Goal: Task Accomplishment & Management: Complete application form

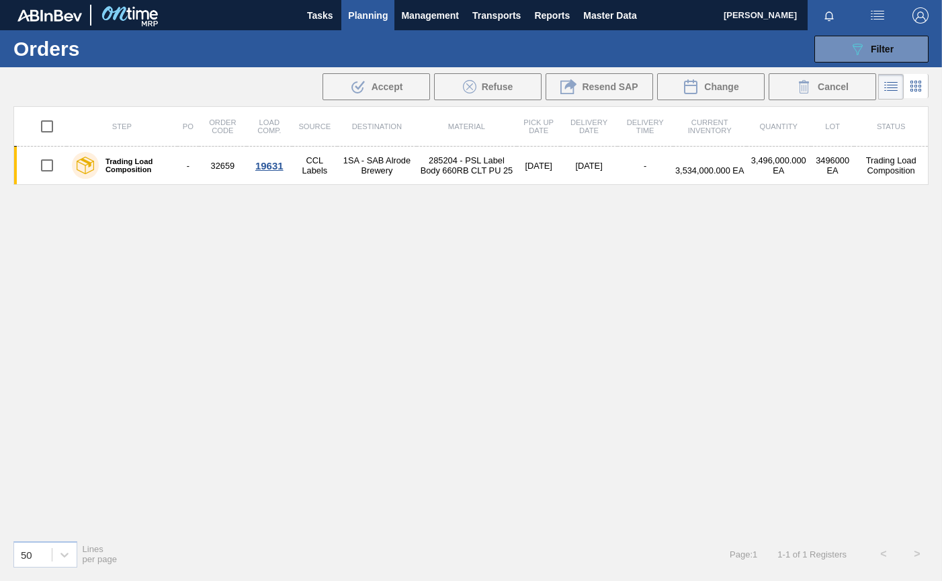
click at [366, 19] on span "Planning" at bounding box center [368, 15] width 40 height 16
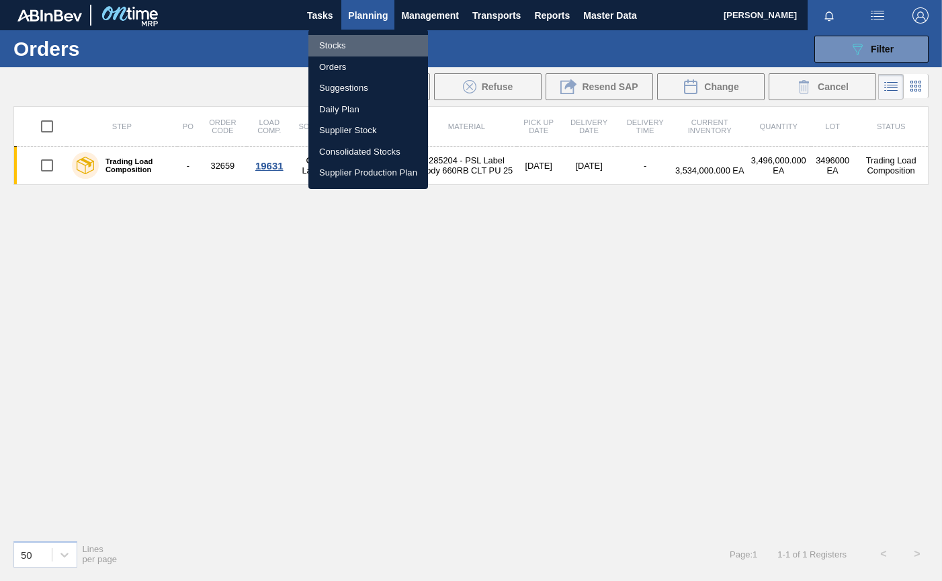
click at [341, 45] on li "Stocks" at bounding box center [369, 46] width 120 height 22
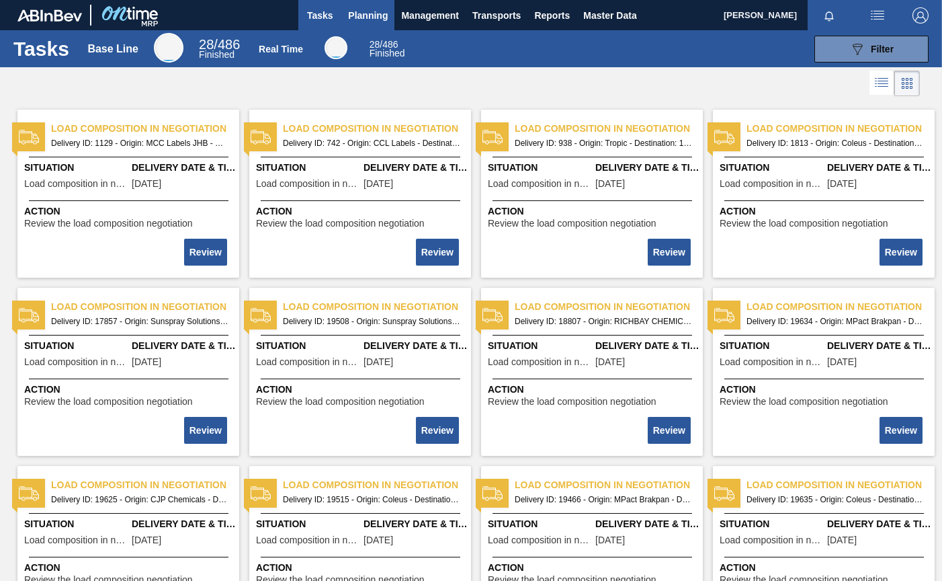
click at [370, 16] on span "Planning" at bounding box center [368, 15] width 40 height 16
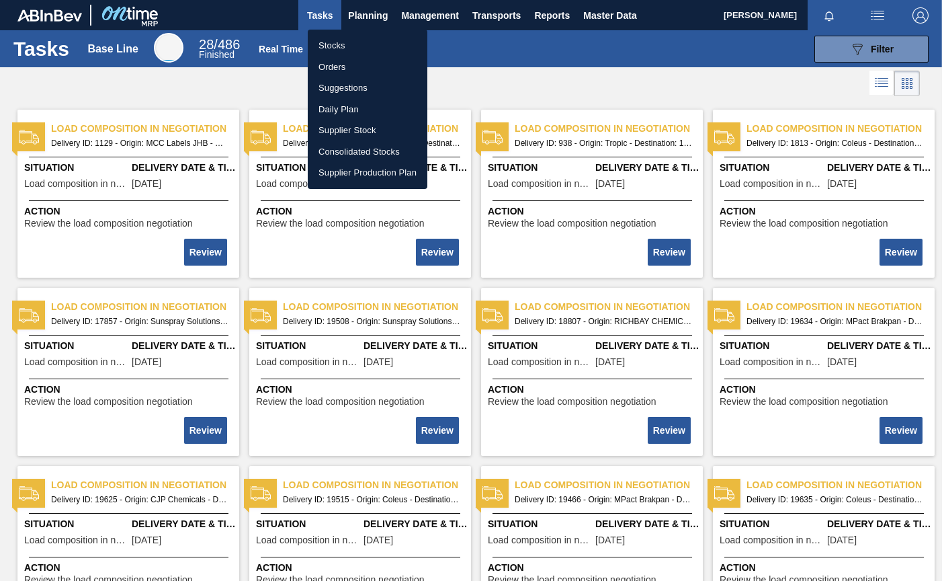
click at [335, 44] on li "Stocks" at bounding box center [368, 46] width 120 height 22
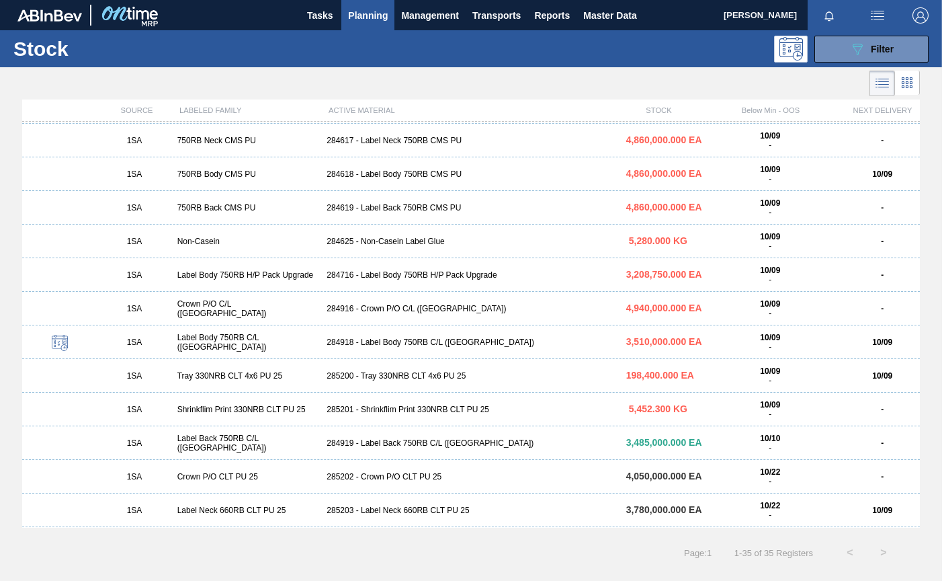
scroll to position [336, 0]
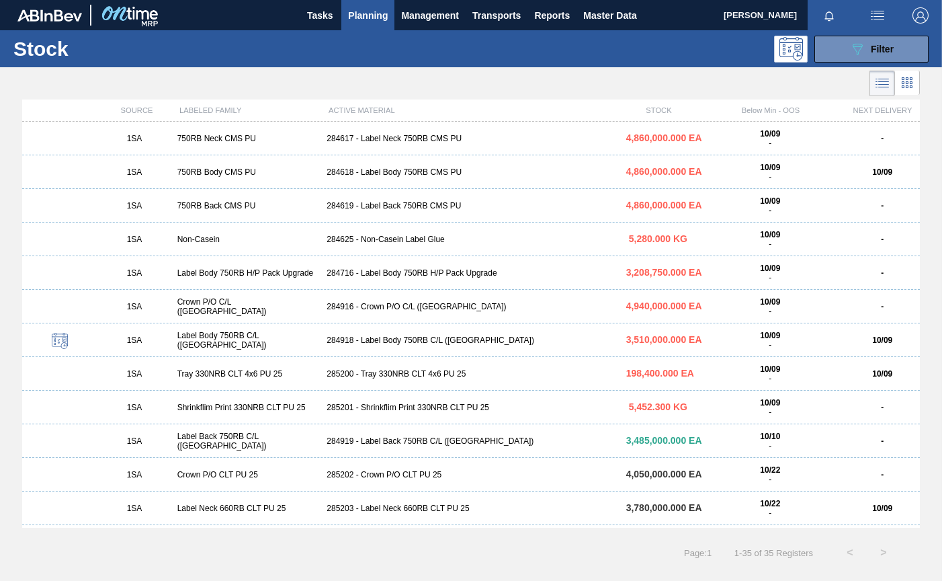
click at [379, 372] on div "285200 - Tray 330NRB CLT 4x6 PU 25" at bounding box center [470, 373] width 299 height 9
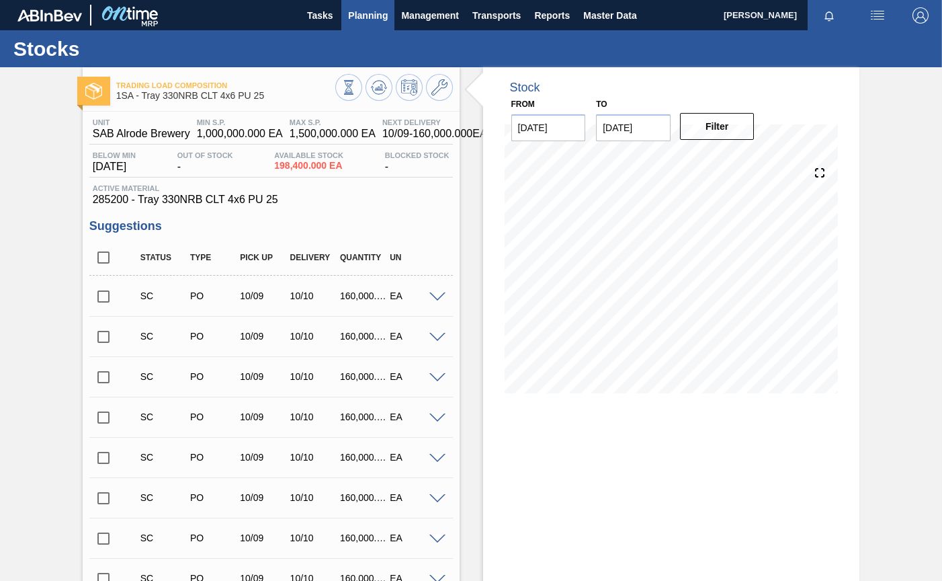
click at [360, 19] on span "Planning" at bounding box center [368, 15] width 40 height 16
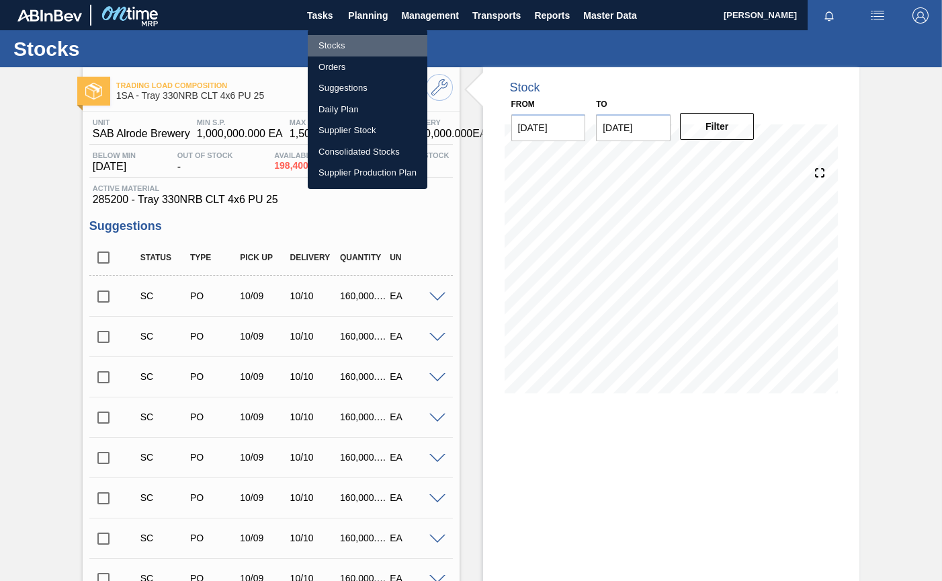
click at [331, 50] on li "Stocks" at bounding box center [368, 46] width 120 height 22
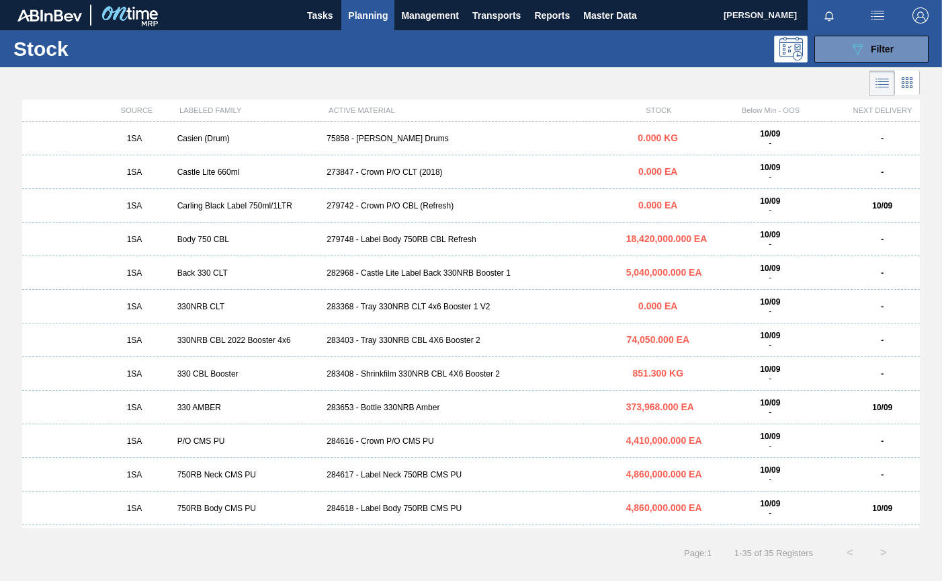
click at [442, 308] on div "283368 - Tray 330NRB CLT 4x6 Booster 1 V2" at bounding box center [470, 306] width 299 height 9
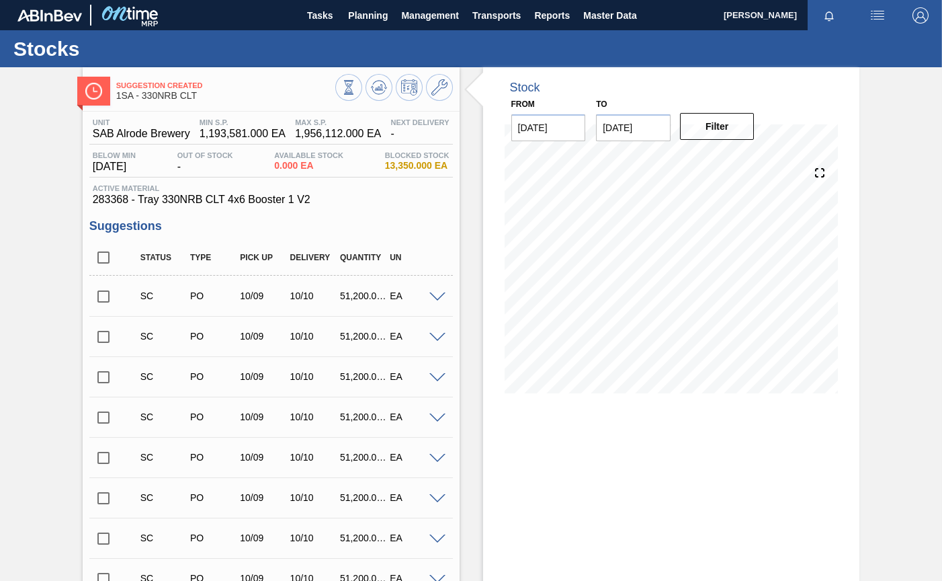
click at [106, 295] on input "checkbox" at bounding box center [103, 296] width 28 height 28
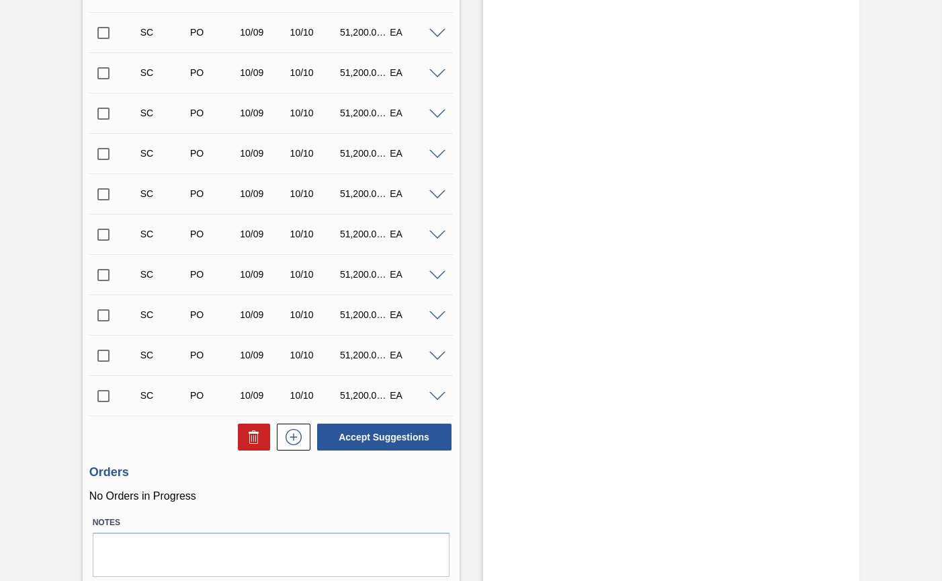
scroll to position [1476, 0]
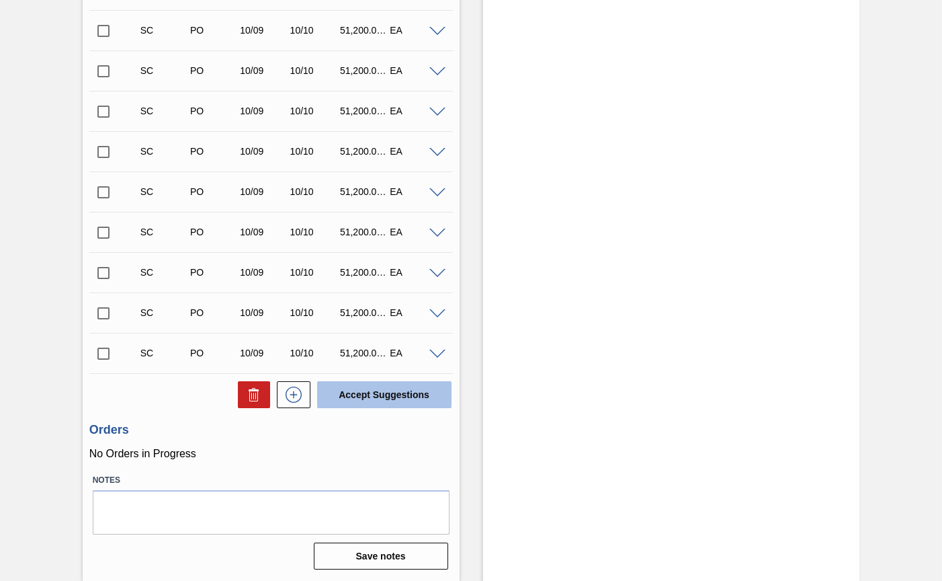
click at [380, 391] on button "Accept Suggestions" at bounding box center [384, 394] width 134 height 27
checkbox input "false"
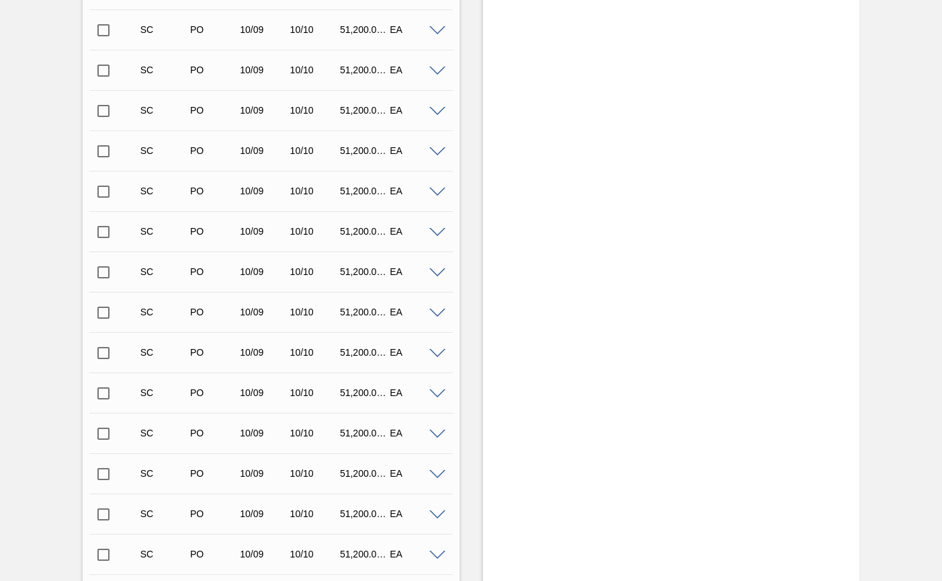
scroll to position [249, 0]
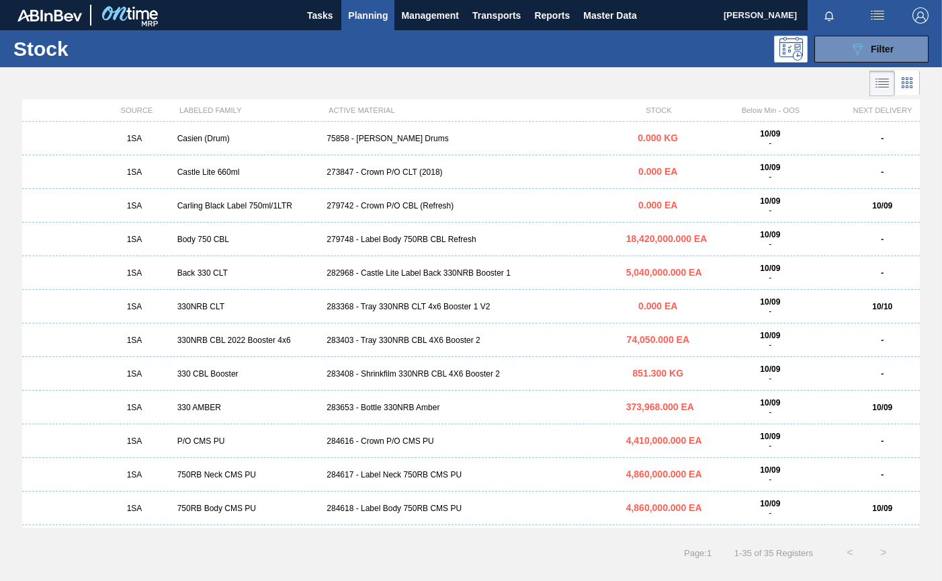
click at [368, 337] on div "283403 - Tray 330NRB CBL 4X6 Booster 2" at bounding box center [470, 339] width 299 height 9
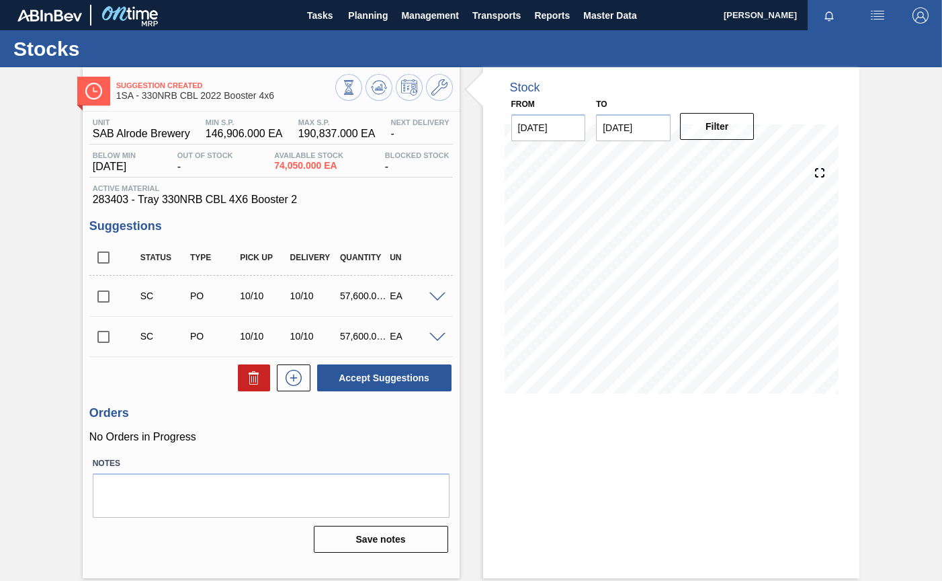
click at [100, 303] on input "checkbox" at bounding box center [103, 296] width 28 height 28
click at [362, 376] on button "Accept Suggestions" at bounding box center [384, 377] width 134 height 27
checkbox input "false"
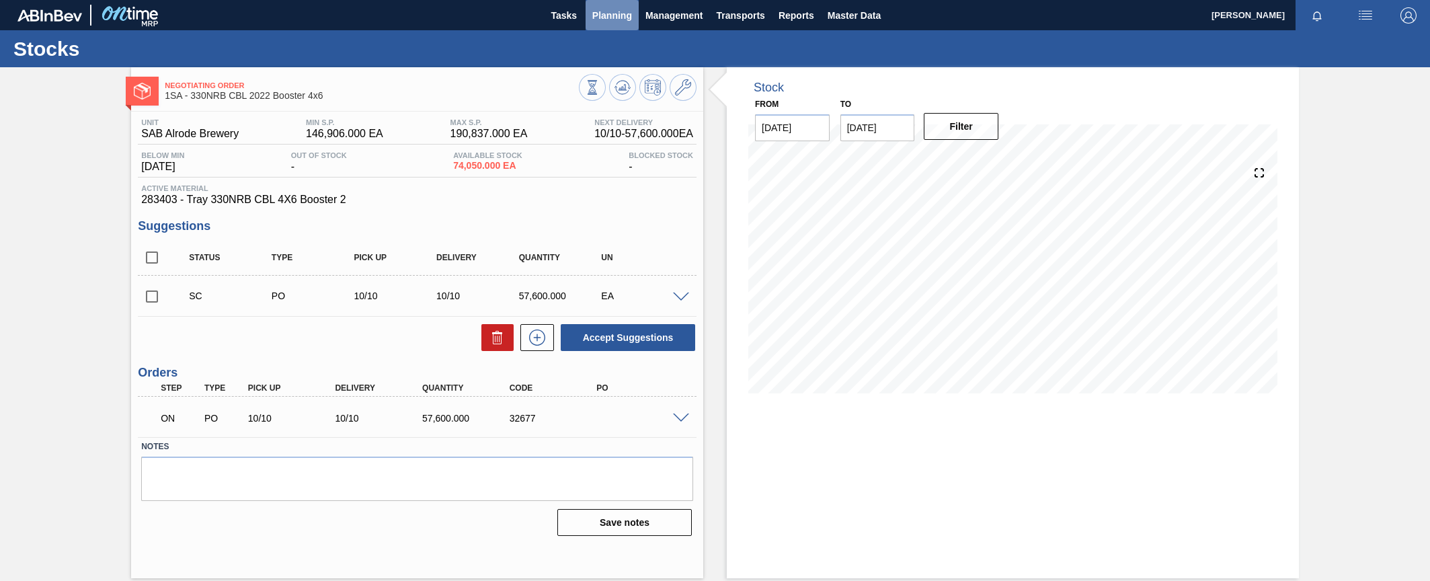
click at [623, 23] on span "Planning" at bounding box center [612, 15] width 40 height 16
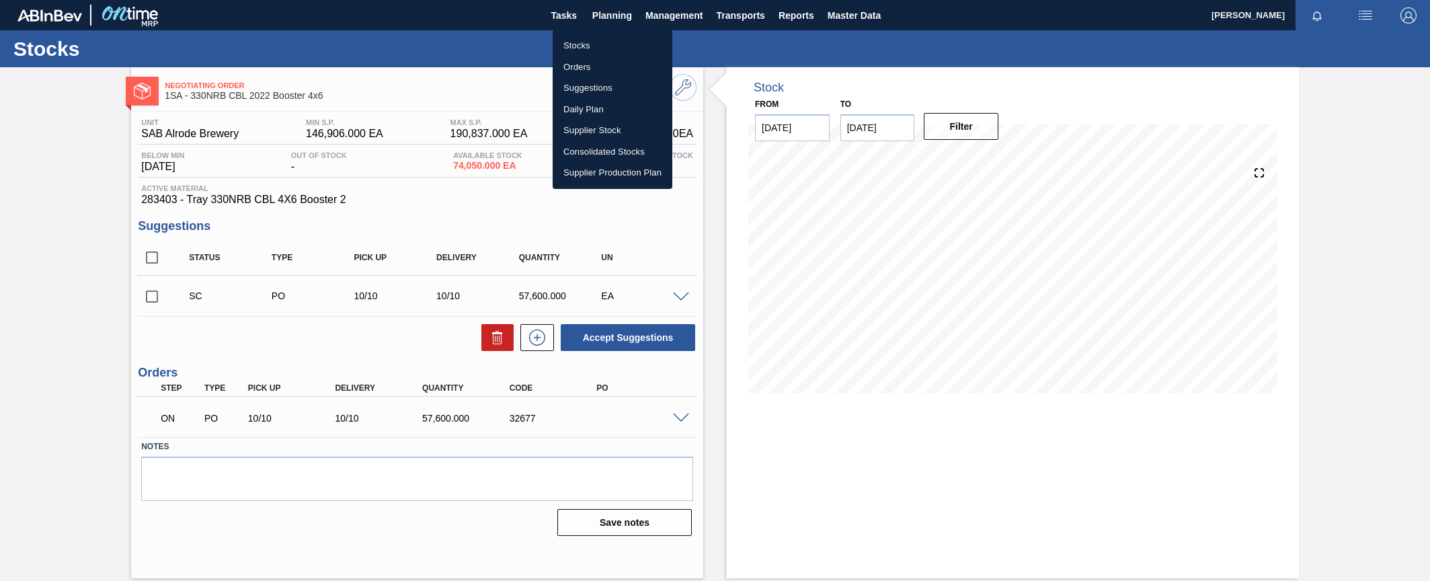
click at [580, 48] on li "Stocks" at bounding box center [613, 46] width 120 height 22
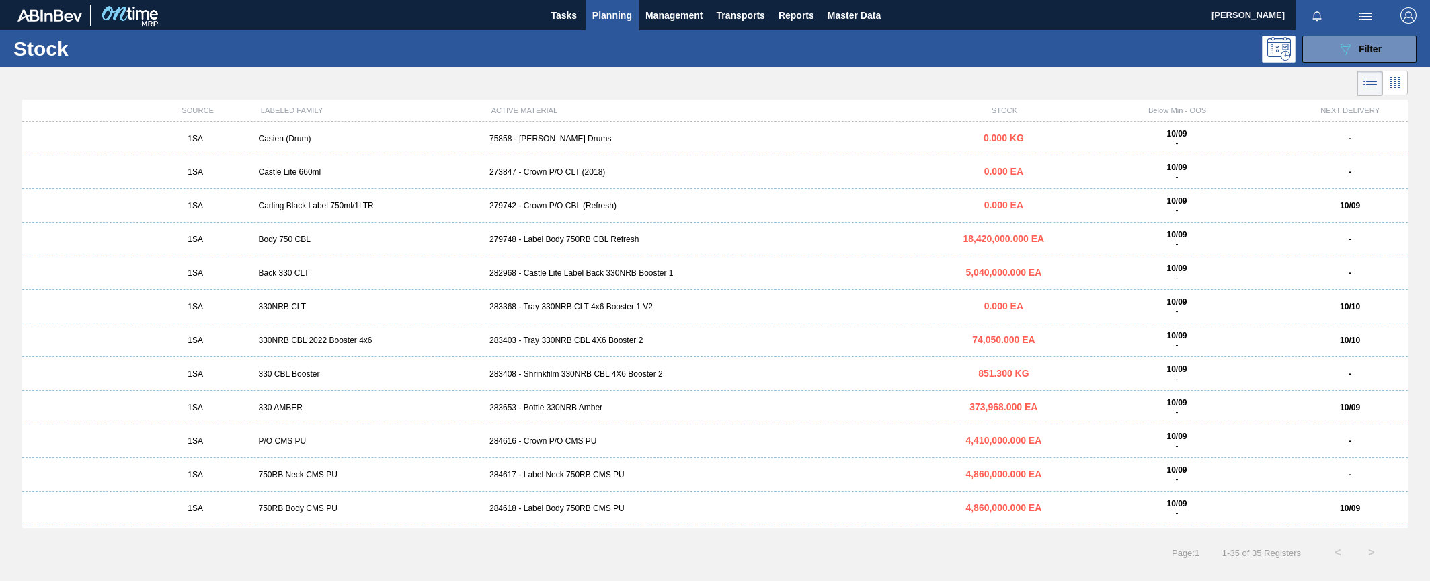
click at [561, 376] on div "283408 - Shrinkfilm 330NRB CBL 4X6 Booster 2" at bounding box center [715, 373] width 462 height 9
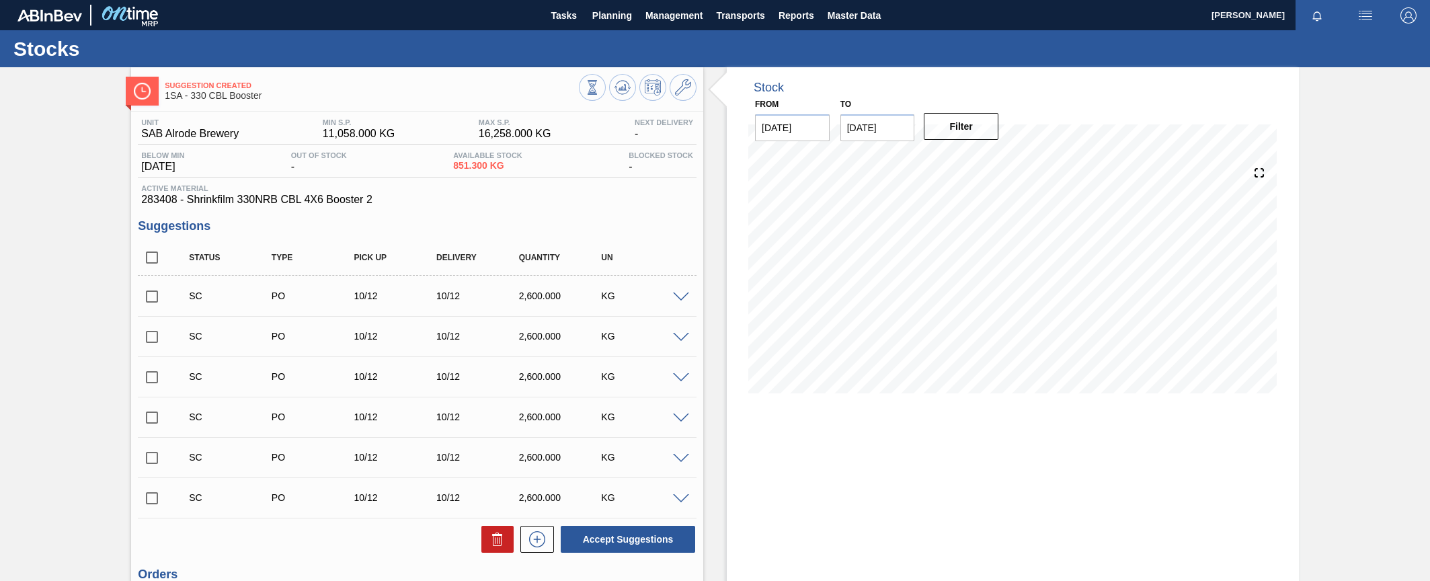
click at [154, 300] on input "checkbox" at bounding box center [152, 296] width 28 height 28
click at [624, 538] on button "Accept Suggestions" at bounding box center [628, 539] width 134 height 27
checkbox input "false"
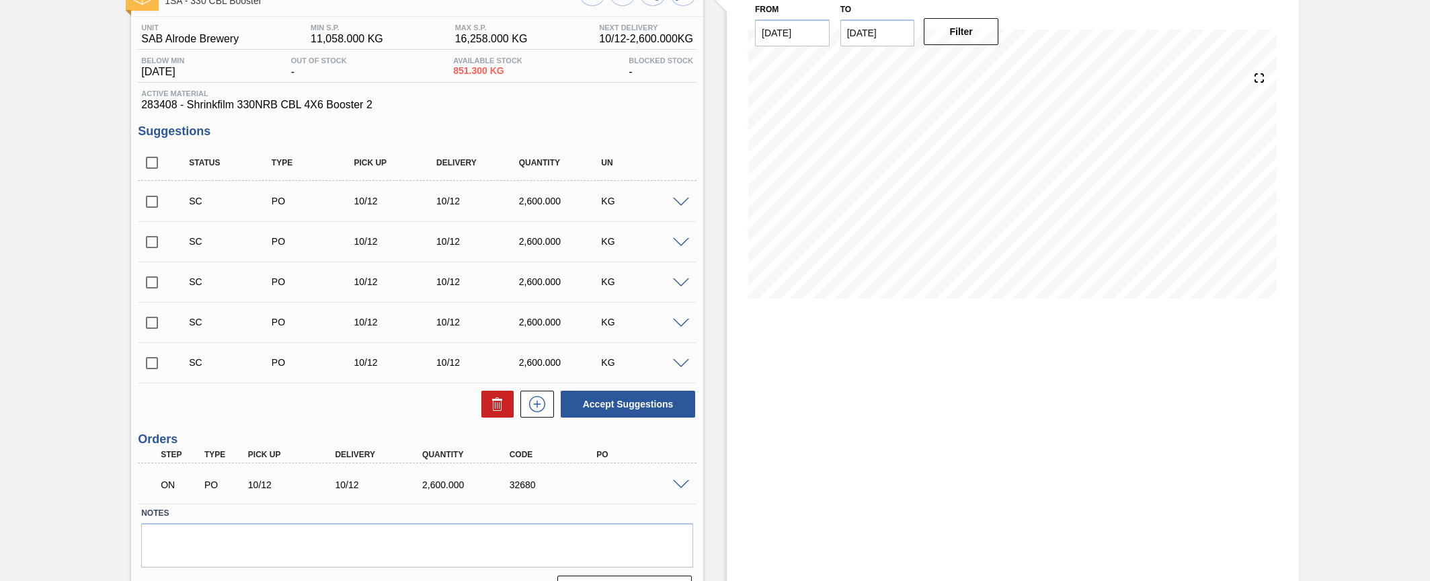
scroll to position [128, 0]
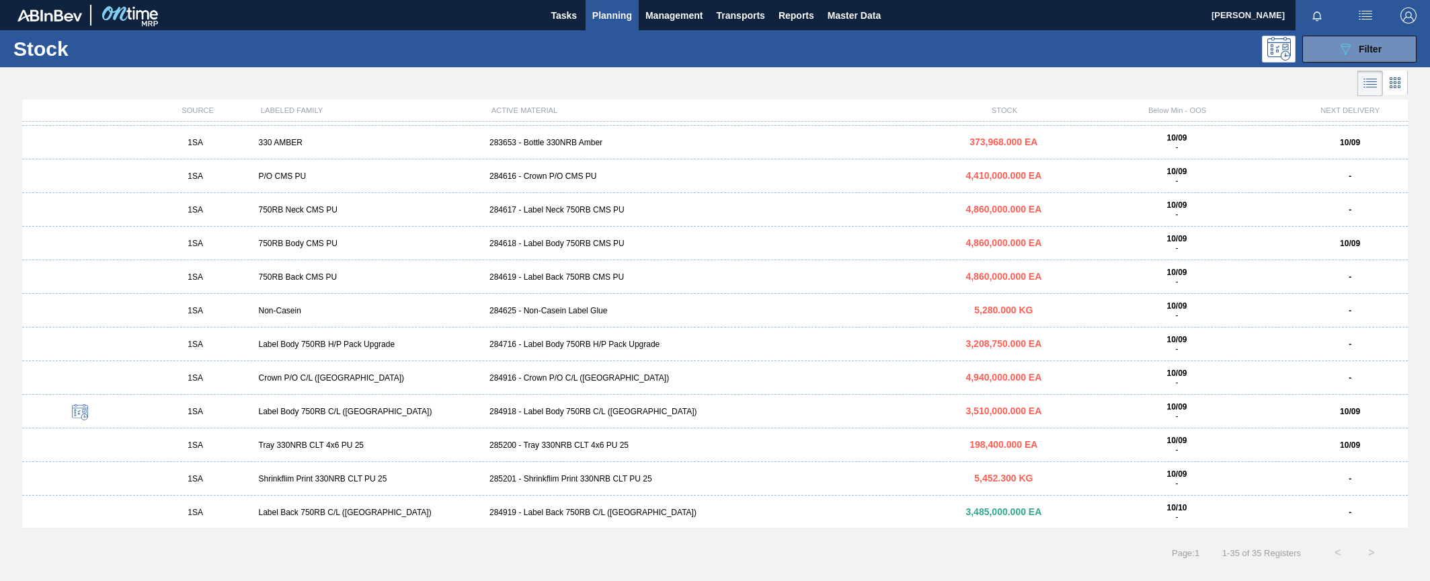
scroll to position [269, 0]
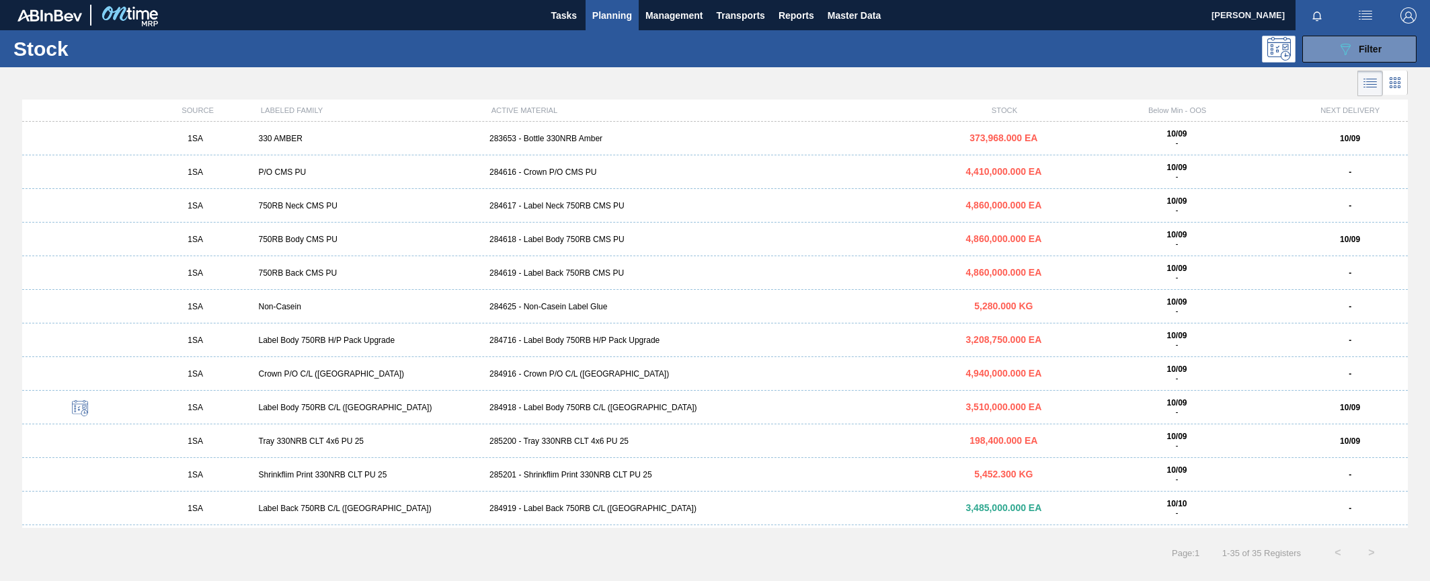
click at [558, 474] on div "285201 - Shrinkflim Print 330NRB CLT PU 25" at bounding box center [715, 474] width 462 height 9
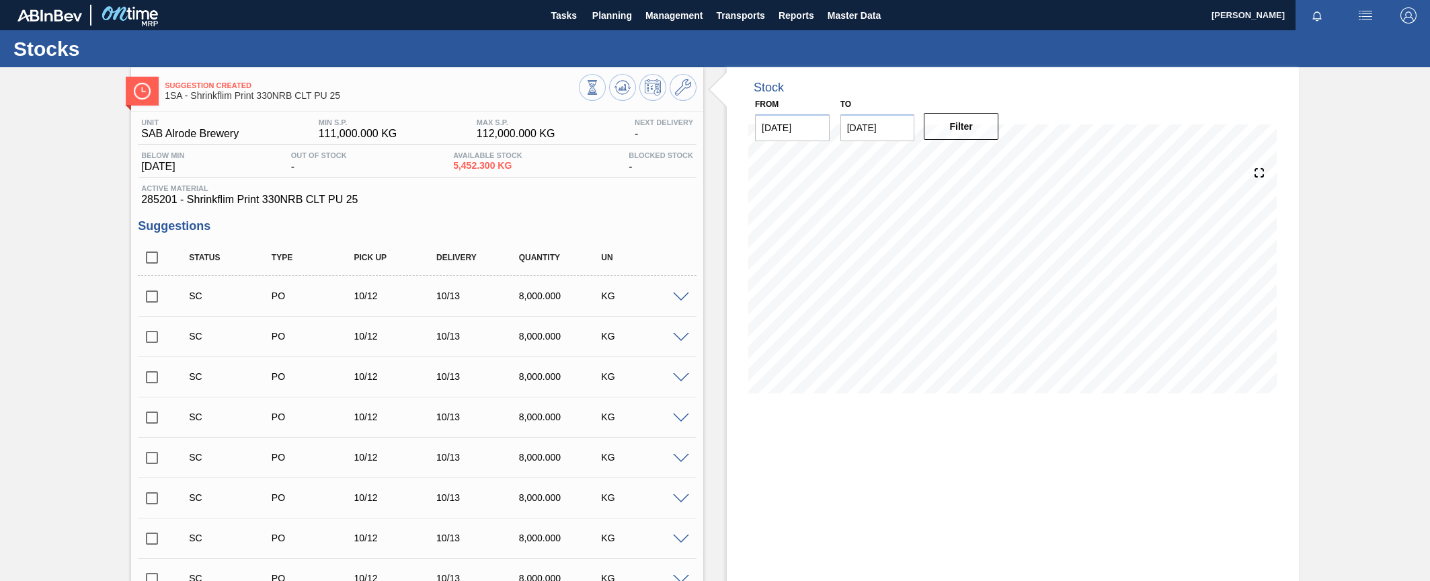
click at [155, 296] on input "checkbox" at bounding box center [152, 296] width 28 height 28
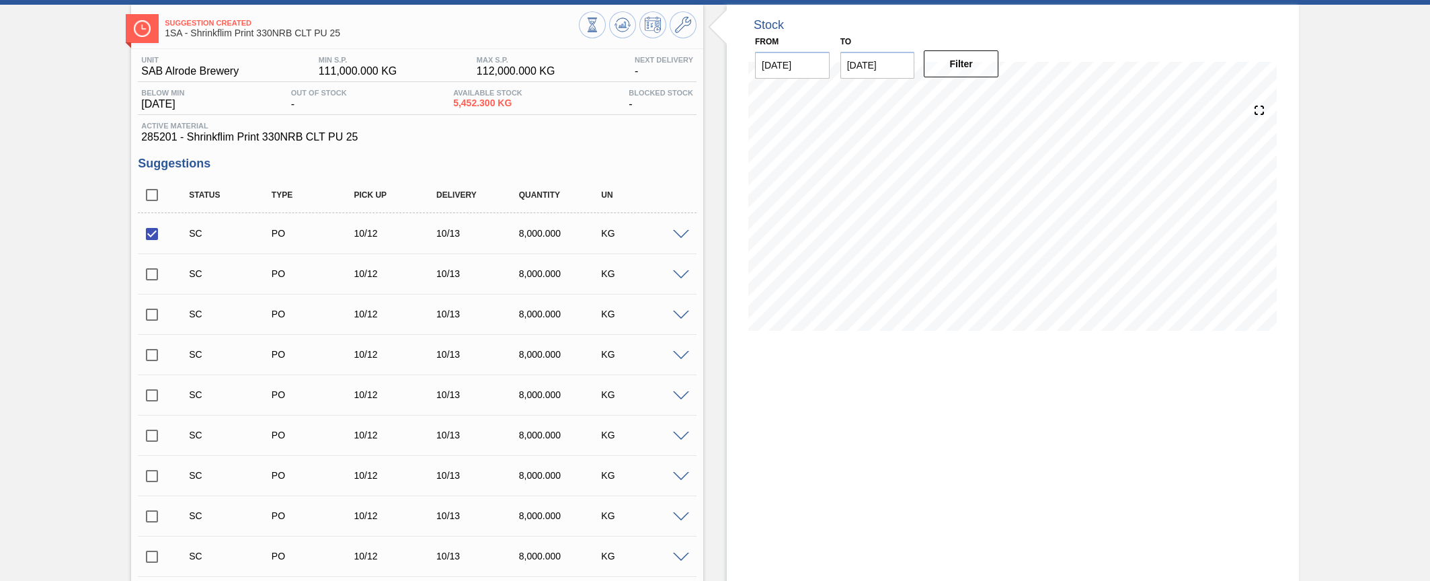
scroll to position [336, 0]
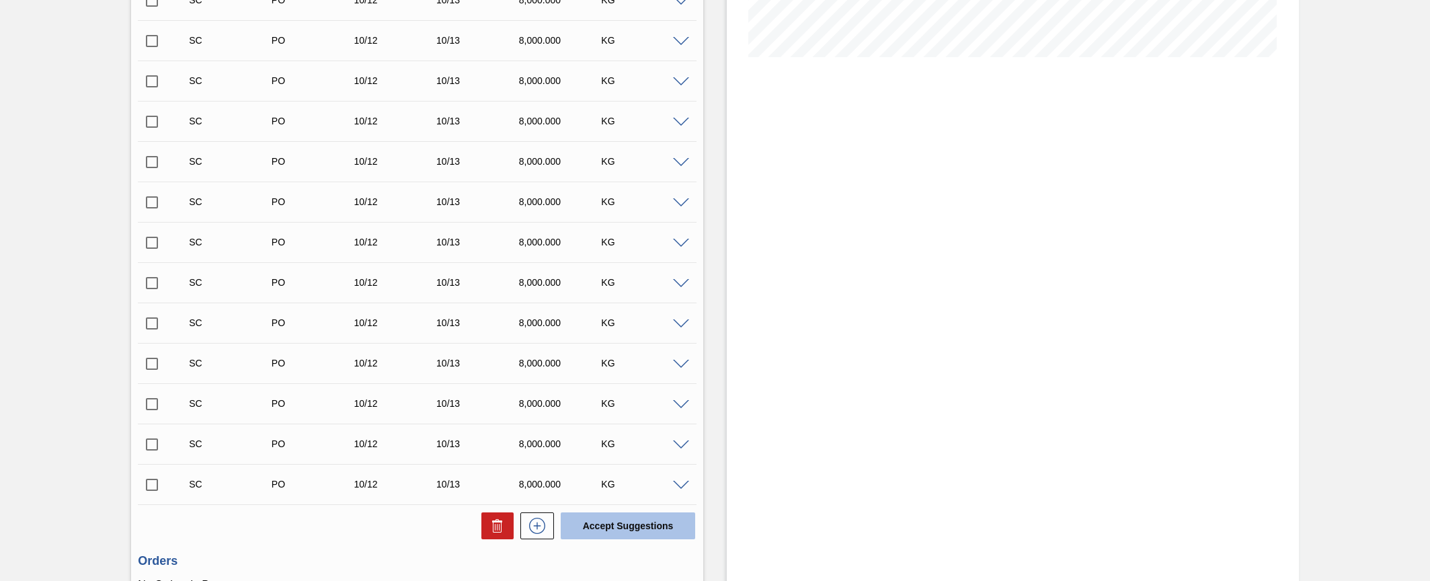
click at [615, 529] on button "Accept Suggestions" at bounding box center [628, 525] width 134 height 27
checkbox input "false"
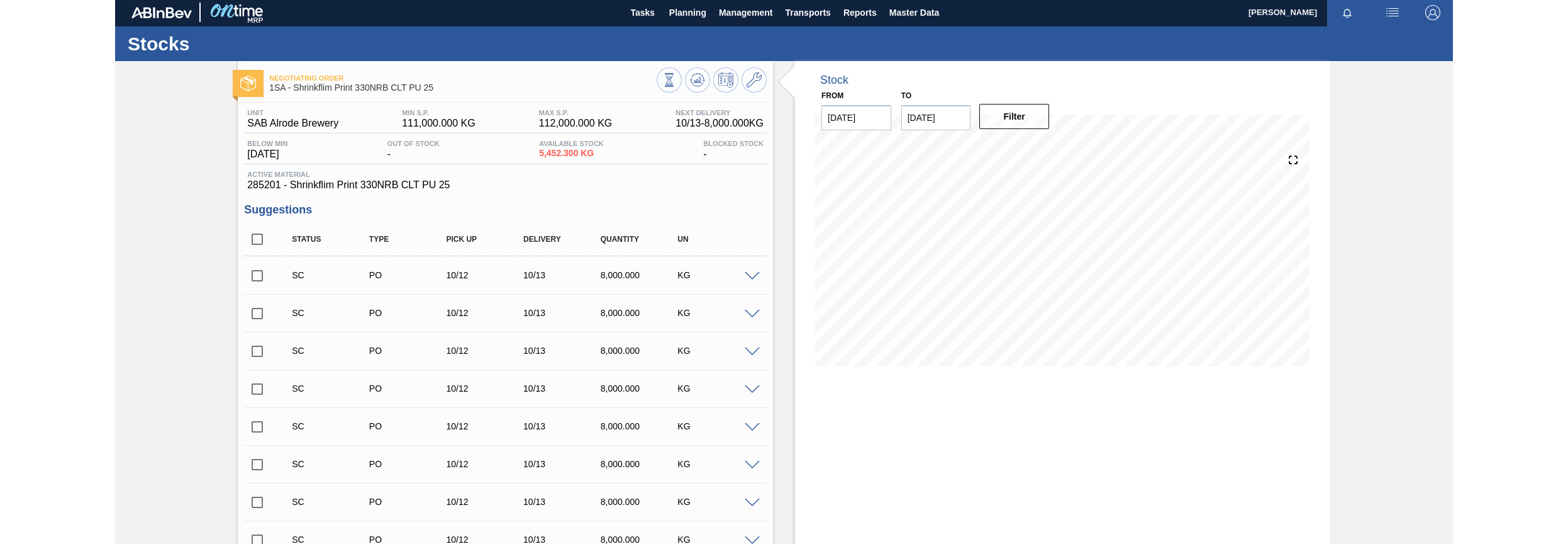
scroll to position [0, 0]
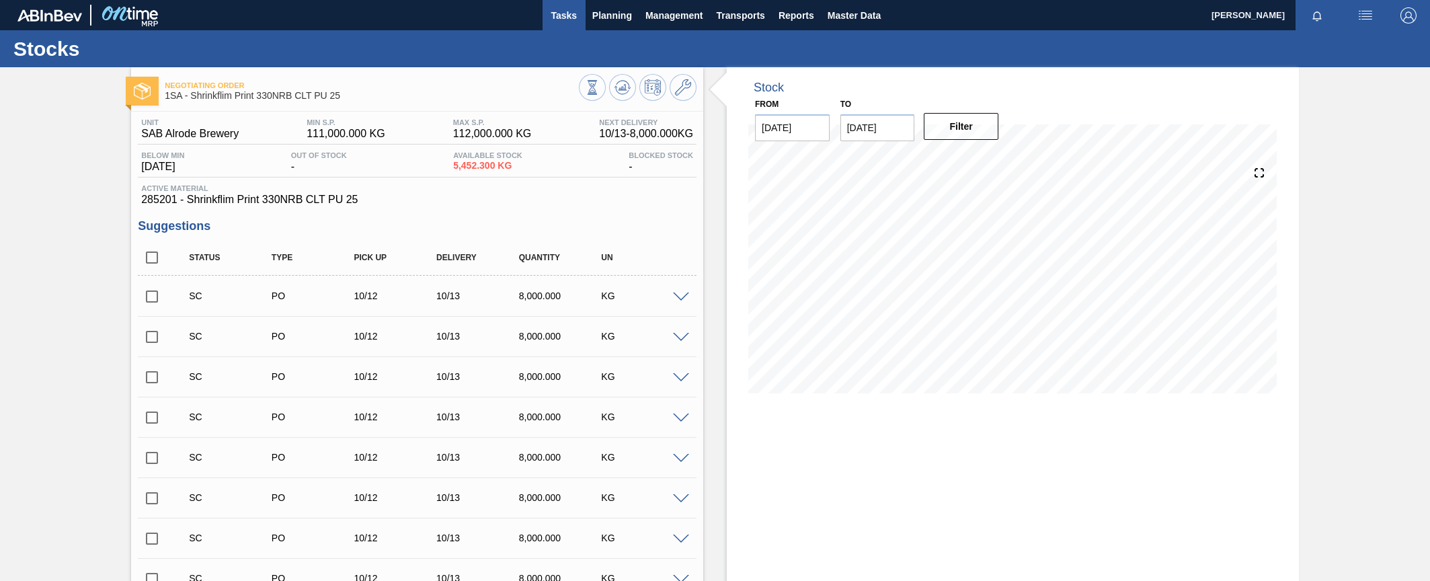
click at [569, 12] on span "Tasks" at bounding box center [564, 15] width 30 height 16
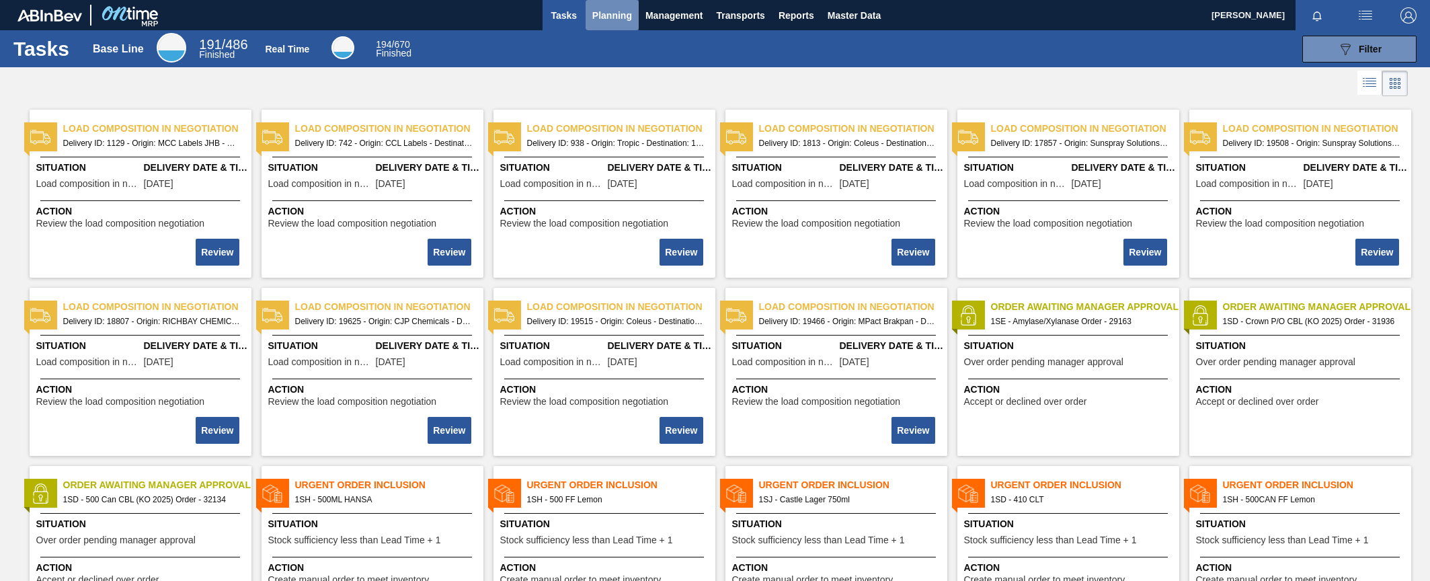
click at [624, 17] on span "Planning" at bounding box center [612, 15] width 40 height 16
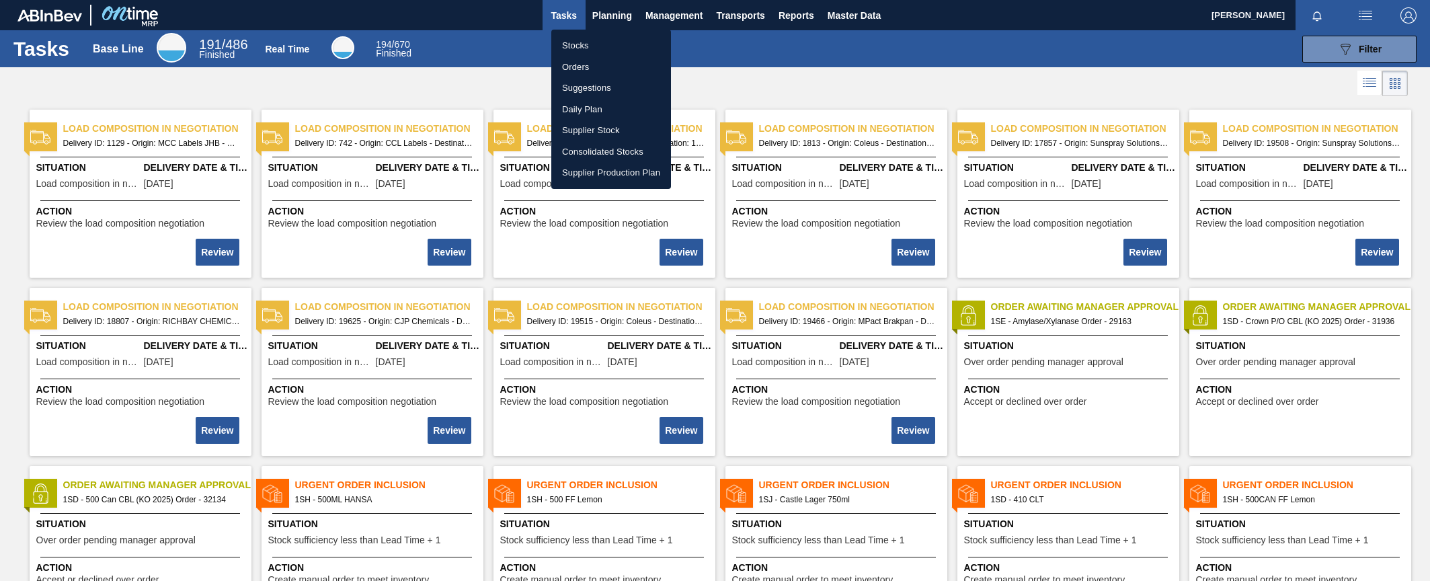
click at [578, 67] on li "Orders" at bounding box center [611, 67] width 120 height 22
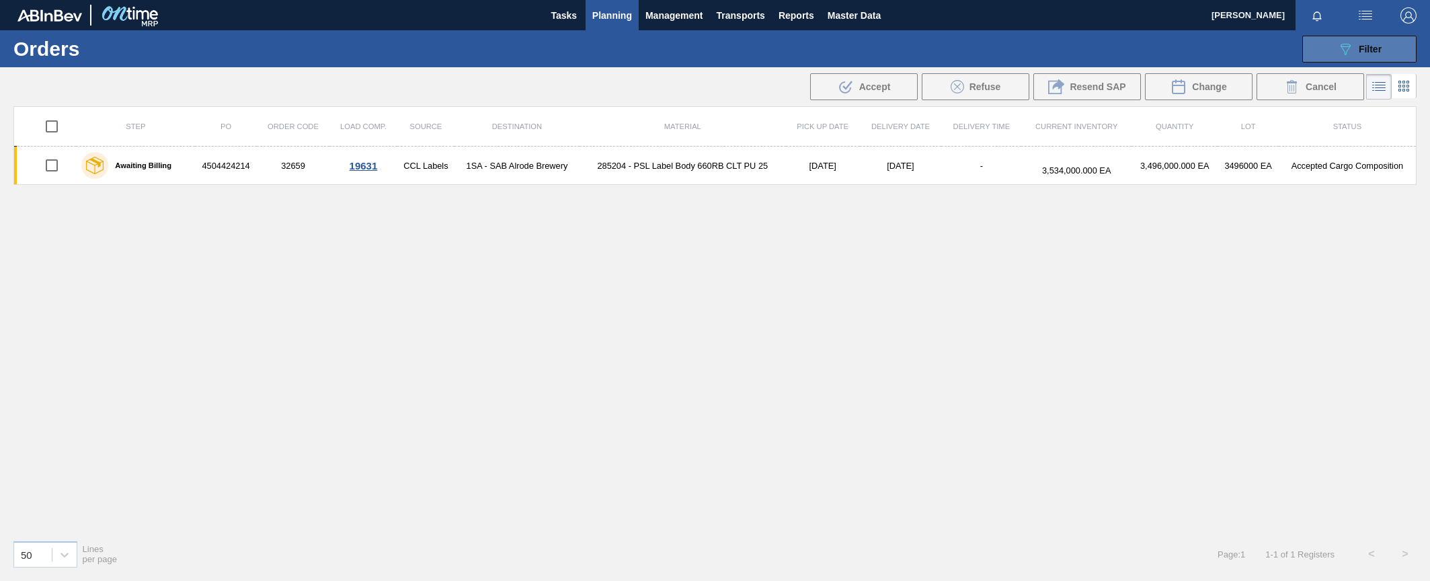
click at [942, 50] on span "Filter" at bounding box center [1370, 49] width 23 height 11
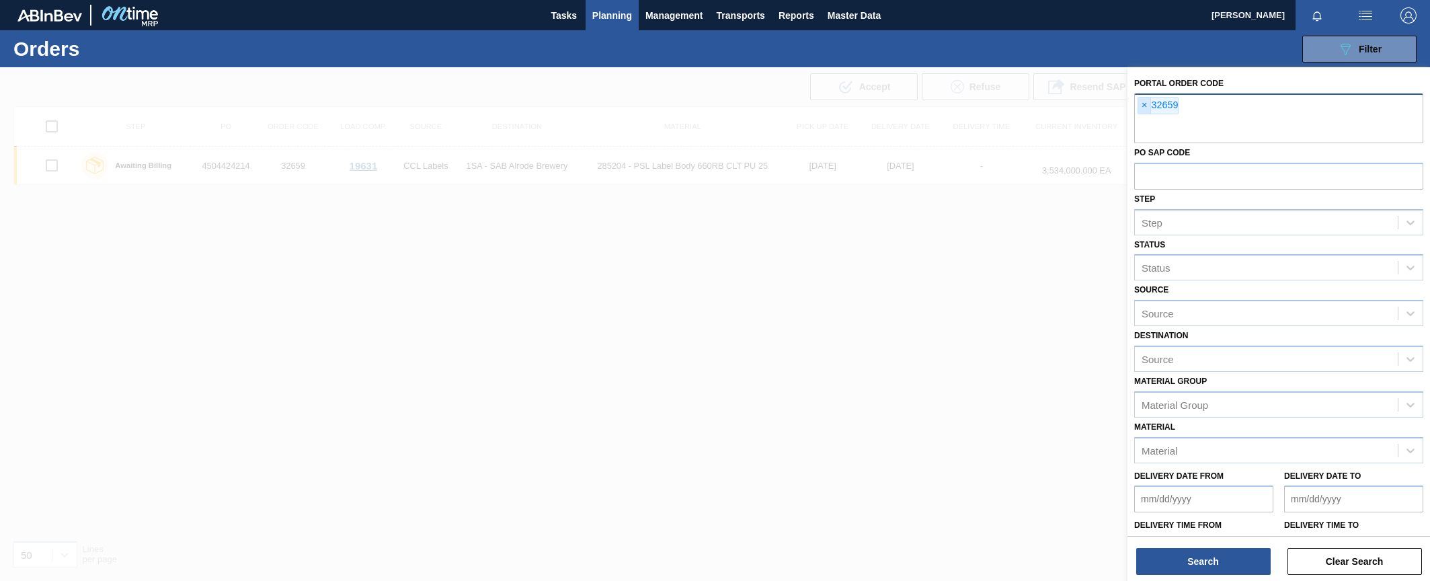
click at [942, 106] on span "×" at bounding box center [1144, 105] width 13 height 16
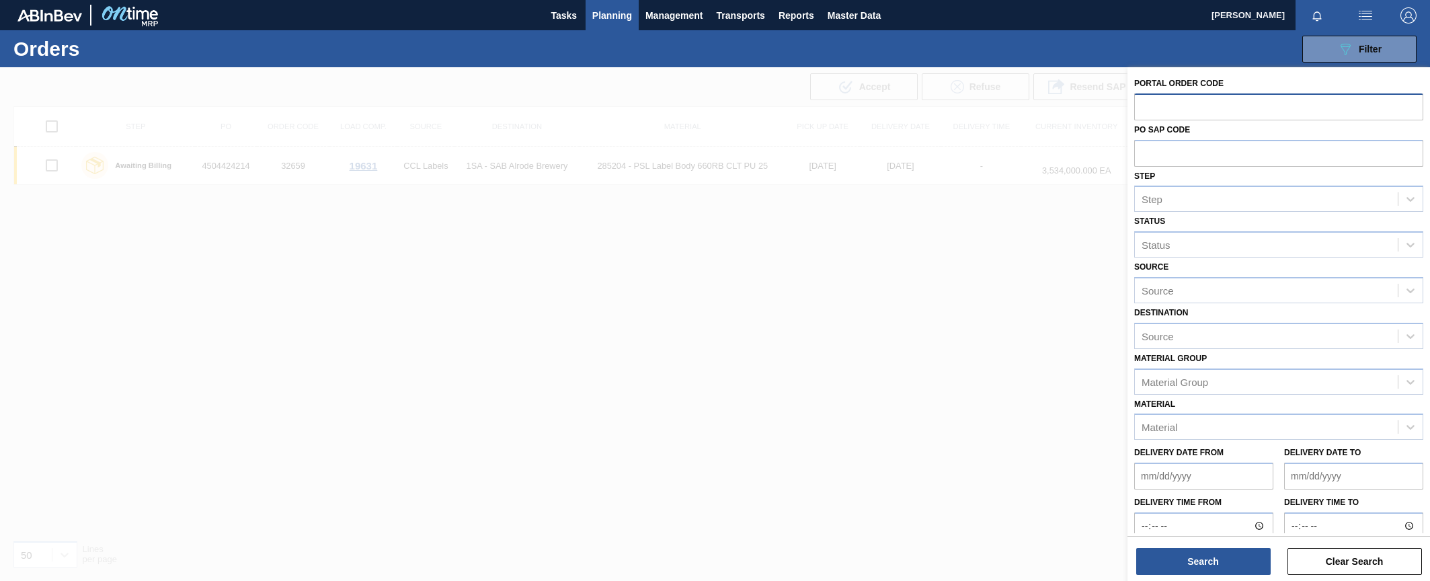
click at [942, 108] on input "text" at bounding box center [1278, 106] width 289 height 26
type input "32681"
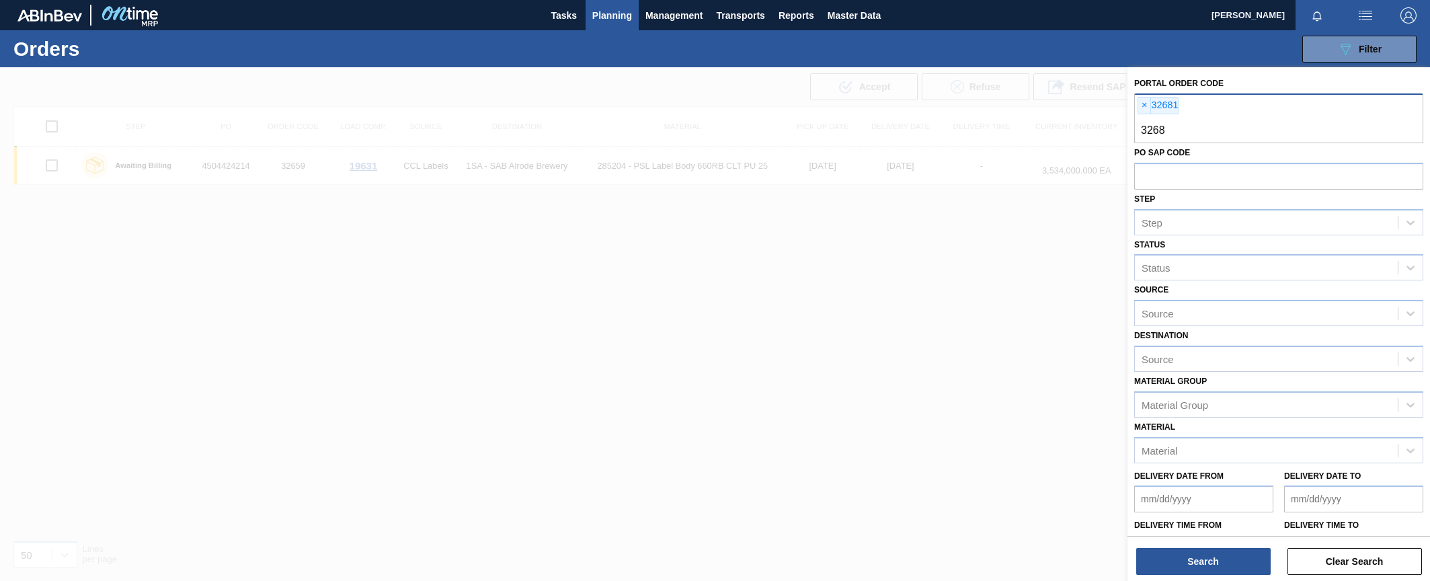
type input "32680"
click at [942, 557] on button "Search" at bounding box center [1203, 561] width 134 height 27
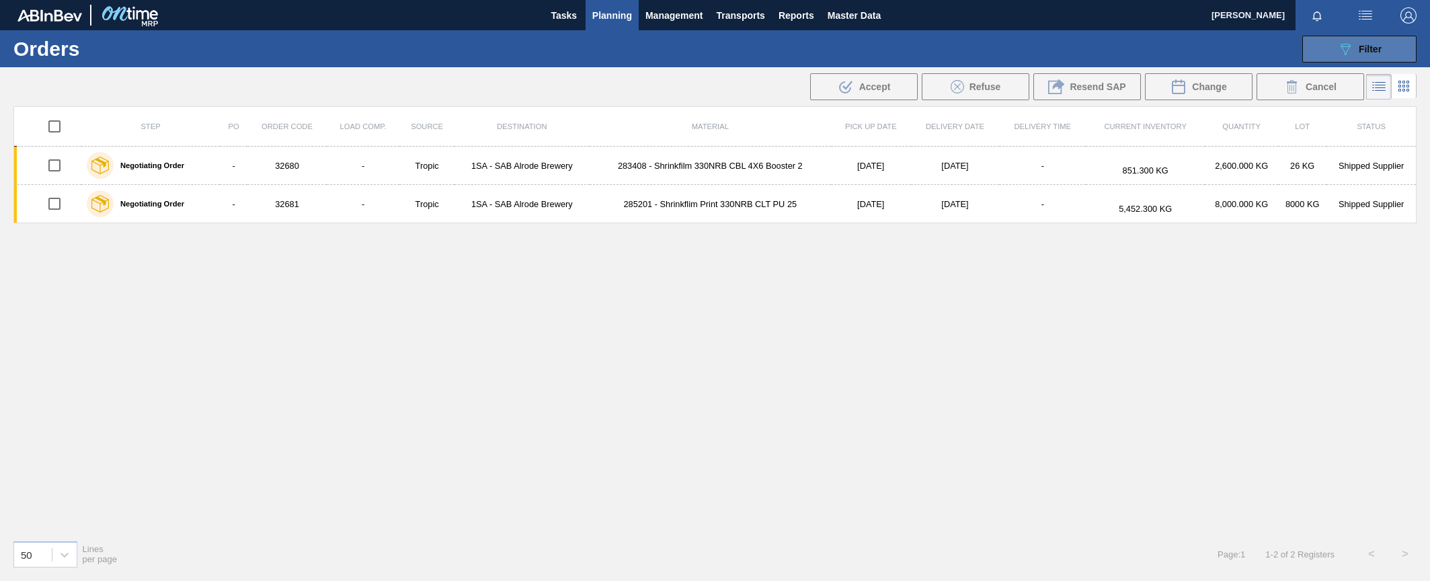
click at [942, 49] on button "089F7B8B-B2A5-4AFE-B5C0-19BA573D28AC Filter" at bounding box center [1359, 49] width 114 height 27
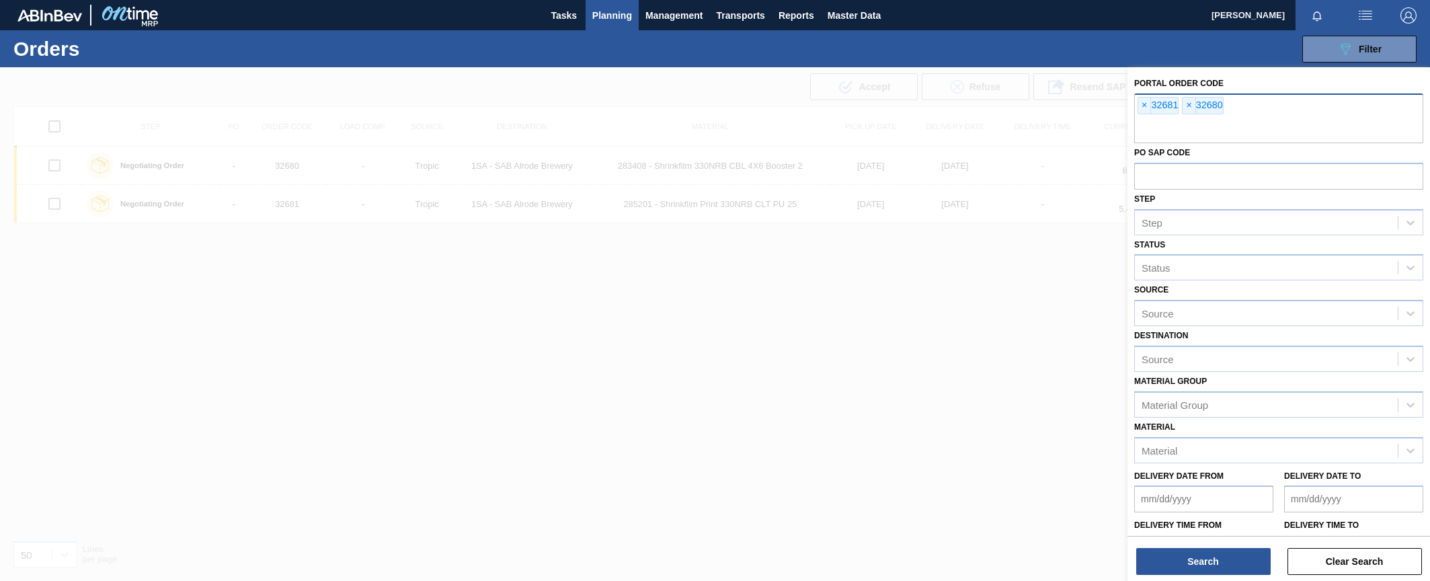
click at [942, 128] on input "text" at bounding box center [1278, 131] width 289 height 26
type input "32670"
type input "32677"
click at [942, 559] on button "Search" at bounding box center [1203, 561] width 134 height 27
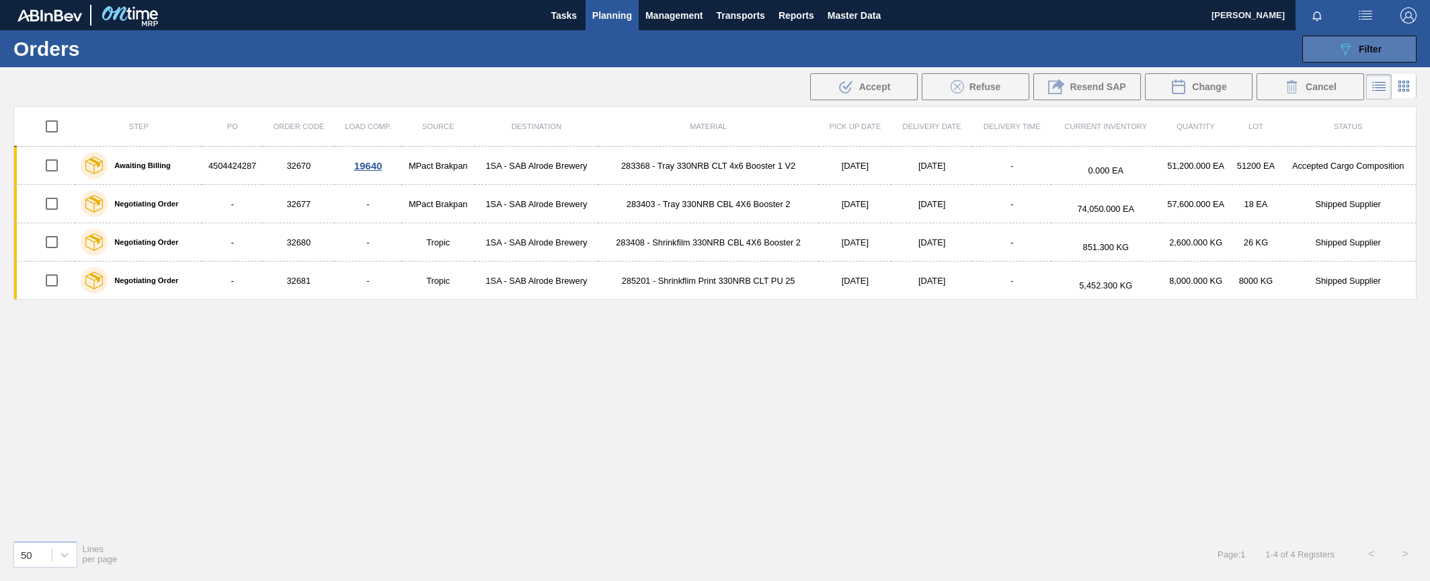
click at [942, 46] on span "Filter" at bounding box center [1370, 49] width 23 height 11
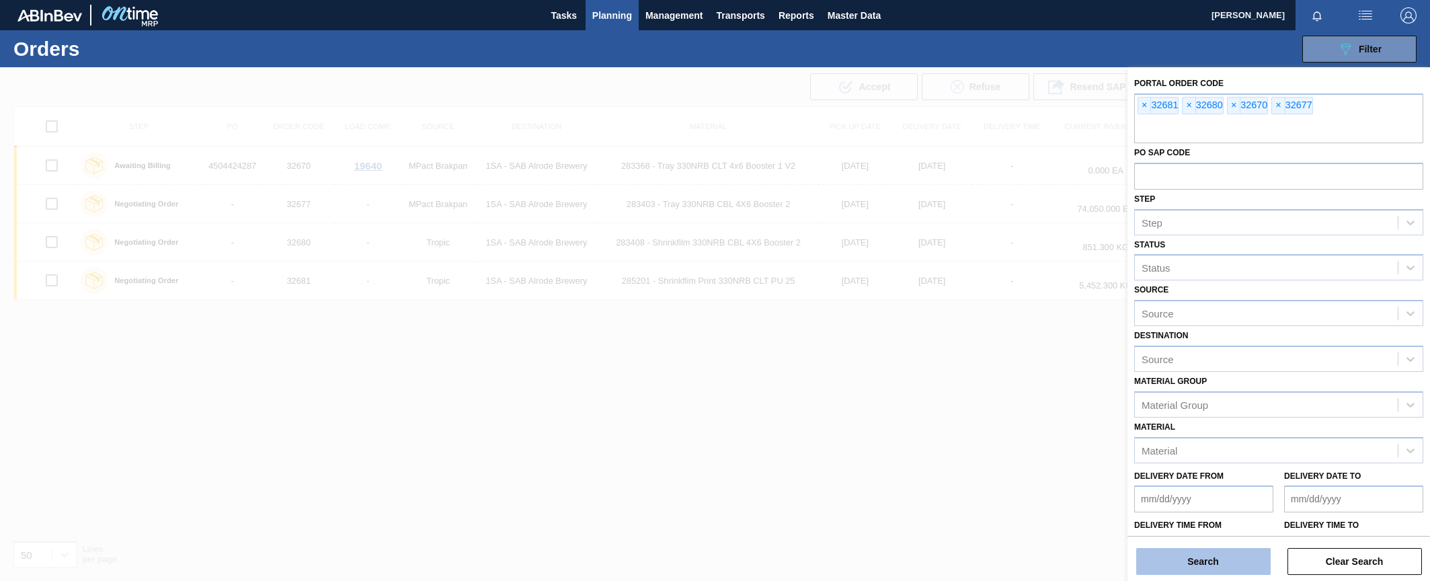
click at [942, 565] on button "Search" at bounding box center [1203, 561] width 134 height 27
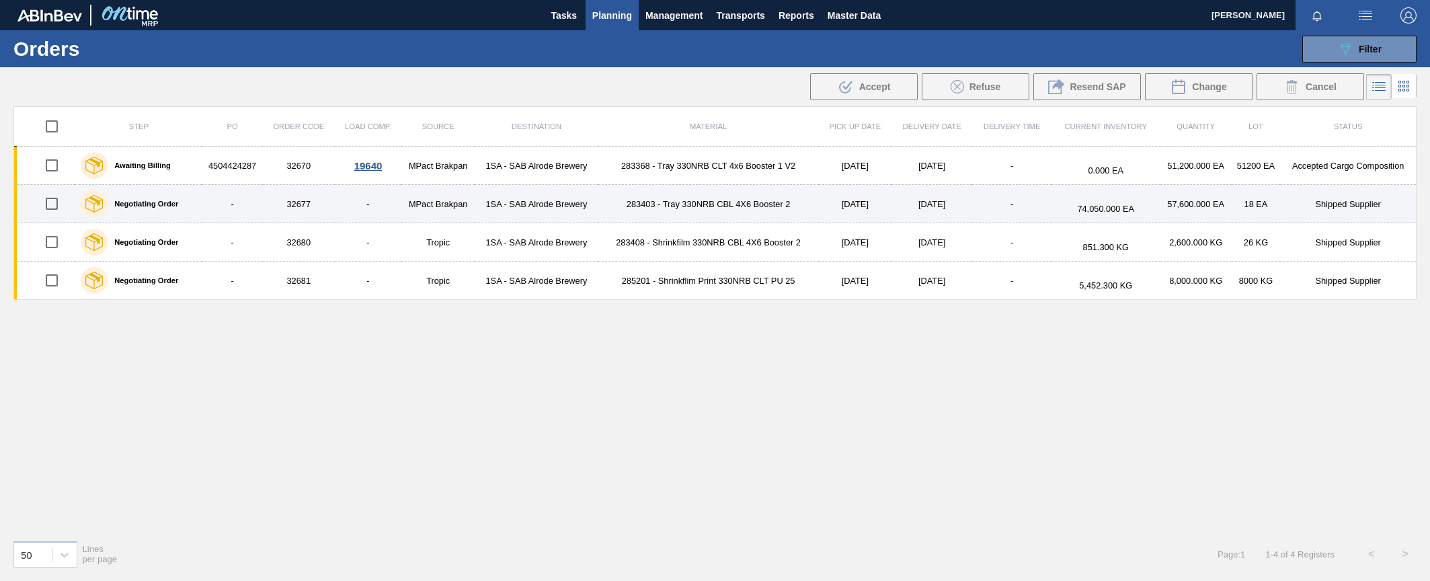
click at [303, 203] on td "32677" at bounding box center [299, 204] width 72 height 38
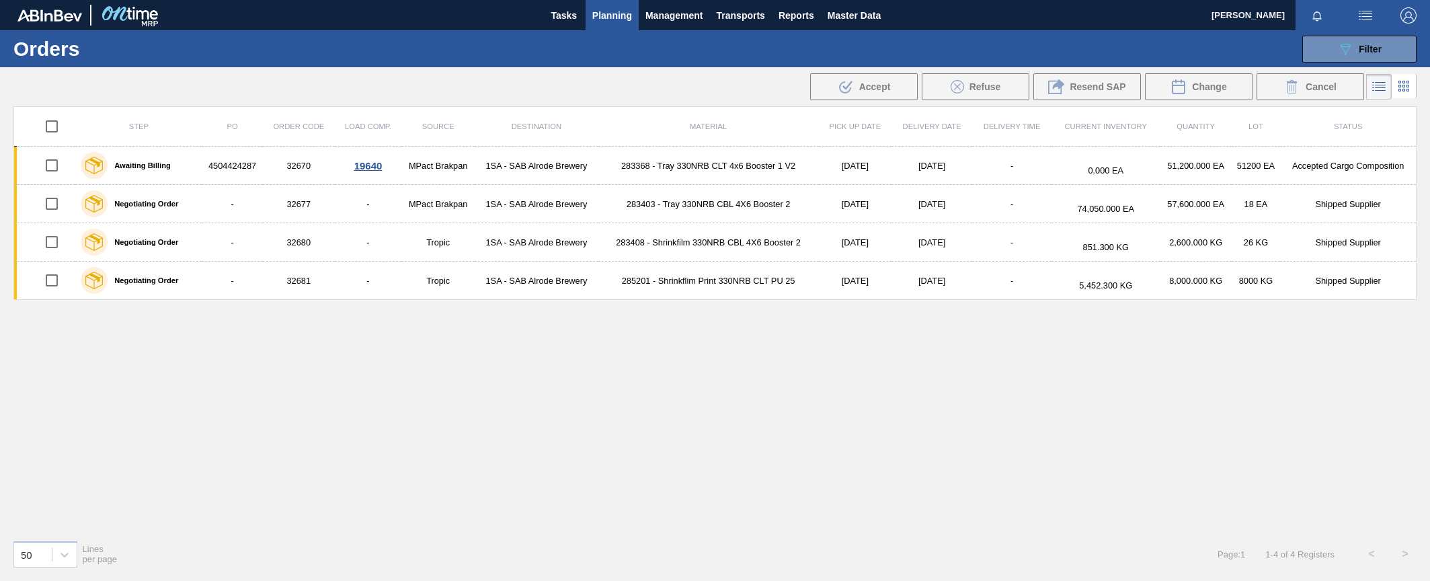
drag, startPoint x: 759, startPoint y: 571, endPoint x: 780, endPoint y: 510, distance: 64.8
click at [759, 571] on div "50 Lines per page Page : 1 1 - 4 of 4 Registers < >" at bounding box center [715, 554] width 1430 height 50
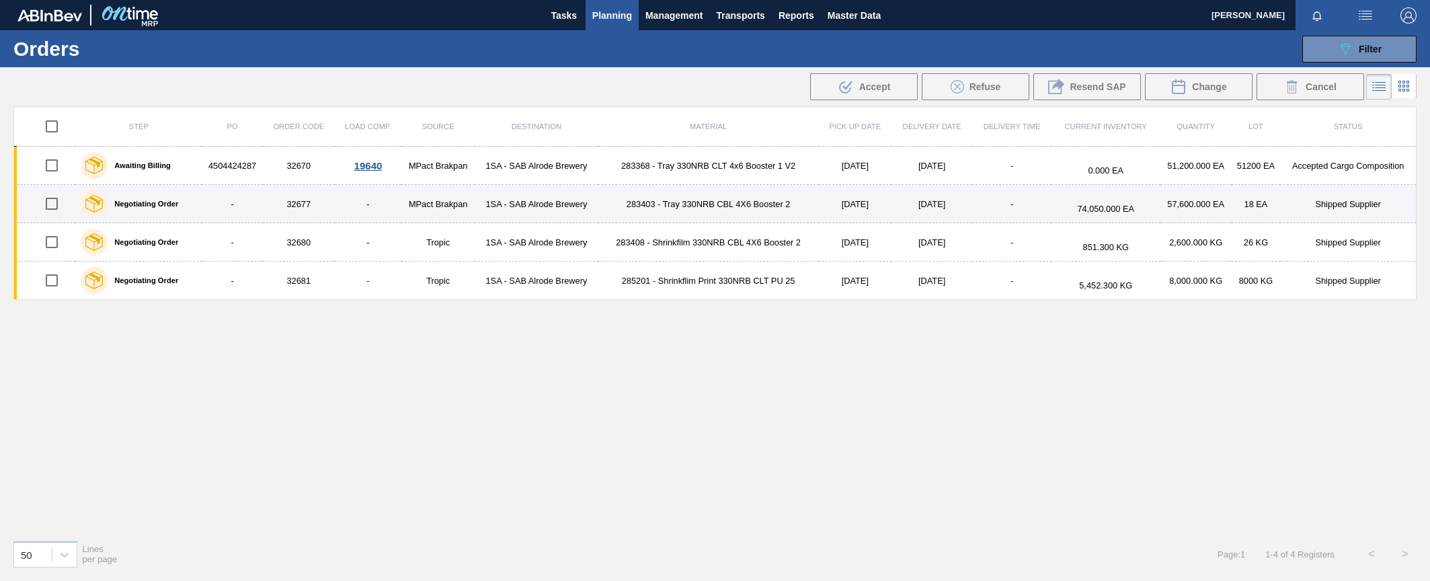
click at [717, 208] on td "283403 - Tray 330NRB CBL 4X6 Booster 2" at bounding box center [708, 204] width 220 height 38
click at [378, 206] on div "19642" at bounding box center [372, 203] width 63 height 11
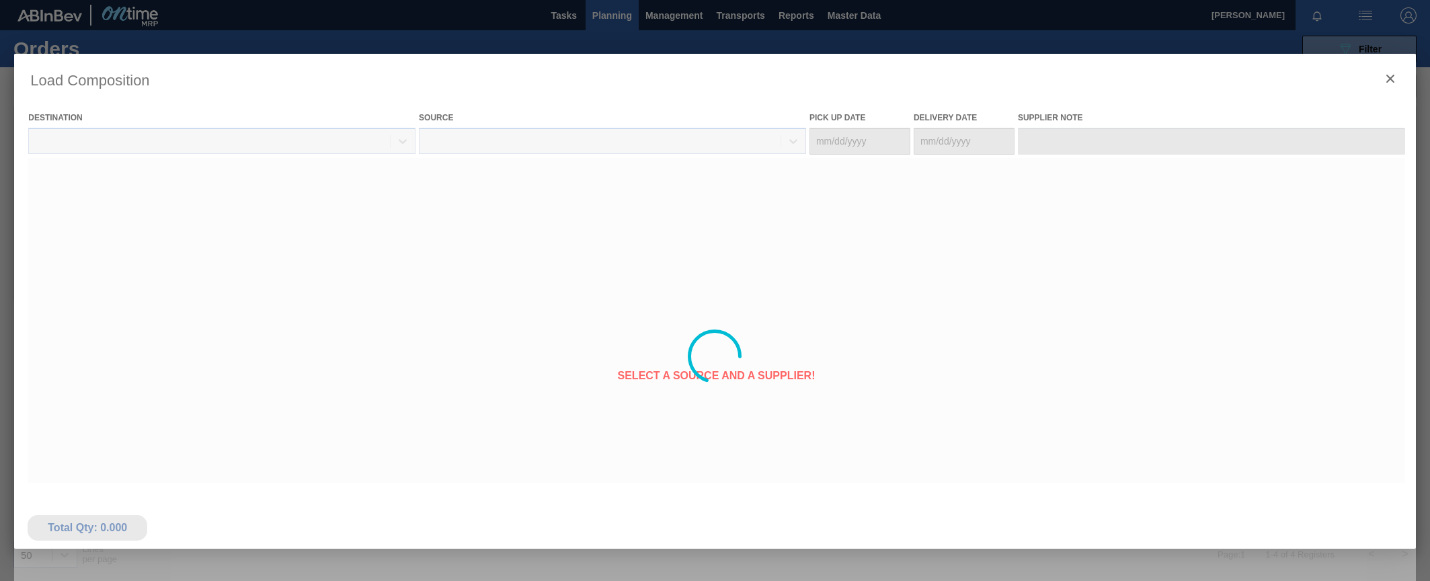
type Date "[DATE]"
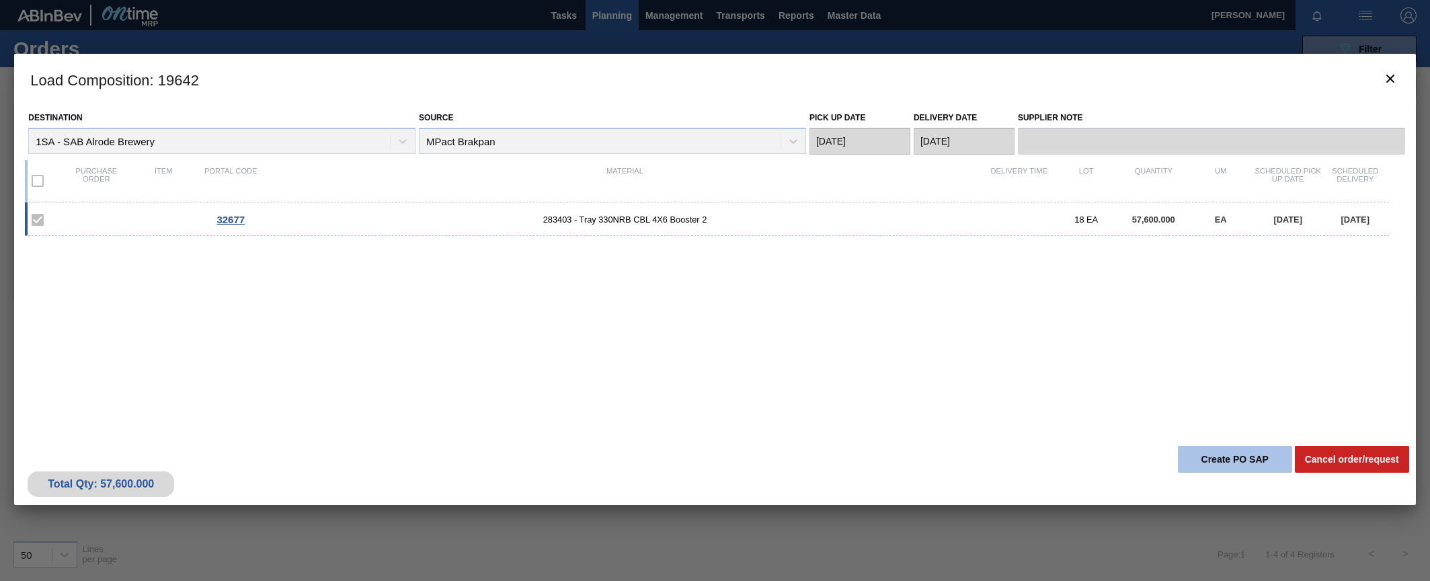
click at [942, 456] on button "Create PO SAP" at bounding box center [1235, 459] width 114 height 27
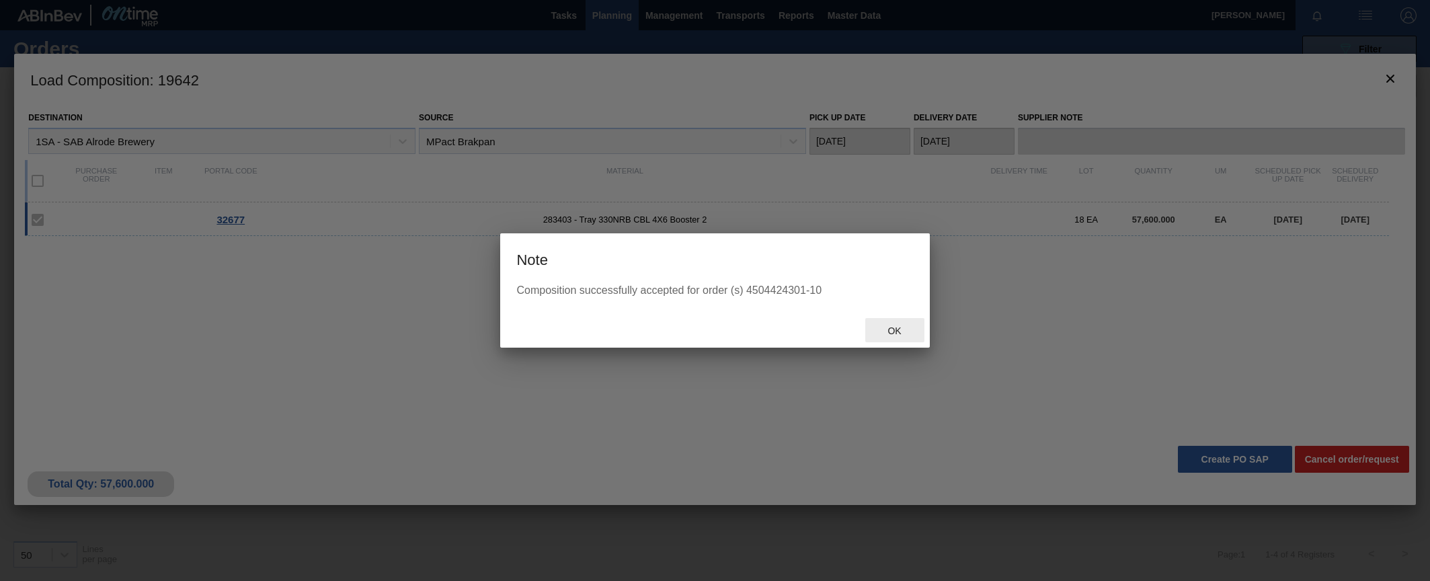
click at [894, 328] on span "Ok" at bounding box center [894, 330] width 35 height 11
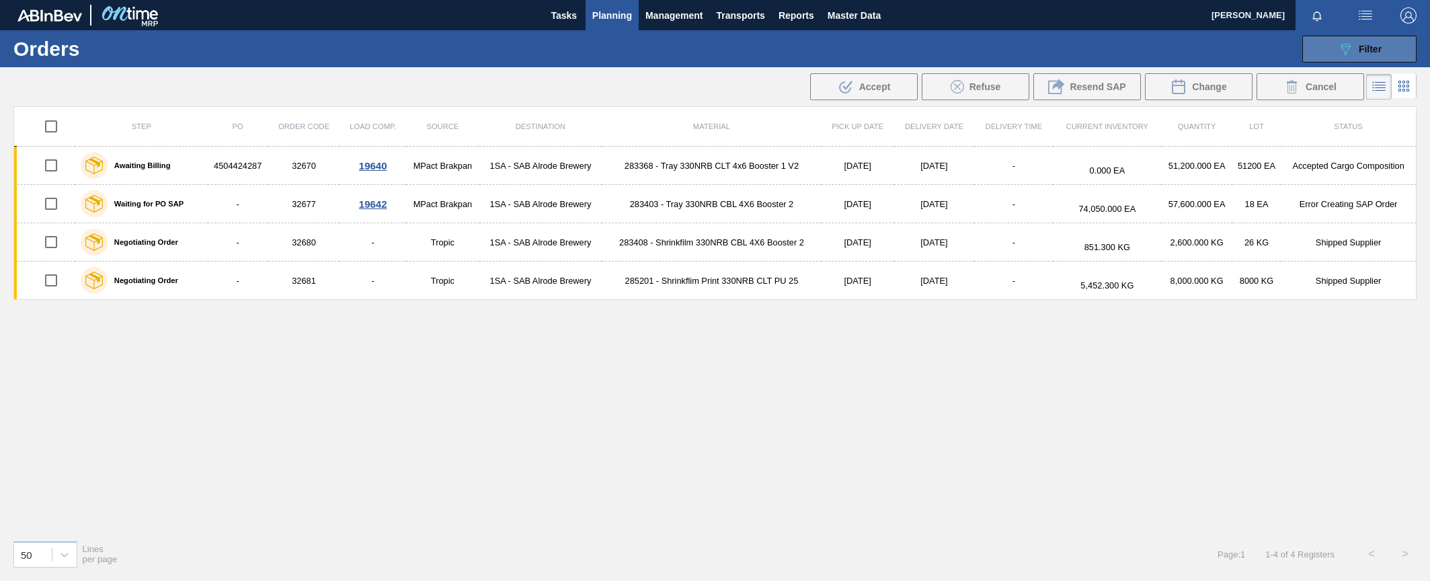
click at [942, 58] on button "089F7B8B-B2A5-4AFE-B5C0-19BA573D28AC Filter" at bounding box center [1359, 49] width 114 height 27
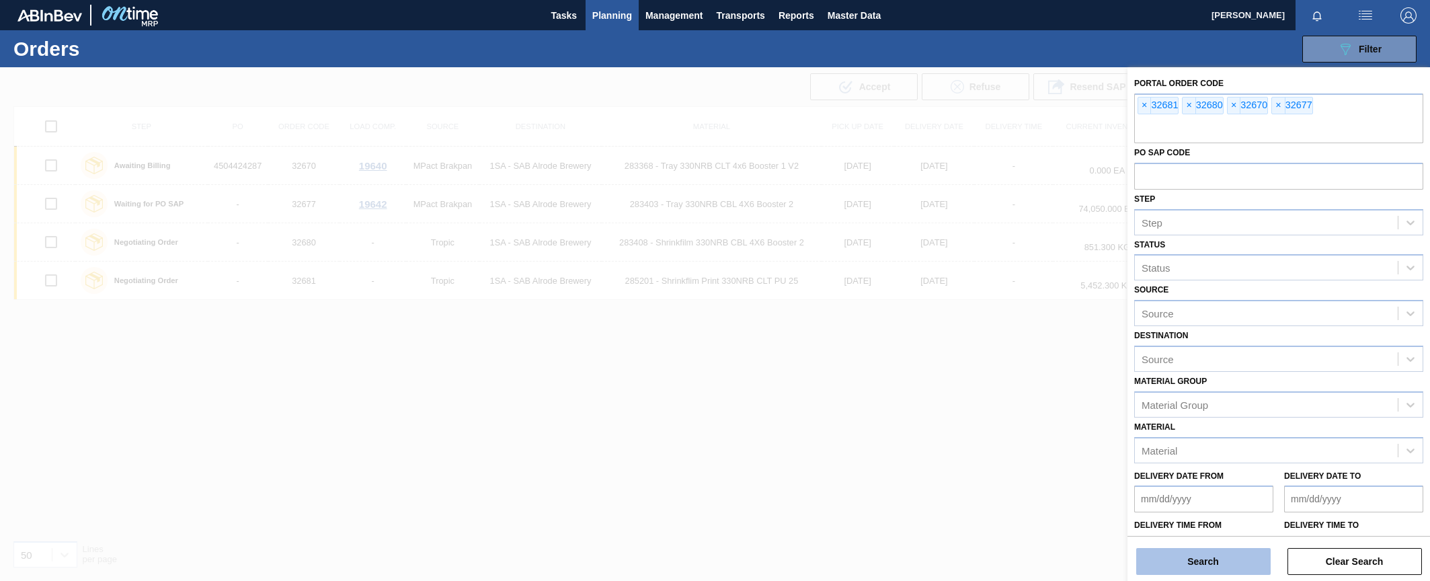
click at [942, 568] on button "Search" at bounding box center [1203, 561] width 134 height 27
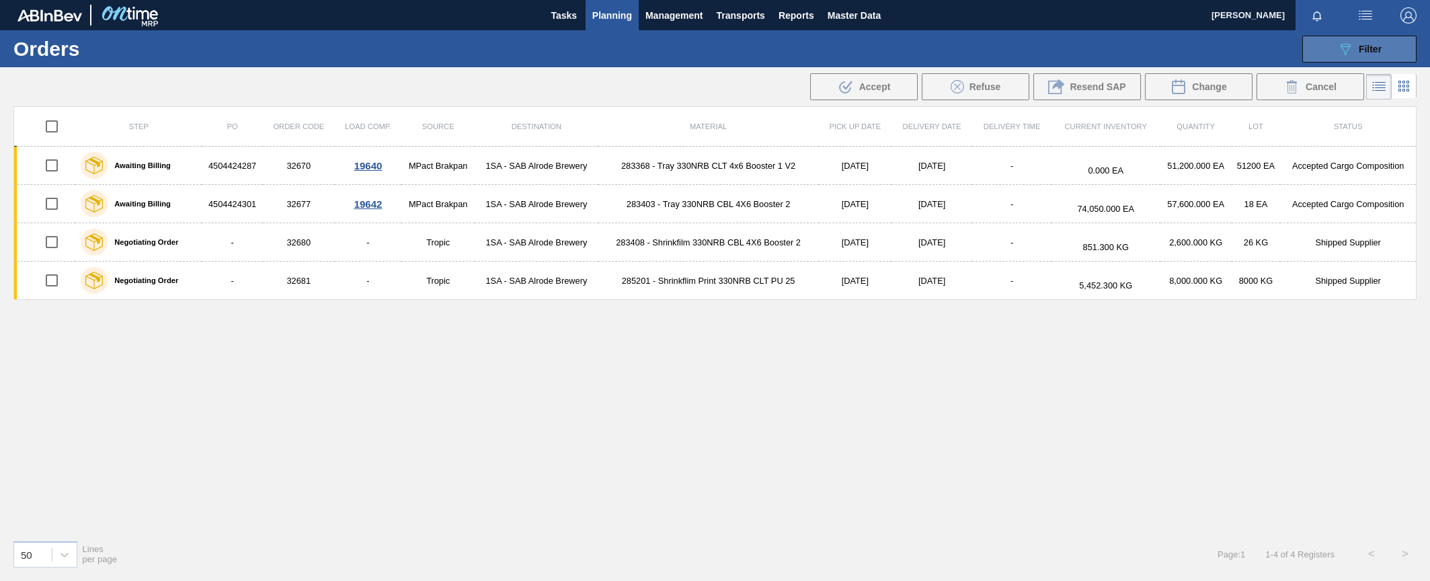
click at [942, 46] on span "Filter" at bounding box center [1370, 49] width 23 height 11
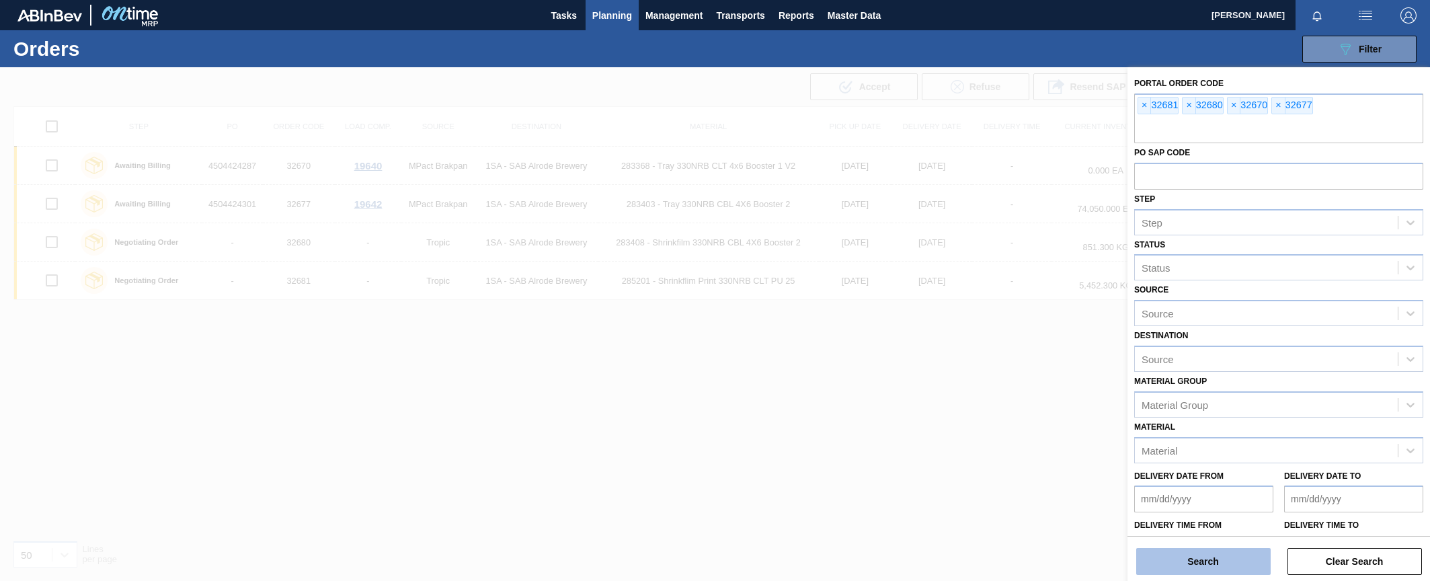
click at [942, 562] on button "Search" at bounding box center [1203, 561] width 134 height 27
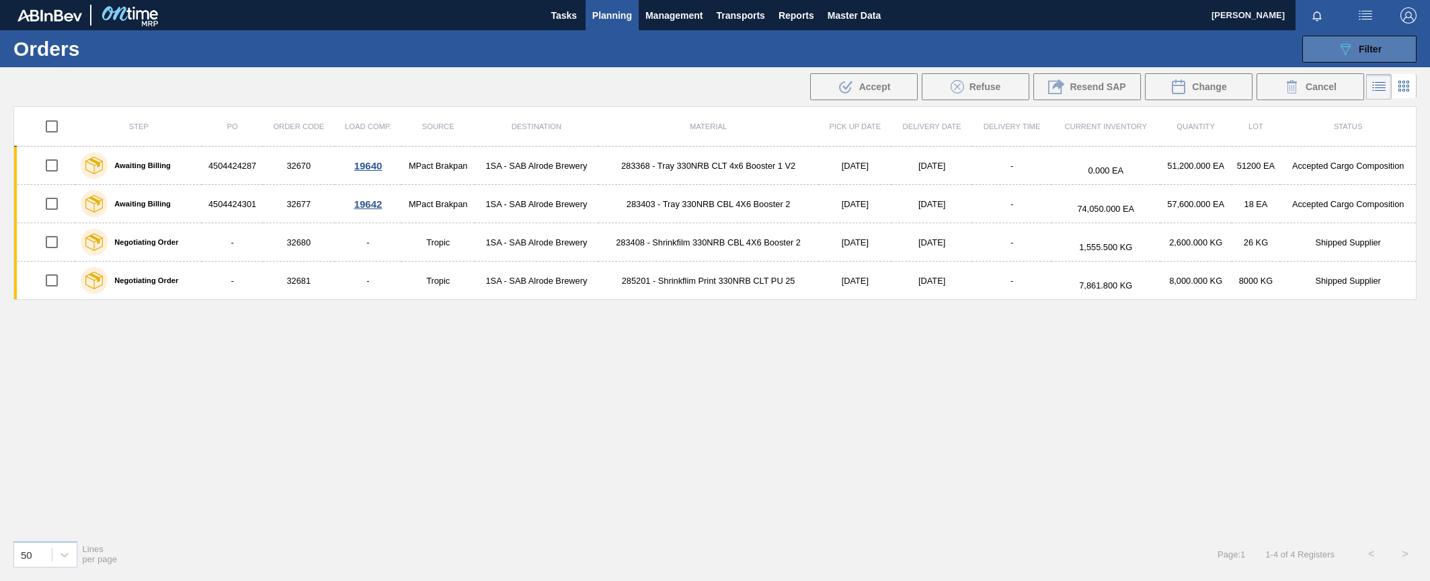
click at [942, 46] on div "089F7B8B-B2A5-4AFE-B5C0-19BA573D28AC Filter" at bounding box center [1359, 49] width 44 height 16
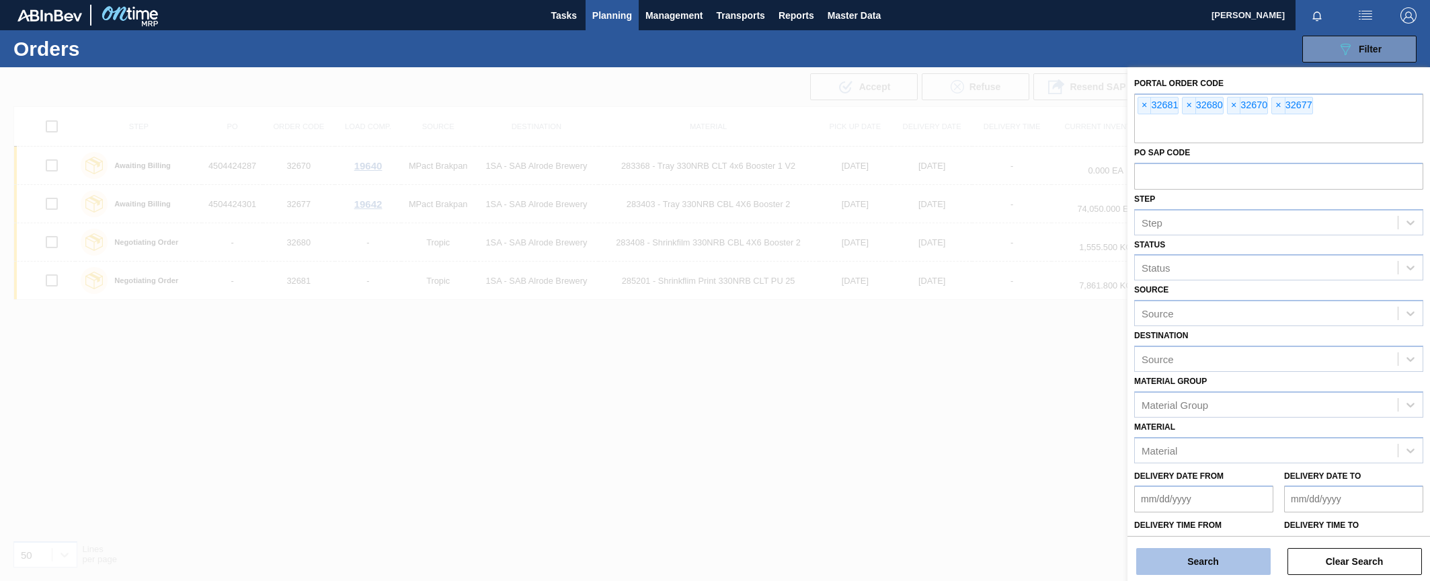
click at [942, 556] on button "Search" at bounding box center [1203, 561] width 134 height 27
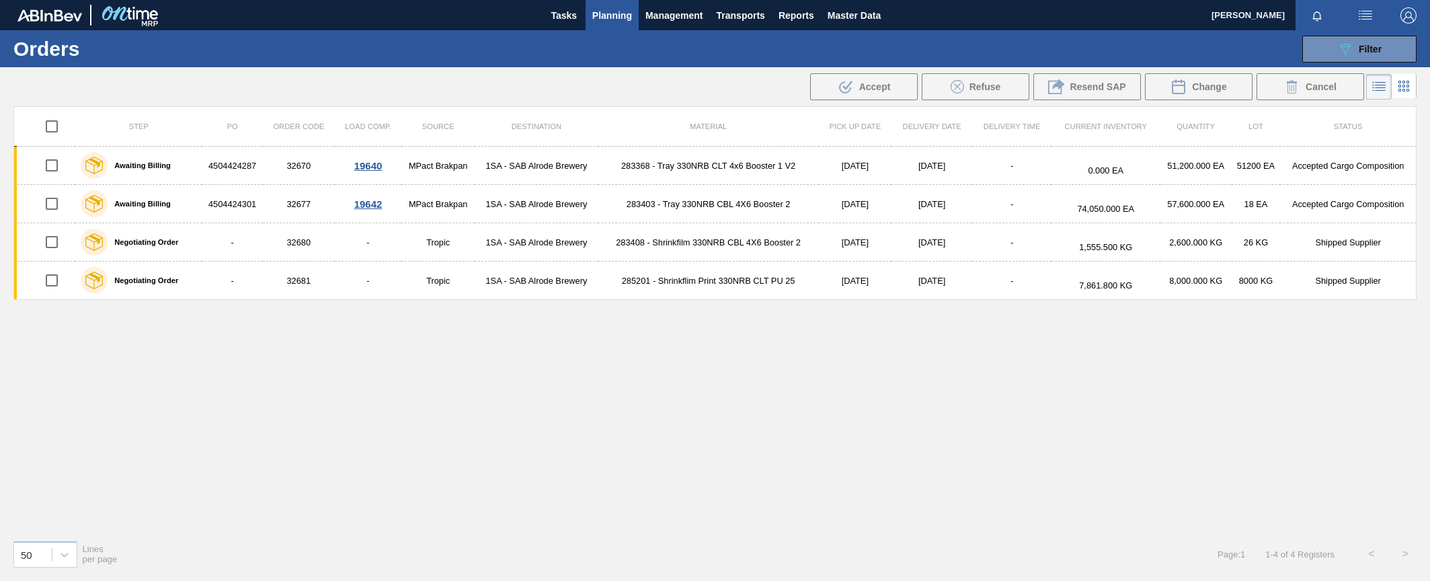
click at [344, 28] on div "Tasks Planning Management Transports Reports Master Data" at bounding box center [715, 15] width 1430 height 30
click at [609, 13] on span "Planning" at bounding box center [612, 15] width 40 height 16
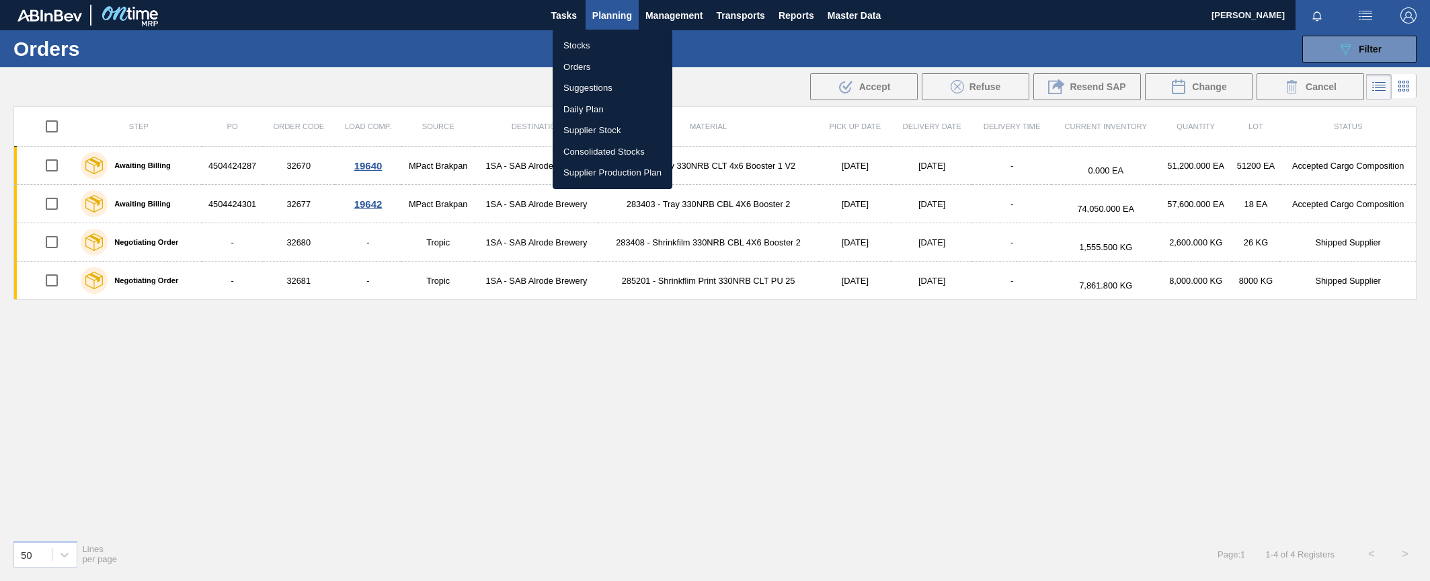
click at [575, 48] on li "Stocks" at bounding box center [613, 46] width 120 height 22
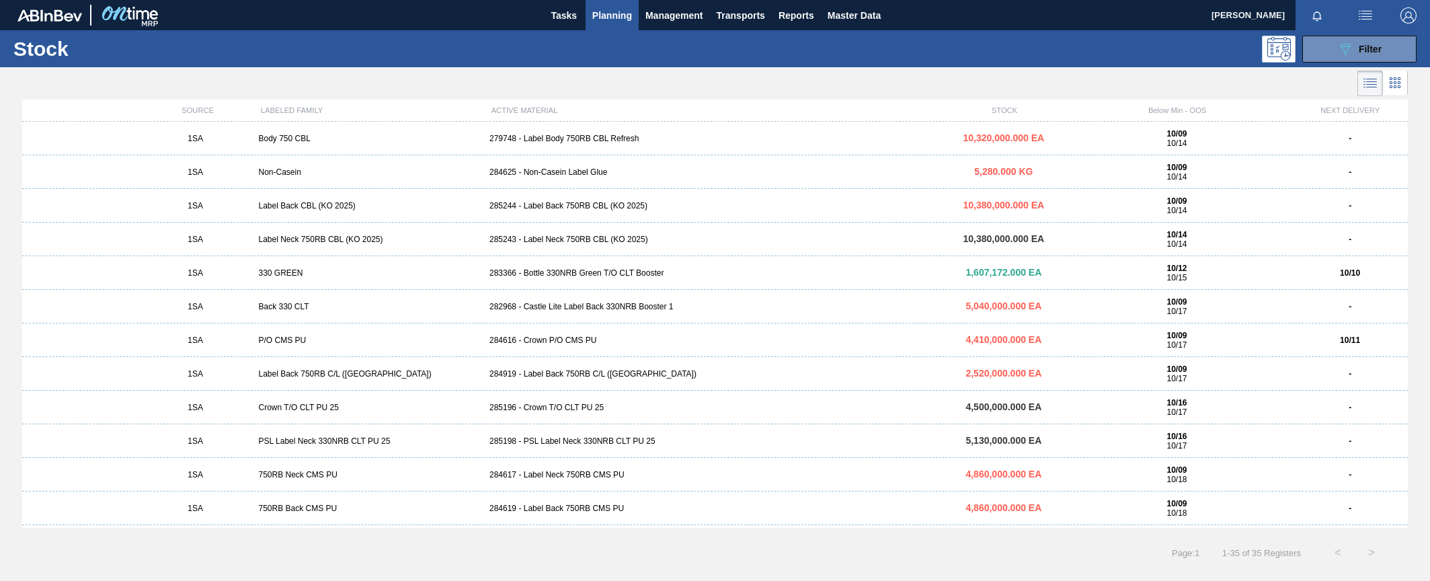
click at [626, 17] on span "Planning" at bounding box center [612, 15] width 40 height 16
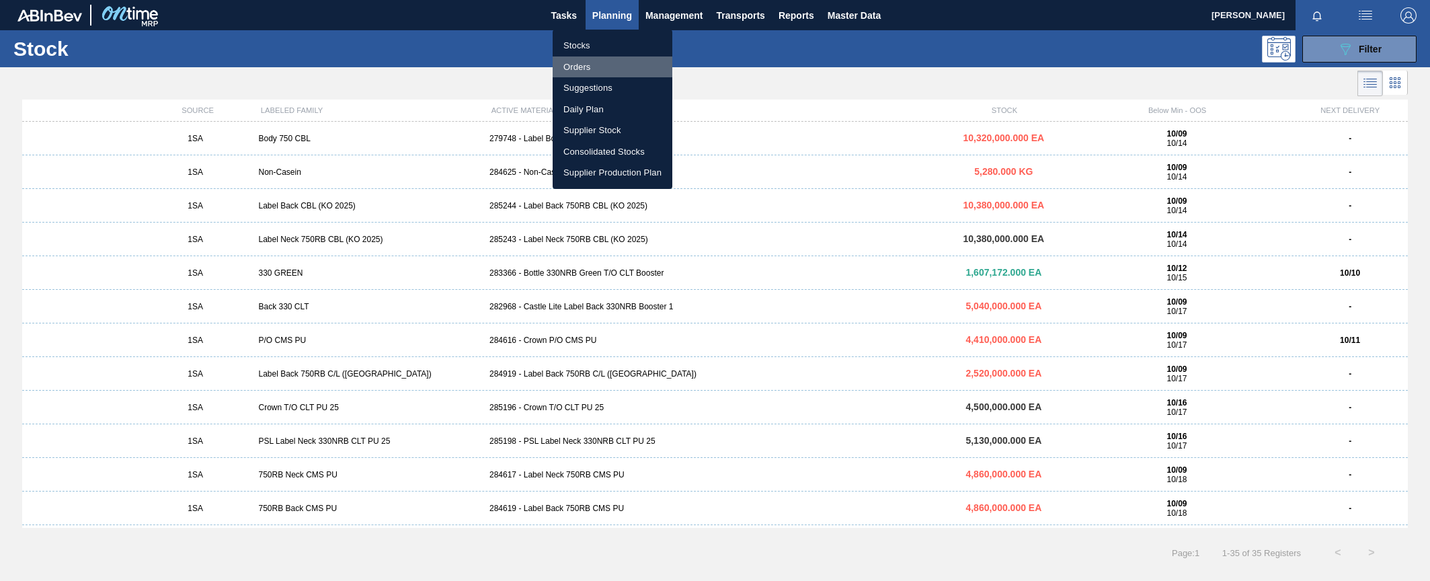
click at [575, 65] on li "Orders" at bounding box center [613, 67] width 120 height 22
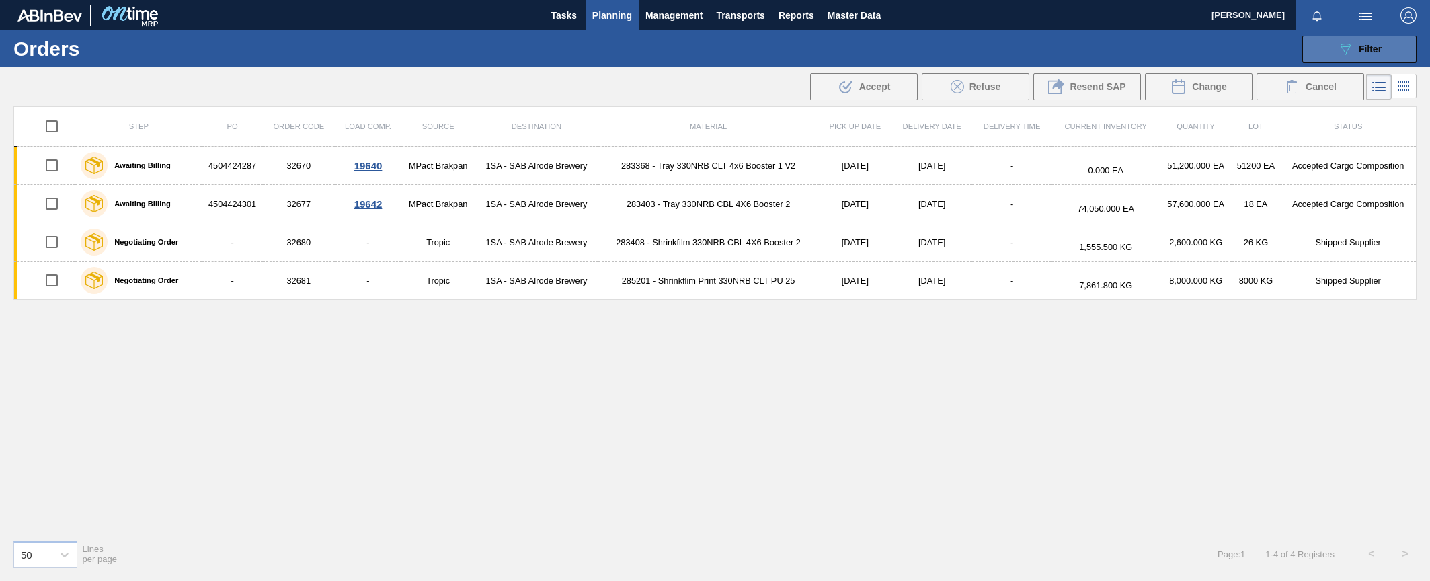
click at [942, 48] on span "Filter" at bounding box center [1370, 49] width 23 height 11
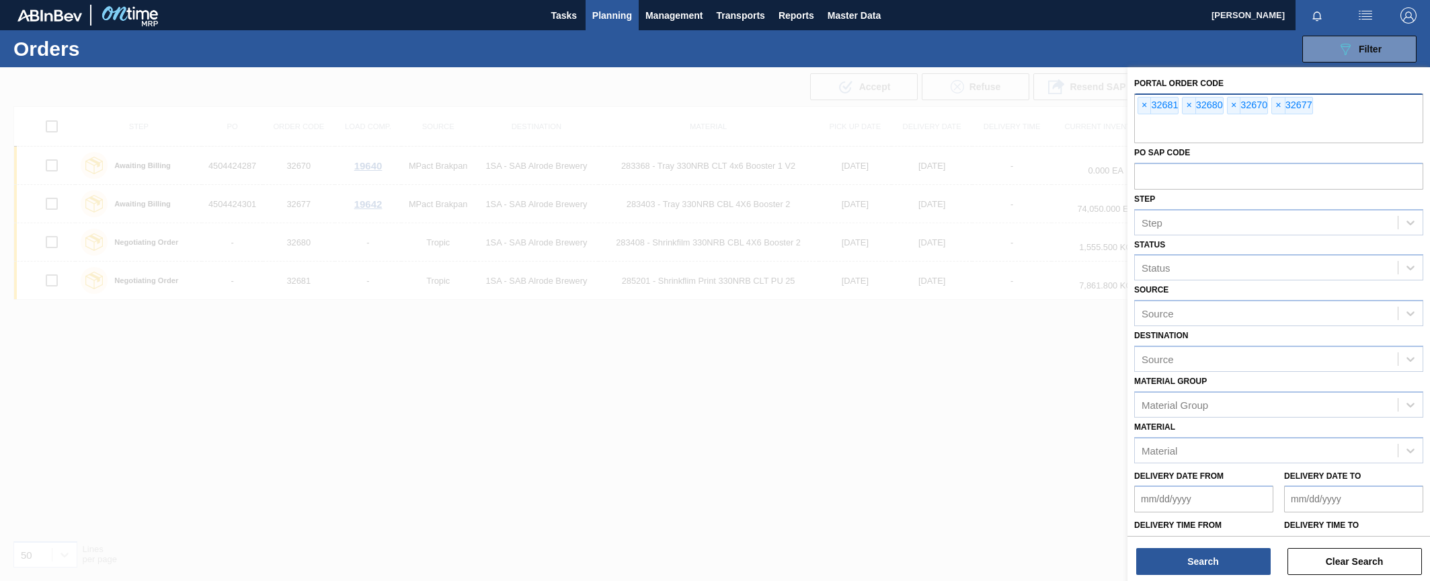
click at [942, 134] on input "text" at bounding box center [1278, 131] width 289 height 26
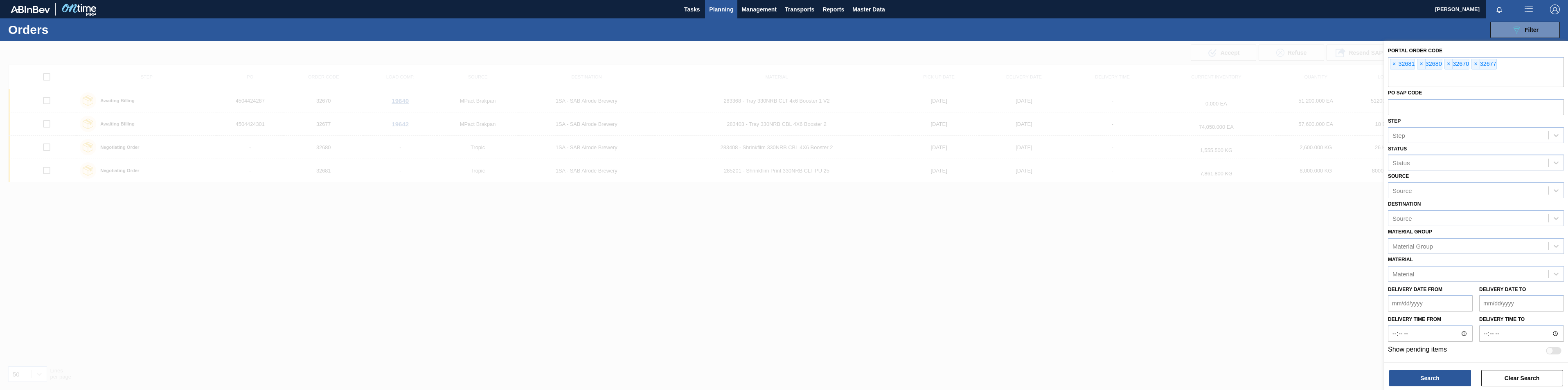
click at [573, 6] on span "Planning" at bounding box center [721, 9] width 24 height 10
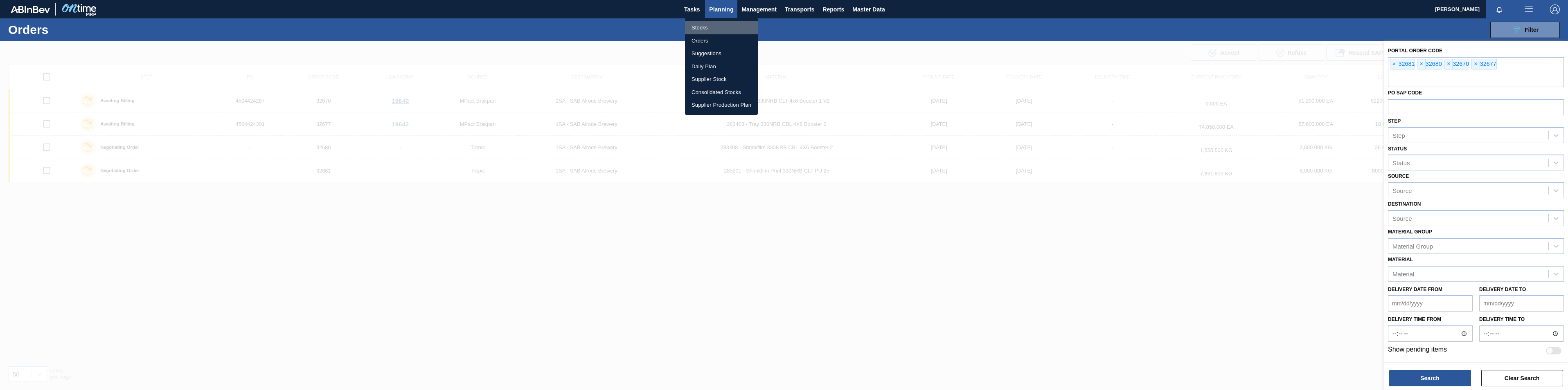
click at [573, 25] on li "Stocks" at bounding box center [721, 28] width 73 height 13
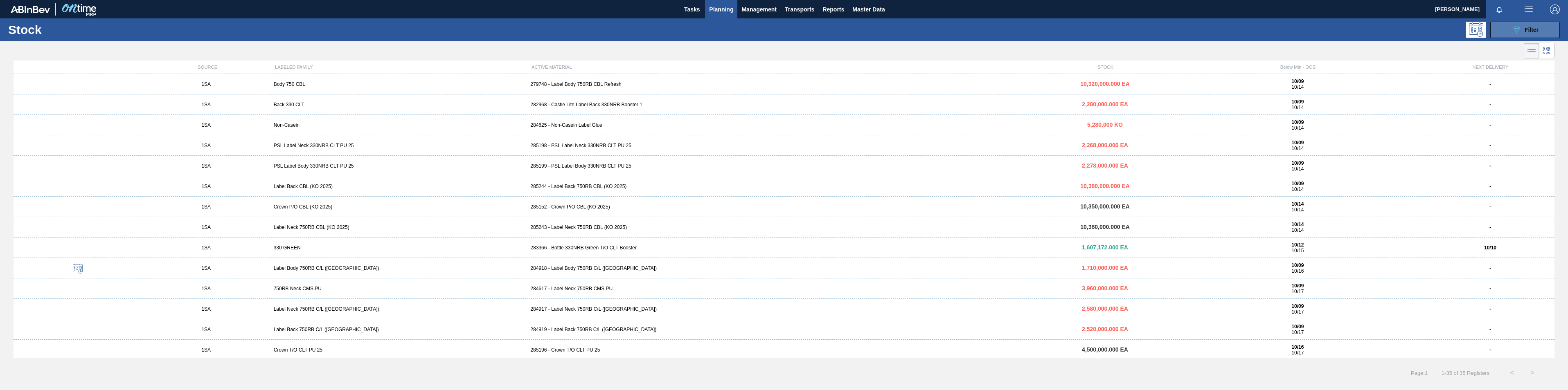
click at [573, 27] on div "089F7B8B-B2A5-4AFE-B5C0-19BA573D28AC Filter" at bounding box center [1525, 30] width 27 height 10
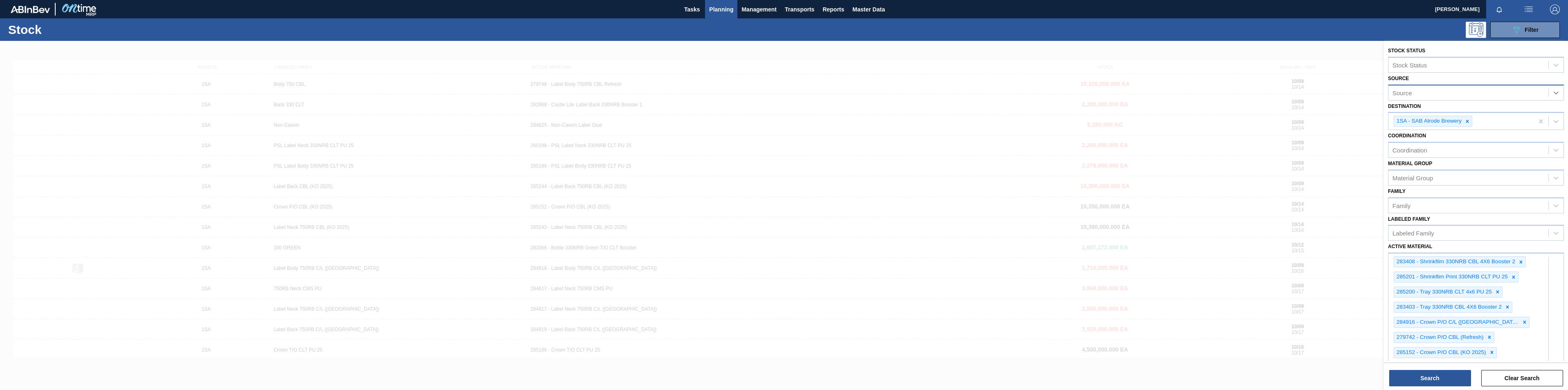
click at [573, 93] on icon at bounding box center [1556, 93] width 5 height 3
type input "thuthuka"
click at [573, 109] on div "2000002 - Thuthuka Packaging Pty Ltd" at bounding box center [1475, 113] width 176 height 15
click at [573, 353] on button "Search" at bounding box center [1430, 378] width 82 height 16
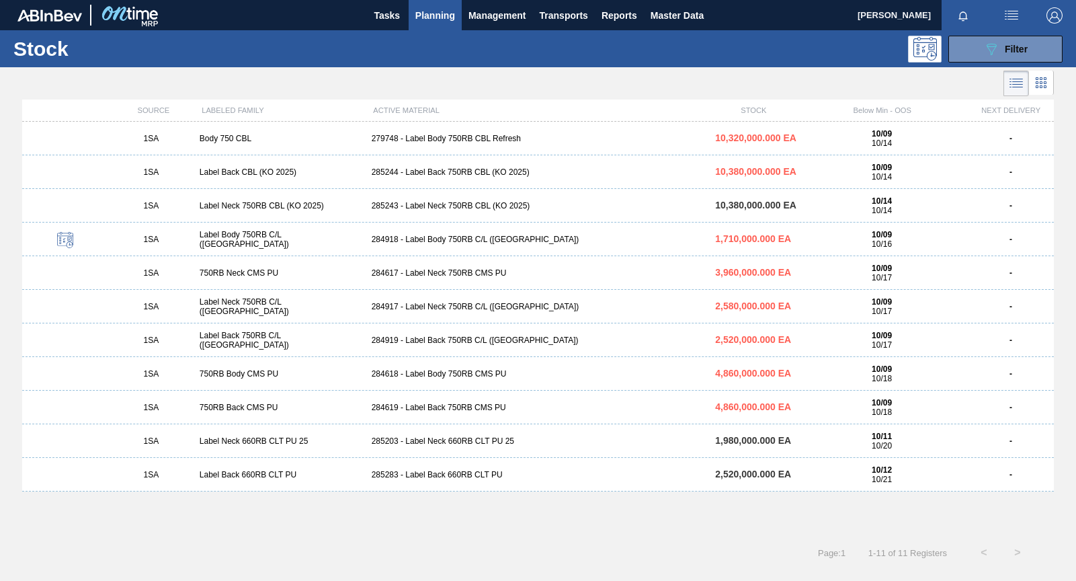
click at [442, 139] on div "279748 - Label Body 750RB CBL Refresh" at bounding box center [538, 138] width 344 height 9
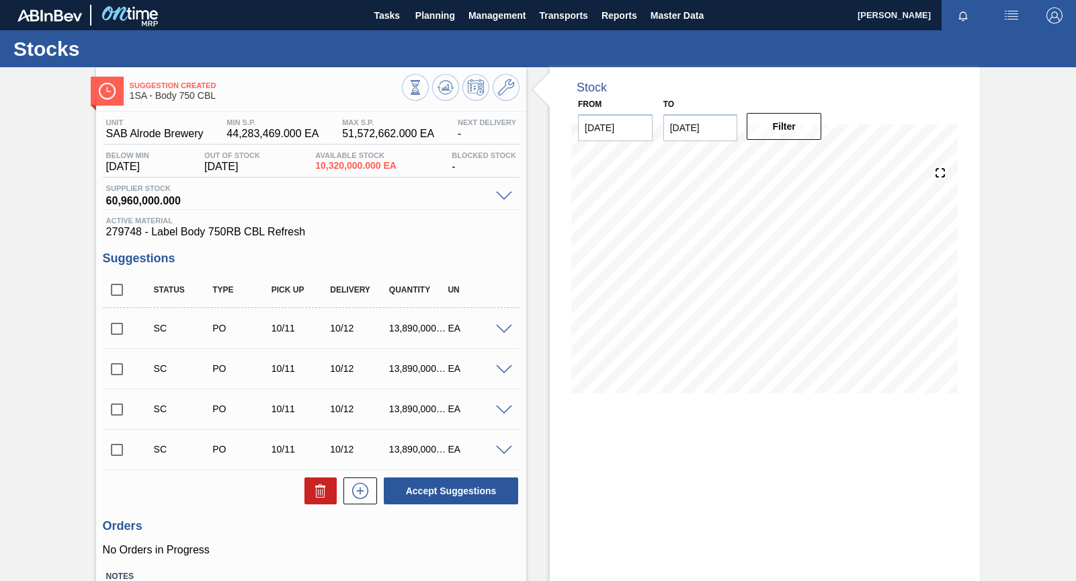
click at [115, 329] on input "checkbox" at bounding box center [117, 329] width 28 height 28
click at [439, 489] on button "Accept Suggestions" at bounding box center [451, 490] width 134 height 27
checkbox input "false"
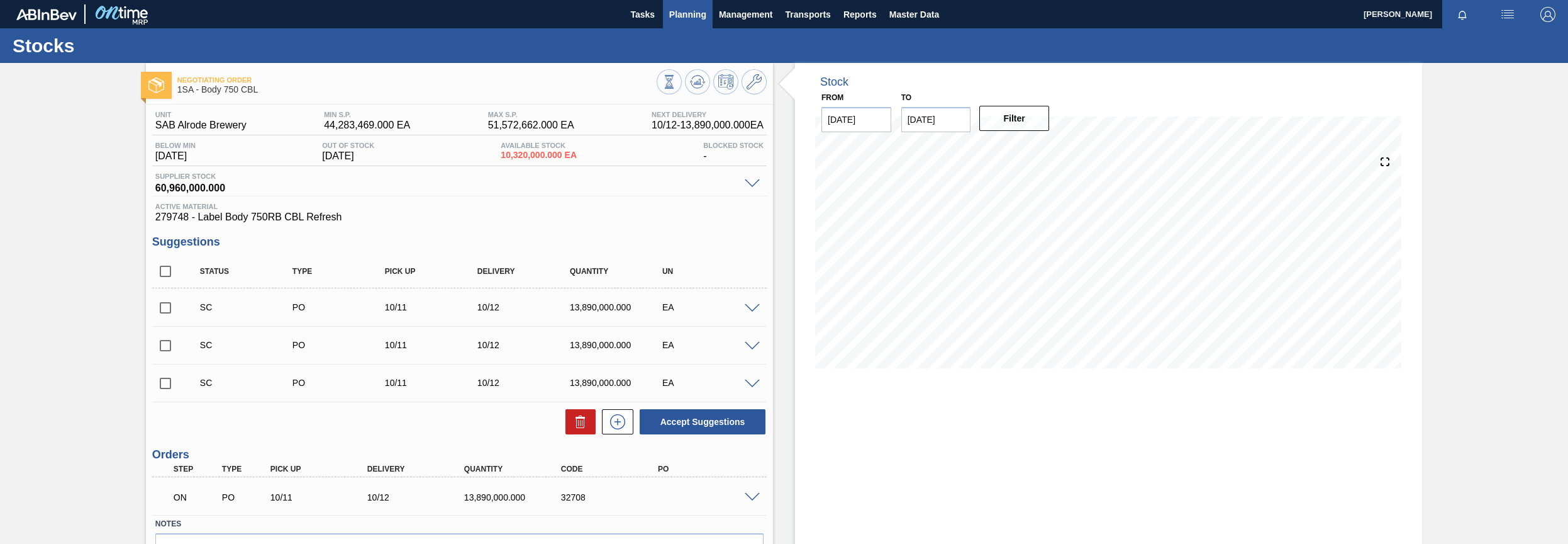
click at [702, 12] on span "Planning" at bounding box center [688, 14] width 37 height 15
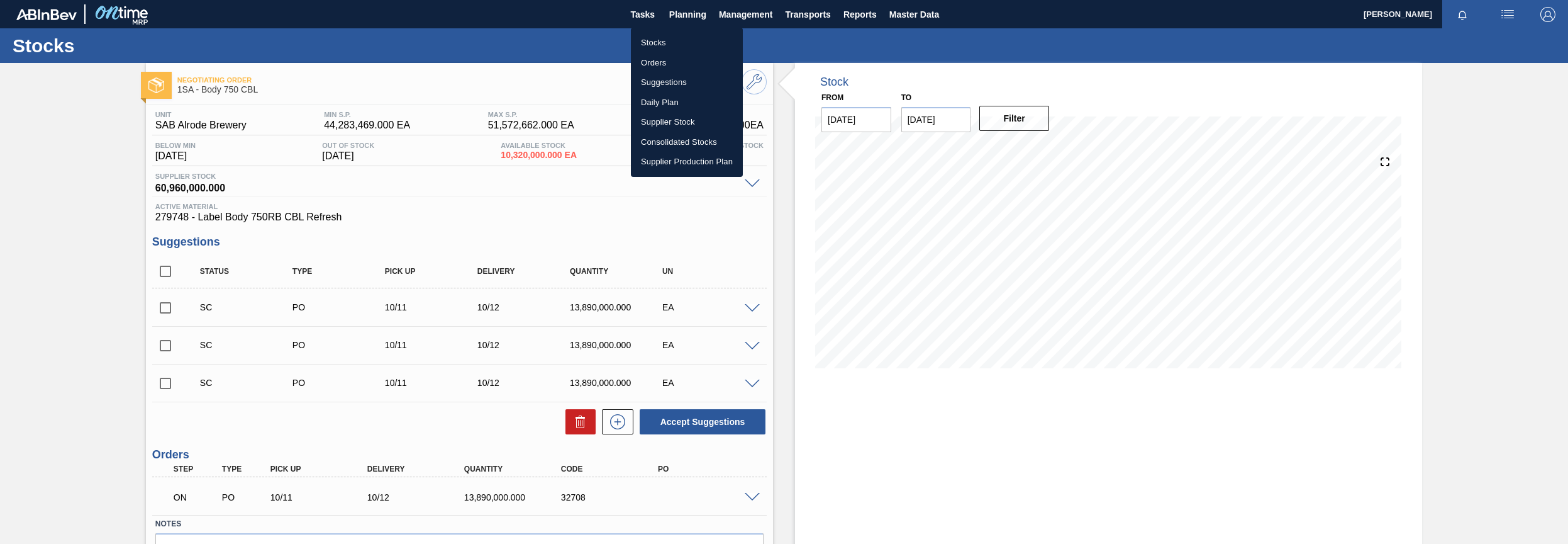
click at [656, 61] on li "Orders" at bounding box center [687, 63] width 112 height 21
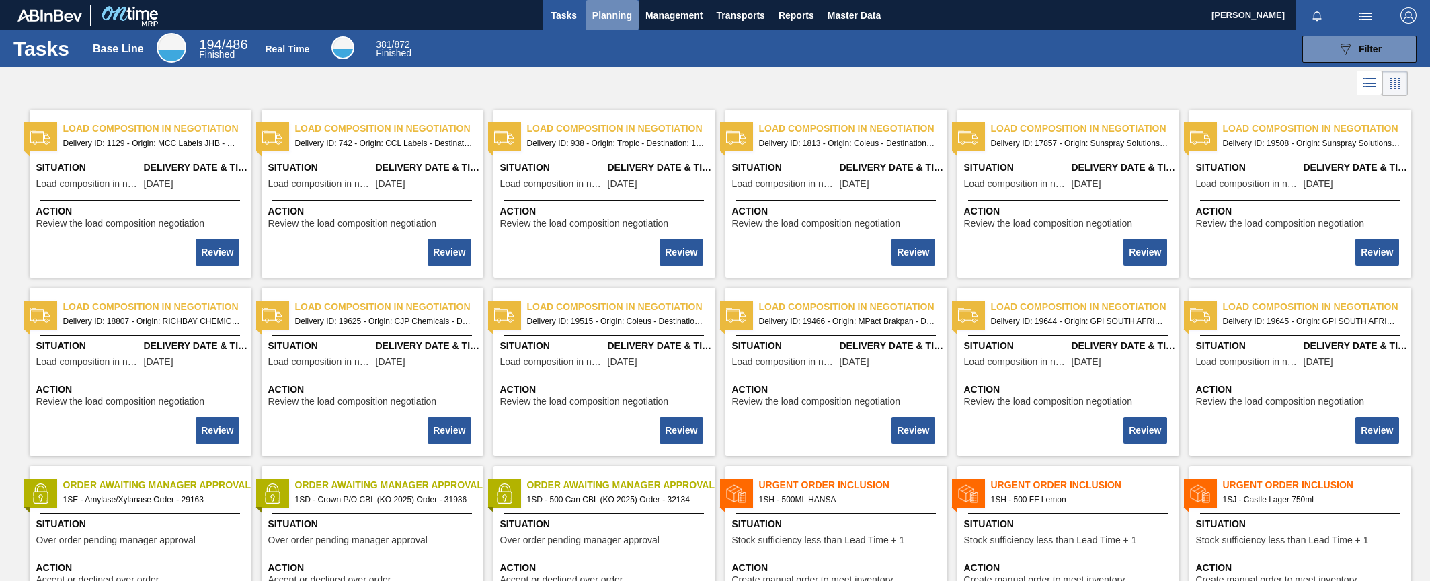
click at [608, 19] on span "Planning" at bounding box center [612, 15] width 40 height 16
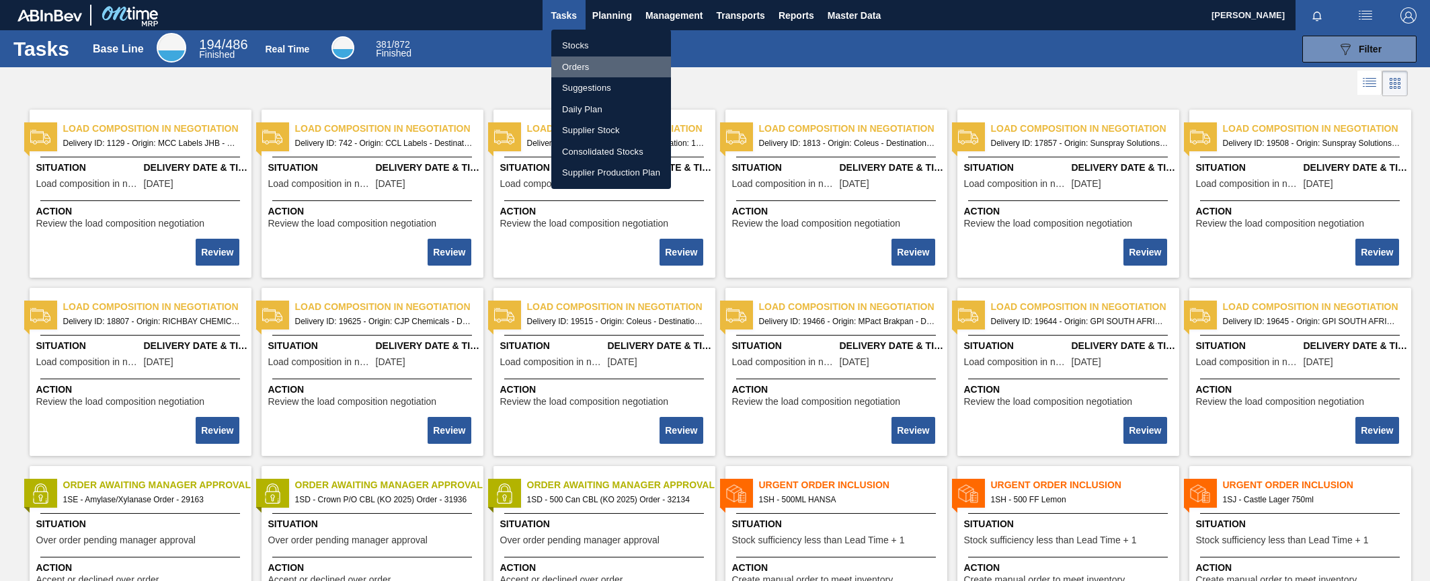
click at [587, 67] on li "Orders" at bounding box center [611, 67] width 120 height 22
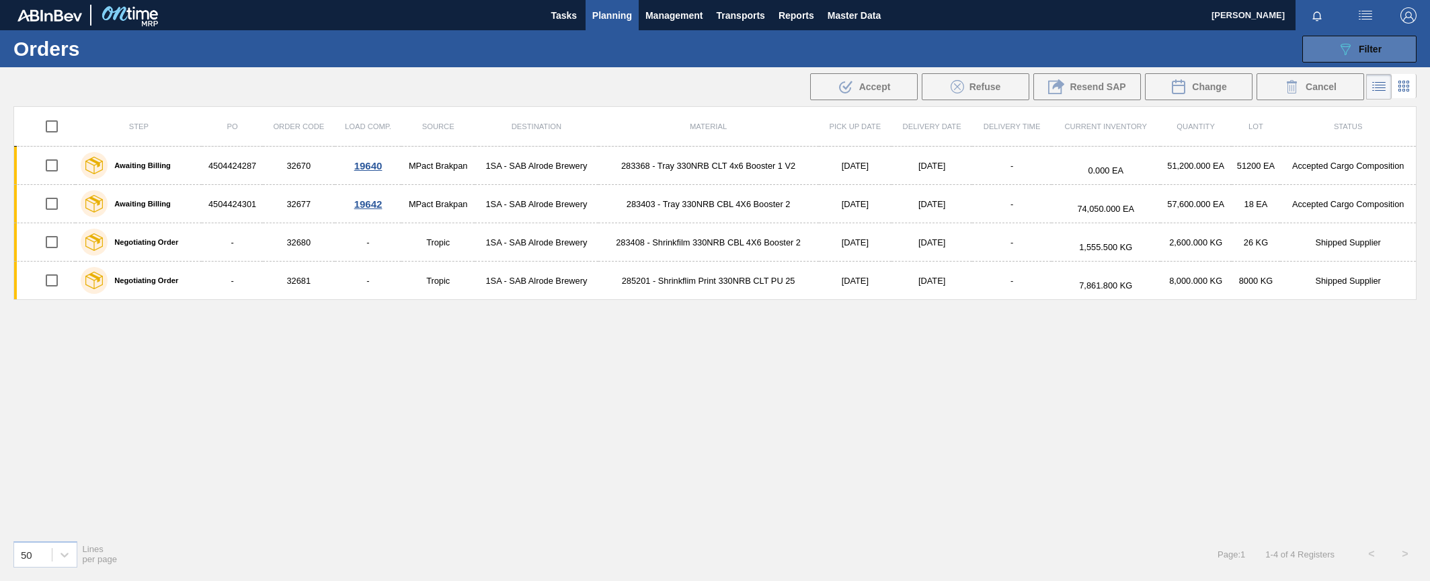
click at [1364, 49] on span "Filter" at bounding box center [1370, 49] width 23 height 11
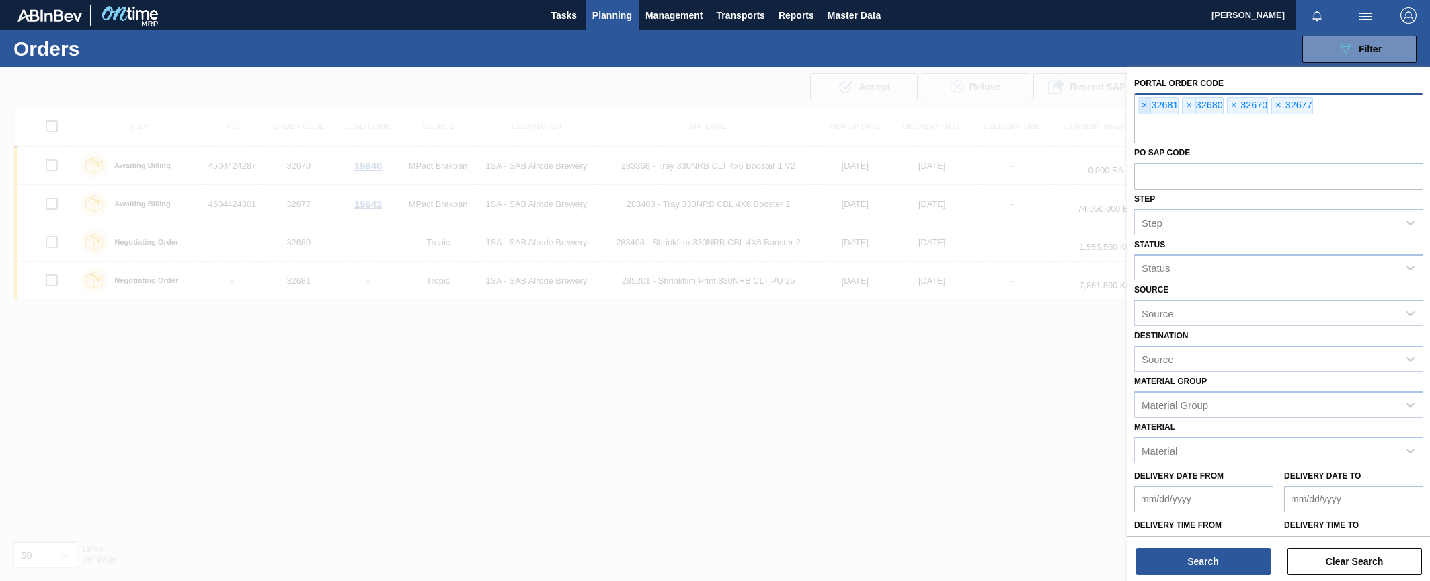
click at [1145, 107] on span "×" at bounding box center [1144, 105] width 13 height 16
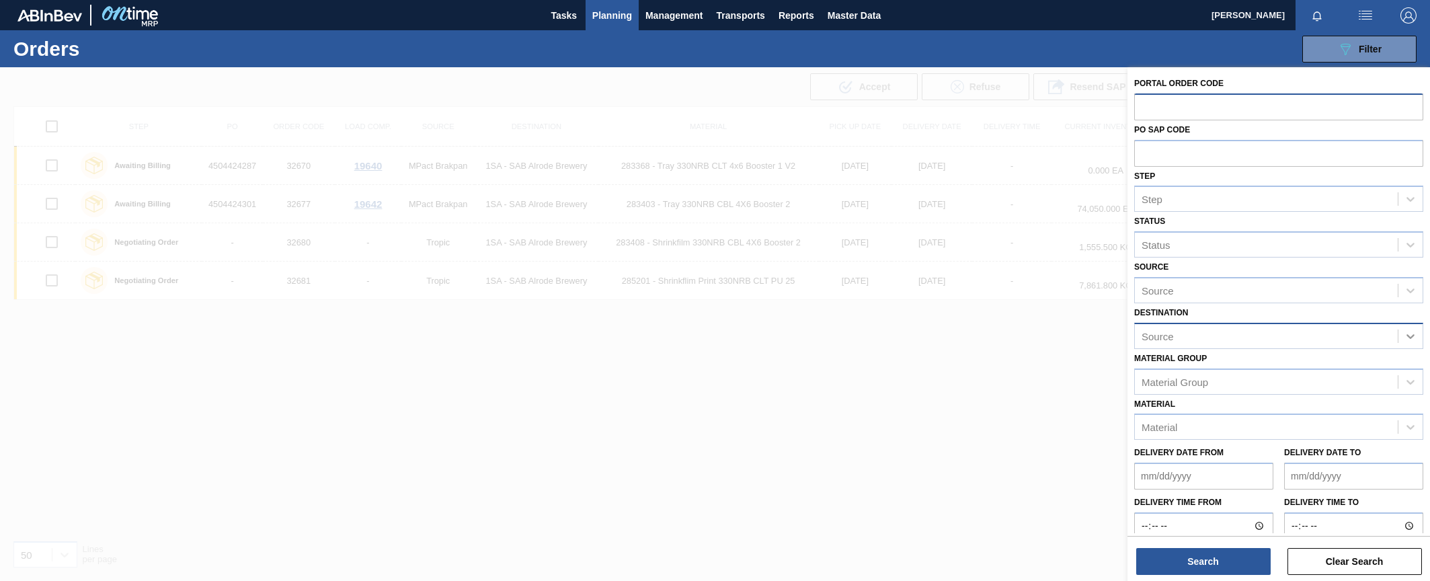
click at [1412, 339] on icon at bounding box center [1410, 335] width 13 height 13
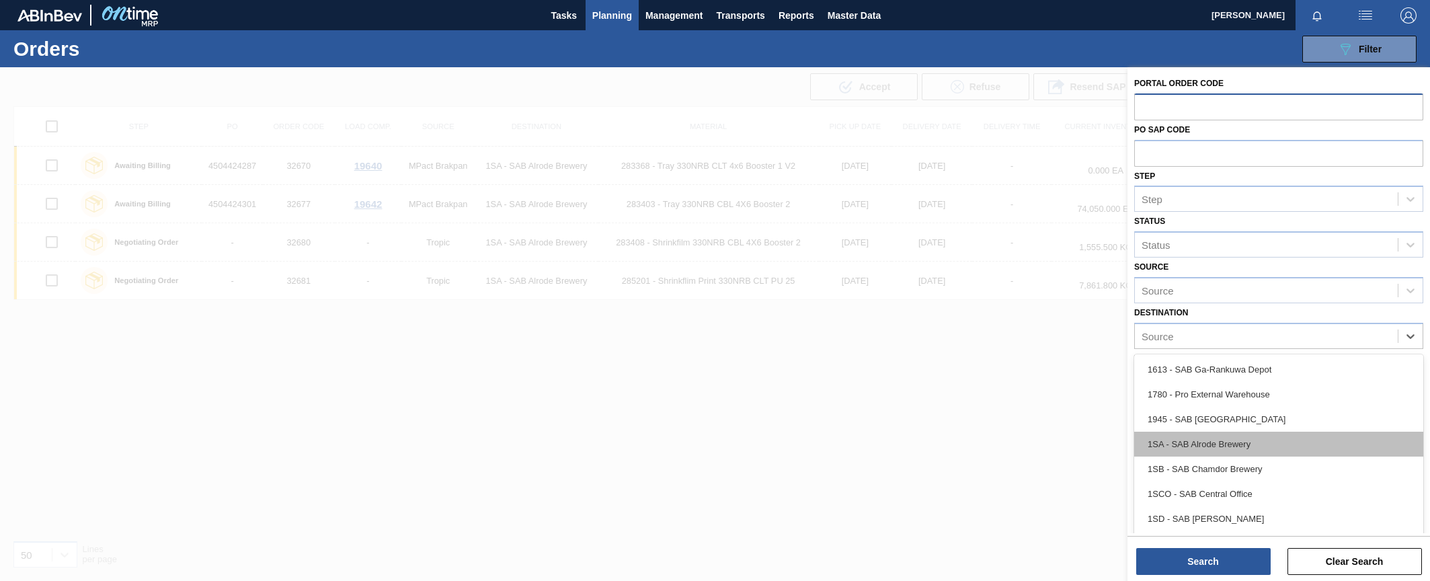
click at [1244, 448] on div "1SA - SAB Alrode Brewery" at bounding box center [1278, 444] width 289 height 25
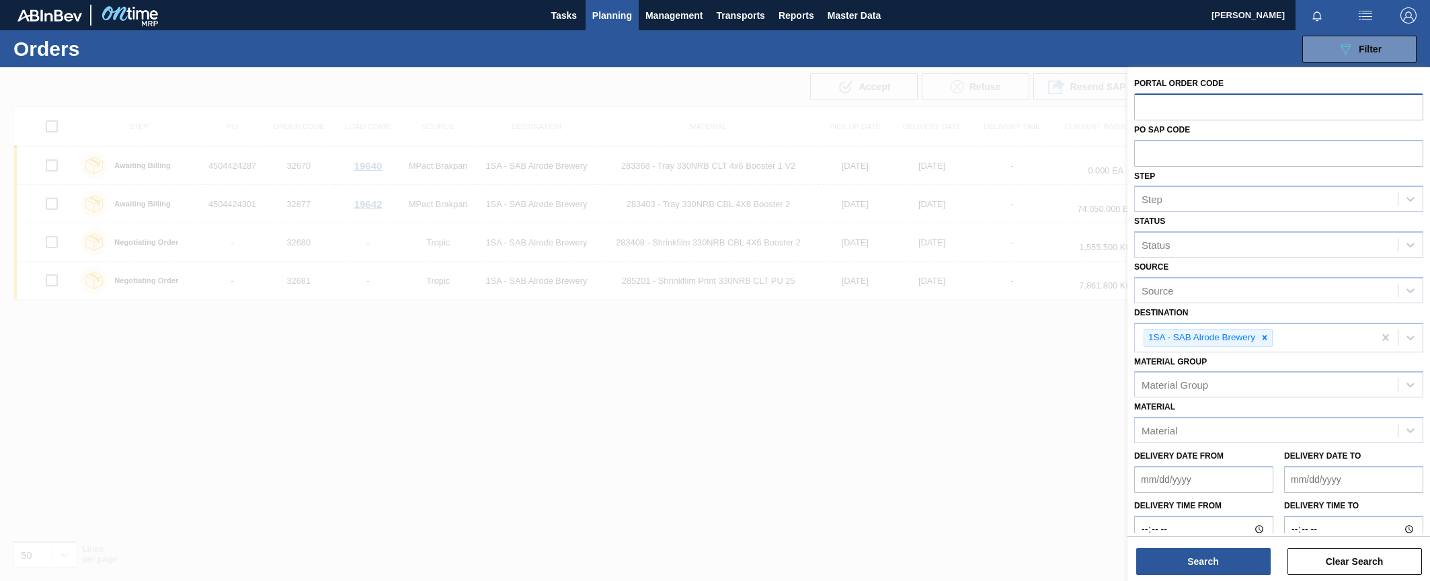
click at [1216, 575] on div "Portal Order Code PO SAP Code Step Step Status Status Source Source Destination…" at bounding box center [1278, 325] width 303 height 516
click at [1216, 564] on button "Search" at bounding box center [1203, 561] width 134 height 27
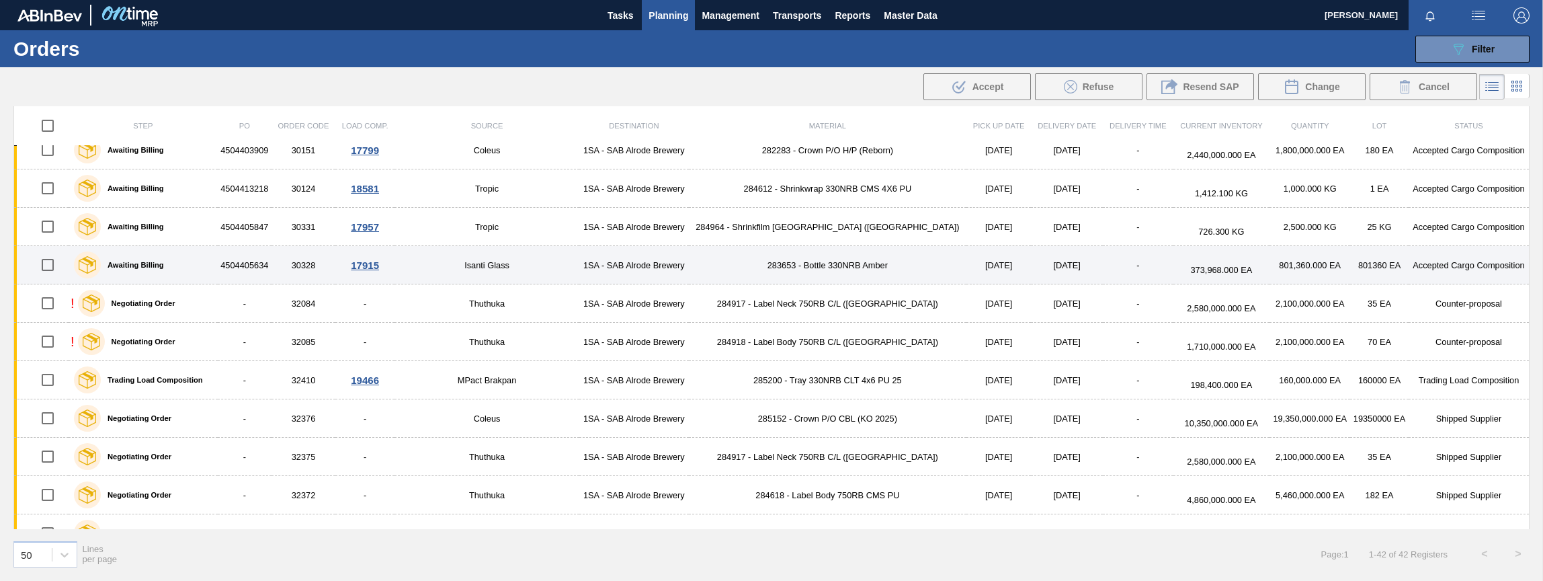
scroll to position [134, 0]
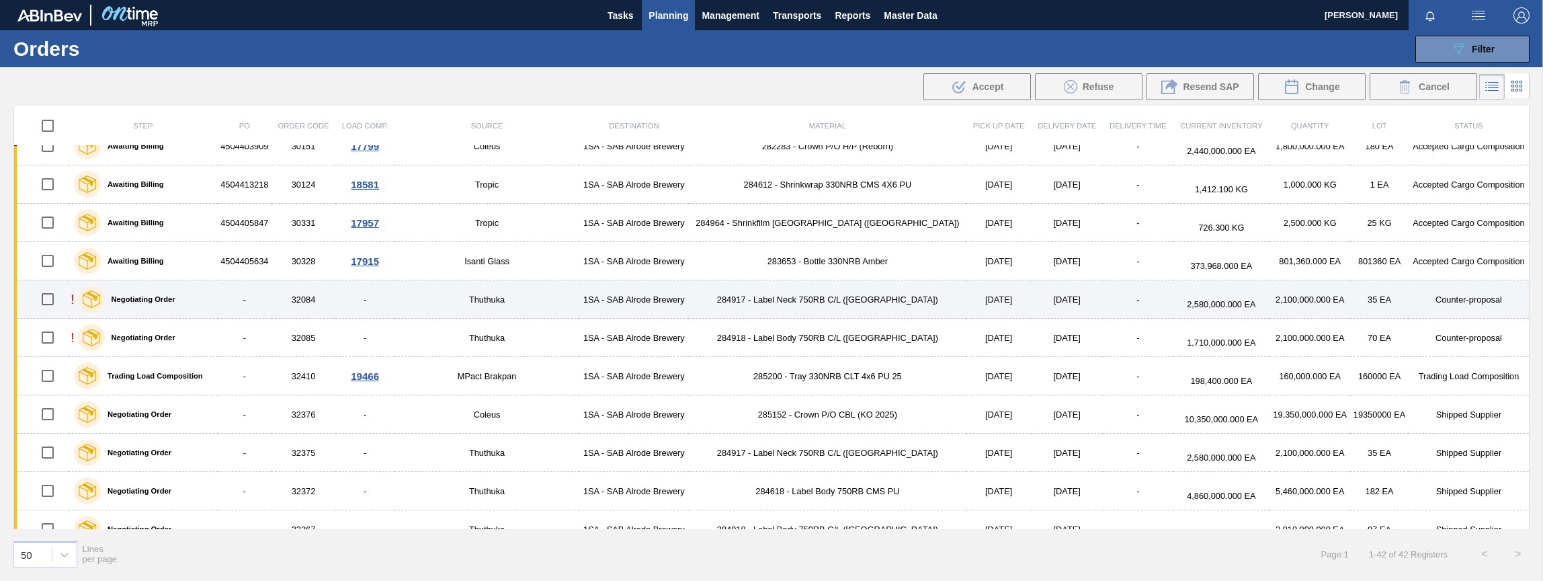
click at [48, 298] on input "checkbox" at bounding box center [48, 299] width 28 height 28
checkbox input "true"
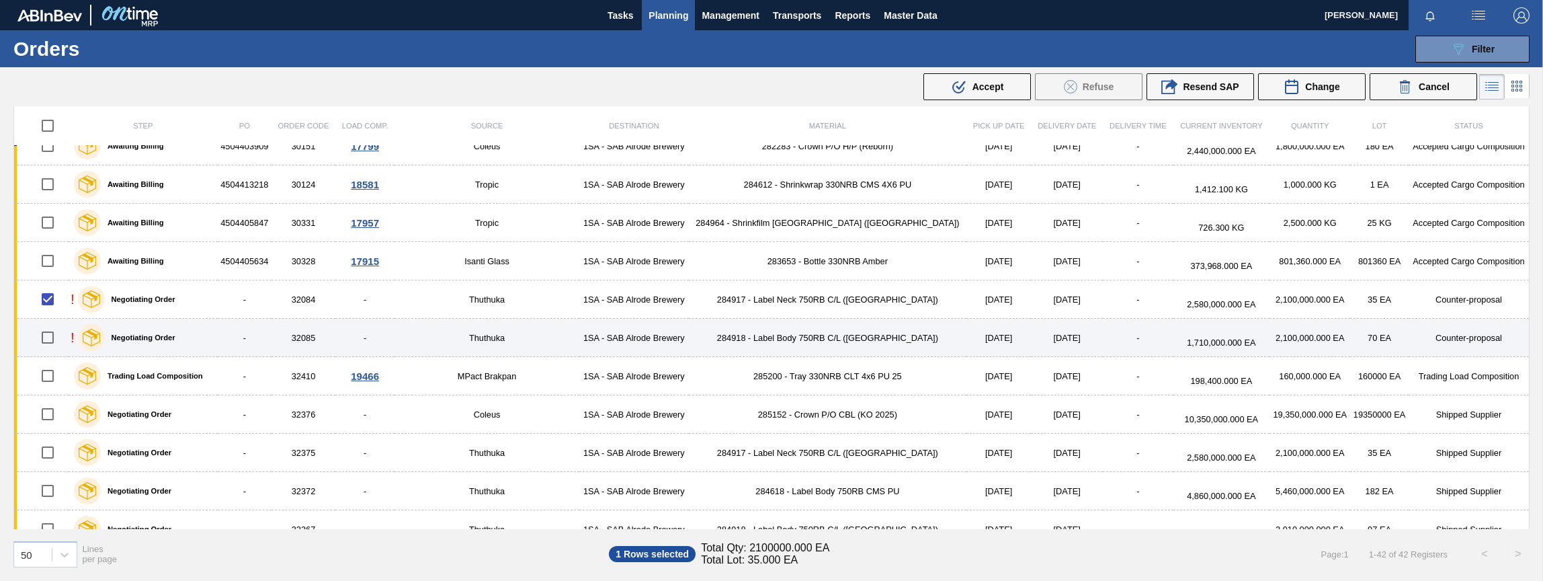
click at [50, 338] on input "checkbox" at bounding box center [48, 337] width 28 height 28
checkbox input "true"
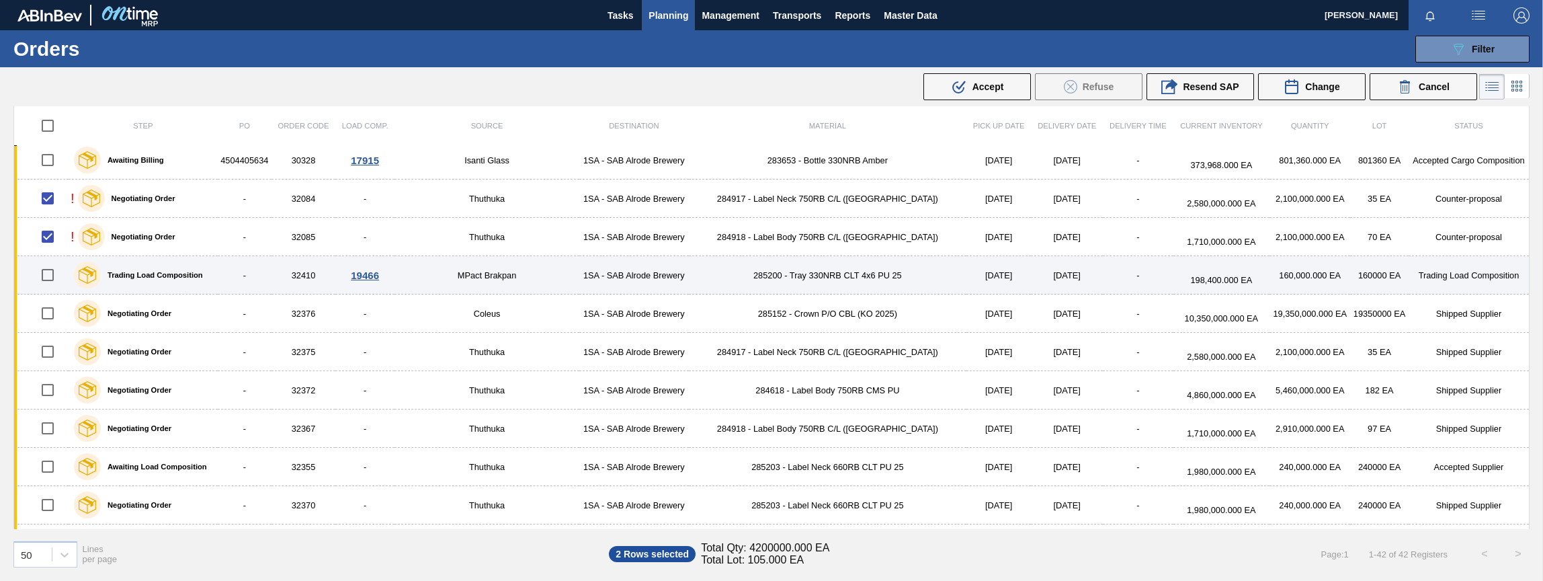
scroll to position [336, 0]
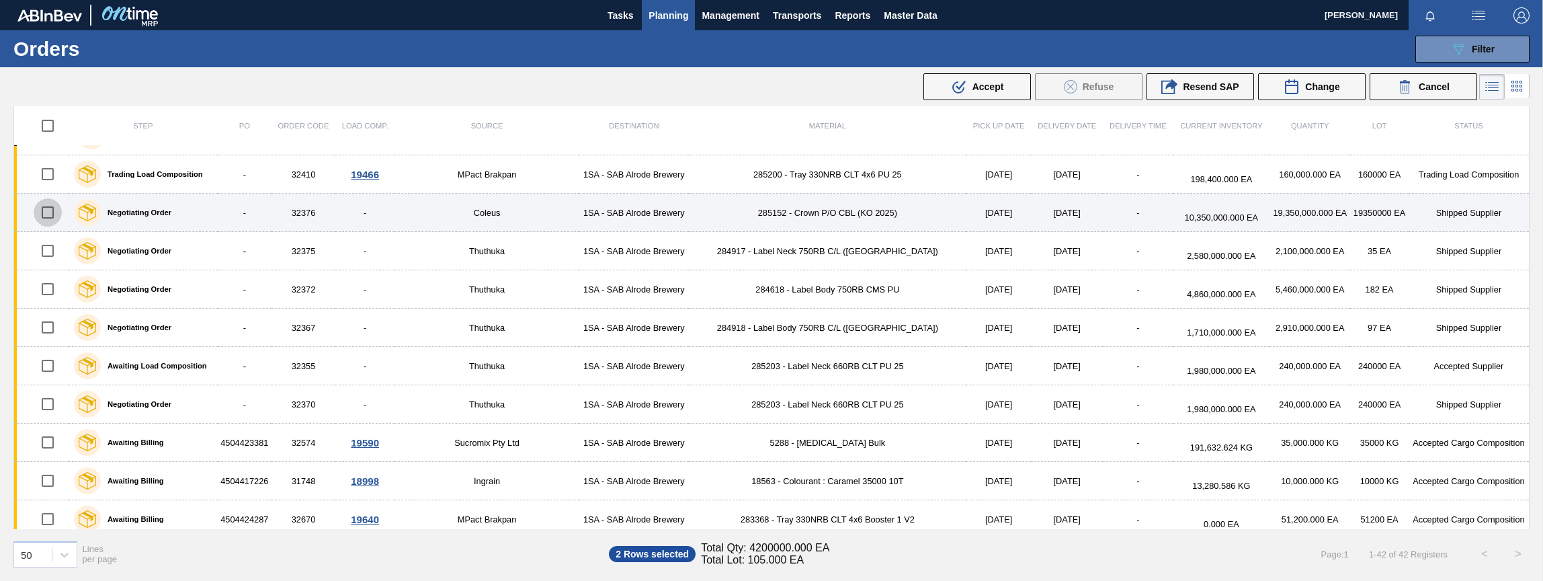
click at [50, 214] on input "checkbox" at bounding box center [48, 212] width 28 height 28
checkbox input "true"
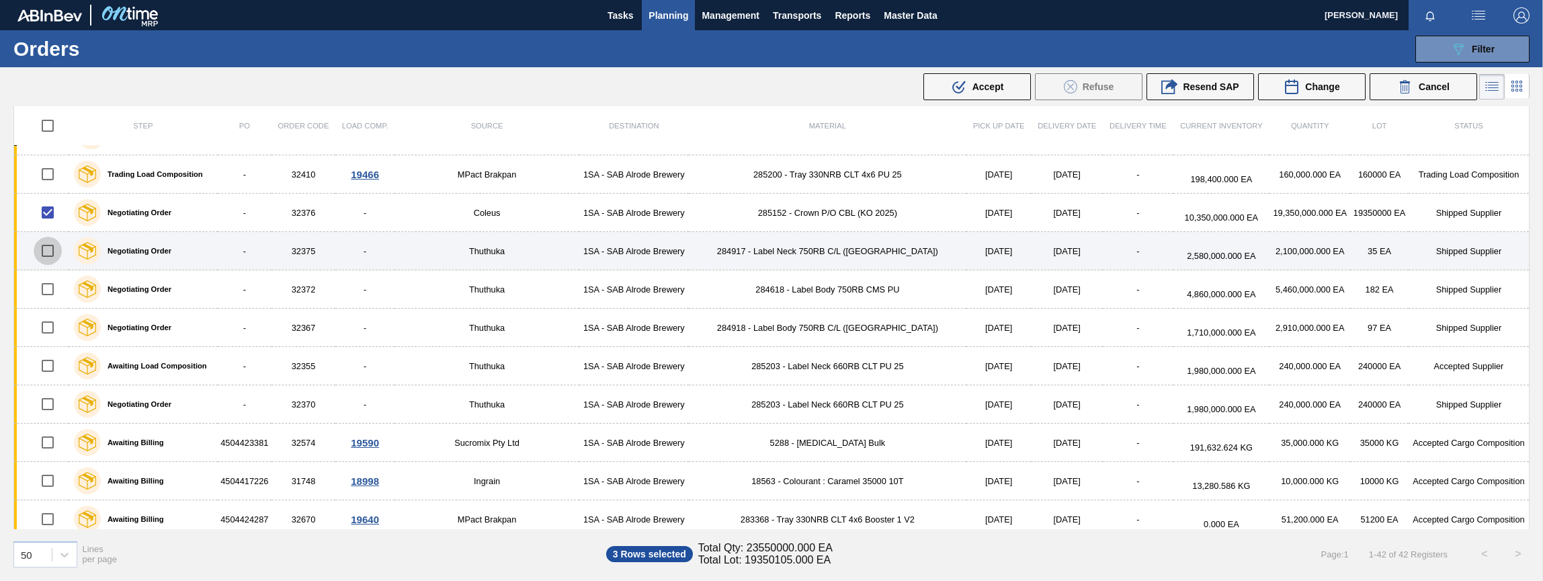
click at [49, 251] on input "checkbox" at bounding box center [48, 251] width 28 height 28
checkbox input "true"
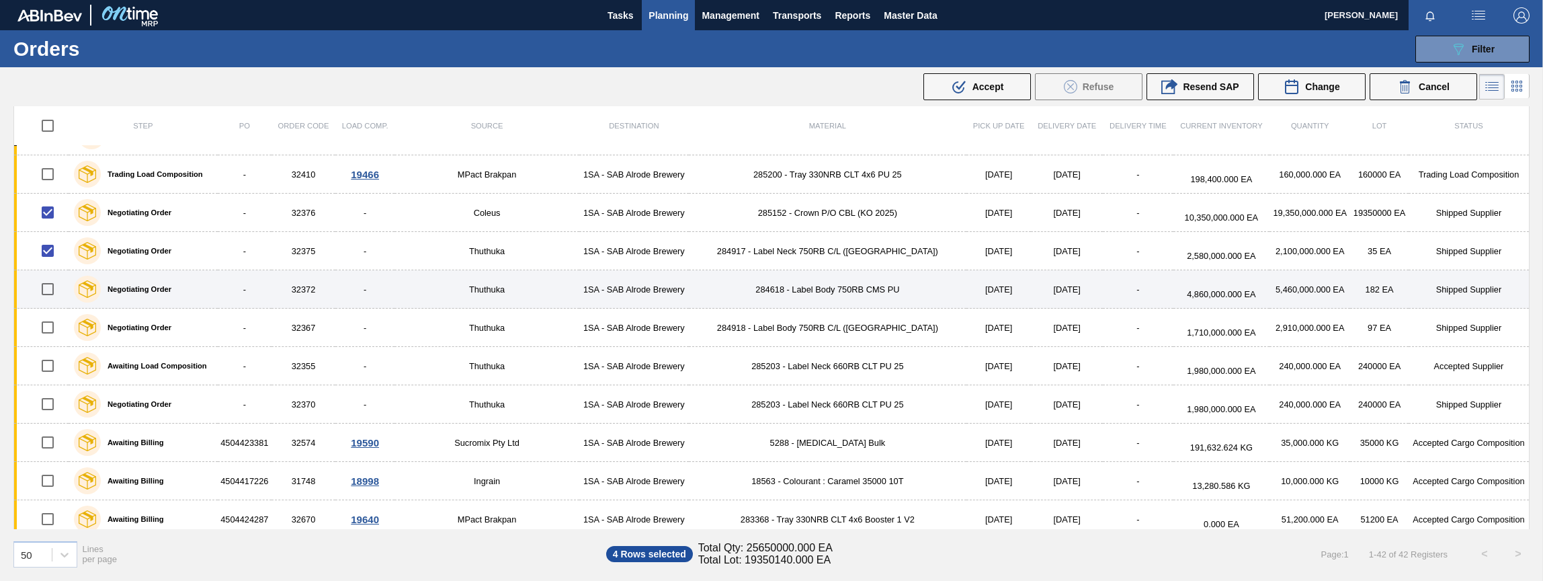
click at [46, 290] on input "checkbox" at bounding box center [48, 289] width 28 height 28
checkbox input "true"
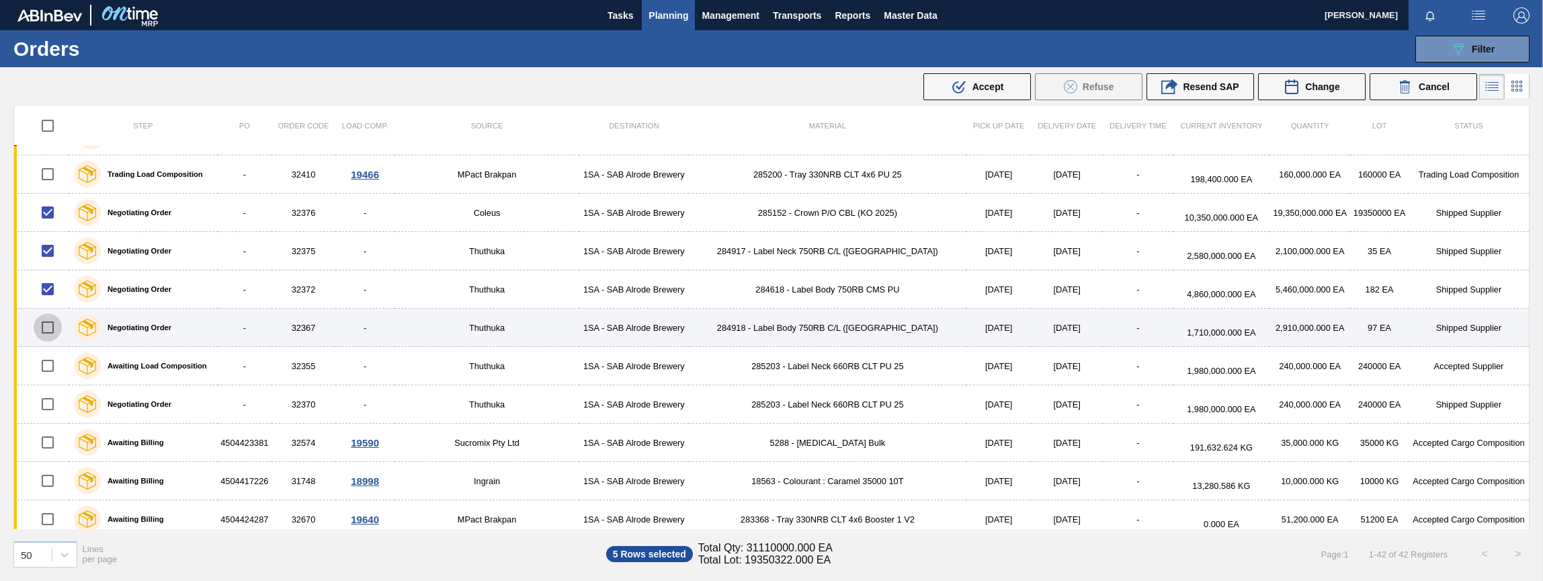
click at [48, 329] on input "checkbox" at bounding box center [48, 327] width 28 height 28
checkbox input "true"
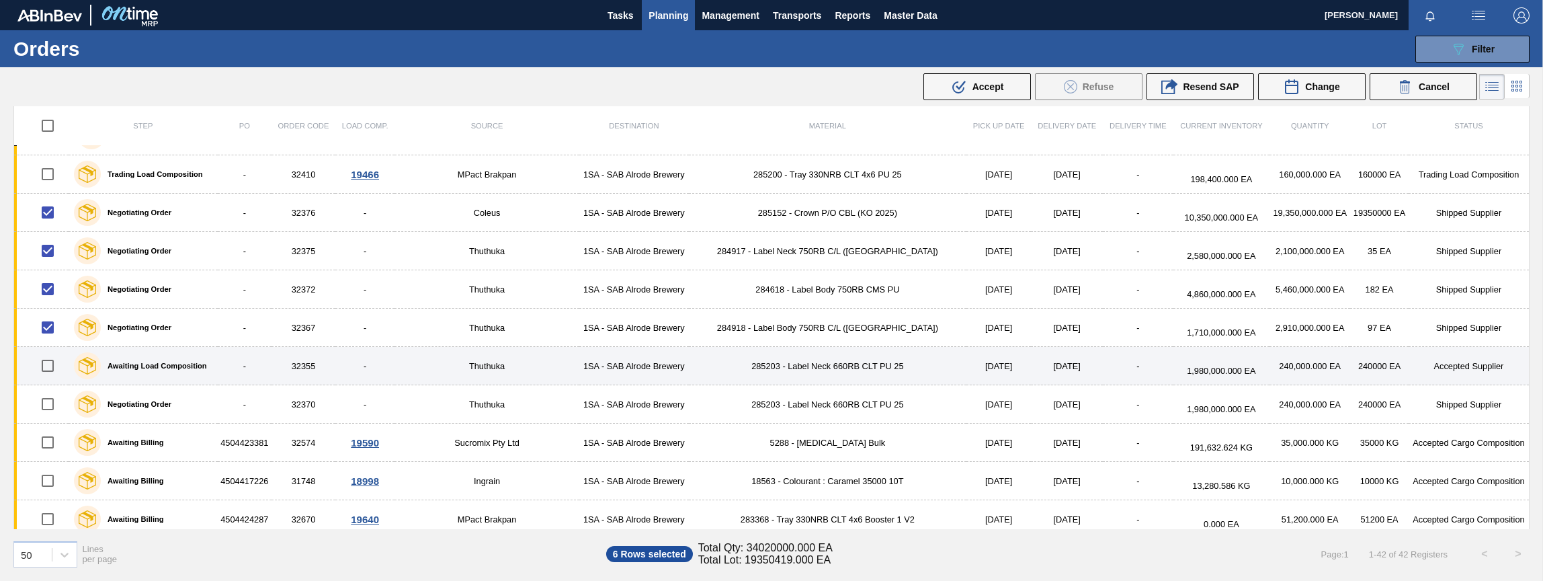
drag, startPoint x: 50, startPoint y: 369, endPoint x: 49, endPoint y: 376, distance: 7.4
click at [50, 370] on input "checkbox" at bounding box center [48, 366] width 28 height 28
checkbox input "true"
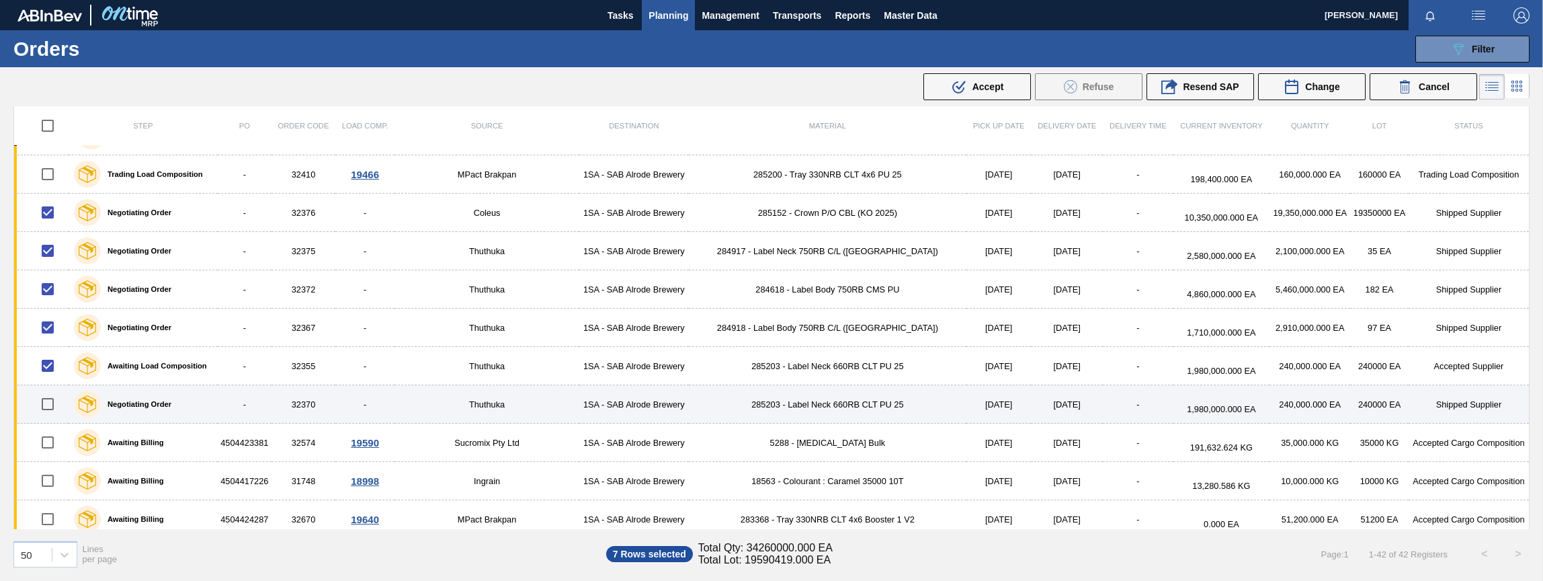
click at [49, 405] on input "checkbox" at bounding box center [48, 404] width 28 height 28
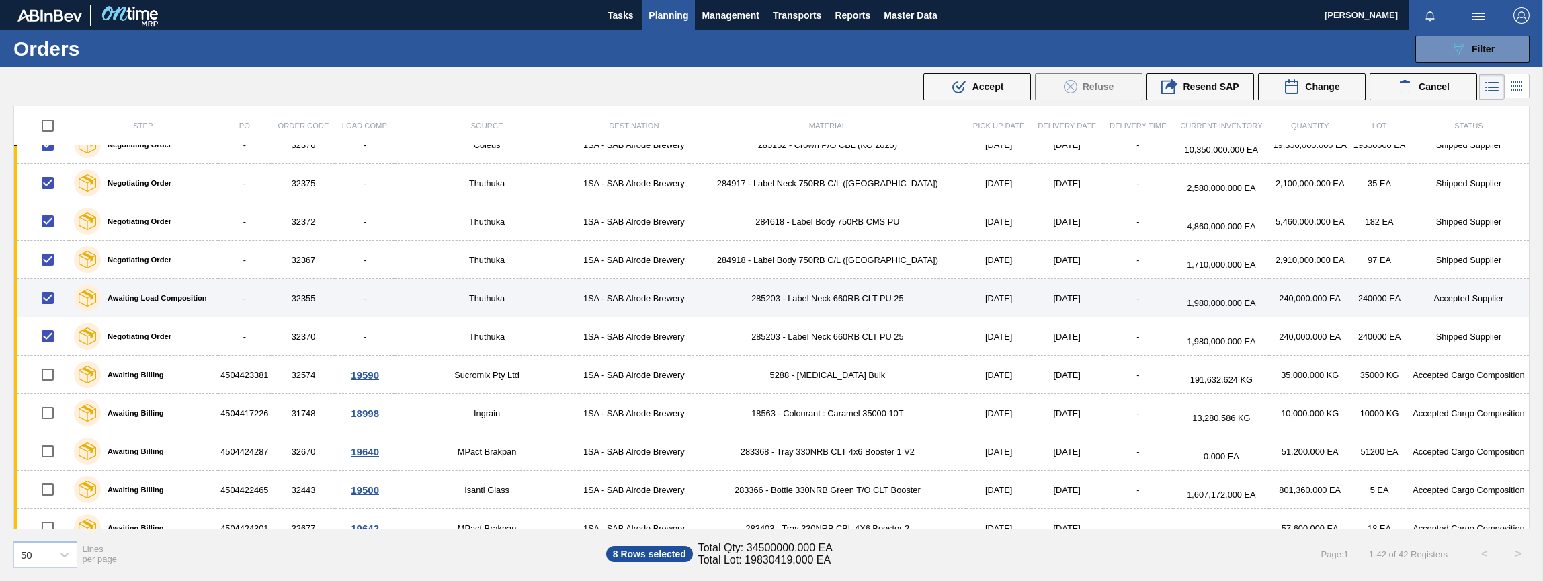
scroll to position [403, 0]
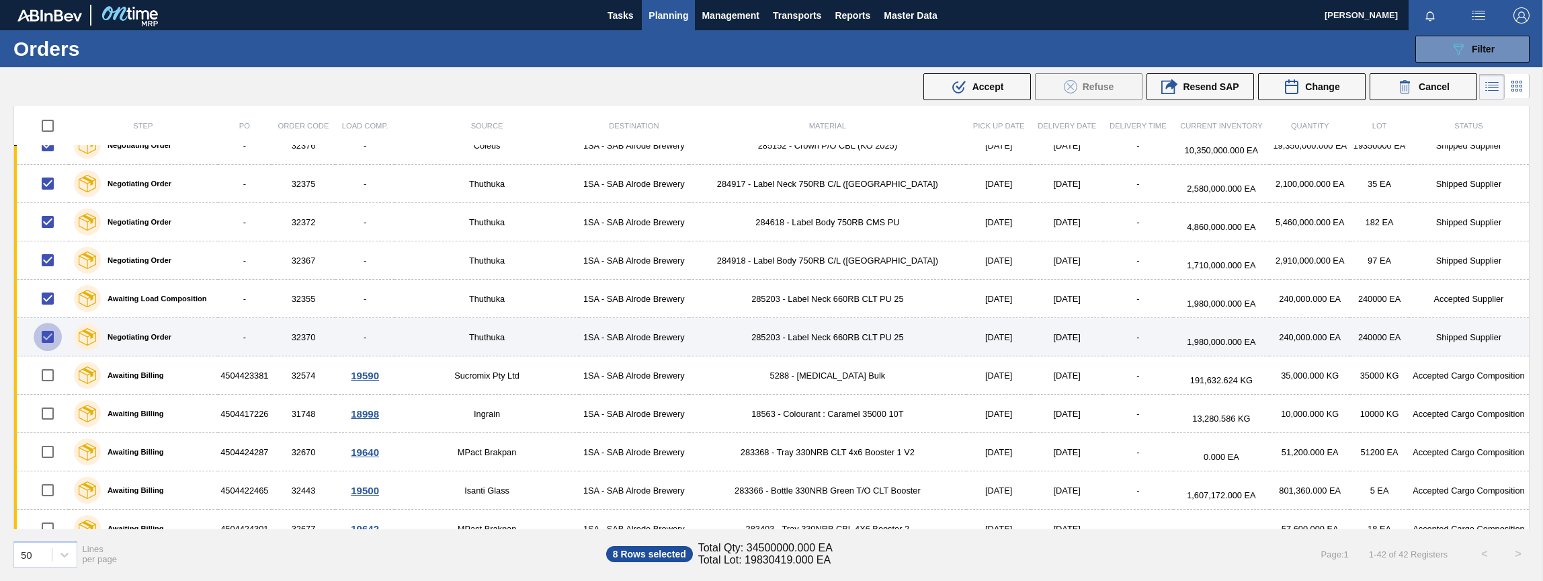
click at [47, 337] on input "checkbox" at bounding box center [48, 337] width 28 height 28
checkbox input "false"
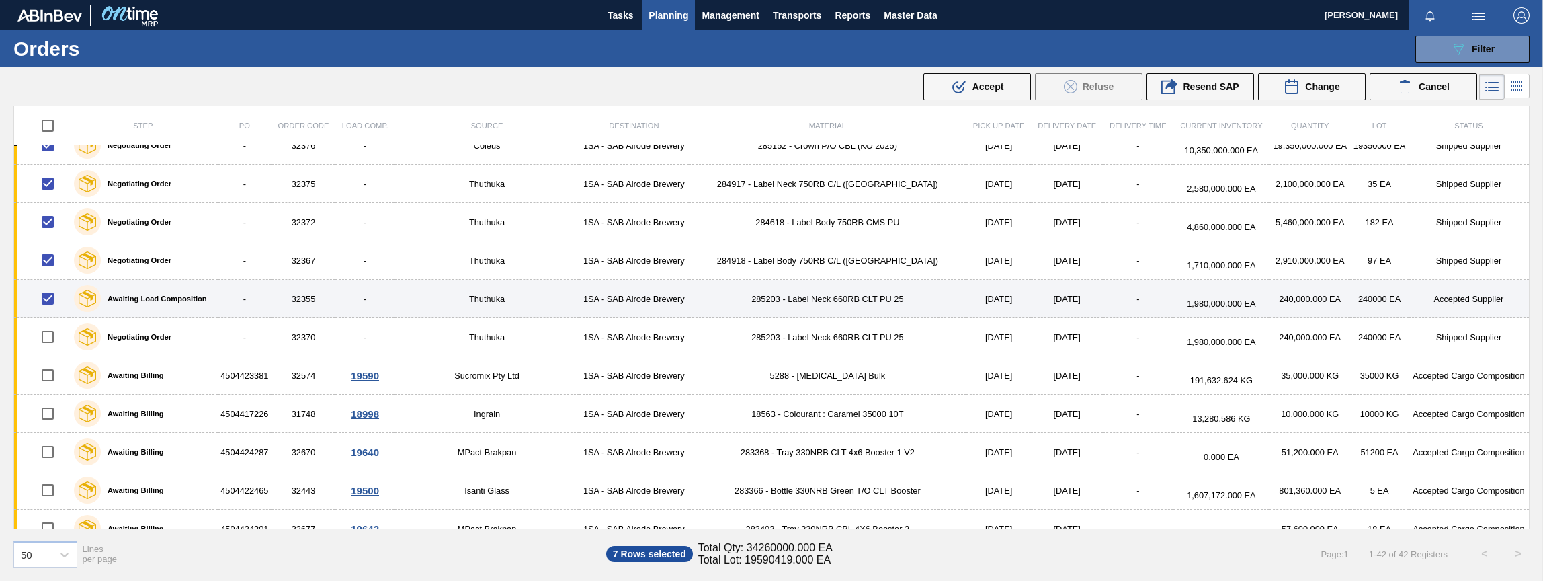
click at [46, 297] on input "checkbox" at bounding box center [48, 298] width 28 height 28
checkbox input "false"
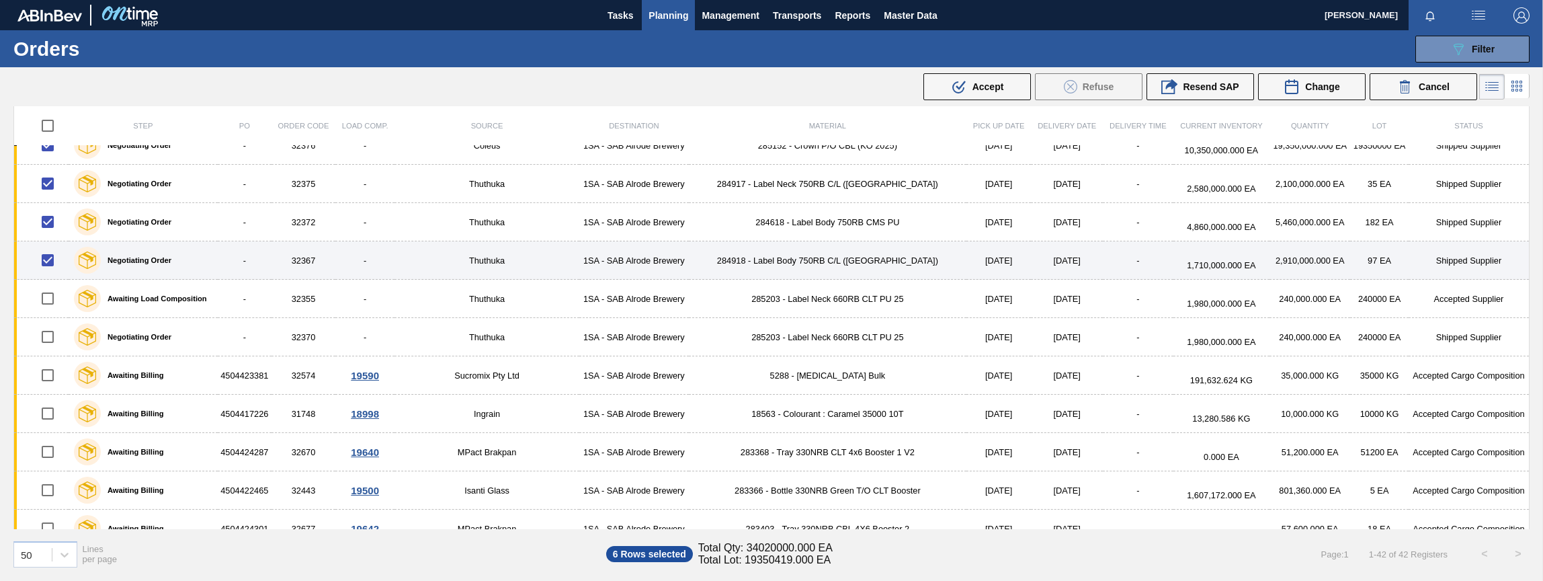
click at [48, 267] on input "checkbox" at bounding box center [48, 260] width 28 height 28
checkbox input "false"
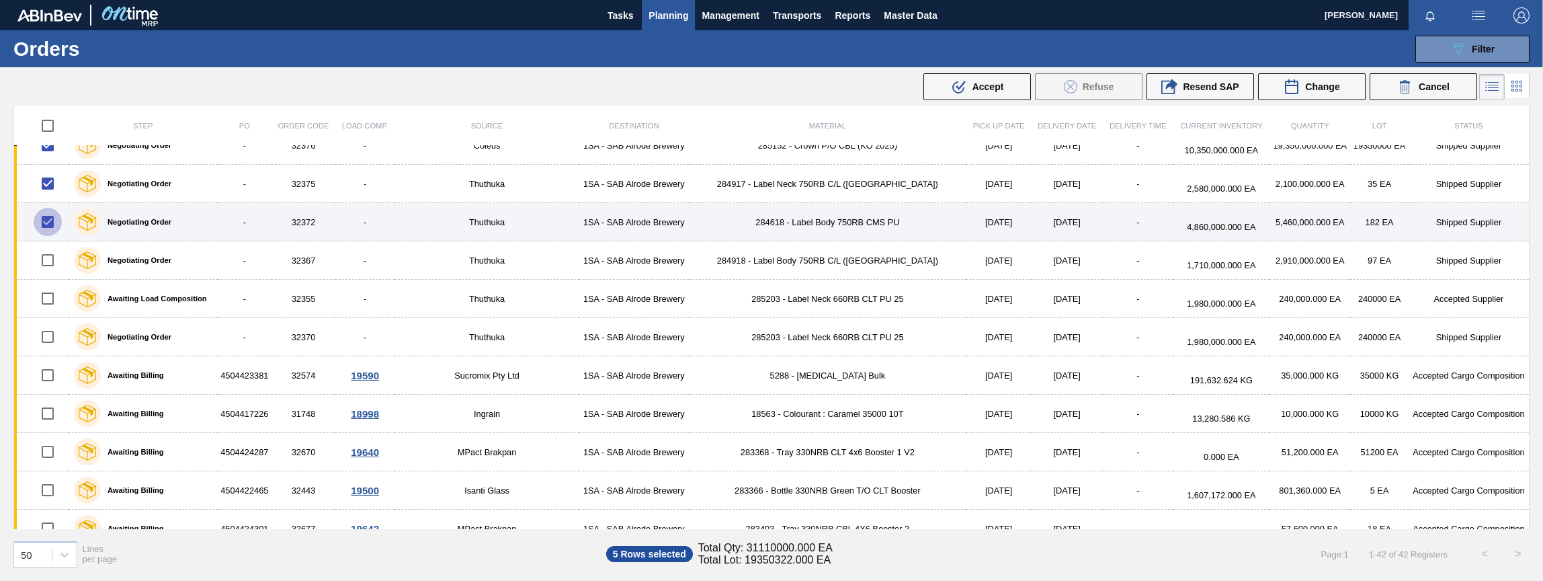
click at [49, 223] on input "checkbox" at bounding box center [48, 222] width 28 height 28
checkbox input "false"
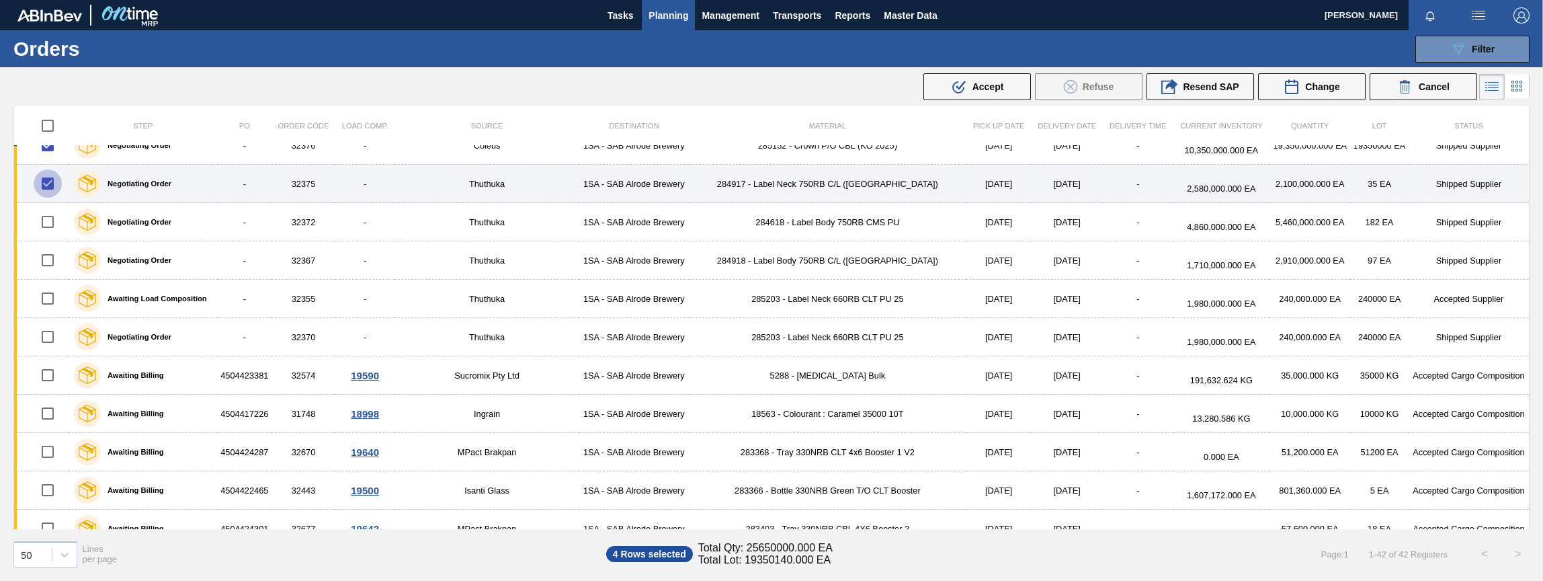
click at [46, 182] on input "checkbox" at bounding box center [48, 183] width 28 height 28
checkbox input "false"
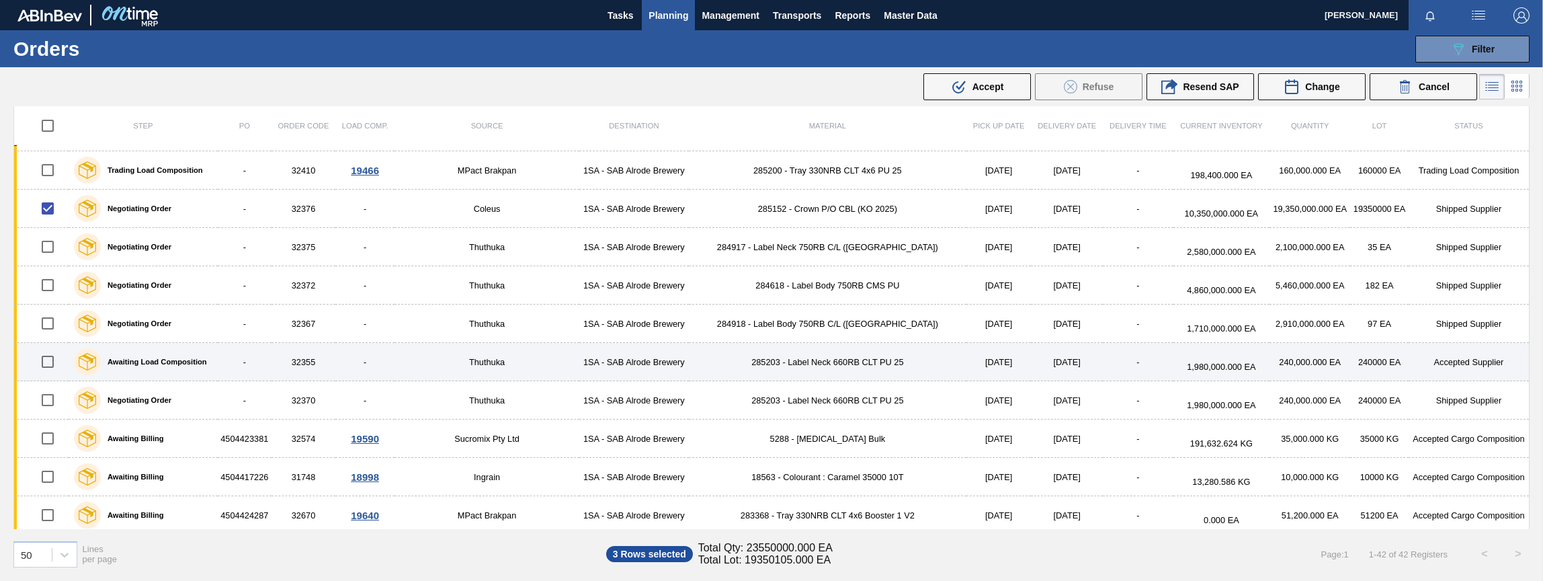
scroll to position [336, 0]
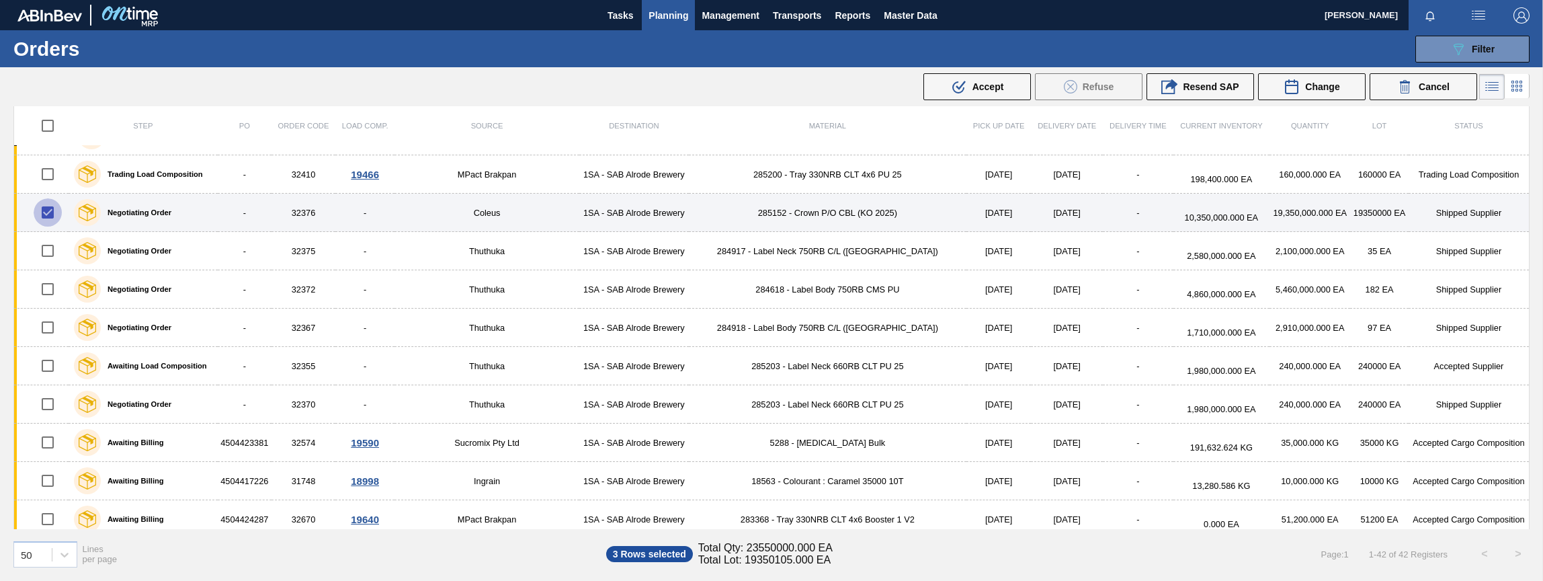
click at [44, 210] on input "checkbox" at bounding box center [48, 212] width 28 height 28
checkbox input "false"
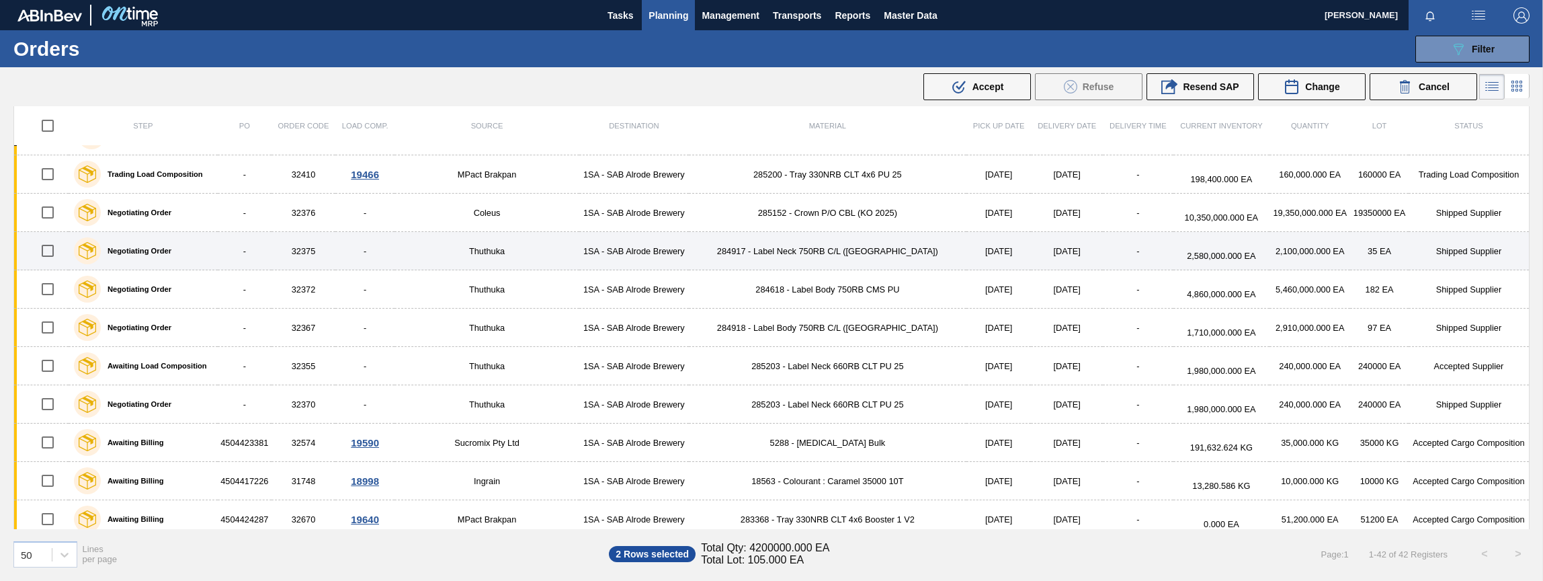
click at [50, 252] on input "checkbox" at bounding box center [48, 251] width 28 height 28
checkbox input "true"
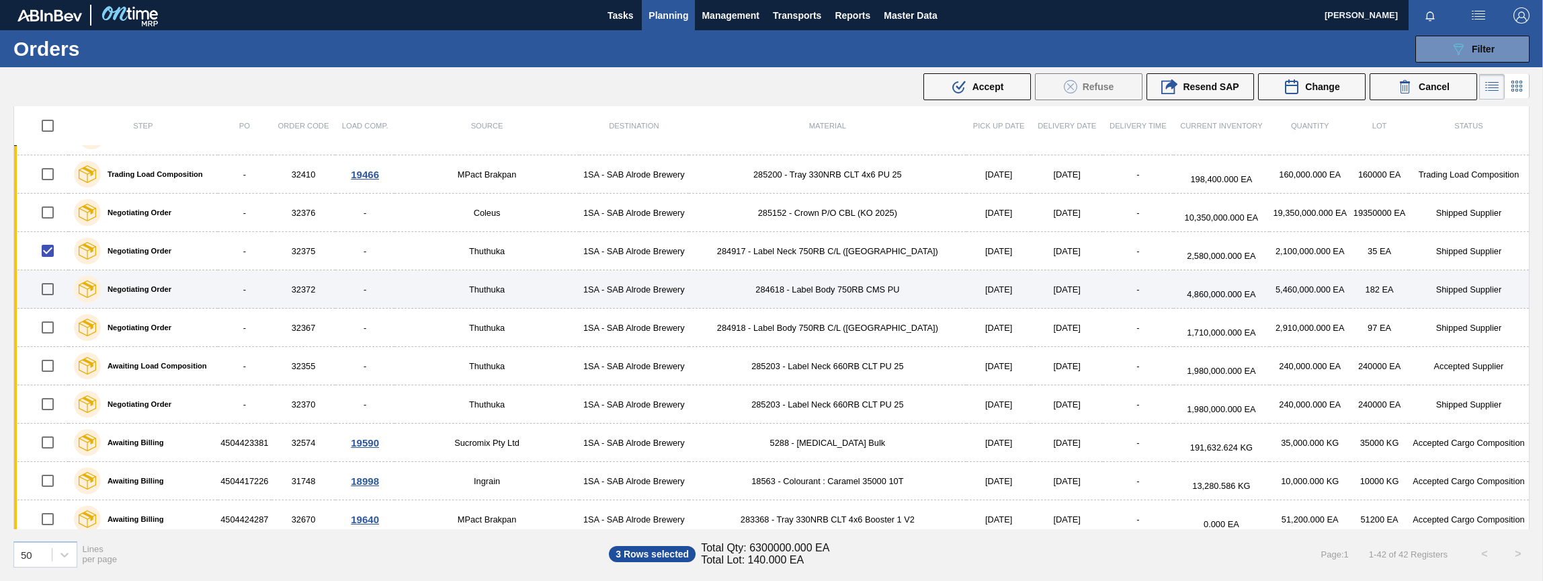
click at [48, 288] on input "checkbox" at bounding box center [48, 289] width 28 height 28
checkbox input "true"
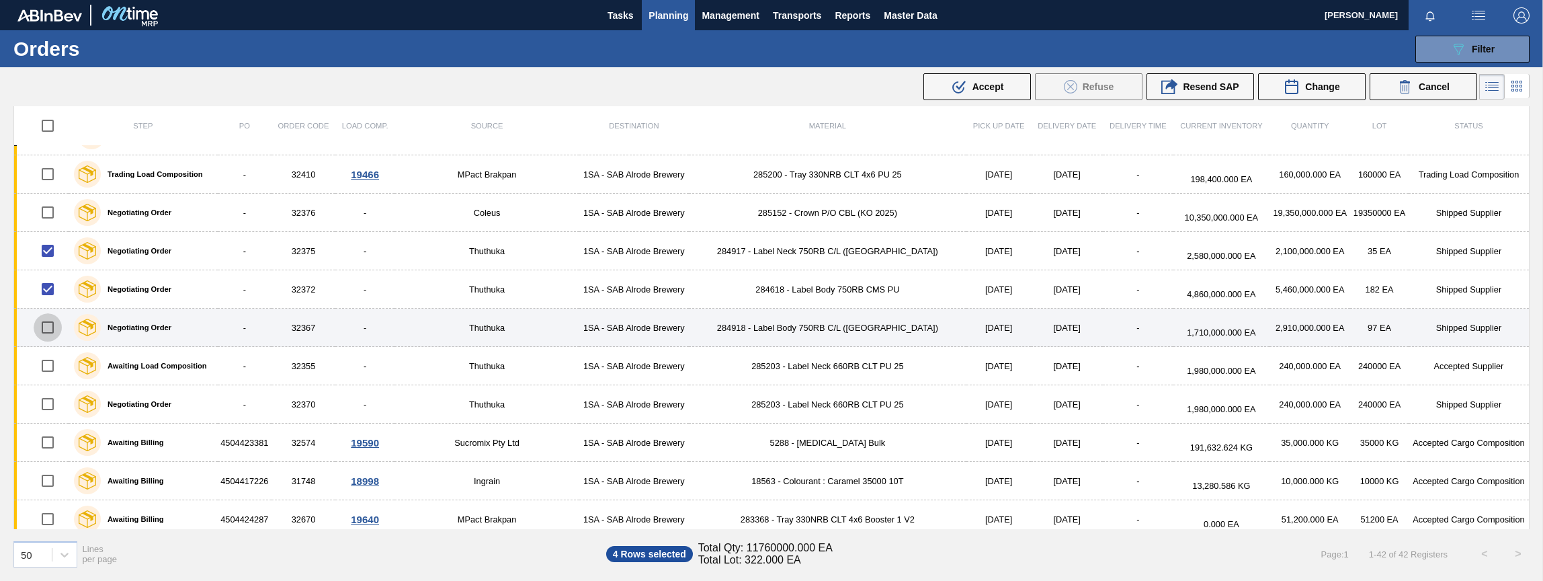
click at [52, 327] on input "checkbox" at bounding box center [48, 327] width 28 height 28
checkbox input "true"
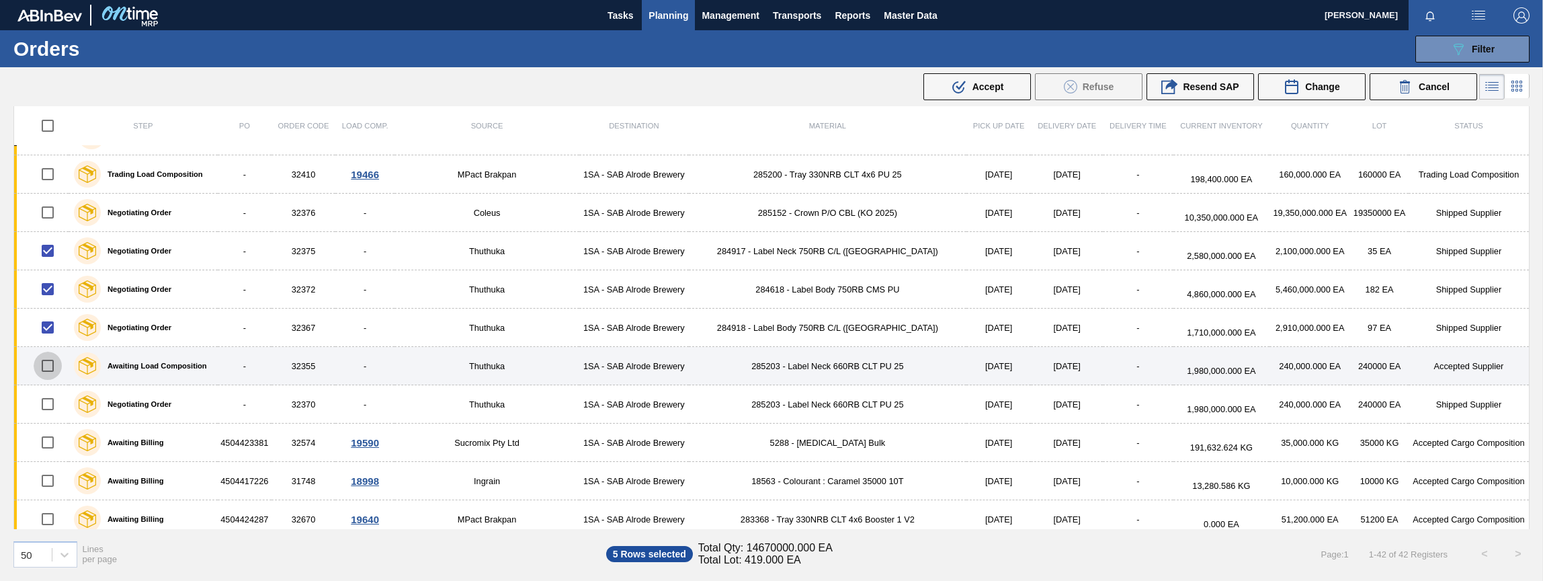
click at [50, 363] on input "checkbox" at bounding box center [48, 366] width 28 height 28
checkbox input "true"
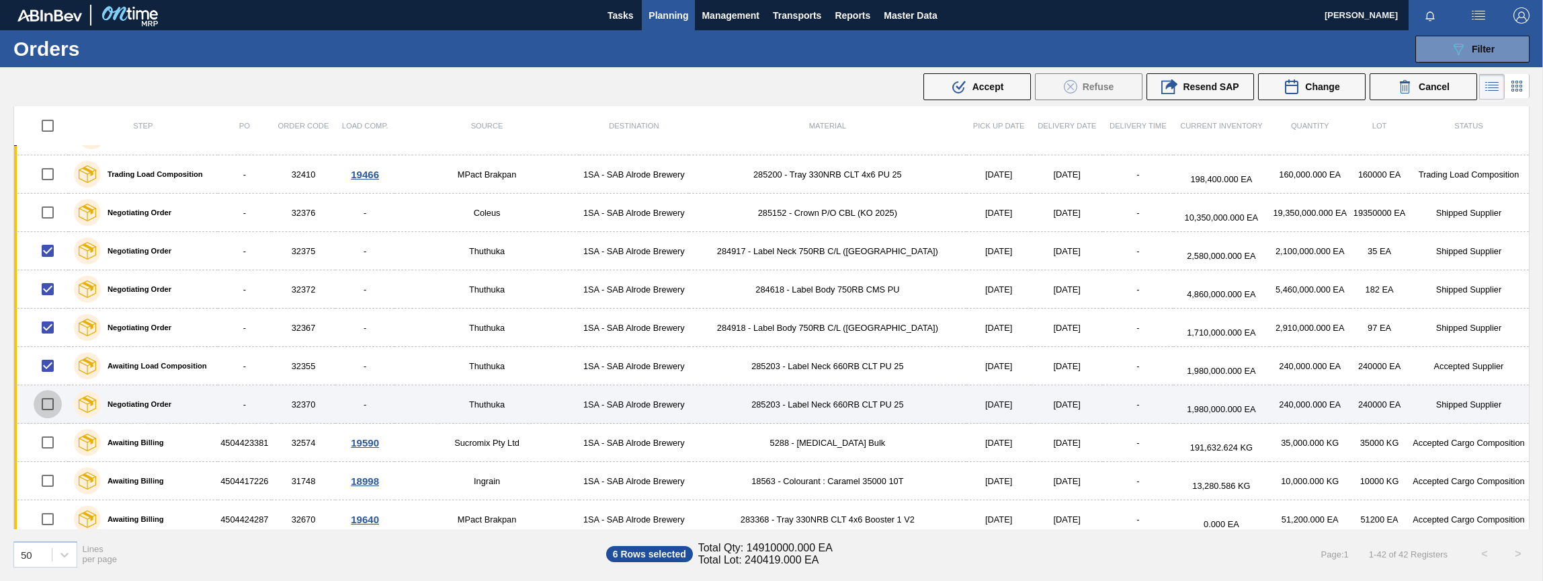
click at [49, 407] on input "checkbox" at bounding box center [48, 404] width 28 height 28
checkbox input "true"
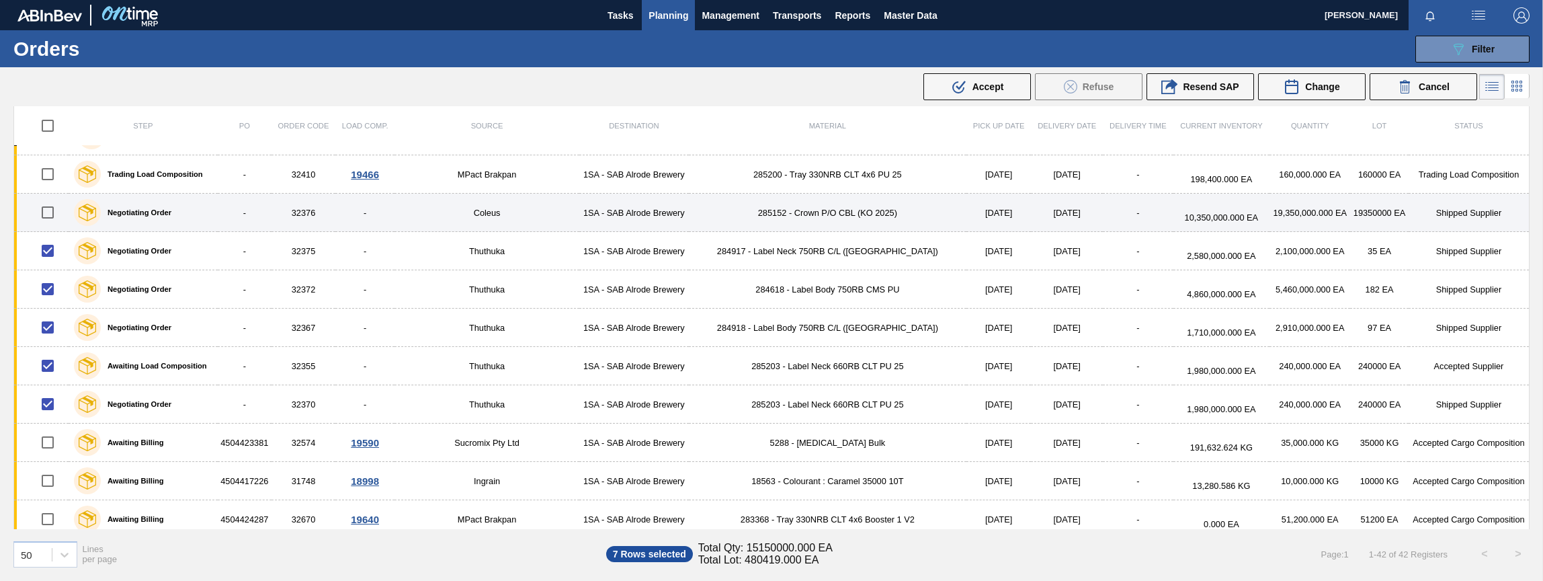
click at [52, 212] on input "checkbox" at bounding box center [48, 212] width 28 height 28
checkbox input "true"
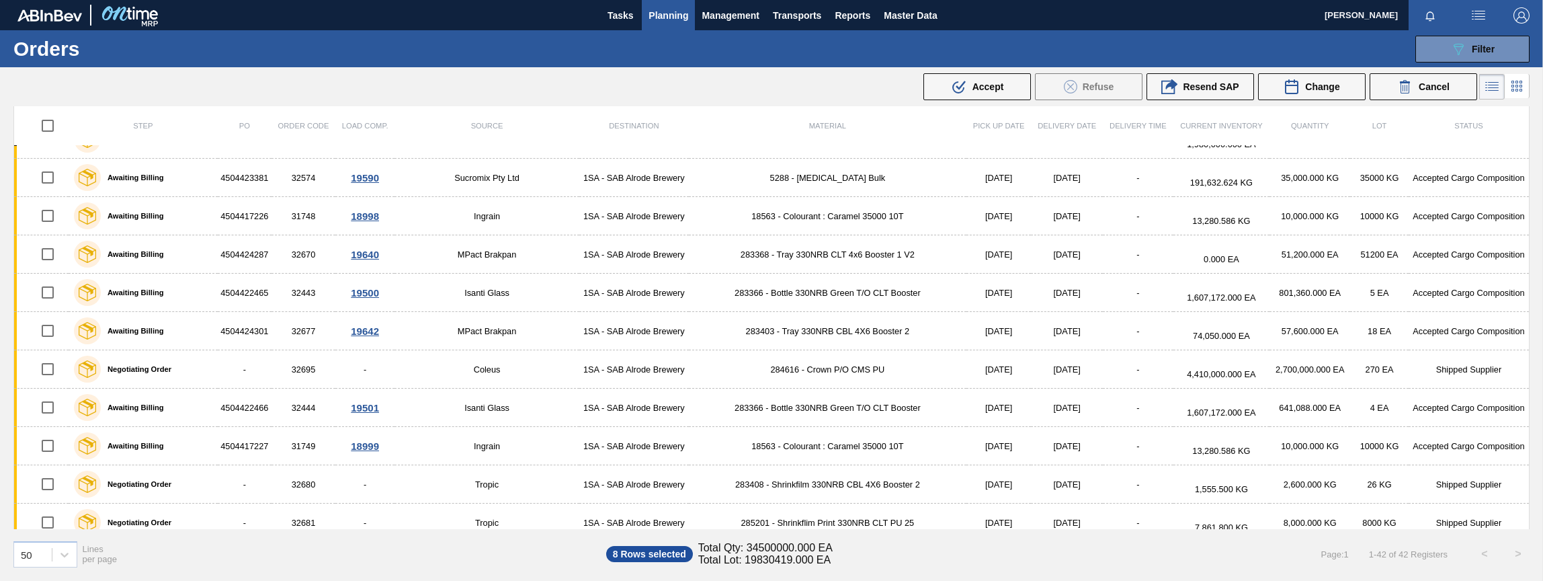
scroll to position [605, 0]
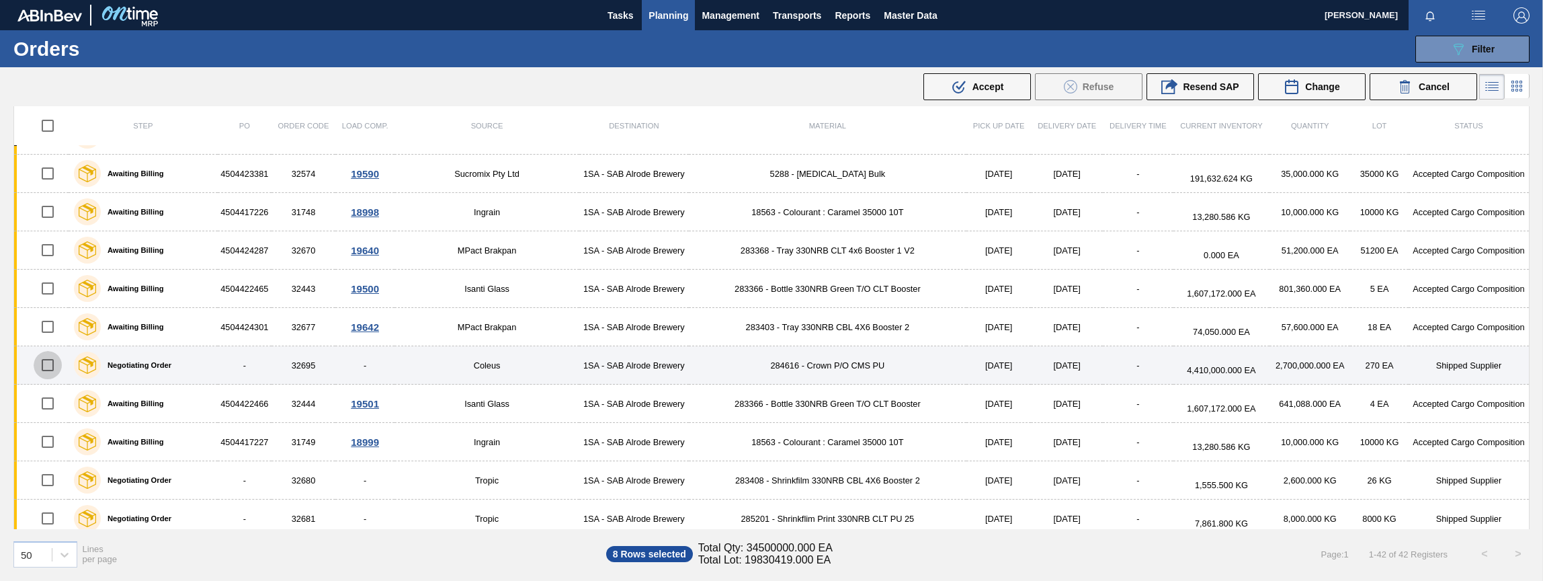
click at [49, 368] on input "checkbox" at bounding box center [48, 365] width 28 height 28
checkbox input "true"
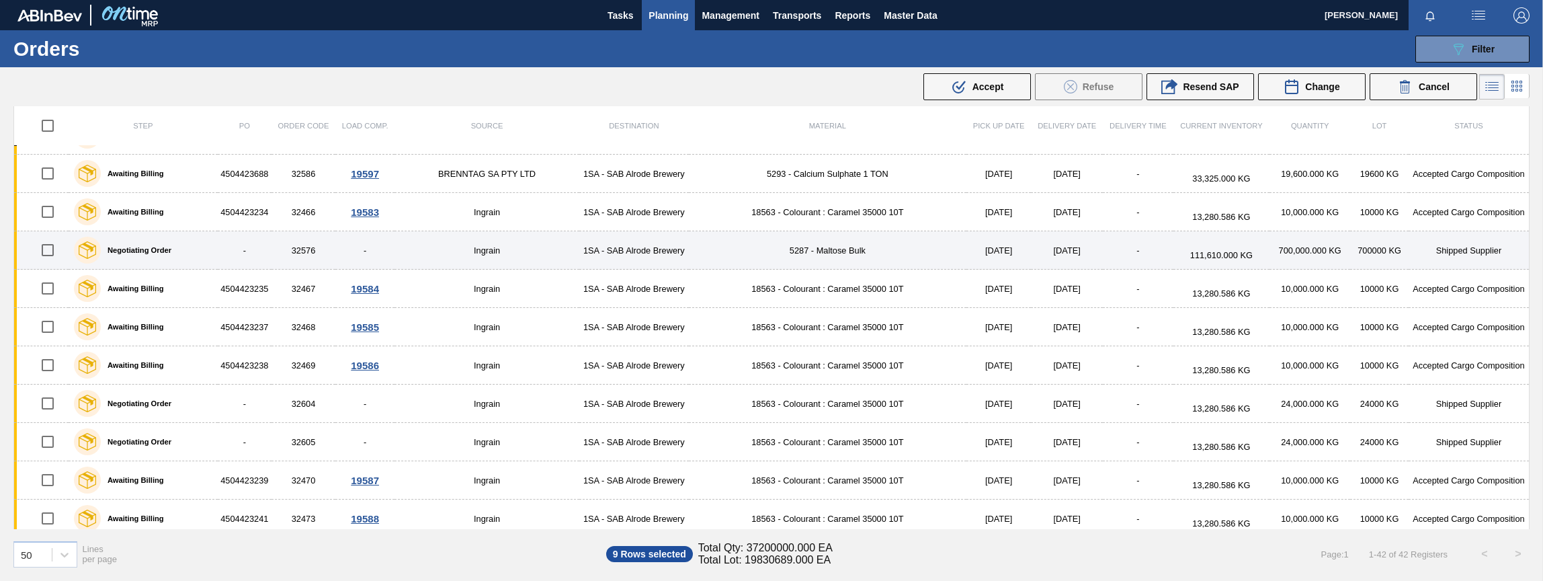
scroll to position [1227, 0]
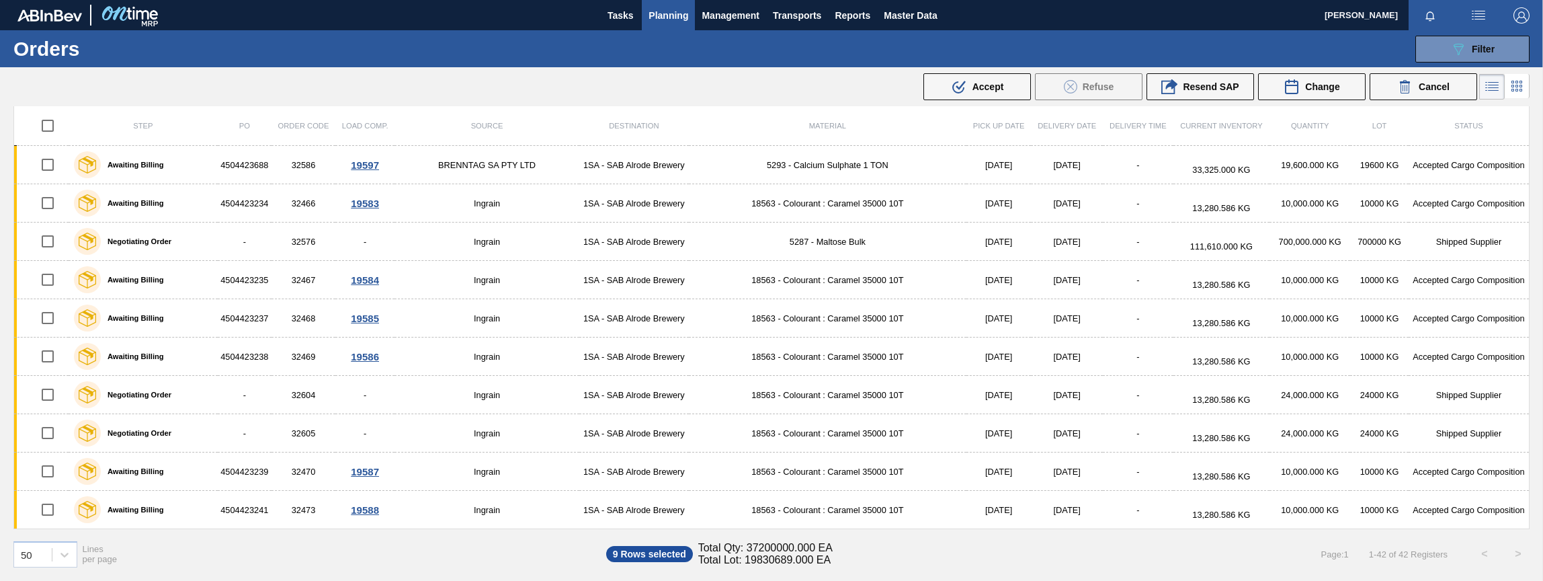
drag, startPoint x: 1530, startPoint y: 455, endPoint x: 1533, endPoint y: 186, distance: 269.6
click at [1429, 186] on div "Step PO Order Code Load Comp. Source Destination Material Pick up Date Delivery…" at bounding box center [771, 342] width 1543 height 473
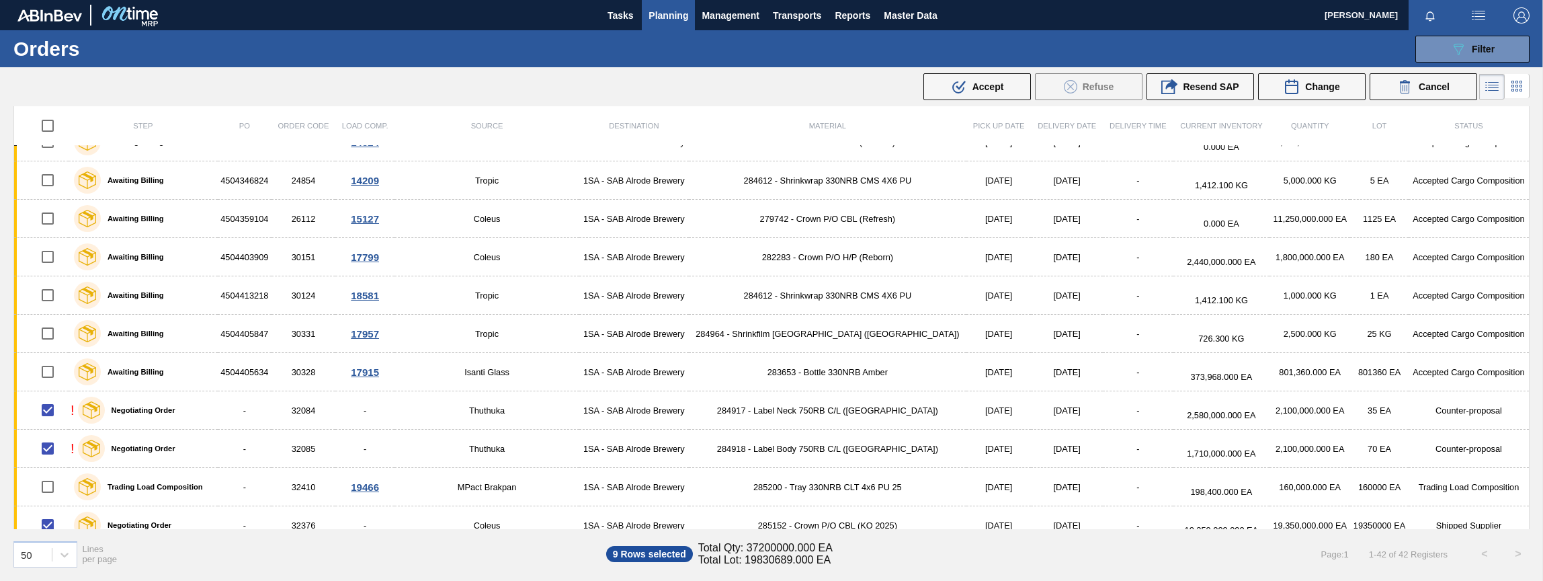
scroll to position [0, 0]
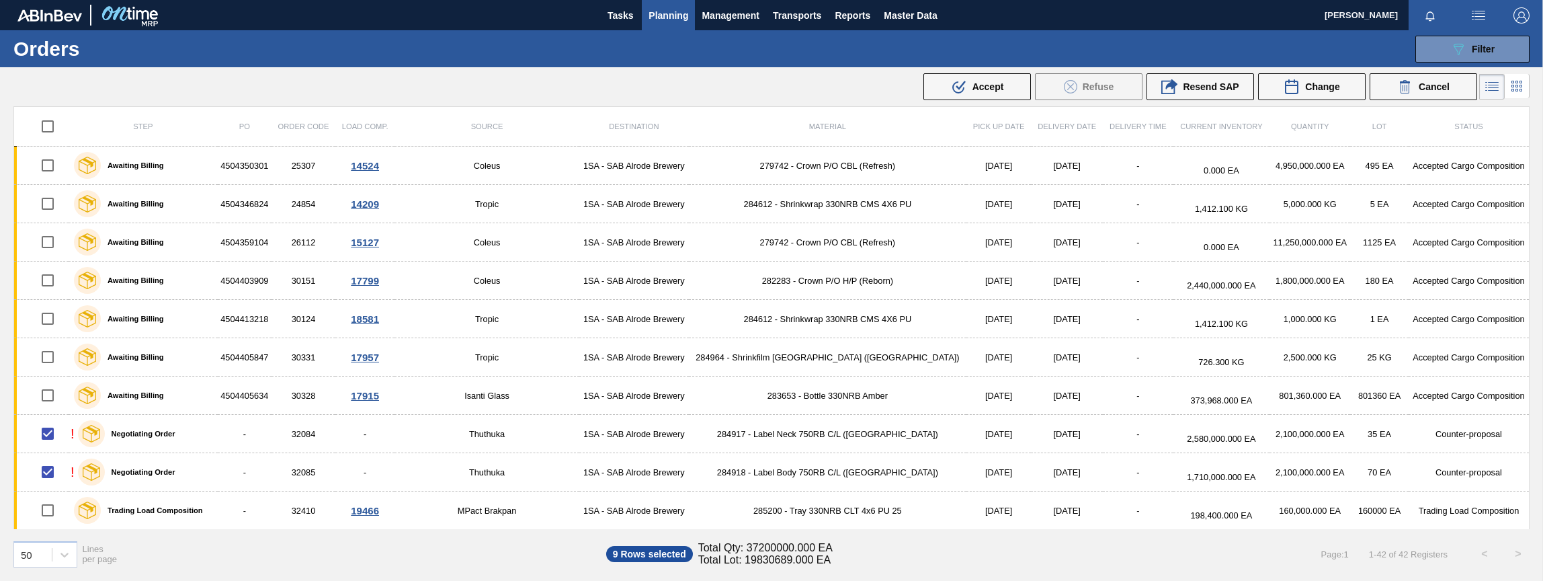
click at [653, 557] on span "9 Rows selected" at bounding box center [649, 554] width 87 height 16
click at [1429, 90] on span "Cancel" at bounding box center [1434, 86] width 31 height 11
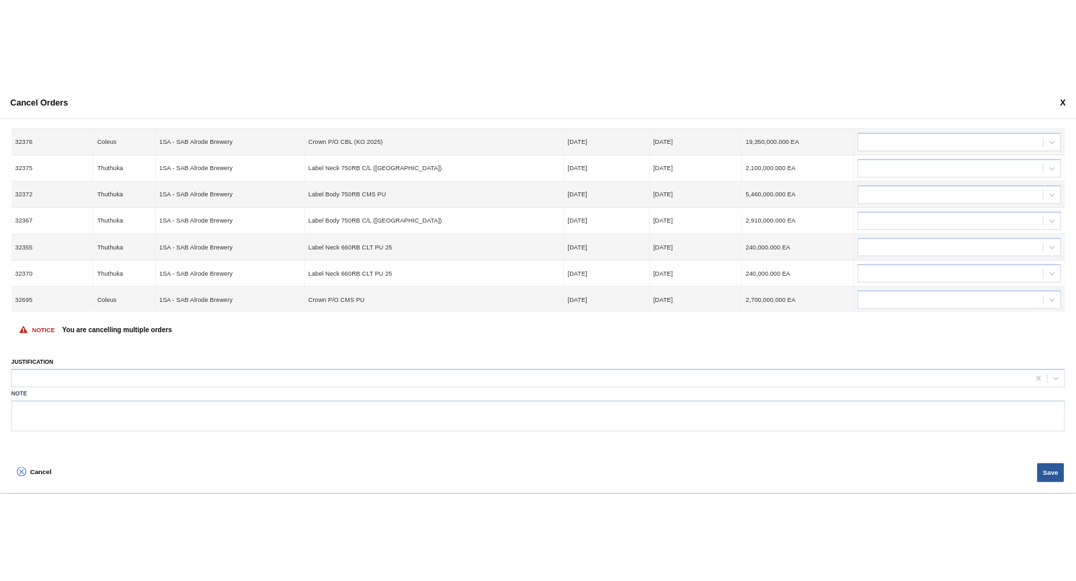
scroll to position [93, 0]
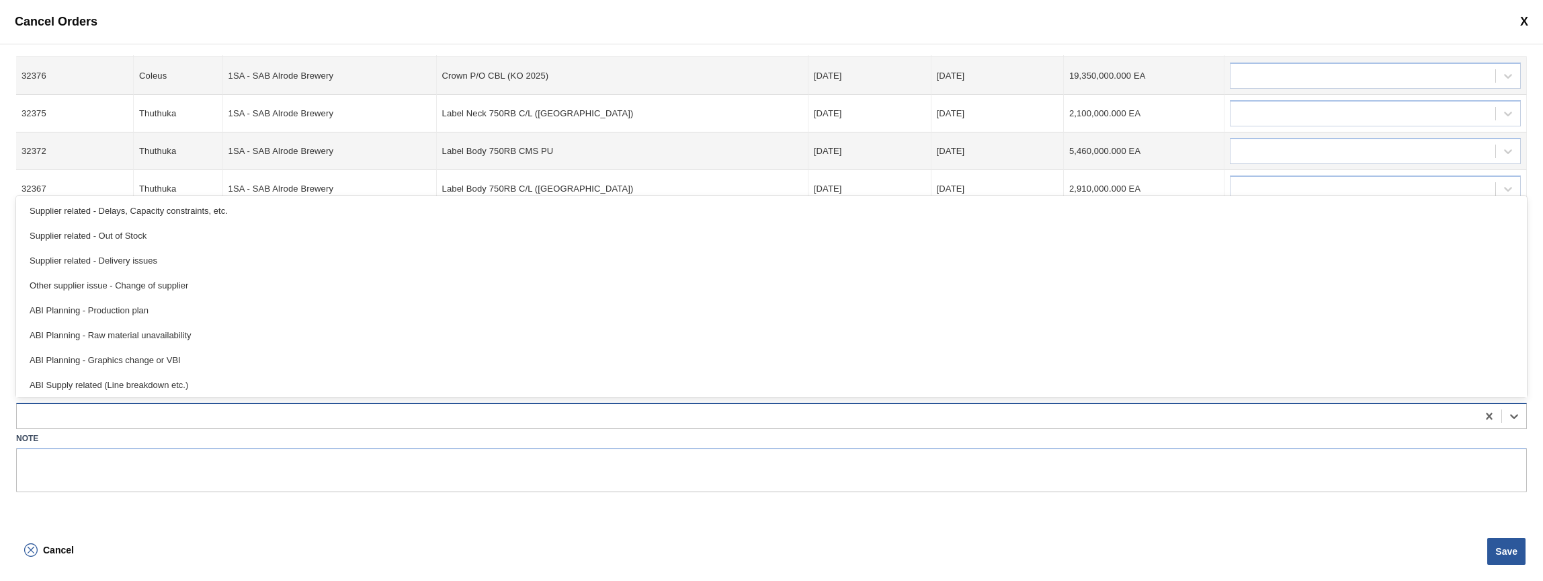
click at [83, 415] on div at bounding box center [747, 415] width 1461 height 19
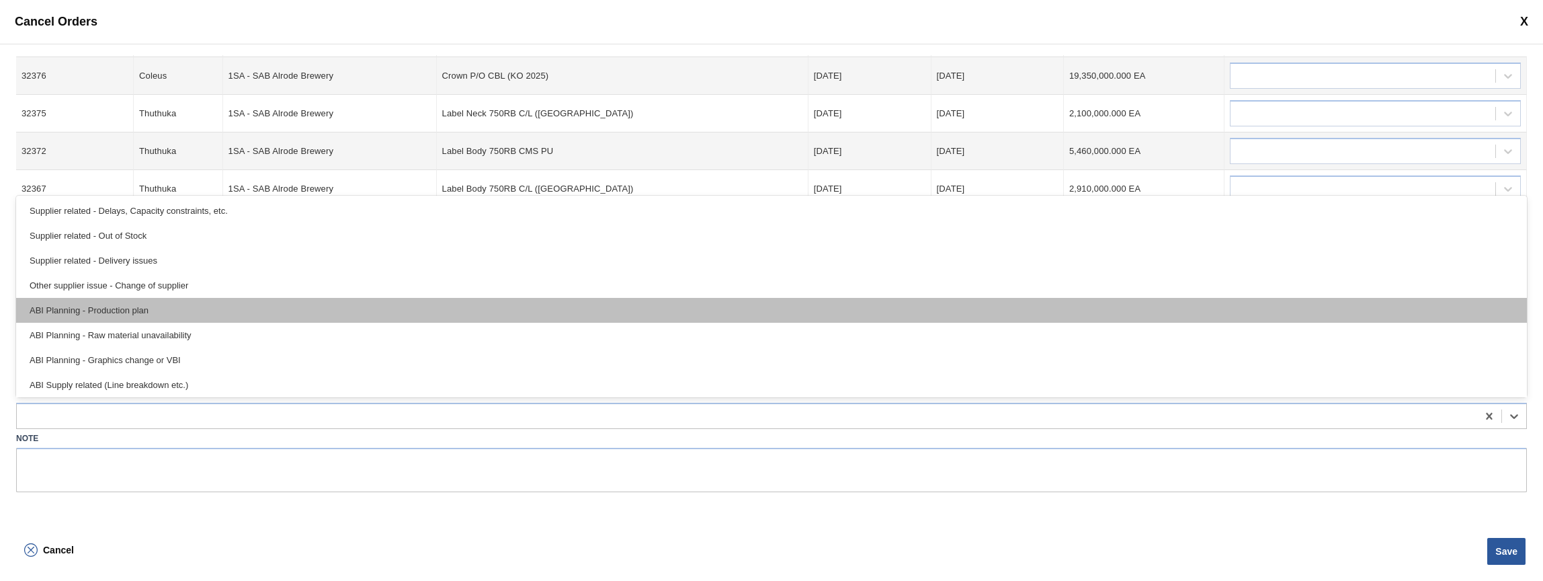
click at [136, 311] on div "ABI Planning - Production plan" at bounding box center [771, 310] width 1511 height 25
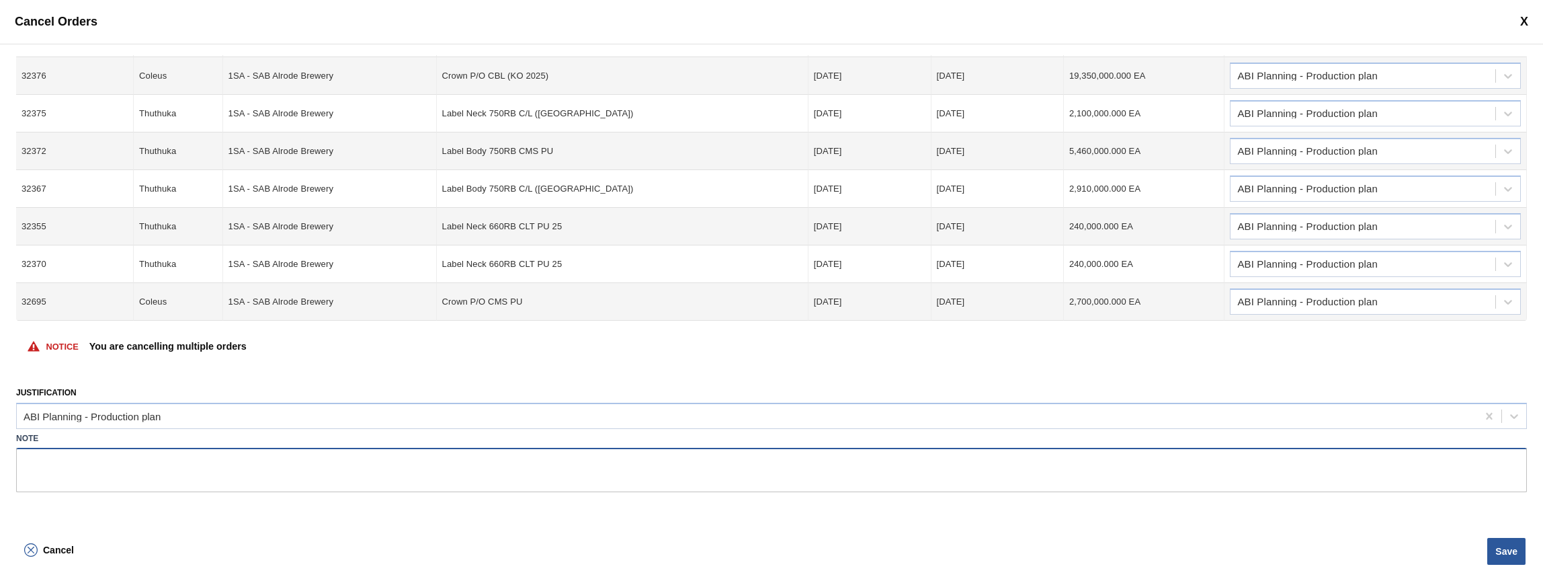
click at [90, 467] on textarea at bounding box center [771, 470] width 1511 height 44
type textarea "Plan modified"
click at [1429, 555] on button "Save" at bounding box center [1507, 551] width 38 height 27
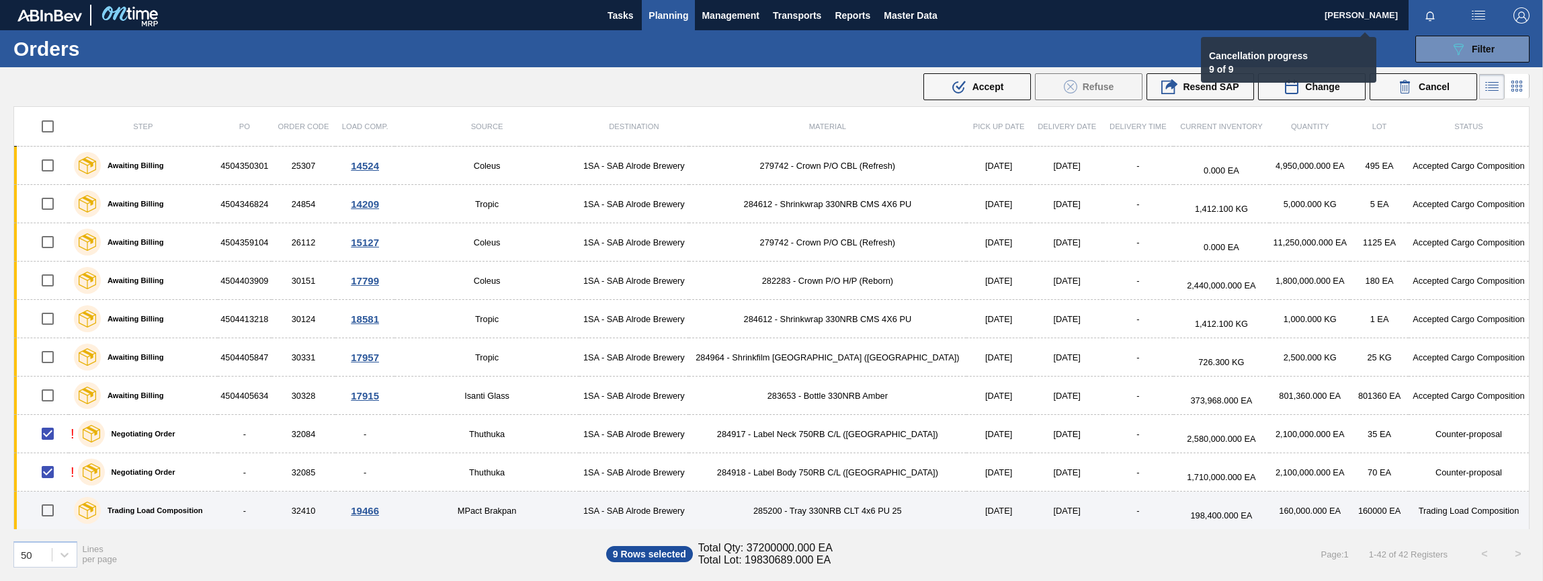
checkbox input "false"
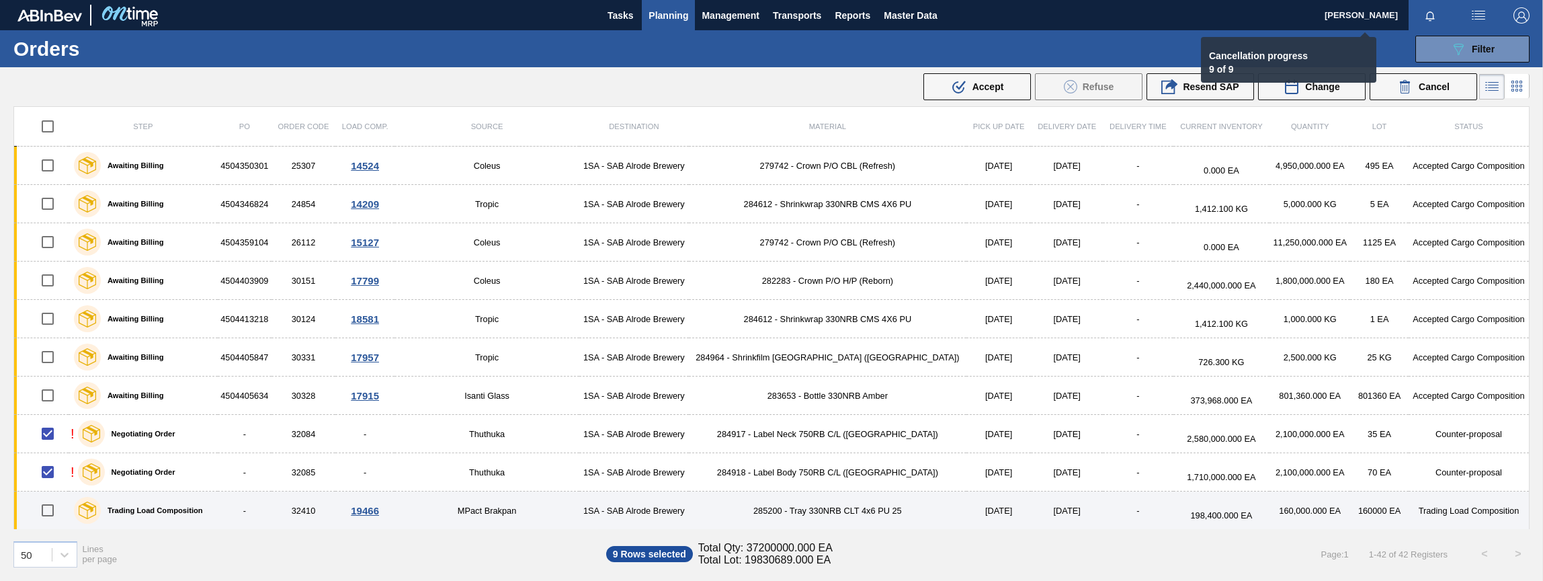
checkbox input "false"
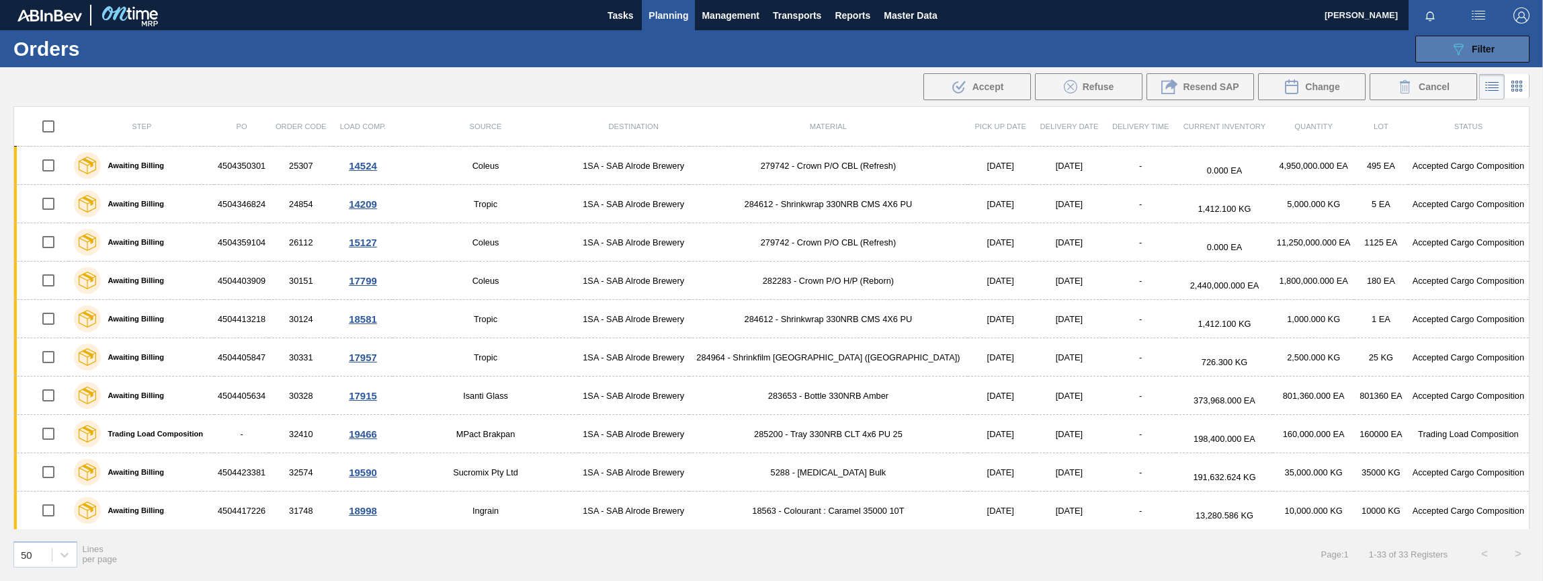
click at [1429, 59] on button "089F7B8B-B2A5-4AFE-B5C0-19BA573D28AC Filter" at bounding box center [1473, 49] width 114 height 27
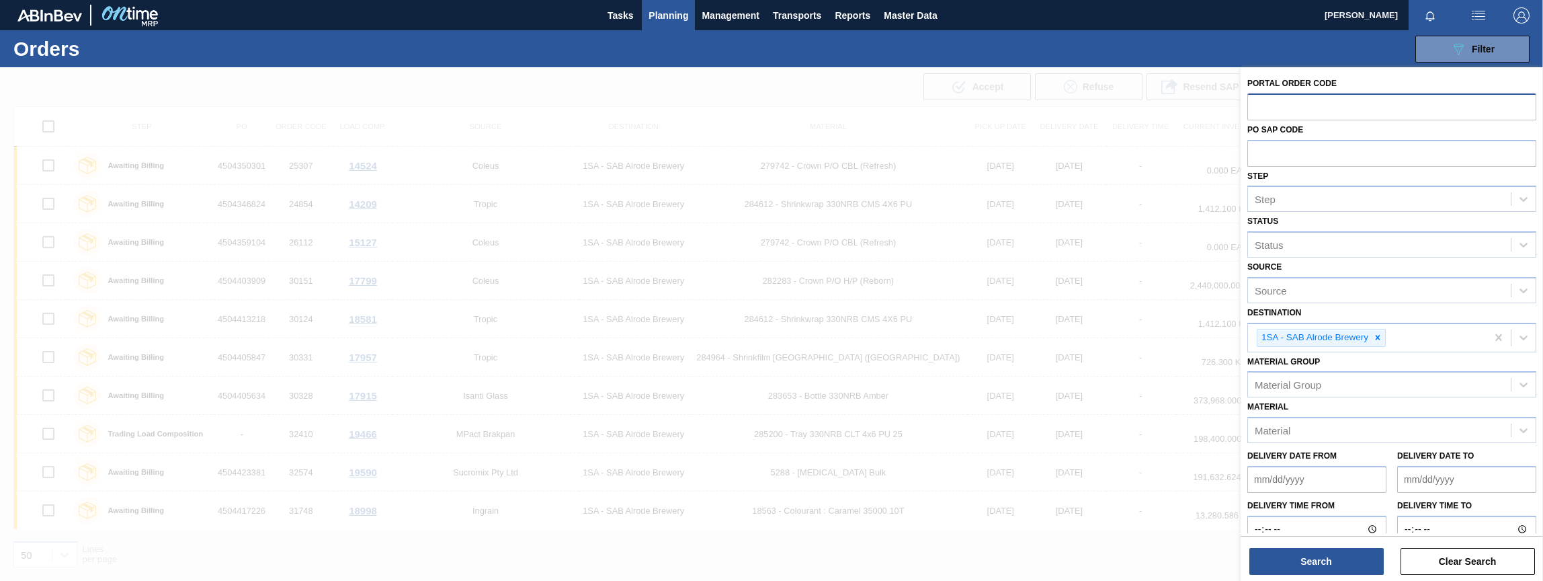
click at [1270, 108] on input "text" at bounding box center [1392, 106] width 289 height 26
click at [1280, 106] on input "text" at bounding box center [1392, 106] width 289 height 26
type input "2"
type input "31942"
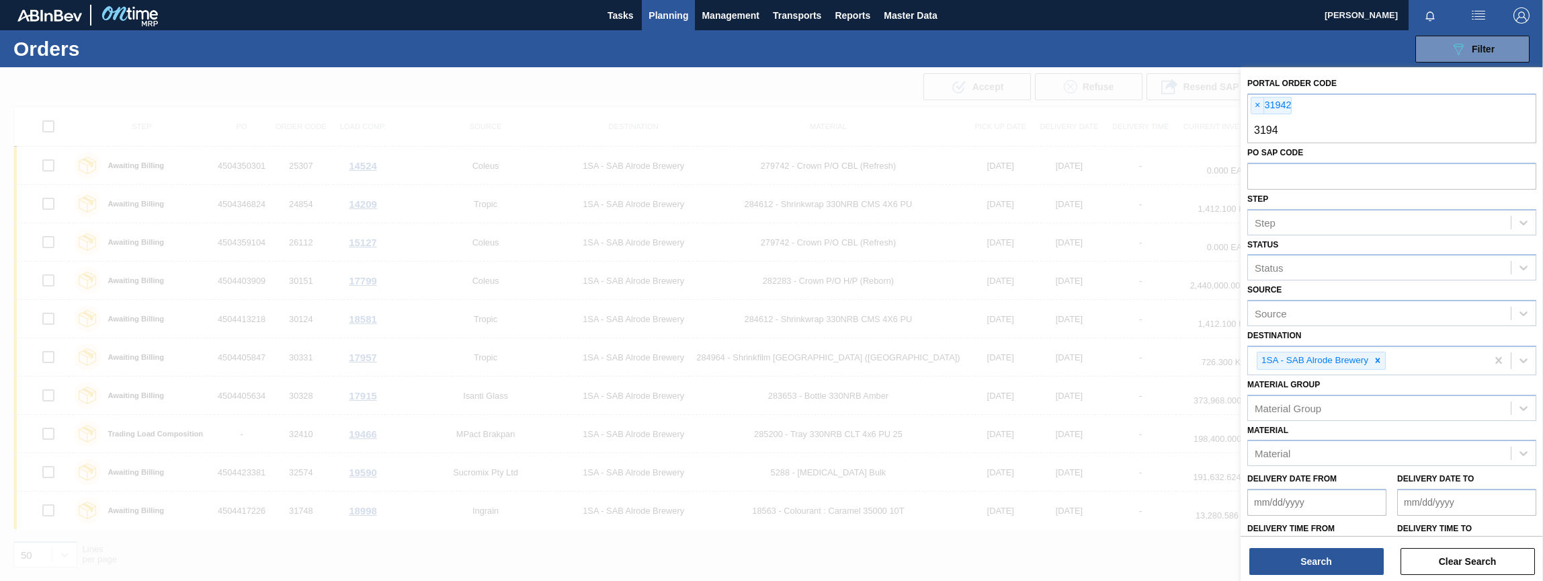
type input "31943"
click at [1277, 563] on button "Search" at bounding box center [1317, 561] width 134 height 27
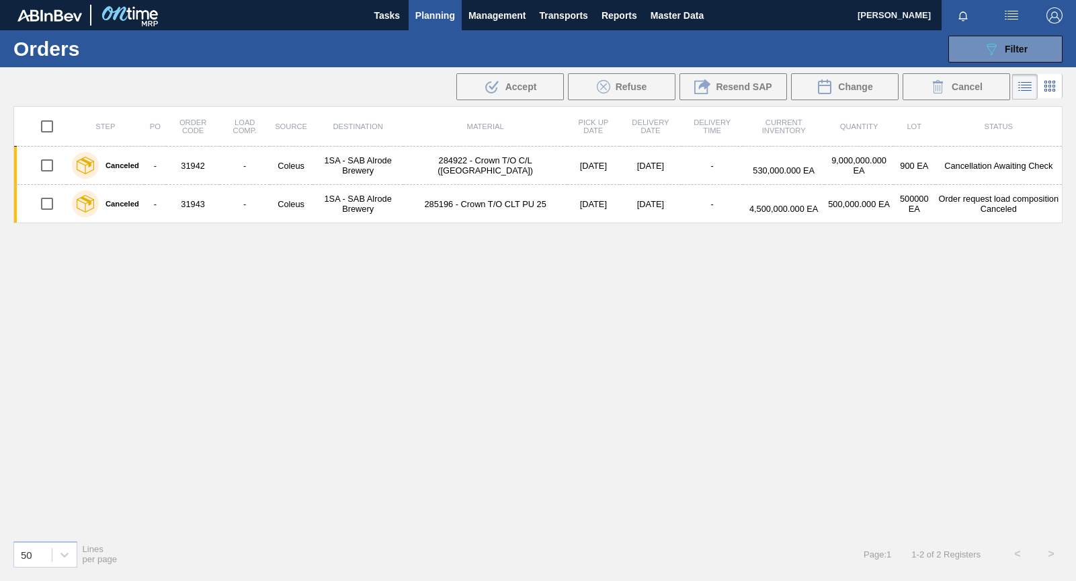
click at [446, 16] on span "Planning" at bounding box center [435, 15] width 40 height 16
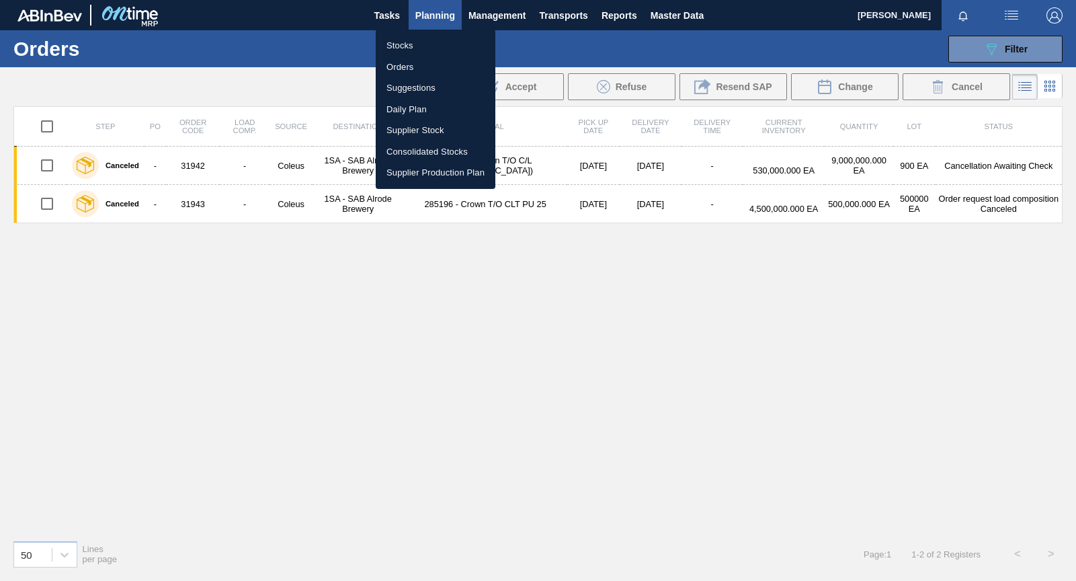
click at [402, 67] on li "Orders" at bounding box center [436, 67] width 120 height 22
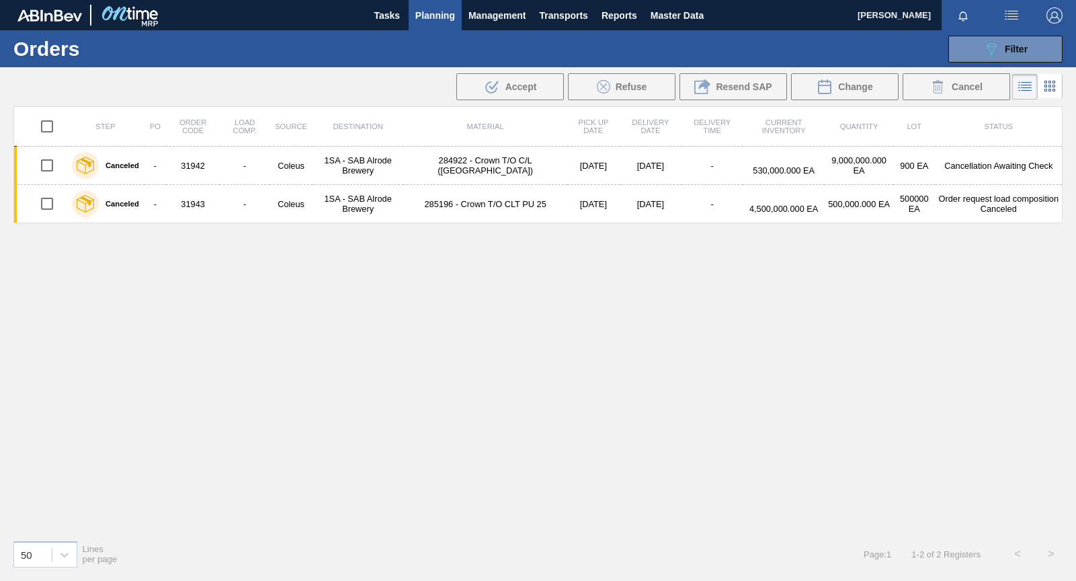
click at [450, 17] on span "Planning" at bounding box center [435, 15] width 40 height 16
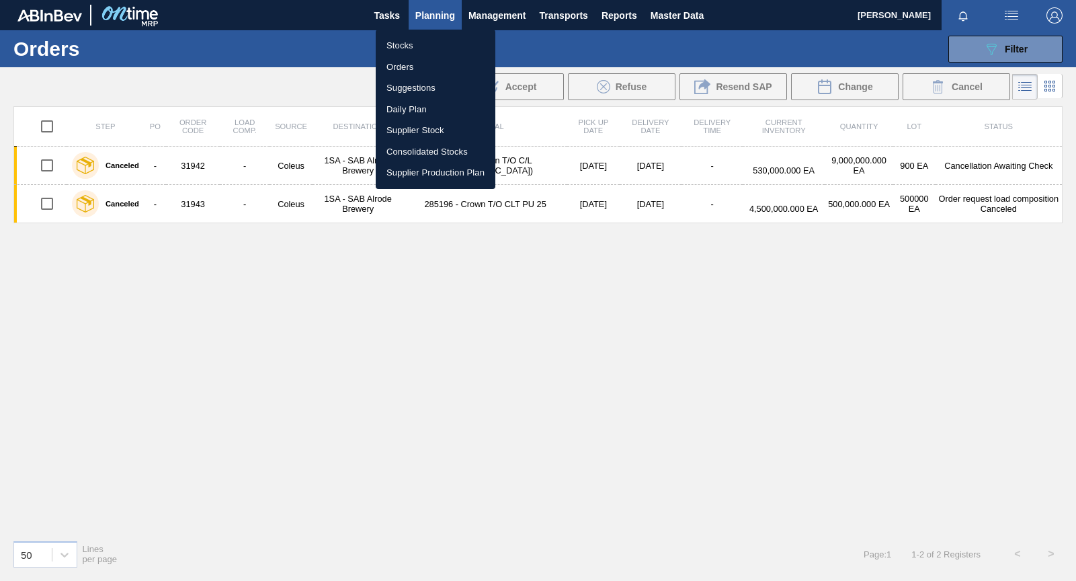
click at [411, 46] on li "Stocks" at bounding box center [436, 46] width 120 height 22
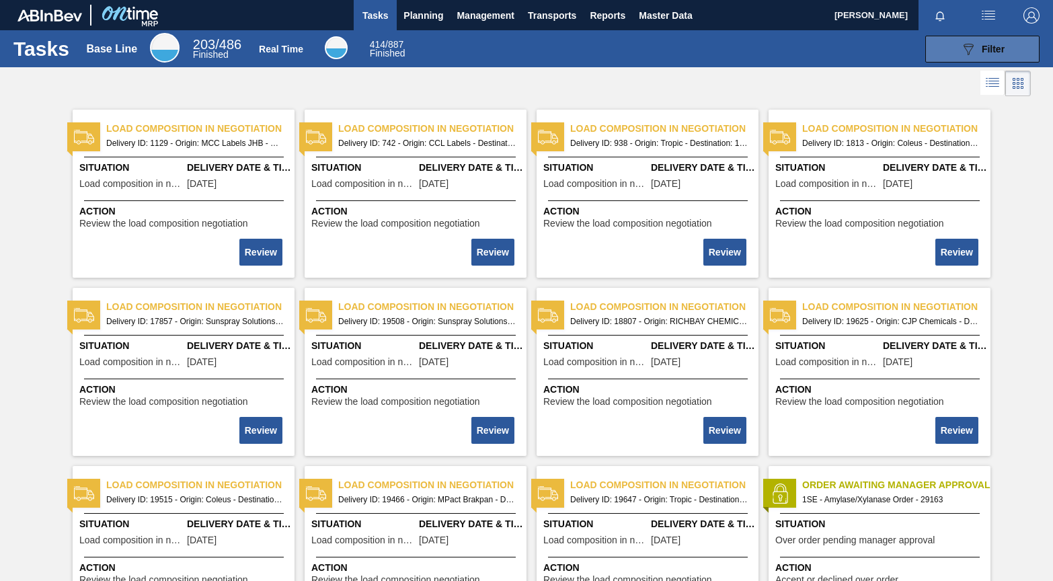
click at [981, 47] on span "Filter" at bounding box center [992, 49] width 23 height 11
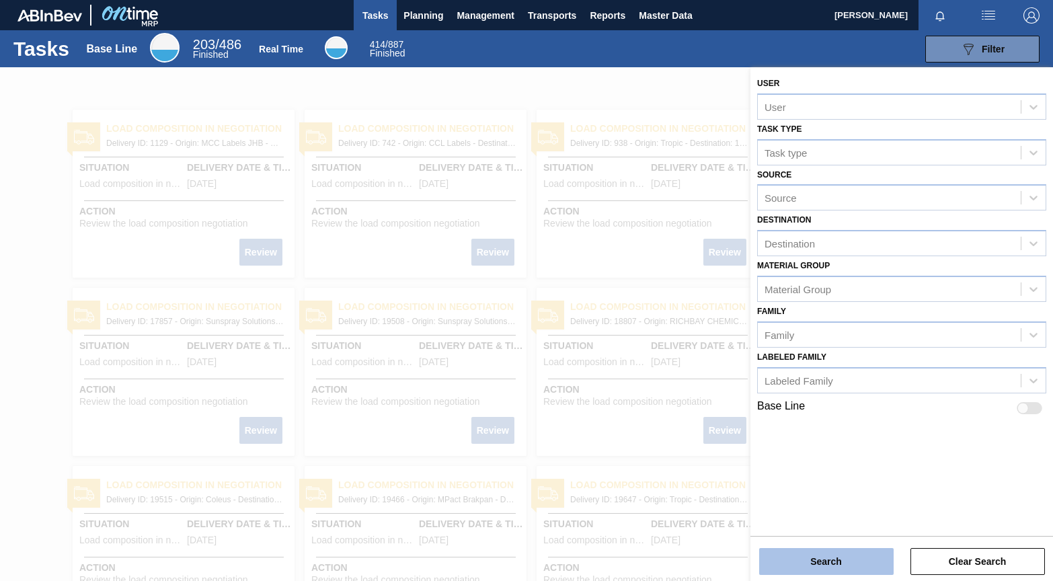
click at [826, 560] on button "Search" at bounding box center [826, 561] width 134 height 27
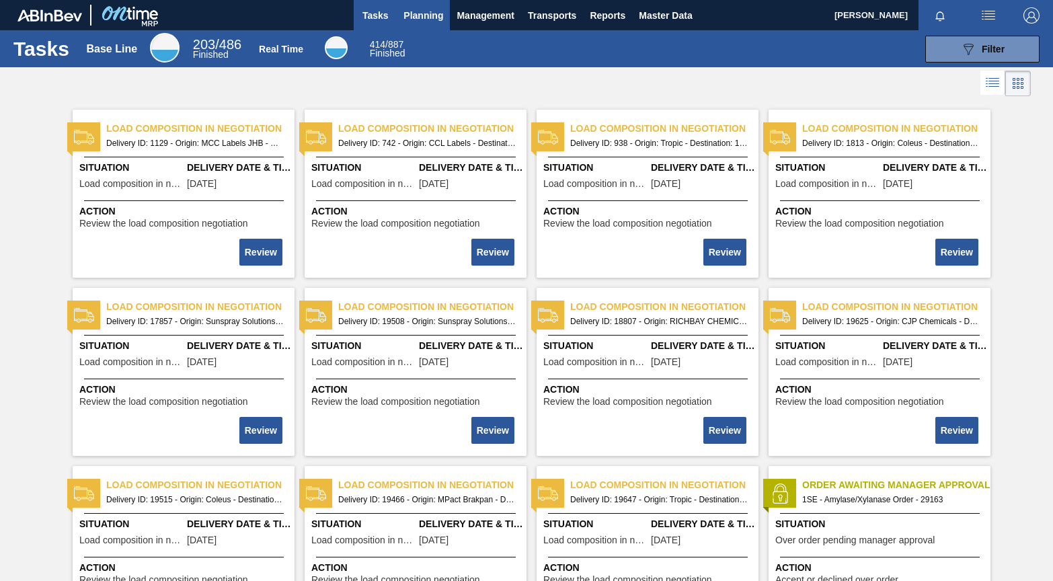
click at [414, 11] on span "Planning" at bounding box center [423, 15] width 40 height 16
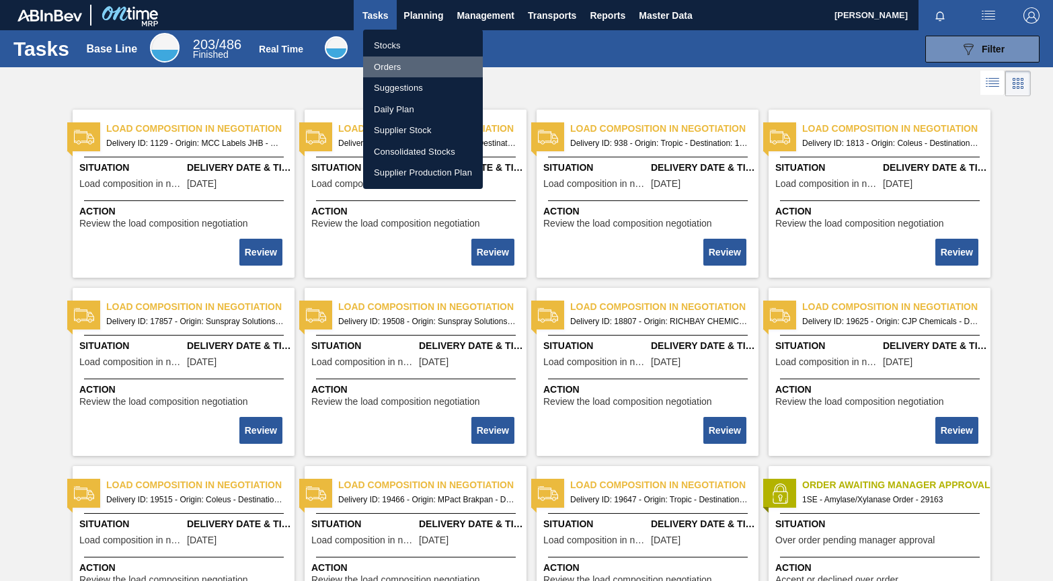
click at [395, 60] on li "Orders" at bounding box center [423, 67] width 120 height 22
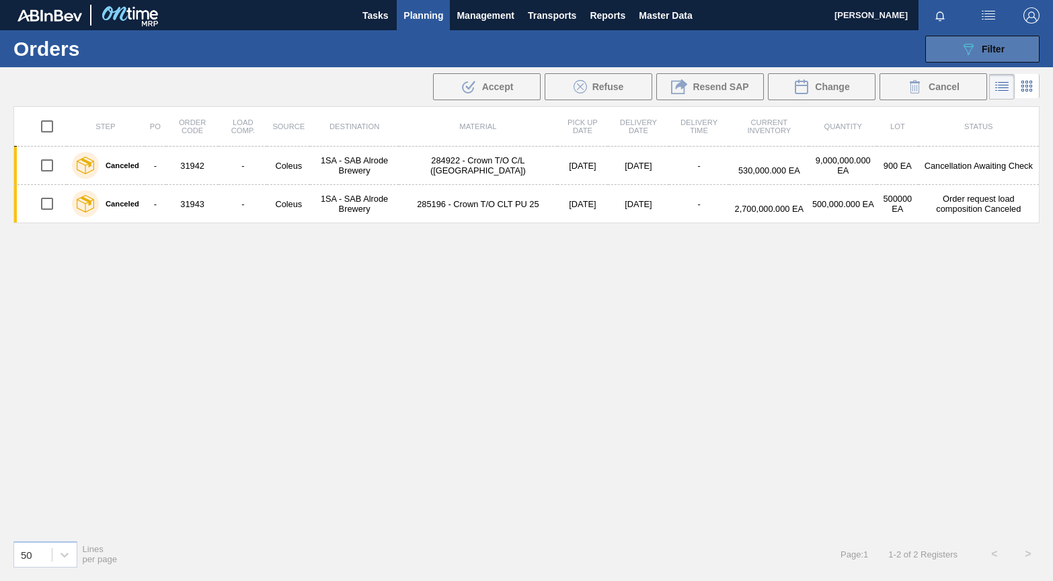
click at [990, 46] on span "Filter" at bounding box center [992, 49] width 23 height 11
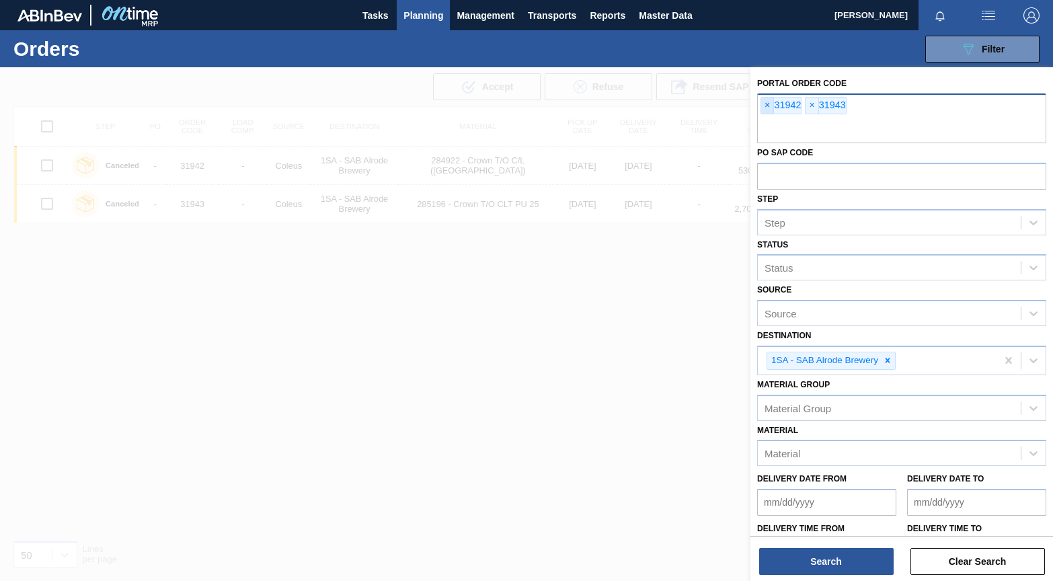
click at [768, 102] on span "×" at bounding box center [767, 105] width 13 height 16
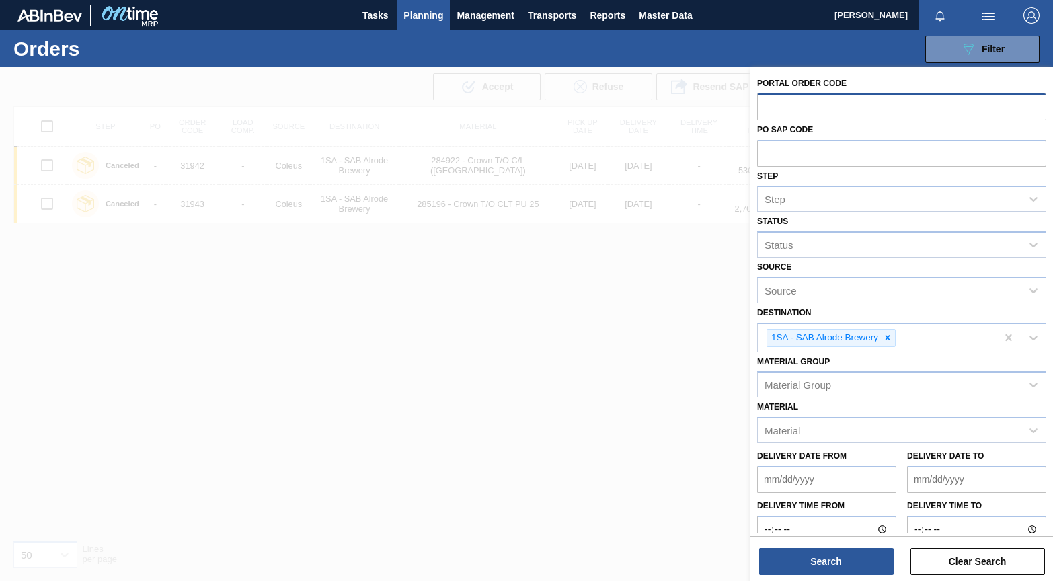
click at [823, 110] on input "text" at bounding box center [901, 106] width 289 height 26
type input "32681"
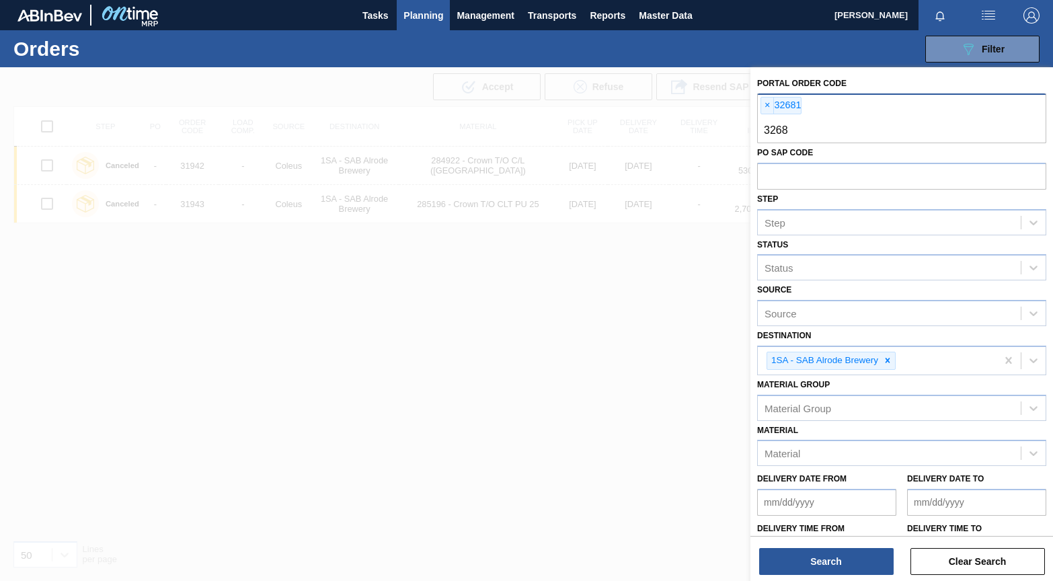
type input "32680"
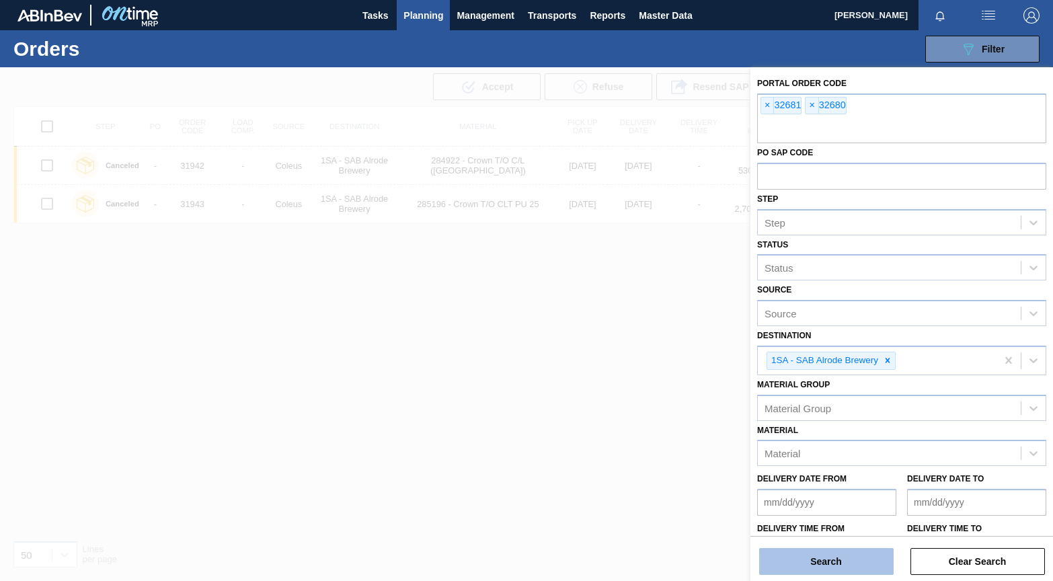
click at [837, 555] on button "Search" at bounding box center [826, 561] width 134 height 27
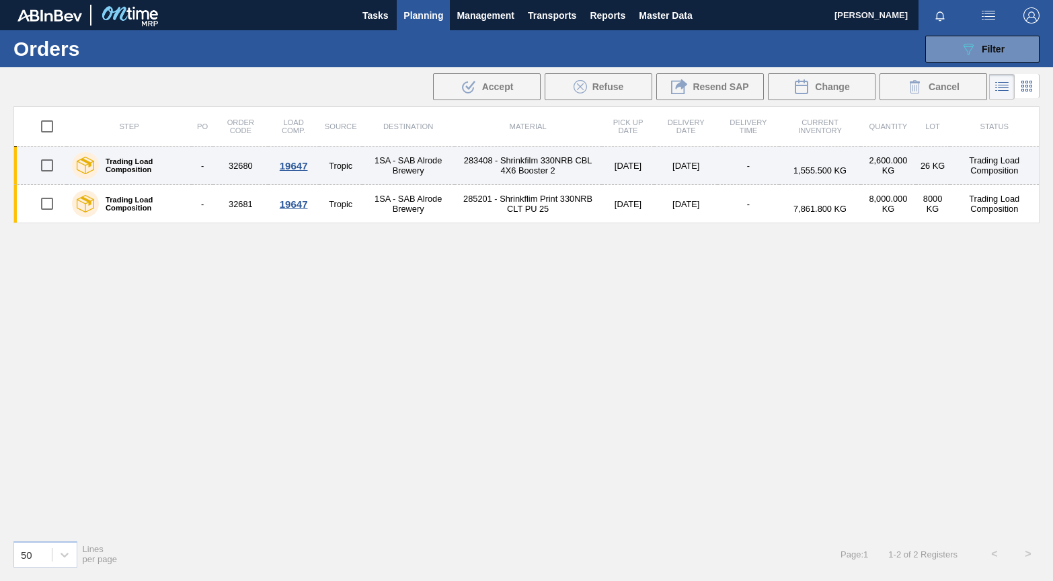
click at [292, 166] on div "19647" at bounding box center [293, 165] width 47 height 11
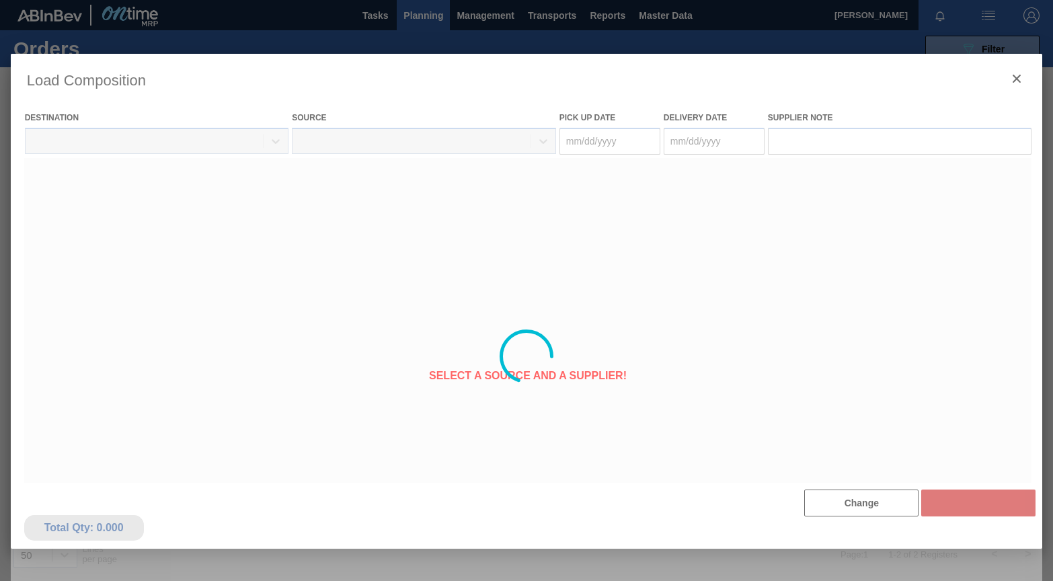
type Date "[DATE]"
type Date "10/13/2025"
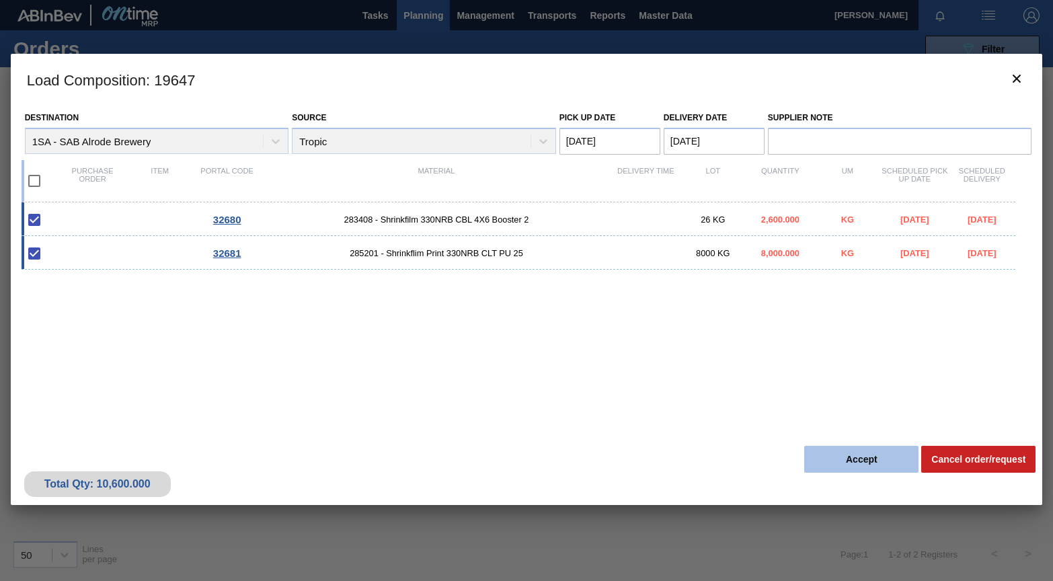
click at [868, 464] on button "Accept" at bounding box center [861, 459] width 114 height 27
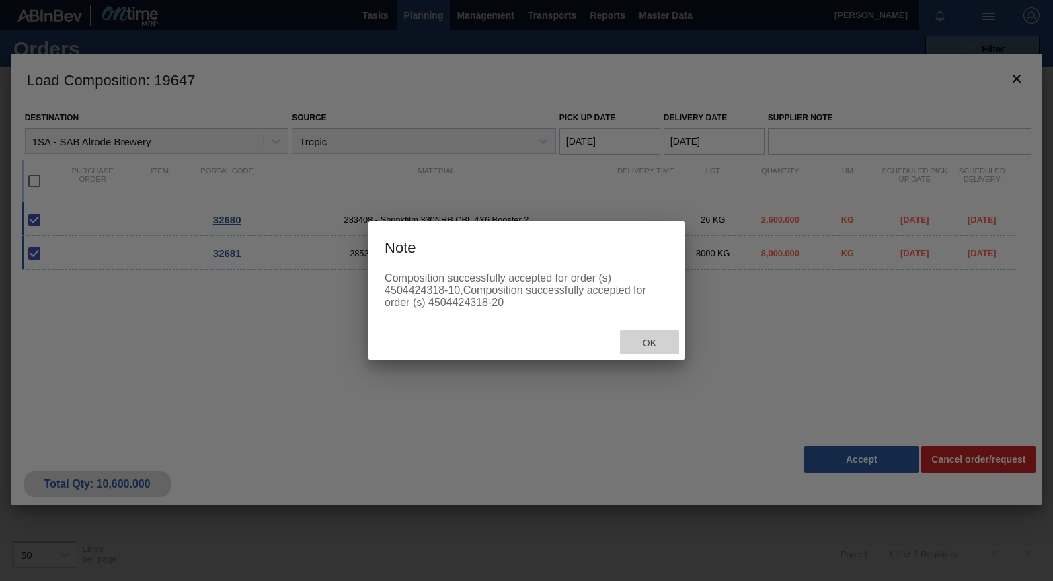
click at [652, 337] on span "Ok" at bounding box center [649, 342] width 35 height 11
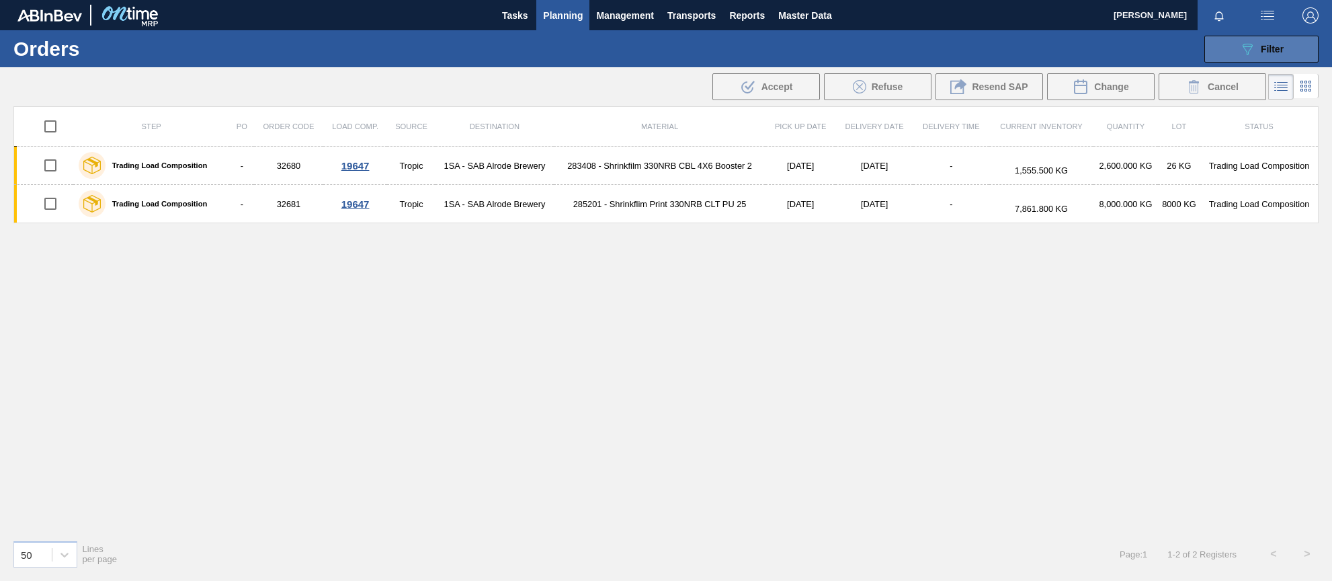
click at [1052, 54] on icon "089F7B8B-B2A5-4AFE-B5C0-19BA573D28AC" at bounding box center [1248, 49] width 16 height 16
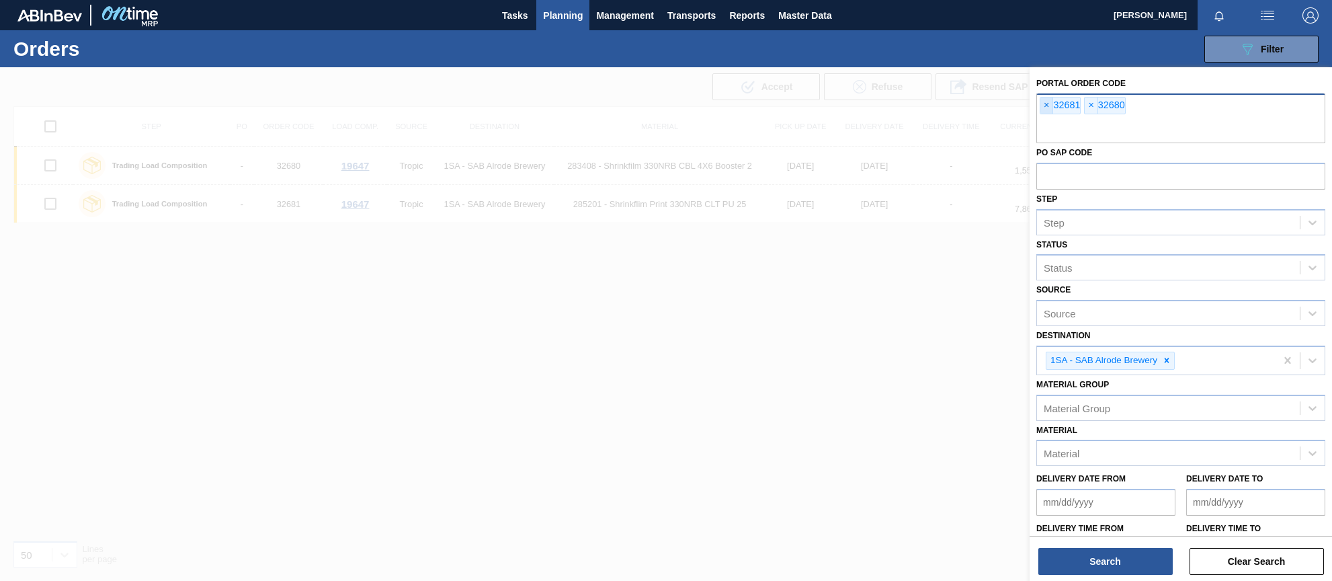
click at [1047, 107] on span "×" at bounding box center [1047, 105] width 13 height 16
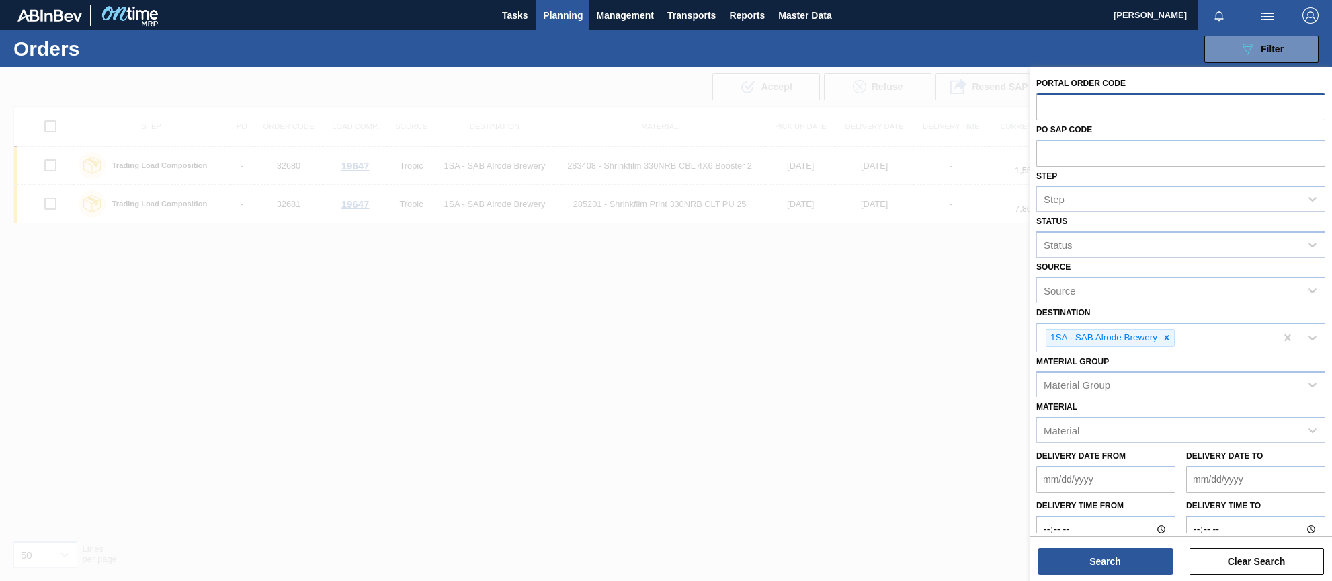
click at [573, 13] on span "Planning" at bounding box center [563, 15] width 40 height 16
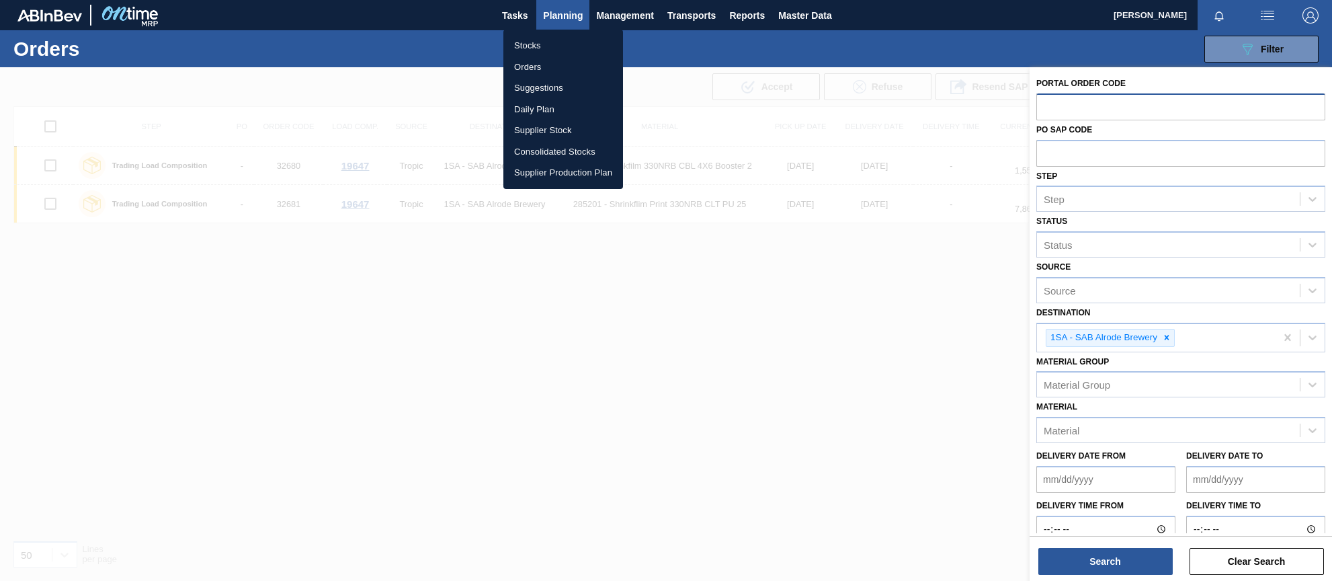
click at [528, 69] on li "Orders" at bounding box center [564, 67] width 120 height 22
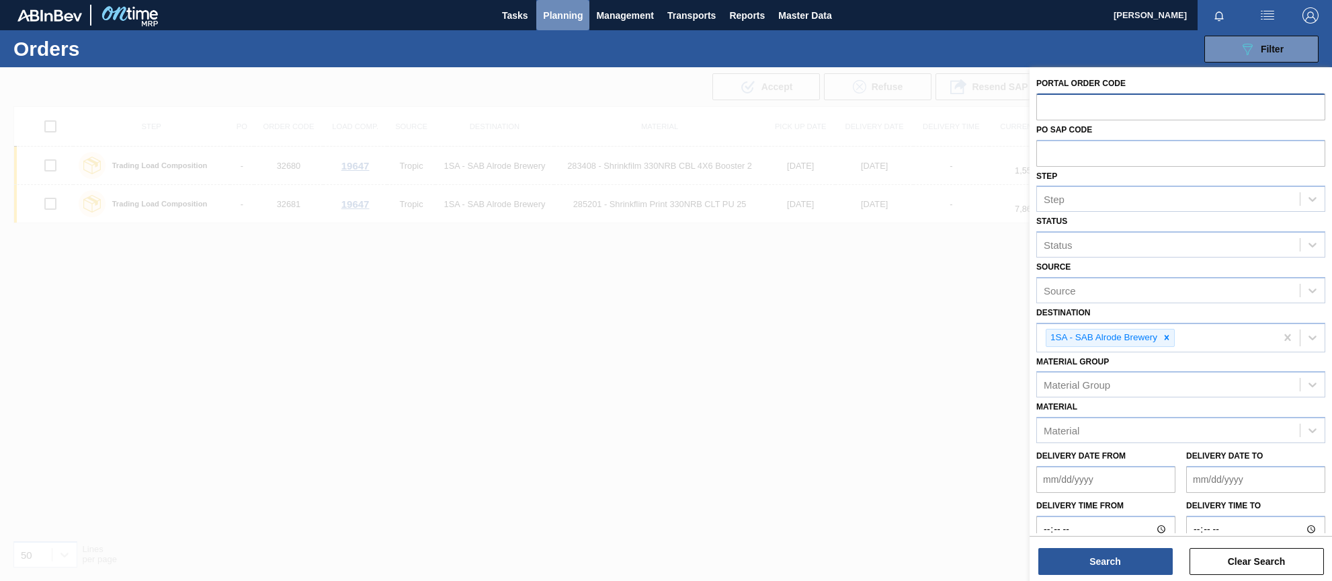
click at [568, 23] on span "Planning" at bounding box center [563, 15] width 40 height 16
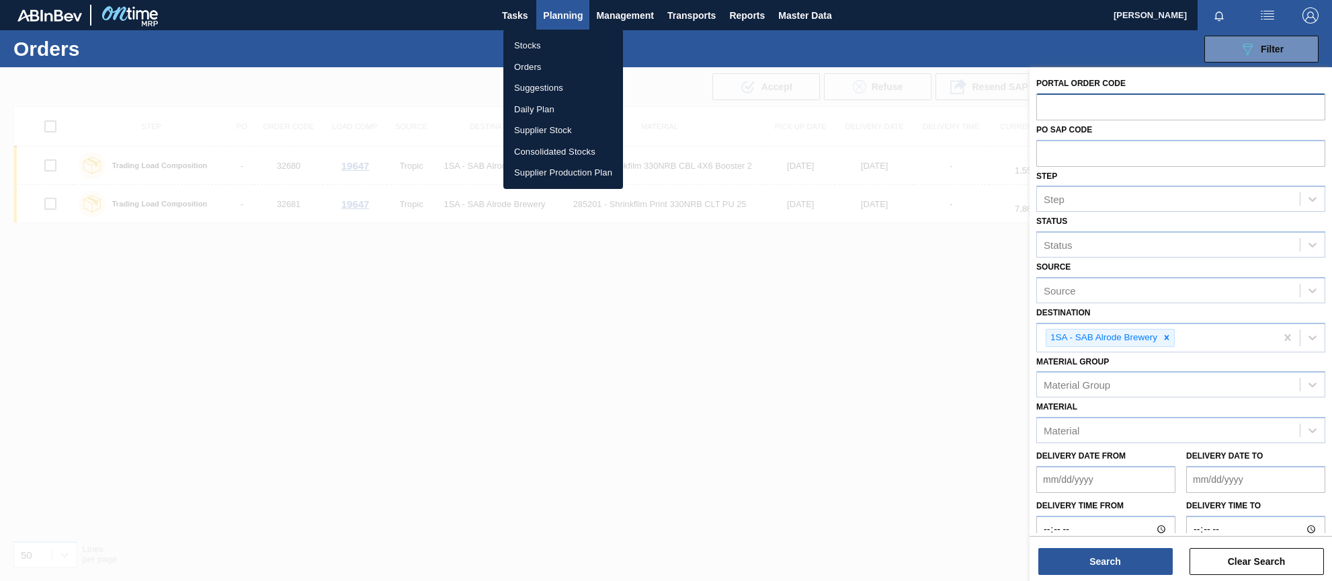
click at [535, 44] on li "Stocks" at bounding box center [564, 46] width 120 height 22
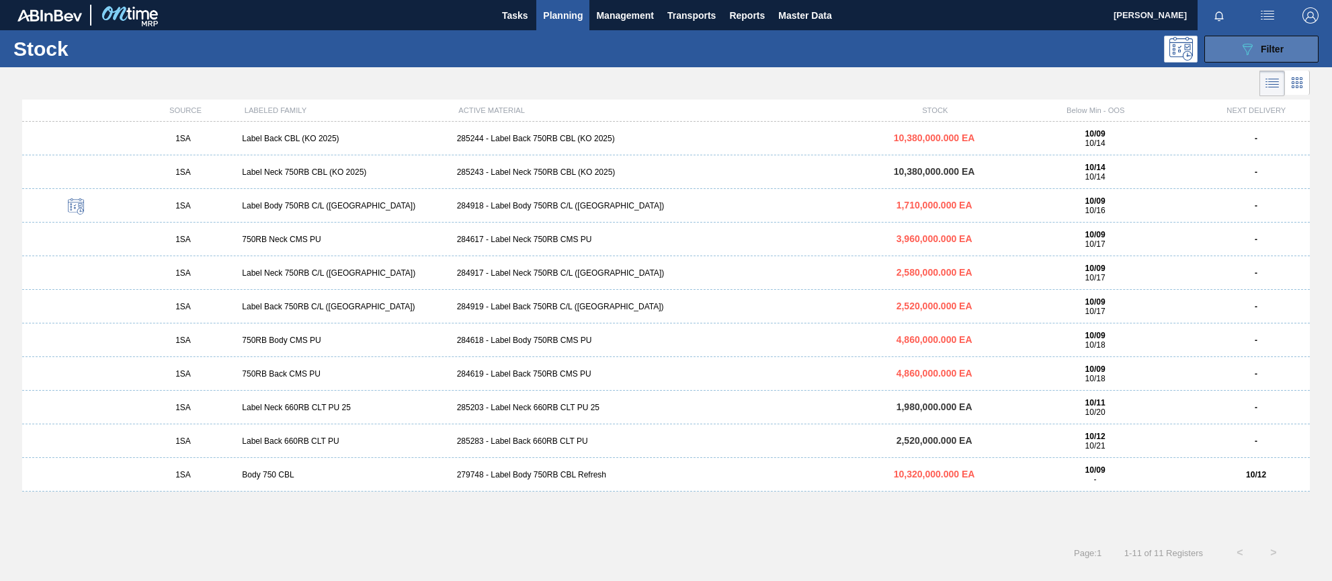
click at [1052, 48] on span "Filter" at bounding box center [1272, 49] width 23 height 11
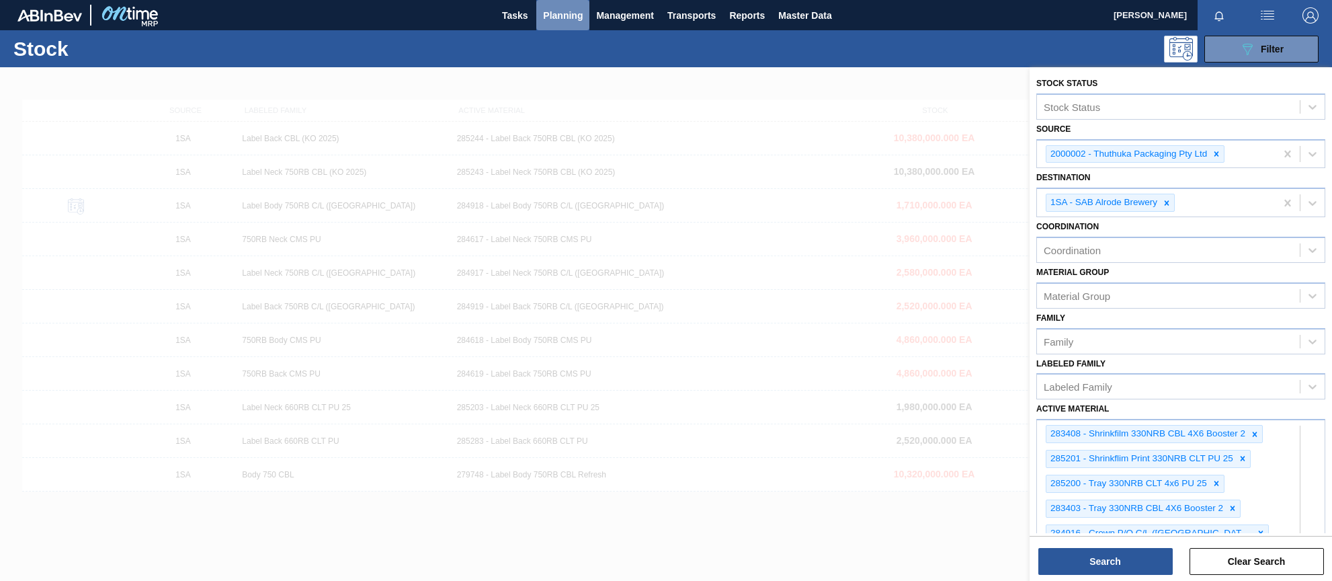
click at [555, 11] on span "Planning" at bounding box center [563, 15] width 40 height 16
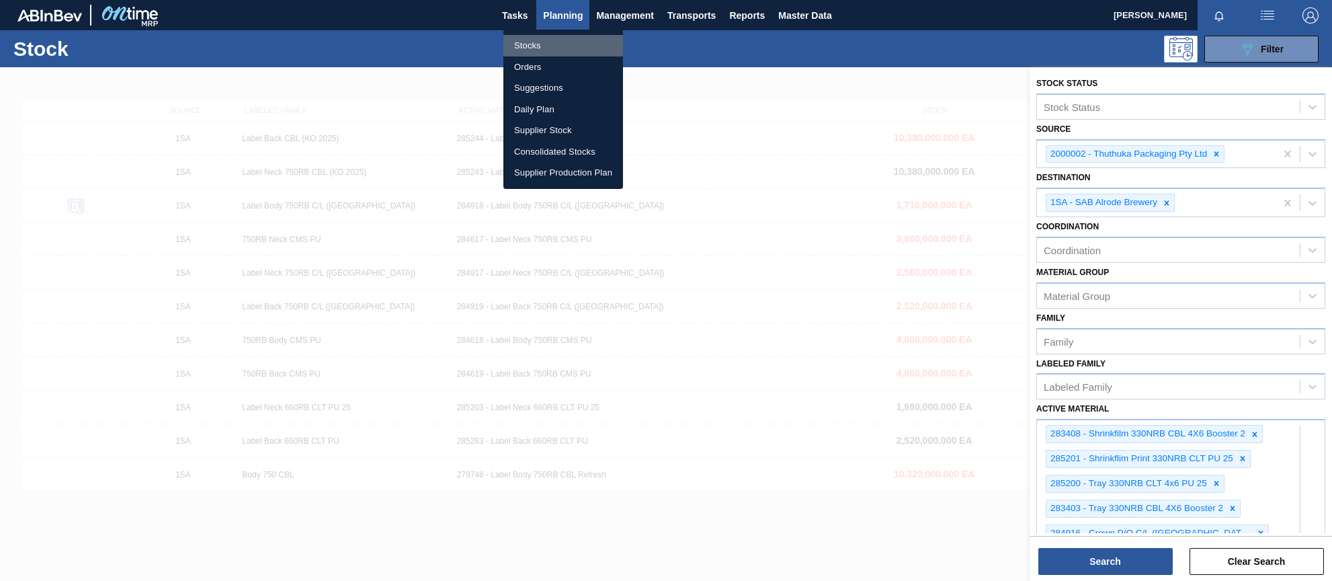
click at [531, 45] on li "Stocks" at bounding box center [564, 46] width 120 height 22
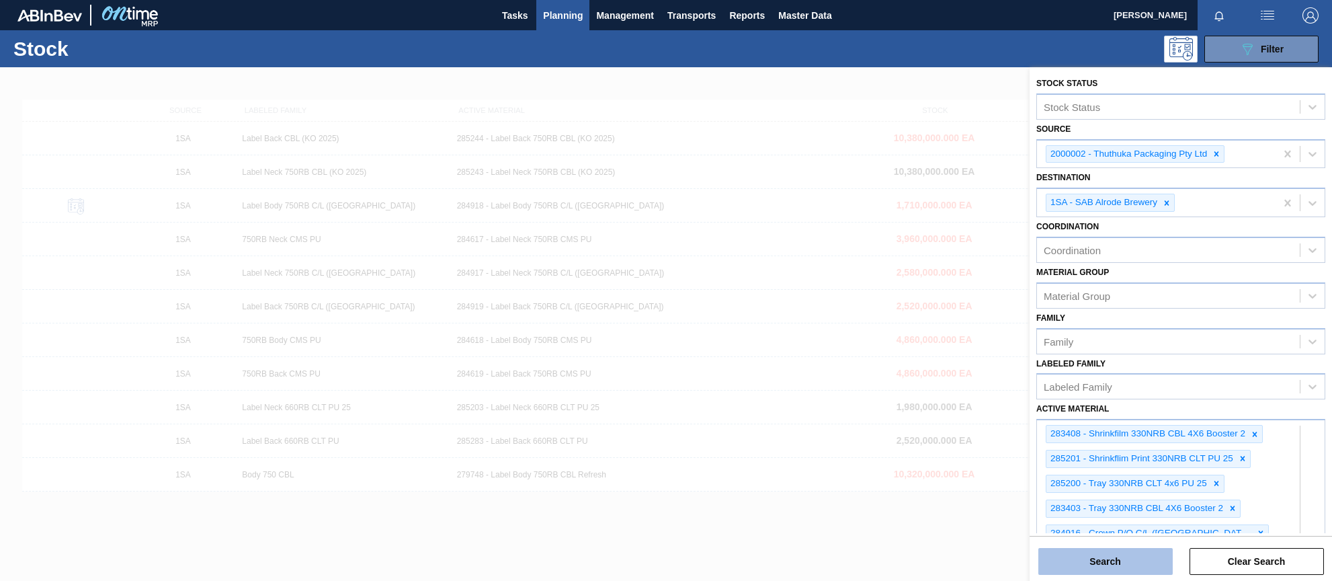
click at [1052, 559] on button "Search" at bounding box center [1106, 561] width 134 height 27
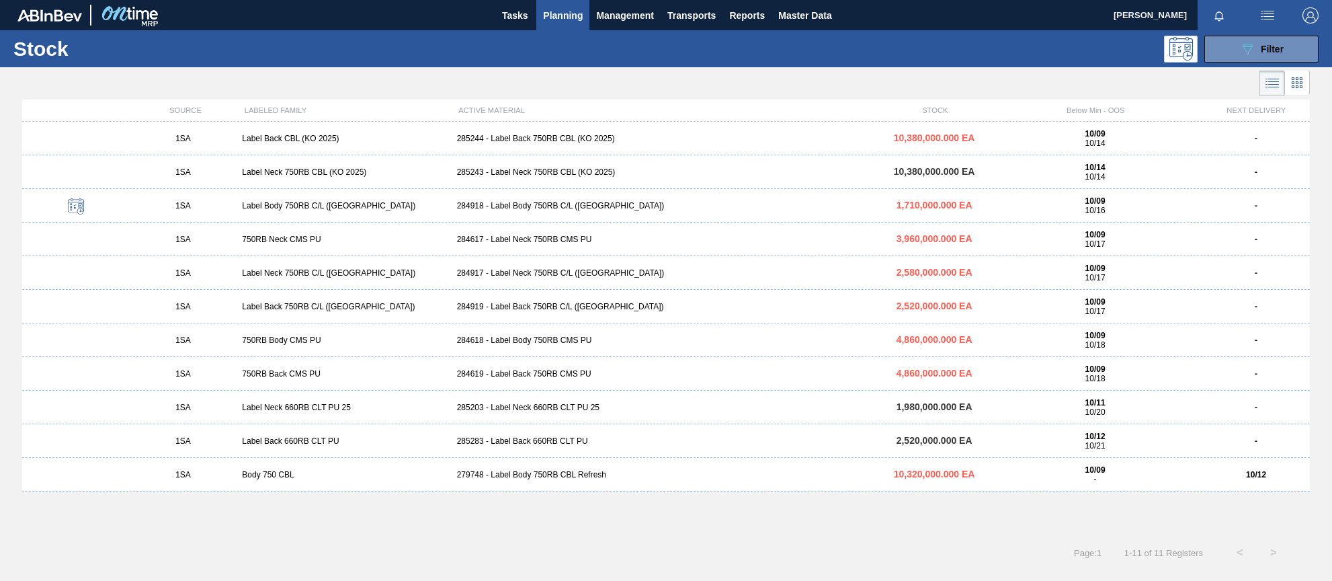
click at [501, 477] on div "279748 - Label Body 750RB CBL Refresh" at bounding box center [667, 474] width 430 height 9
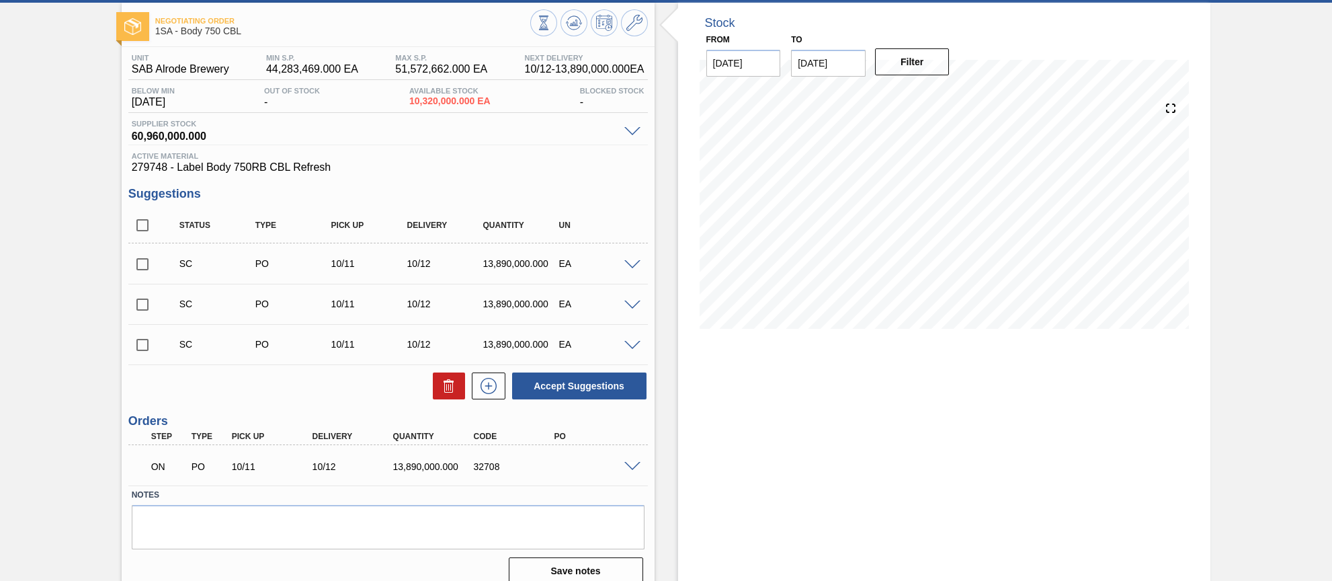
scroll to position [67, 0]
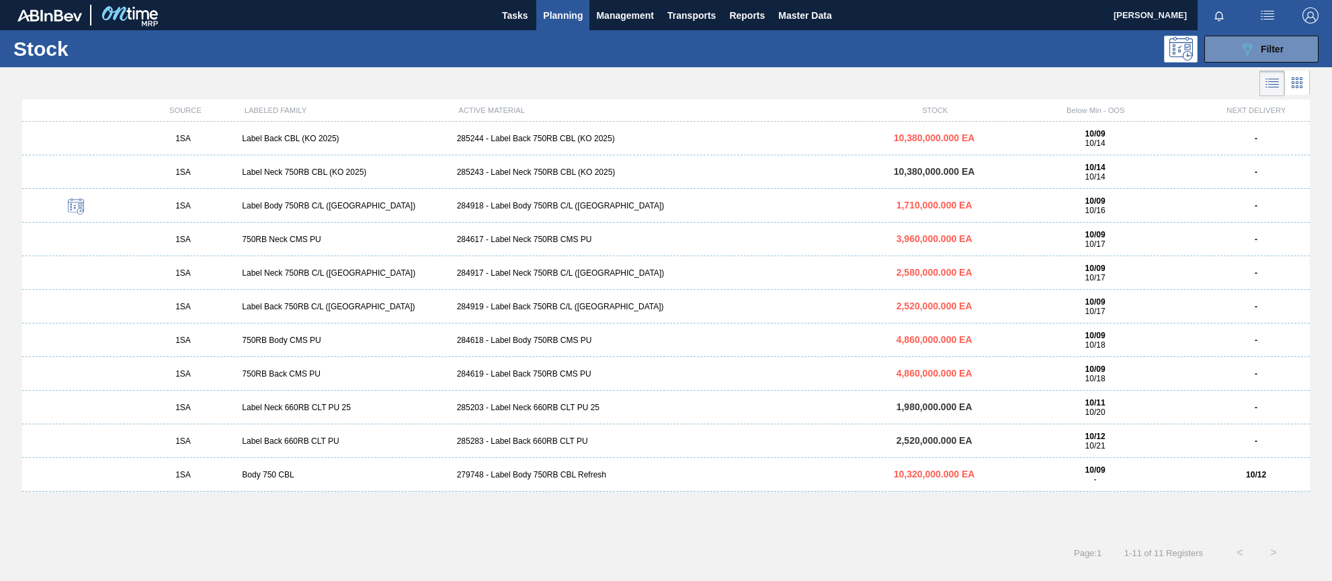
click at [466, 170] on div "285243 - Label Neck 750RB CBL (KO 2025)" at bounding box center [667, 171] width 430 height 9
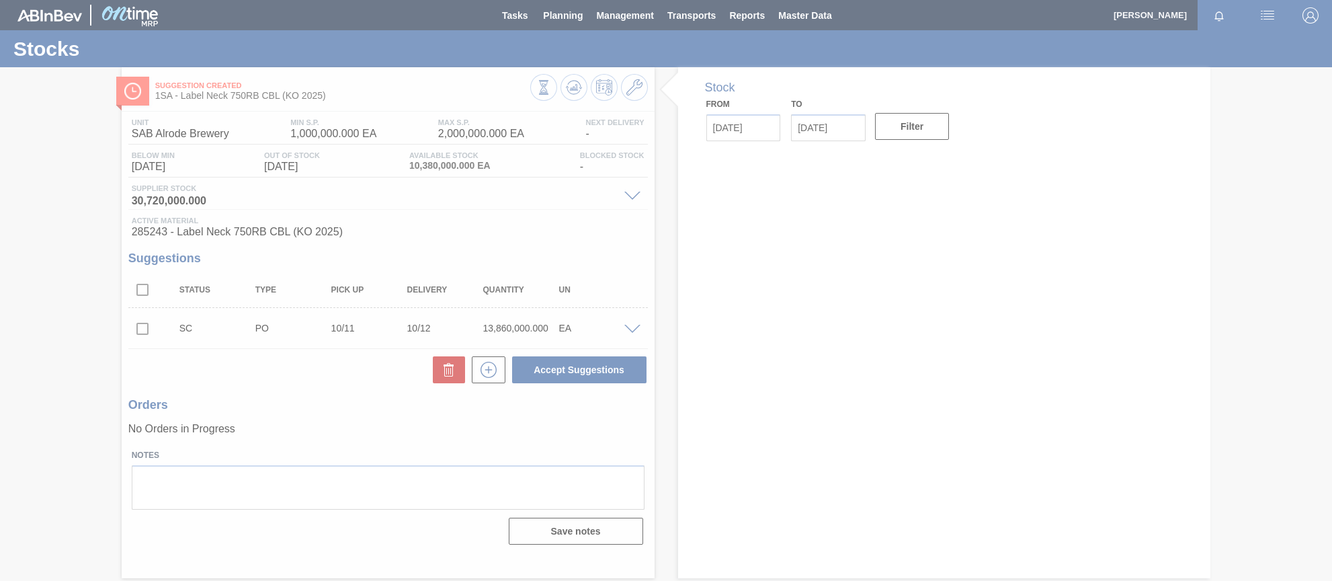
click at [142, 331] on div at bounding box center [666, 290] width 1332 height 581
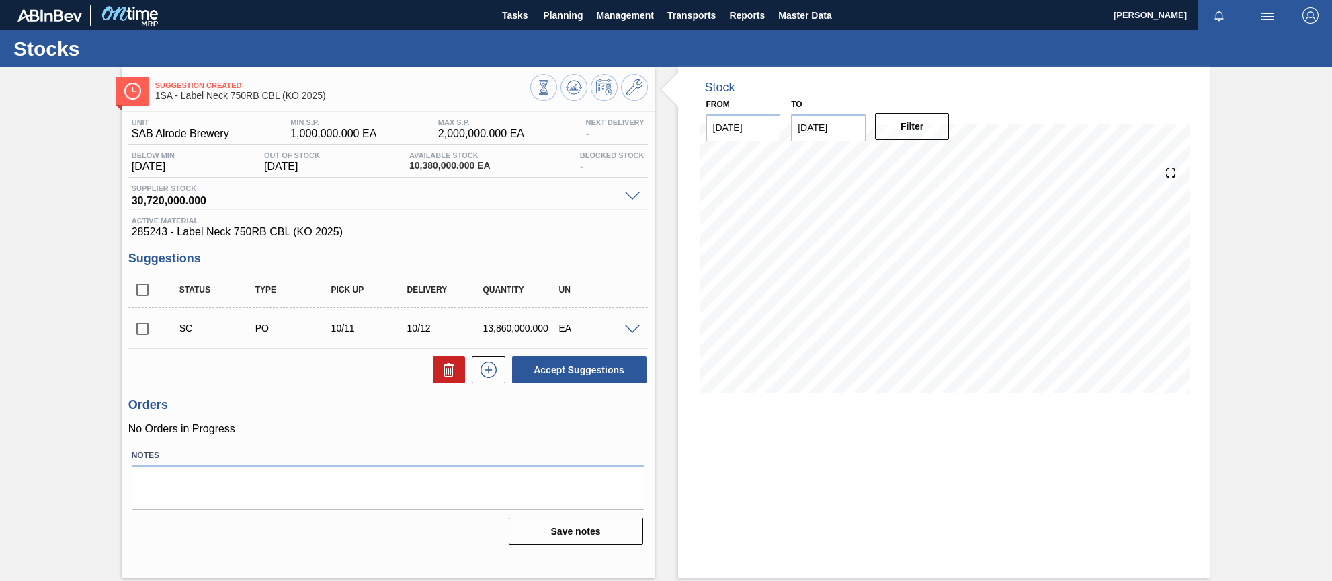
click at [140, 331] on input "checkbox" at bounding box center [142, 329] width 28 height 28
click at [584, 372] on button "Accept Suggestions" at bounding box center [579, 369] width 134 height 27
checkbox input "false"
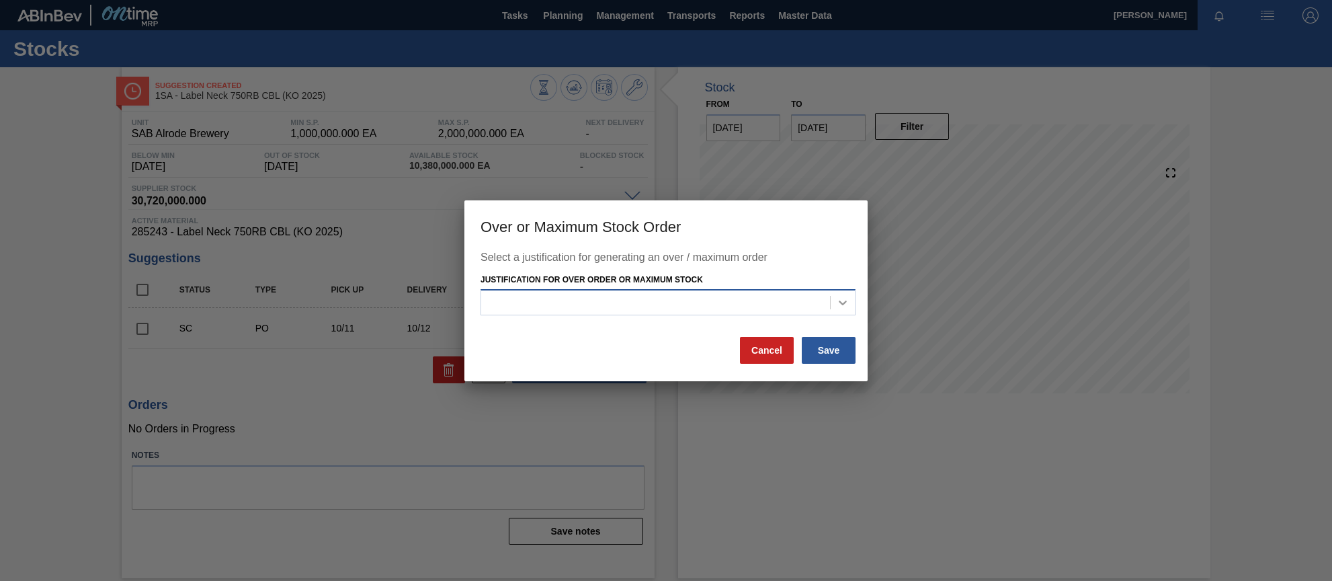
click at [834, 298] on div at bounding box center [843, 302] width 24 height 24
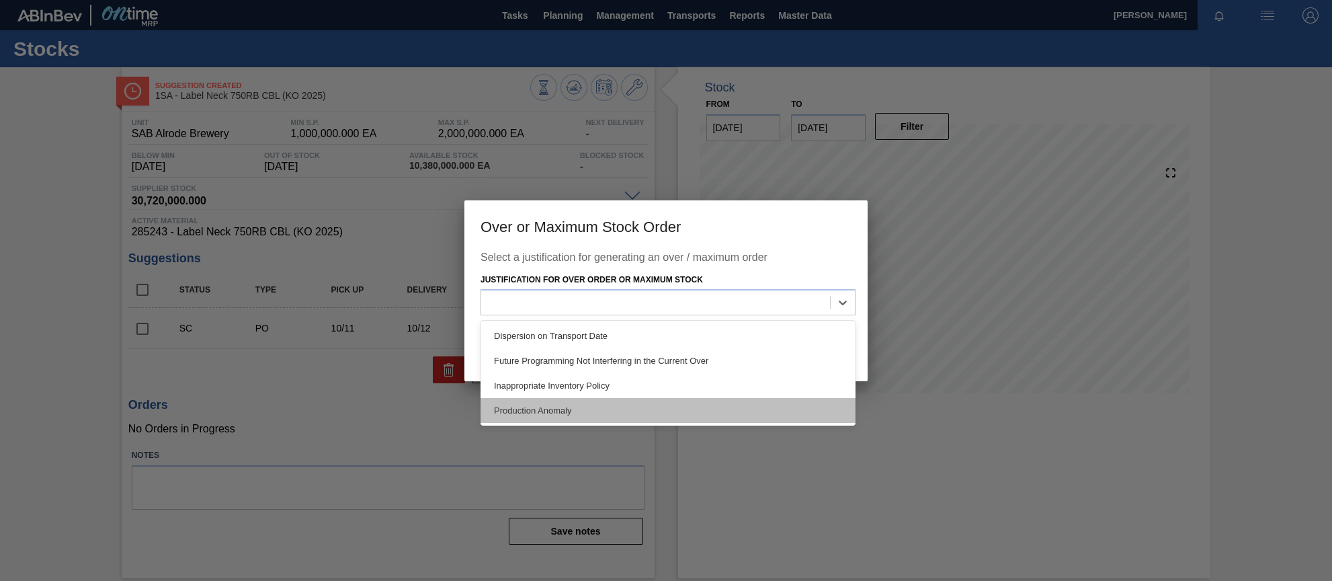
click at [559, 407] on div "Production Anomaly" at bounding box center [668, 410] width 375 height 25
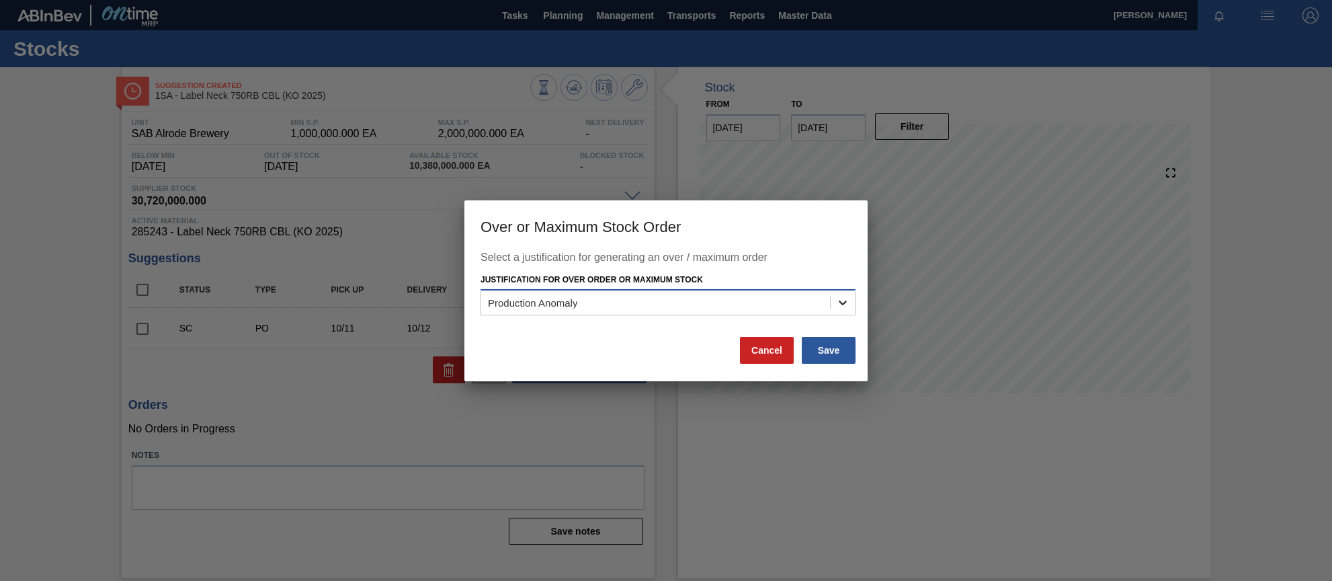
click at [842, 302] on icon at bounding box center [842, 302] width 13 height 13
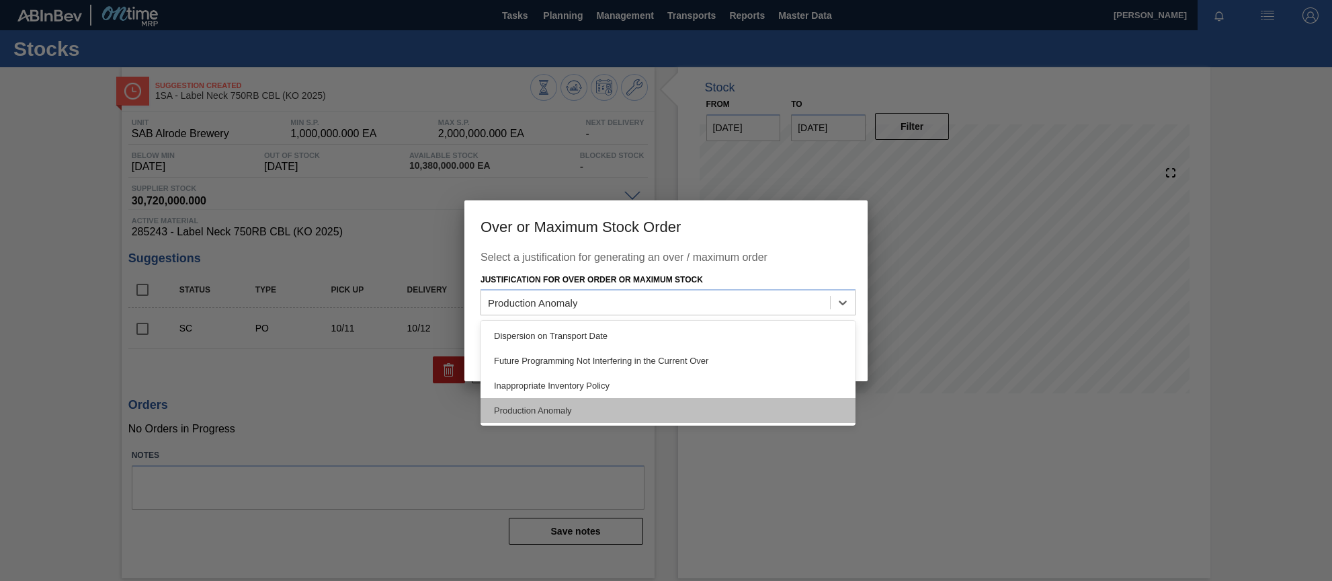
click at [566, 413] on div "Production Anomaly" at bounding box center [668, 410] width 375 height 25
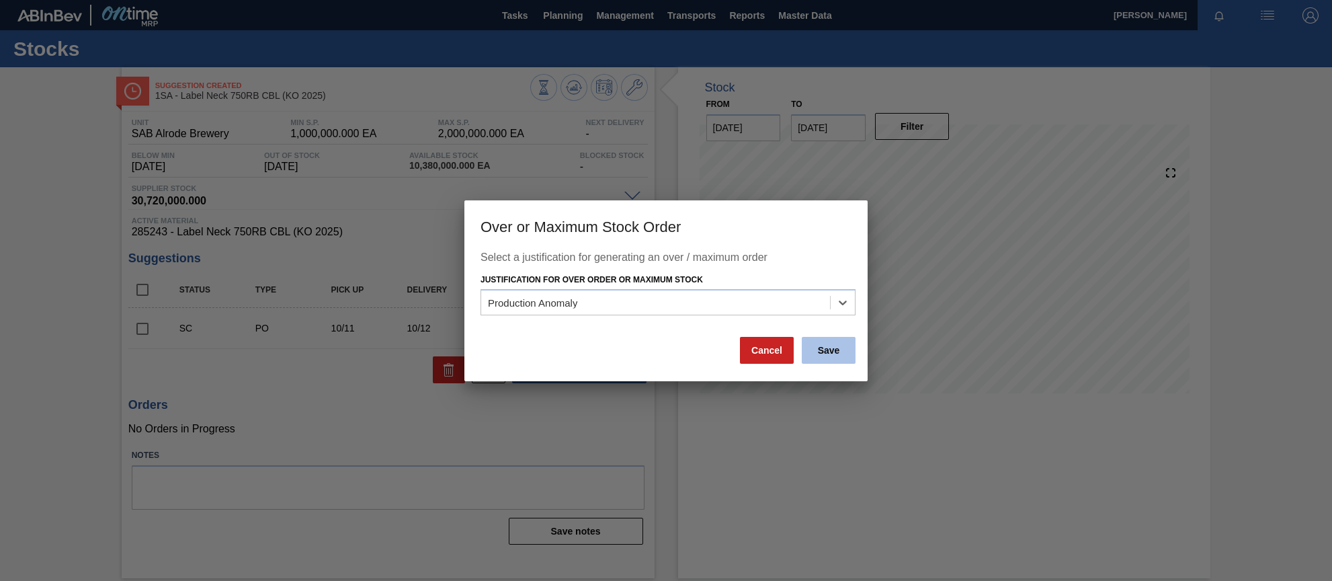
click at [826, 357] on button "Save" at bounding box center [829, 350] width 54 height 27
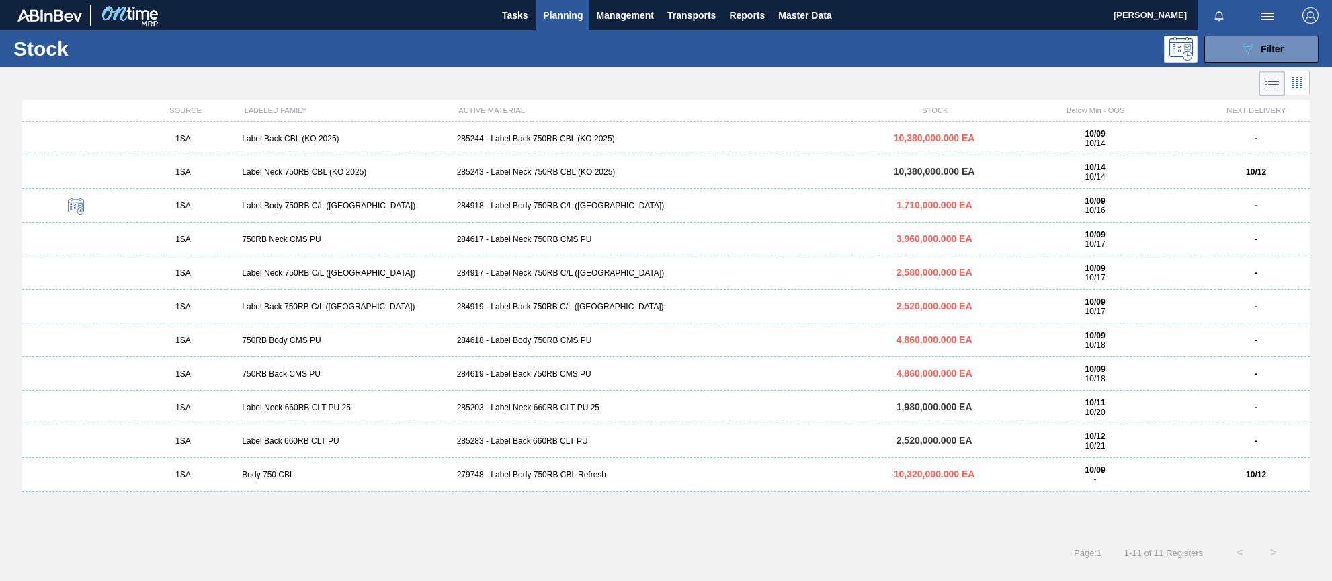
click at [538, 139] on div "285244 - Label Back 750RB CBL (KO 2025)" at bounding box center [667, 138] width 430 height 9
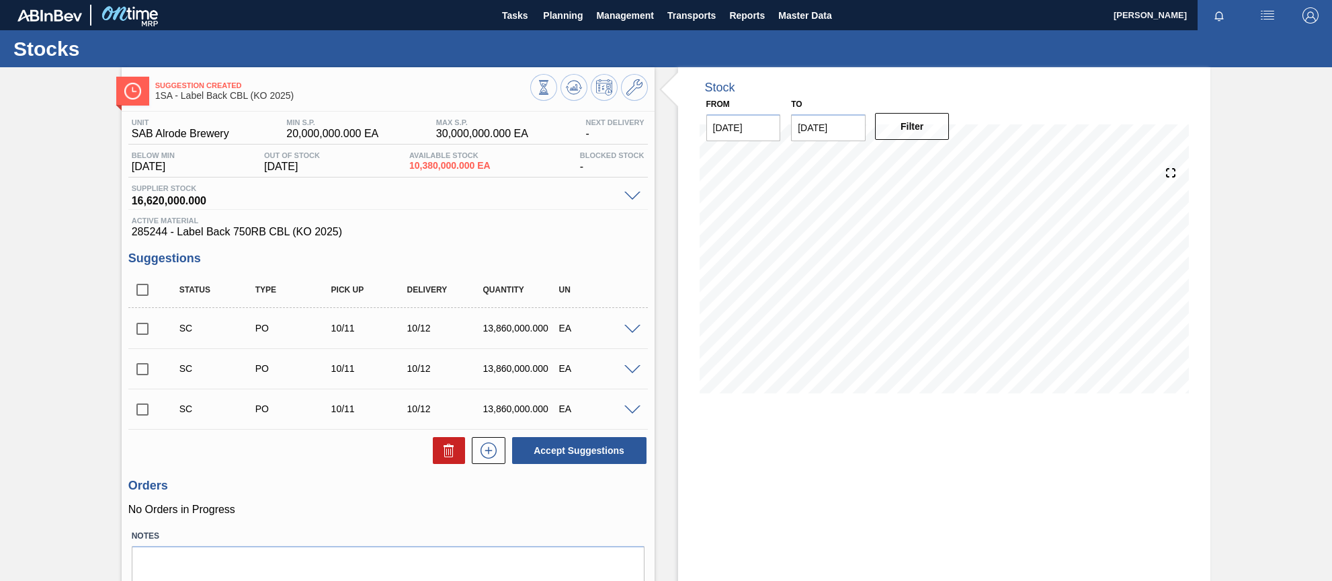
click at [143, 331] on input "checkbox" at bounding box center [142, 329] width 28 height 28
click at [577, 450] on button "Accept Suggestions" at bounding box center [579, 450] width 134 height 27
checkbox input "false"
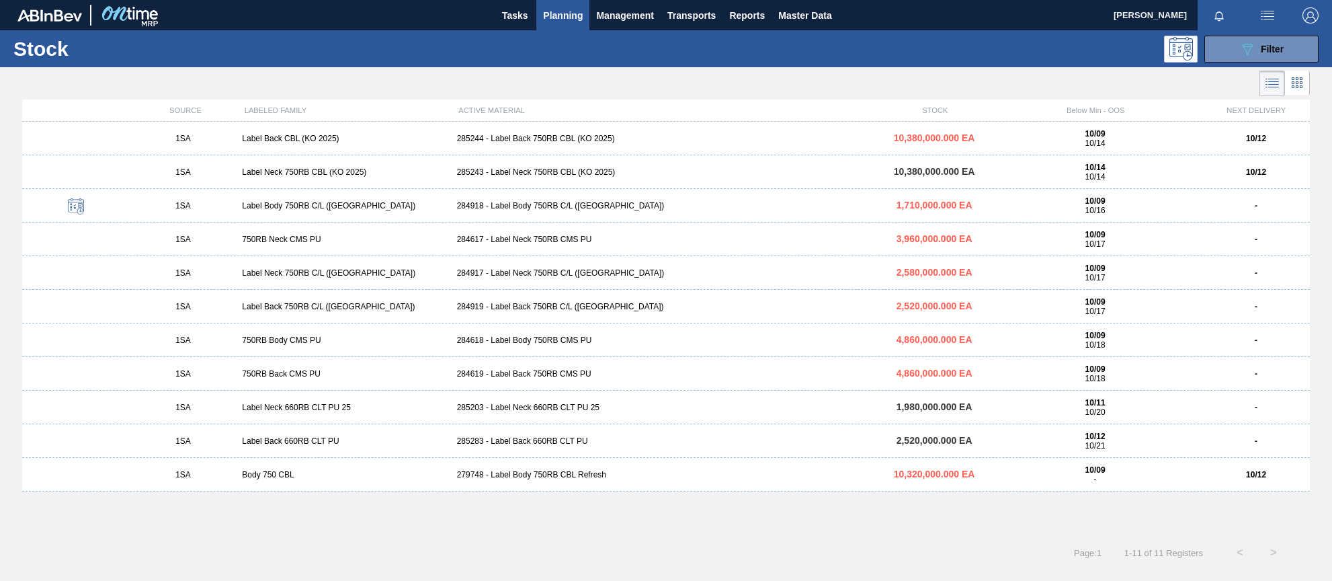
click at [575, 12] on span "Planning" at bounding box center [563, 15] width 40 height 16
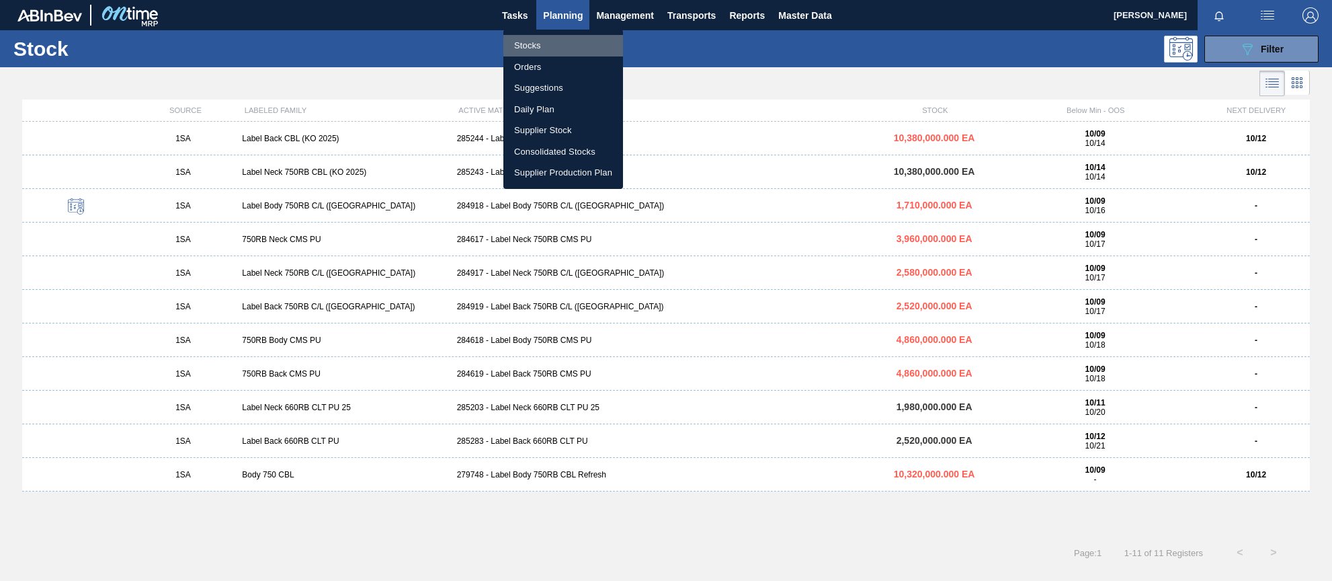
click at [534, 42] on li "Stocks" at bounding box center [564, 46] width 120 height 22
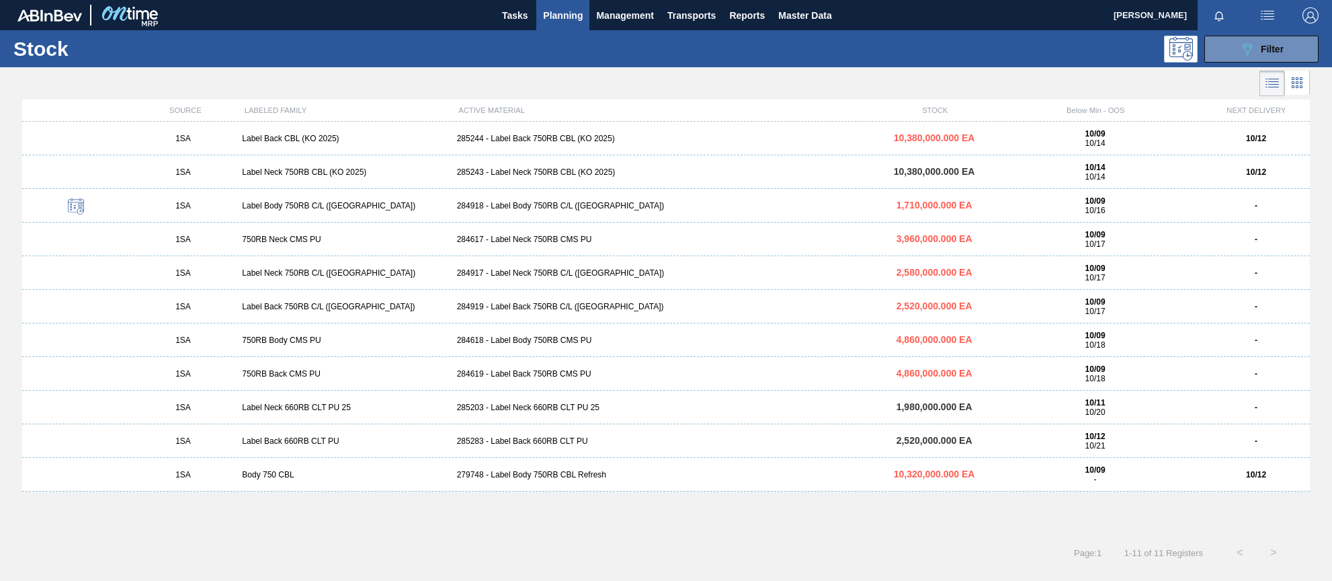
click at [577, 15] on span "Planning" at bounding box center [563, 15] width 40 height 16
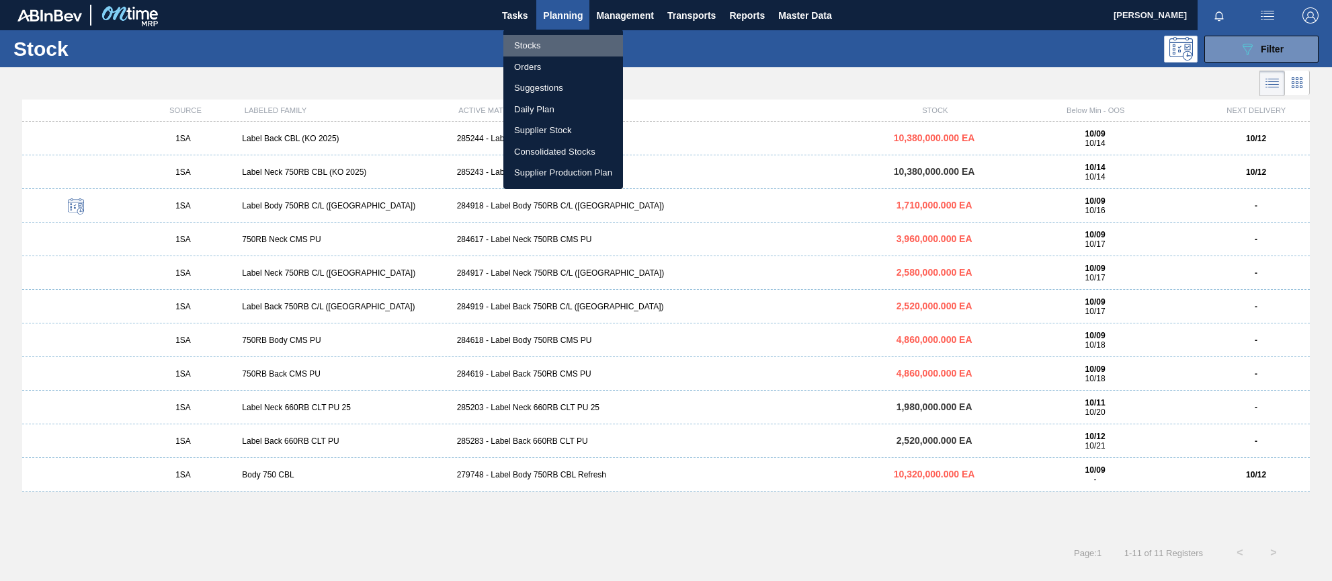
click at [537, 46] on li "Stocks" at bounding box center [564, 46] width 120 height 22
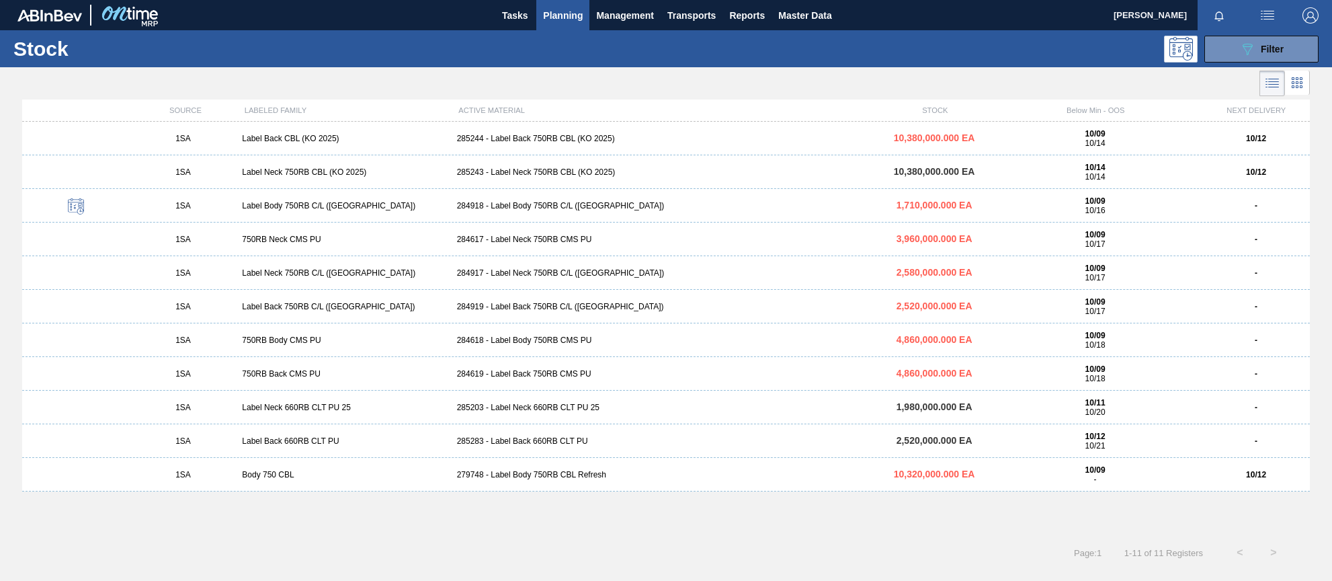
click at [542, 339] on div "284618 - Label Body 750RB CMS PU" at bounding box center [667, 339] width 430 height 9
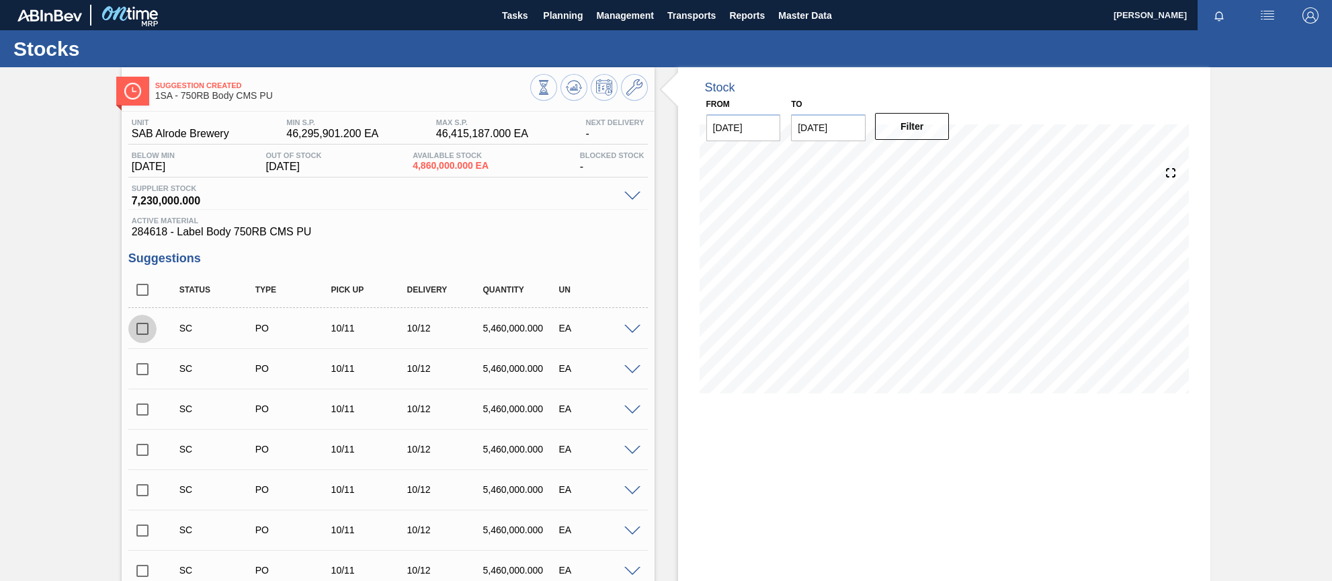
click at [143, 329] on input "checkbox" at bounding box center [142, 329] width 28 height 28
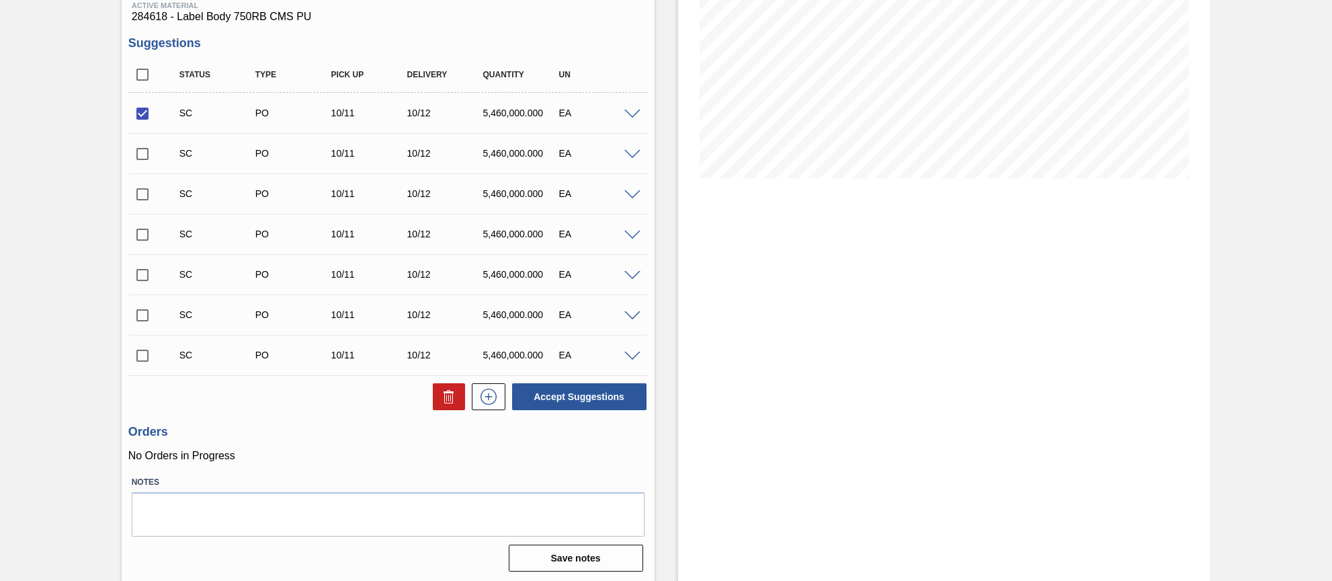
scroll to position [217, 0]
click at [596, 391] on button "Accept Suggestions" at bounding box center [579, 394] width 134 height 27
checkbox input "false"
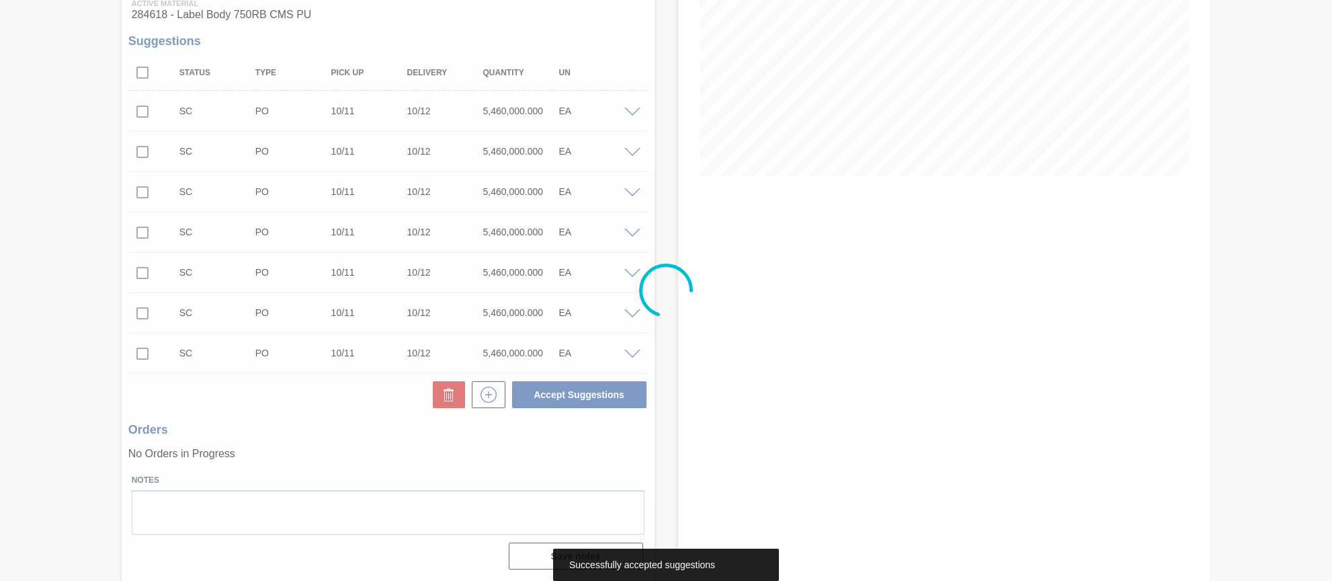
scroll to position [200, 0]
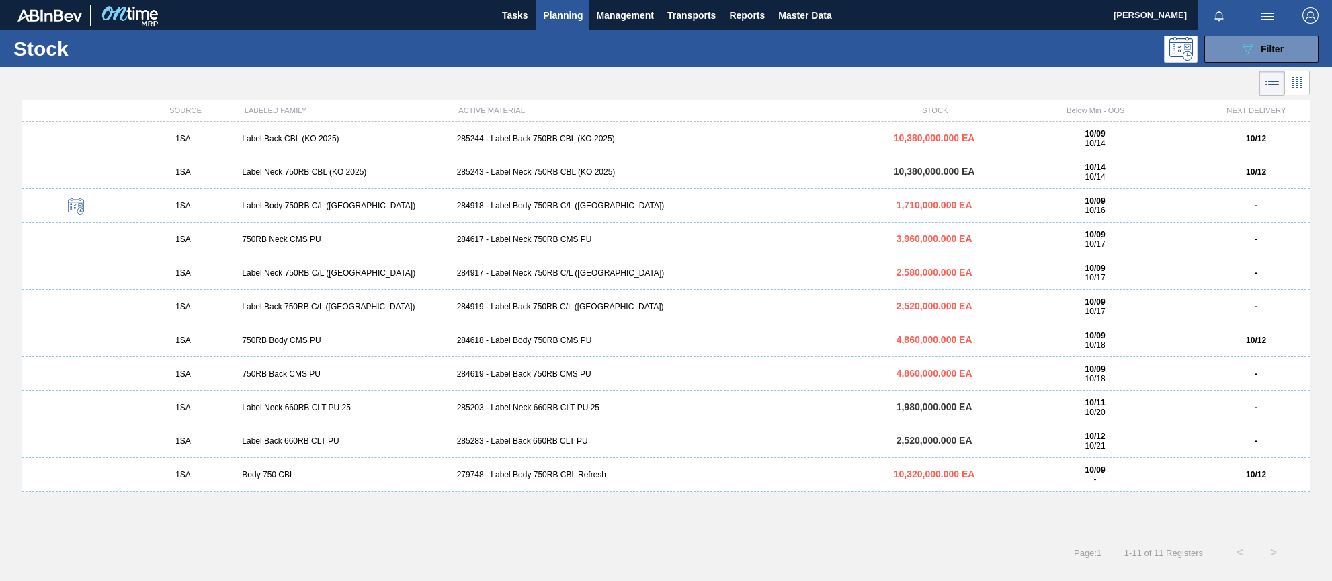
click at [511, 242] on div "284617 - Label Neck 750RB CMS PU" at bounding box center [667, 239] width 430 height 9
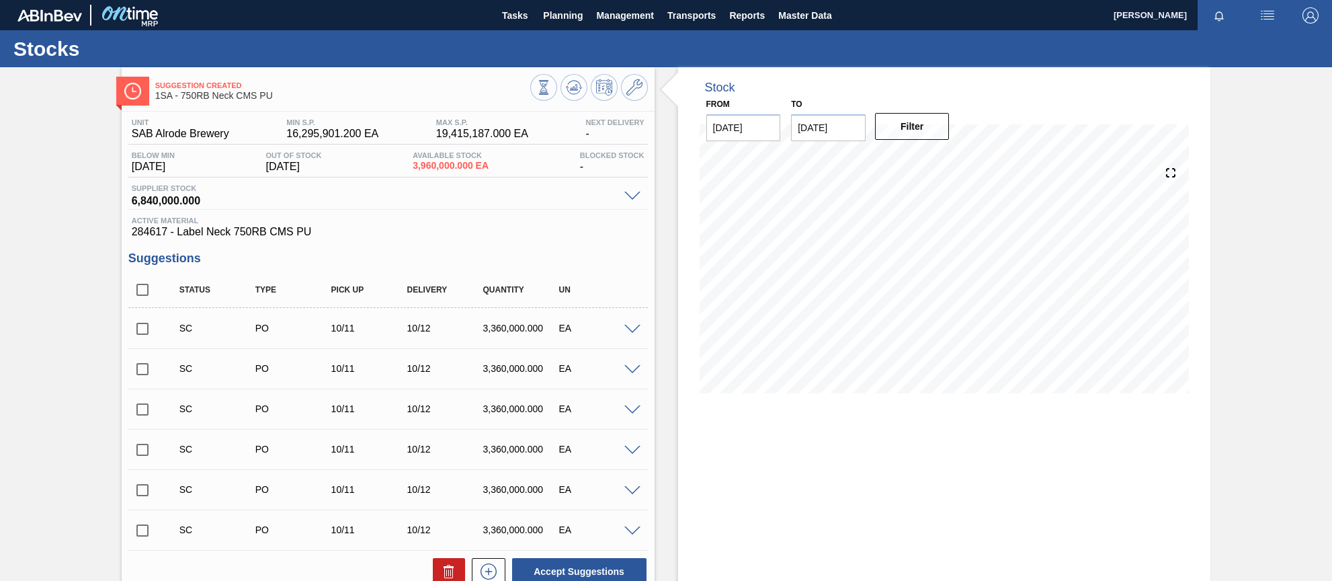
click at [143, 326] on input "checkbox" at bounding box center [142, 329] width 28 height 28
click at [604, 560] on button "Accept Suggestions" at bounding box center [579, 571] width 134 height 27
checkbox input "false"
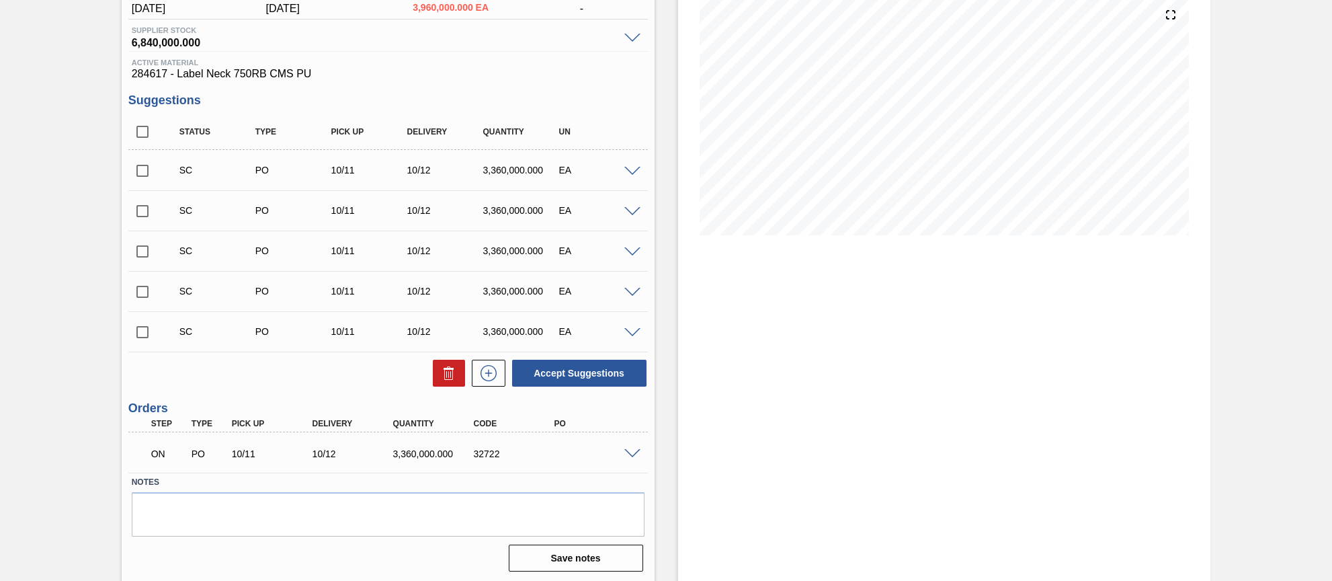
scroll to position [160, 0]
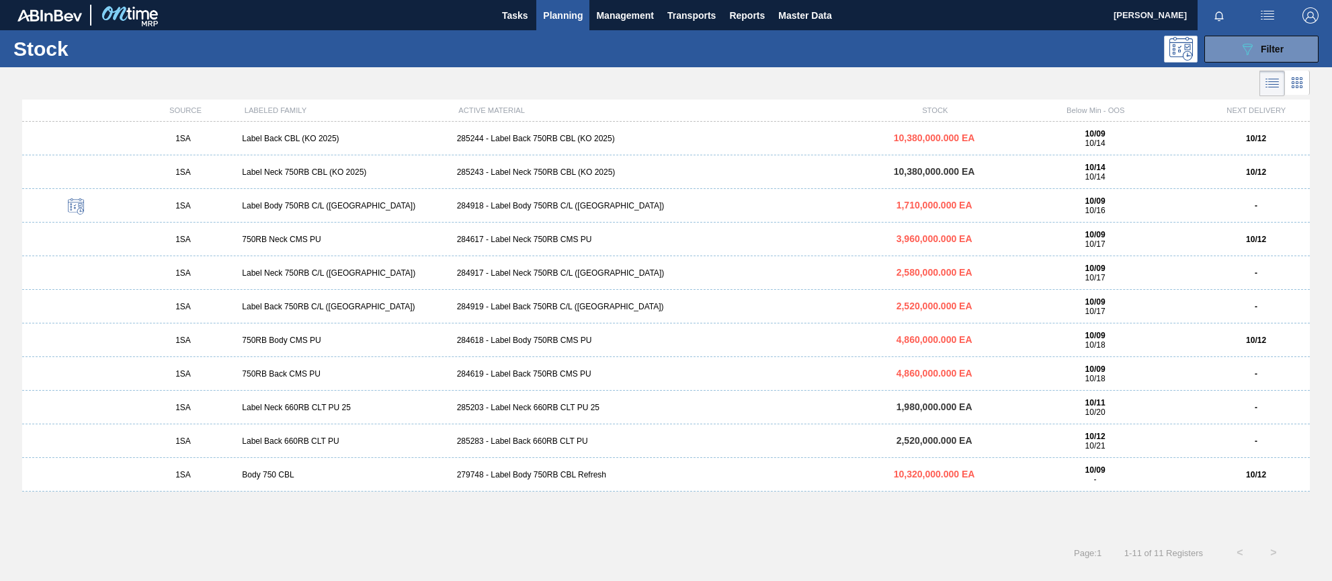
click at [504, 376] on div "284619 - Label Back 750RB CMS PU" at bounding box center [667, 373] width 430 height 9
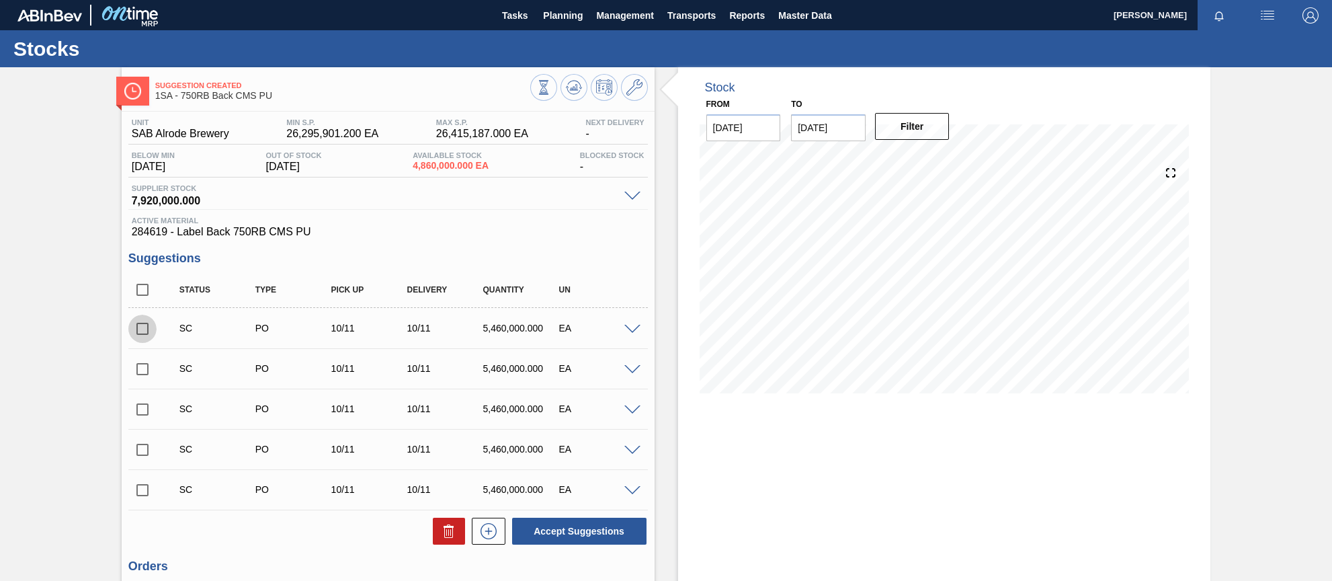
click at [142, 328] on input "checkbox" at bounding box center [142, 329] width 28 height 28
checkbox input "true"
click at [140, 328] on input "checkbox" at bounding box center [142, 329] width 28 height 28
click at [549, 532] on button "Accept Suggestions" at bounding box center [579, 531] width 134 height 27
checkbox input "false"
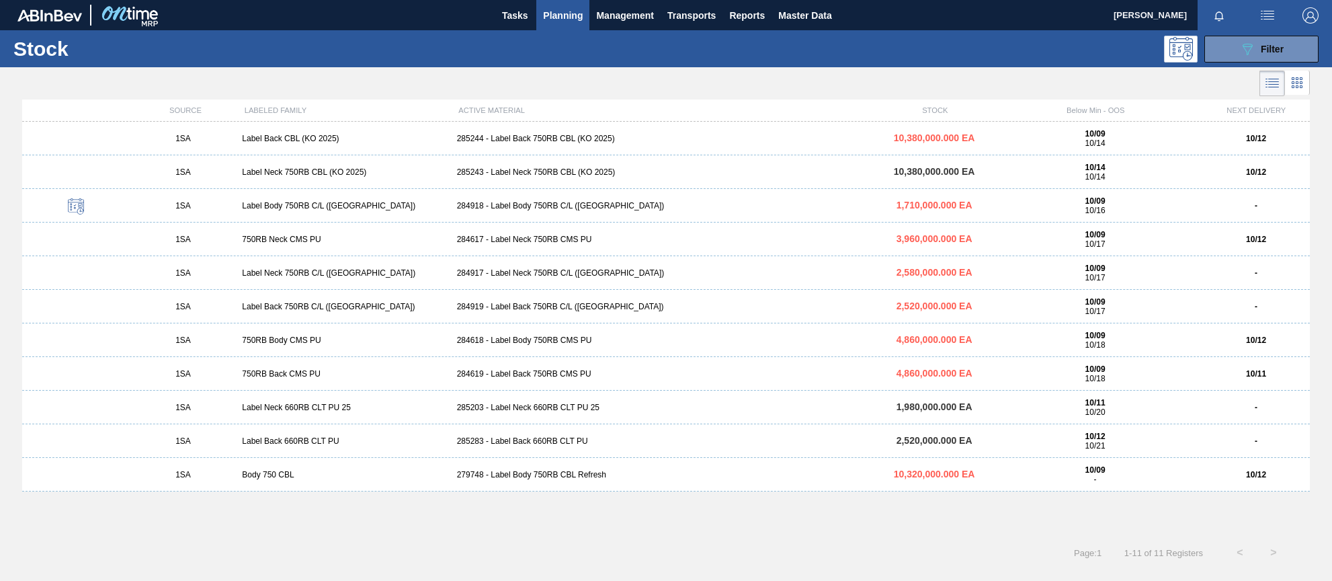
click at [512, 407] on div "285203 - Label Neck 660RB CLT PU 25" at bounding box center [667, 407] width 430 height 9
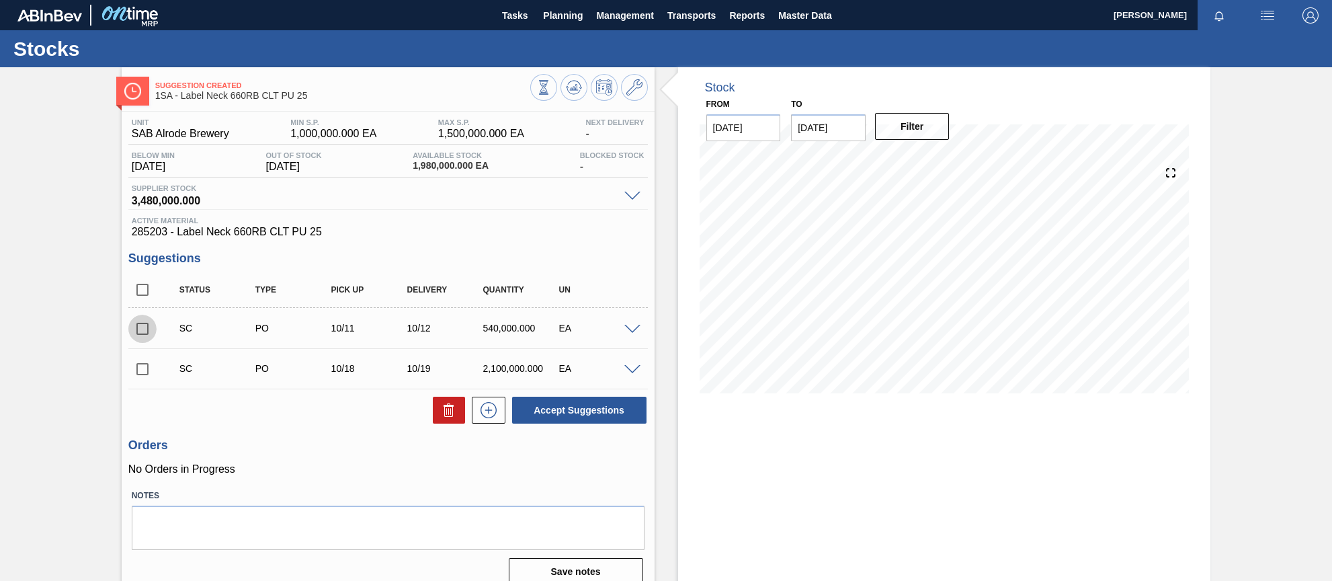
click at [142, 329] on input "checkbox" at bounding box center [142, 329] width 28 height 28
click at [570, 414] on button "Accept Suggestions" at bounding box center [579, 410] width 134 height 27
checkbox input "false"
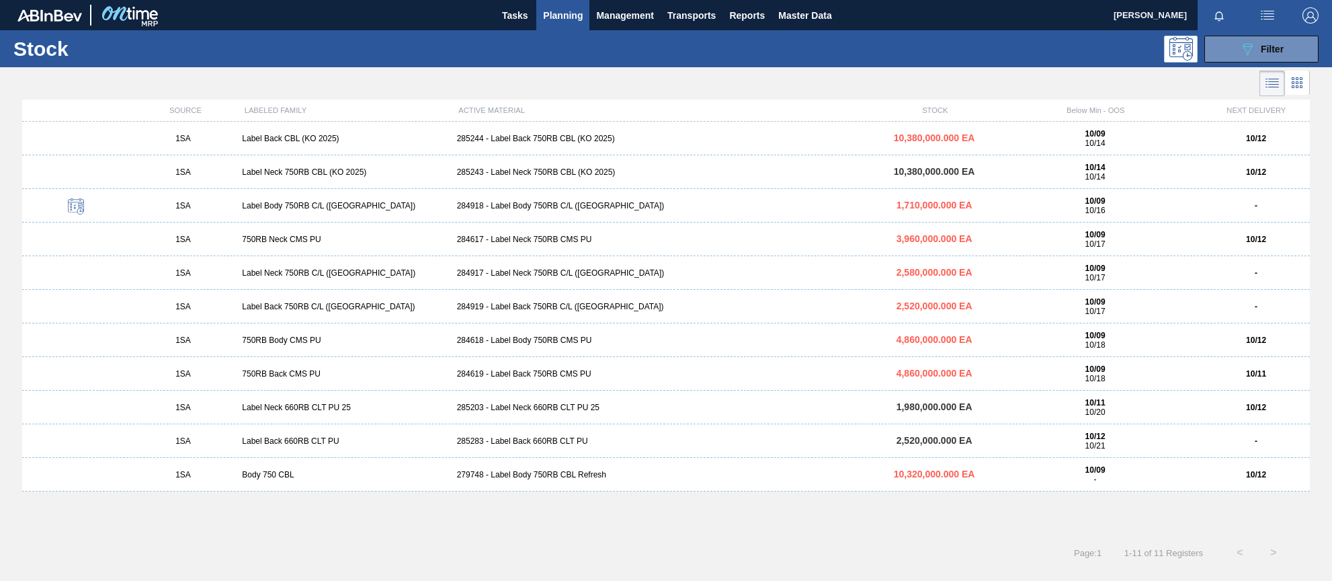
click at [534, 442] on div "285283 - Label Back 660RB CLT PU" at bounding box center [667, 440] width 430 height 9
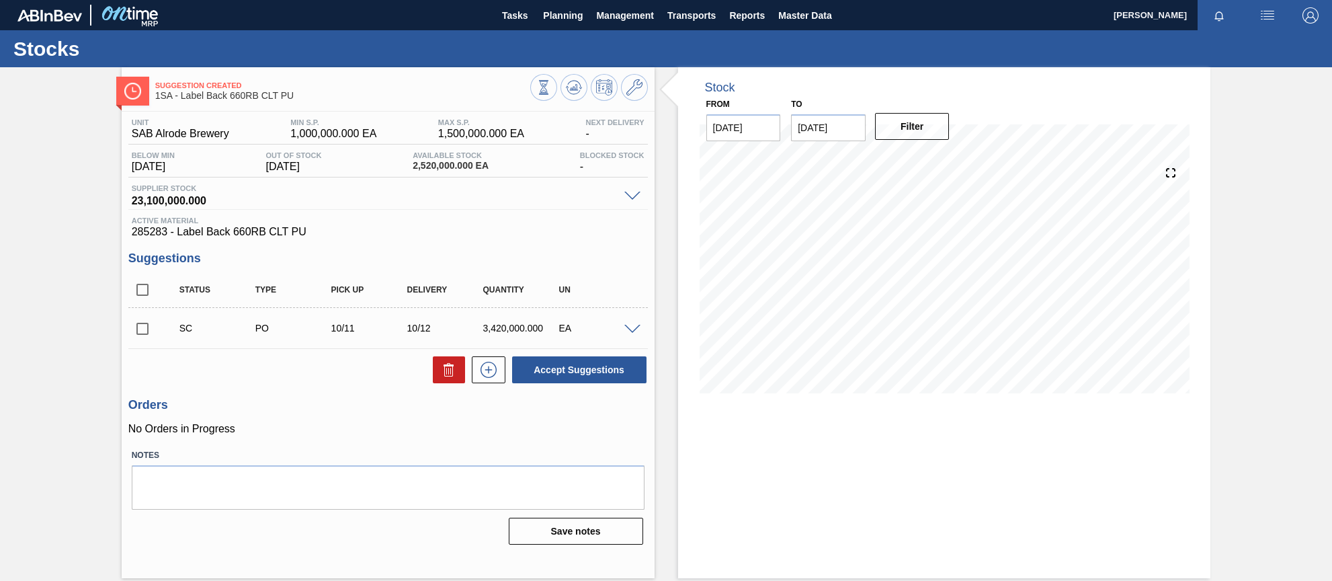
click at [140, 331] on input "checkbox" at bounding box center [142, 329] width 28 height 28
click at [582, 384] on div "Accept Suggestions" at bounding box center [577, 370] width 143 height 30
click at [582, 379] on button "Accept Suggestions" at bounding box center [579, 369] width 134 height 27
checkbox input "false"
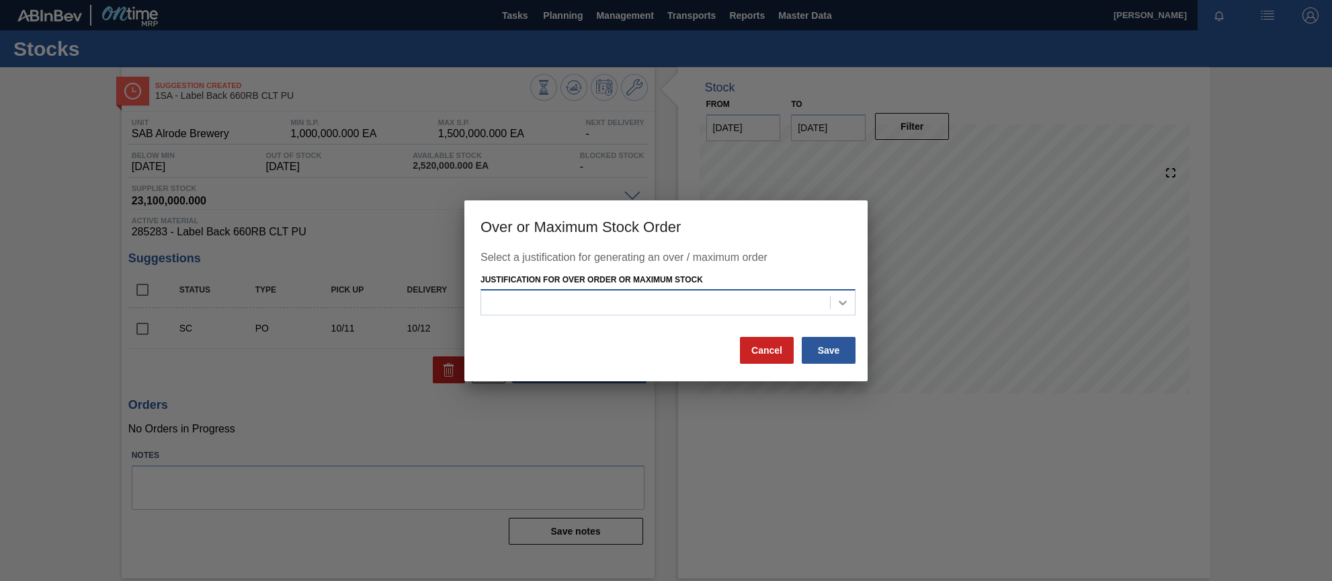
click at [844, 302] on icon at bounding box center [842, 302] width 13 height 13
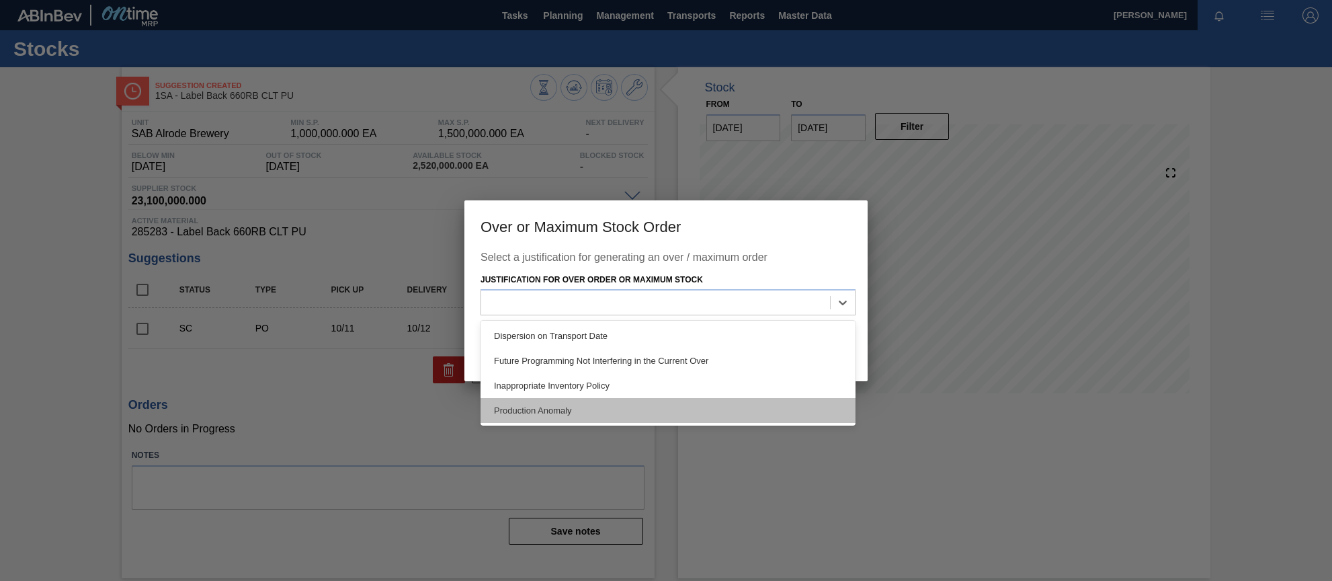
click at [545, 409] on div "Production Anomaly" at bounding box center [668, 410] width 375 height 25
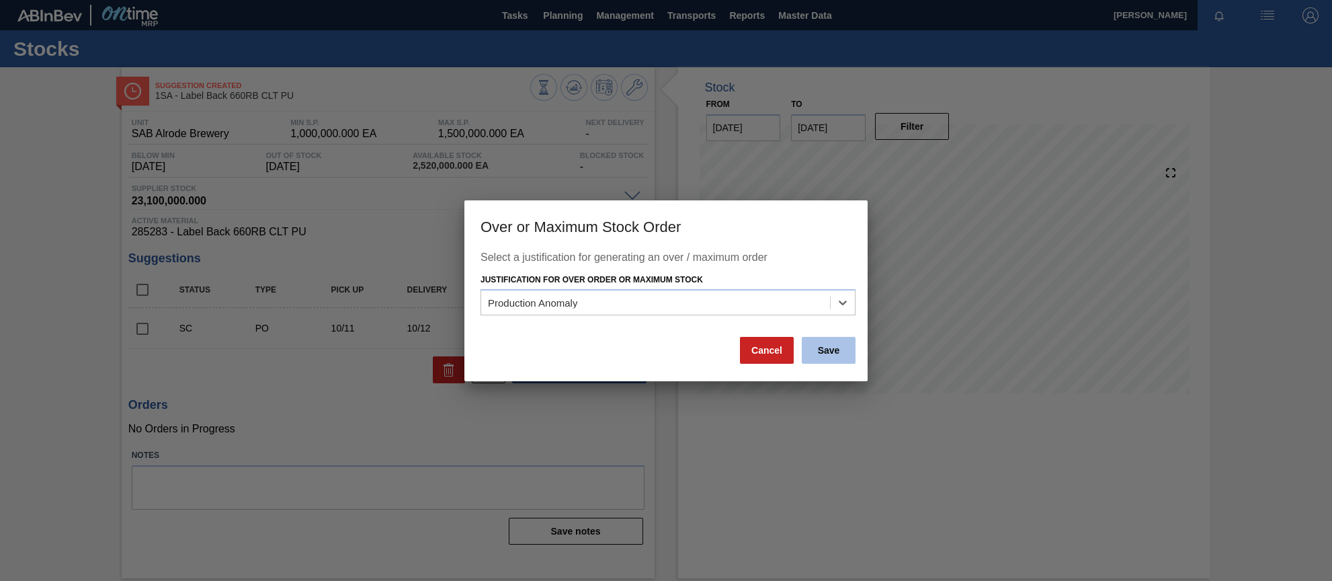
click at [821, 348] on button "Save" at bounding box center [829, 350] width 54 height 27
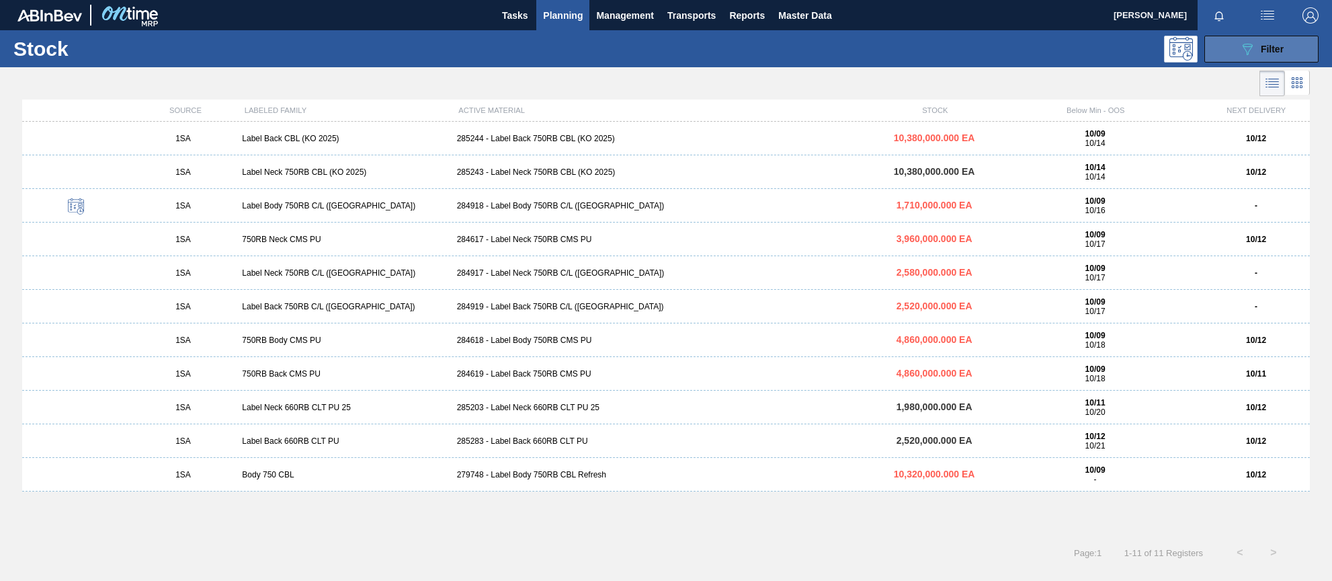
click at [1290, 50] on button "089F7B8B-B2A5-4AFE-B5C0-19BA573D28AC Filter" at bounding box center [1262, 49] width 114 height 27
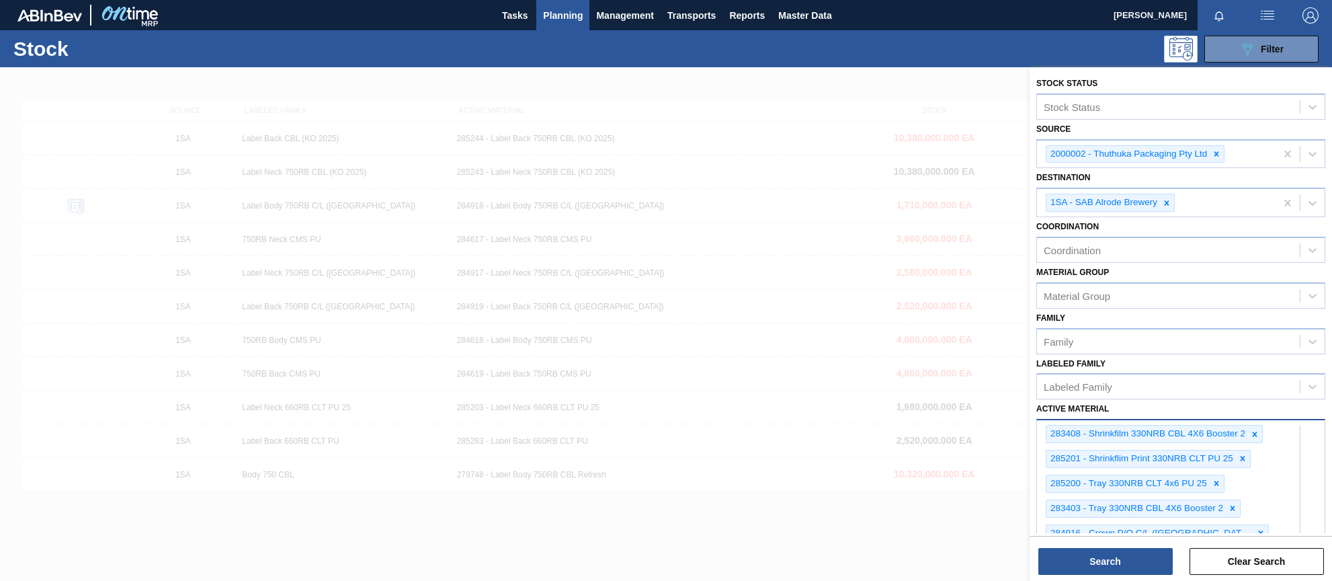
scroll to position [914, 0]
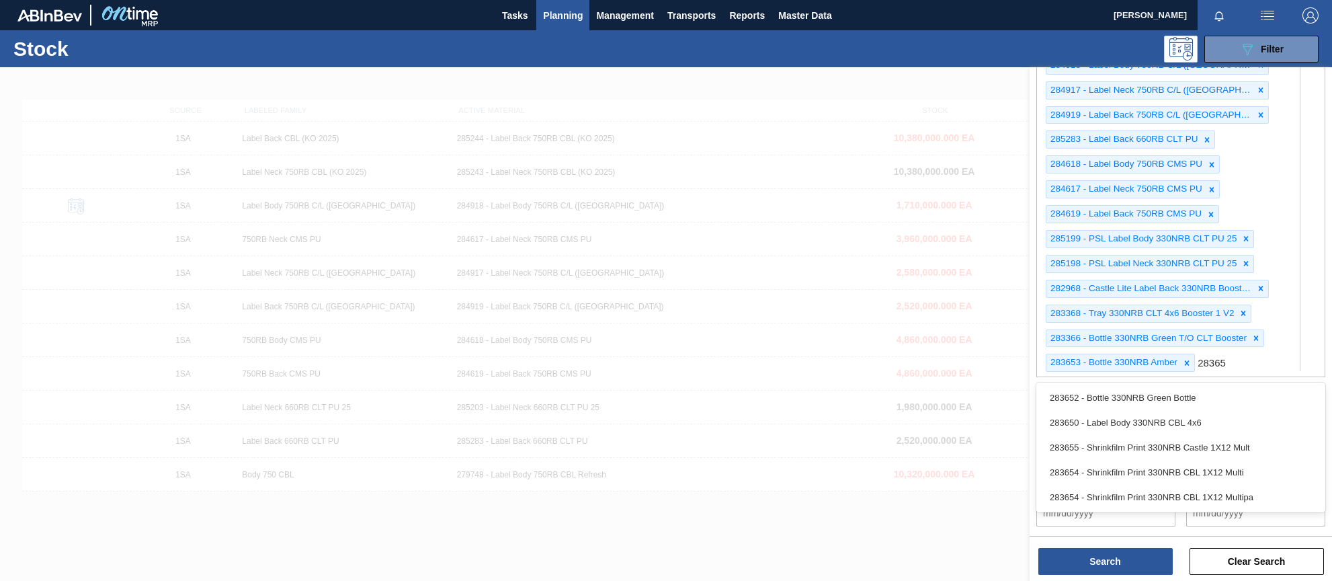
type Material "283650"
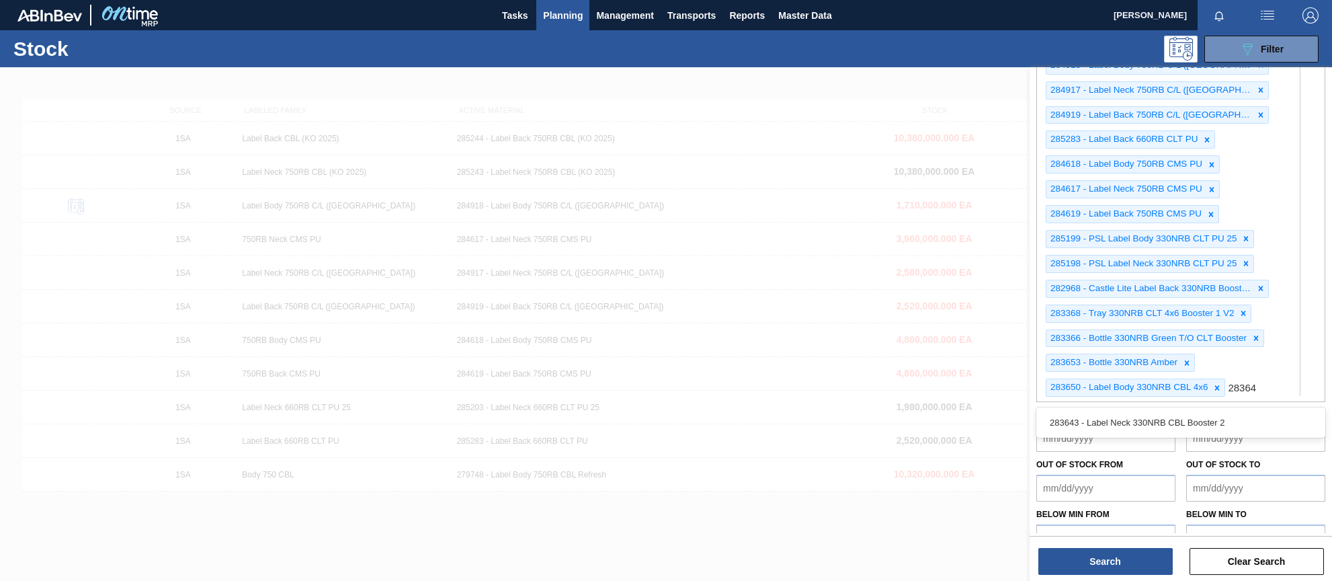
type Material "283643"
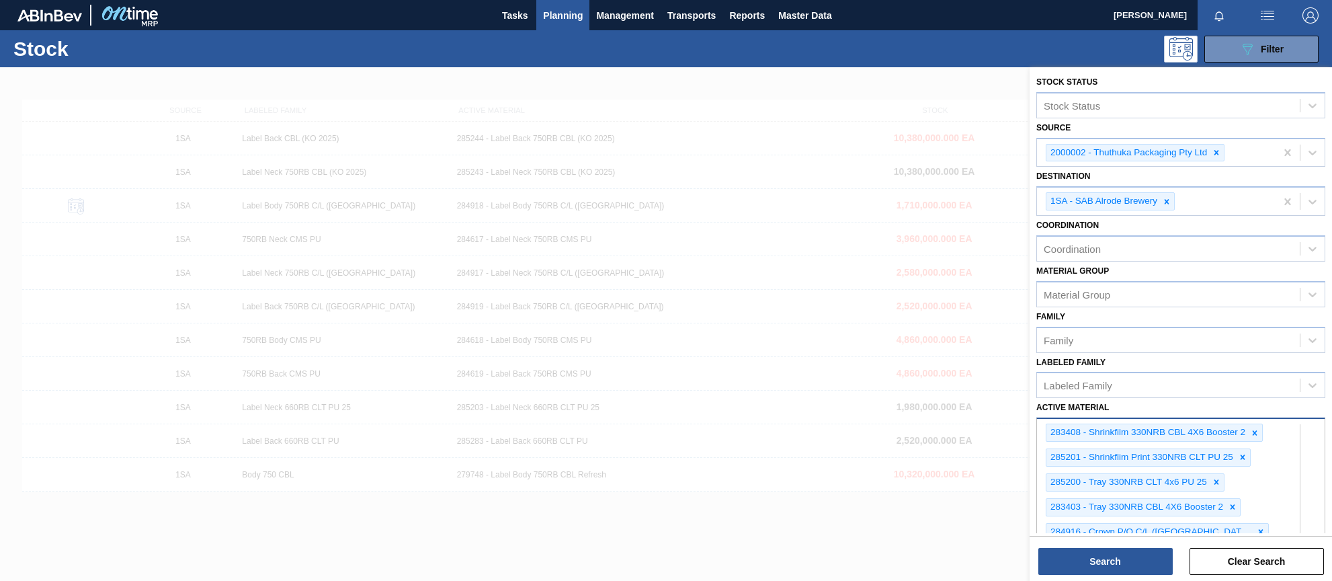
scroll to position [0, 0]
click at [1129, 569] on button "Search" at bounding box center [1106, 561] width 134 height 27
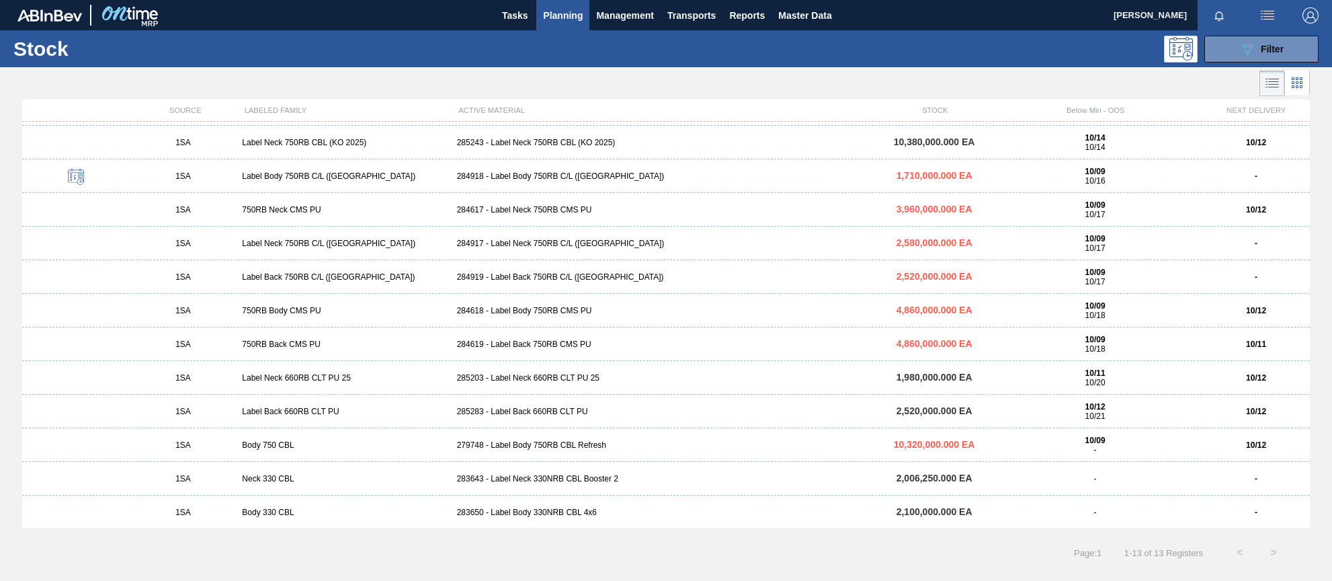
scroll to position [31, 0]
click at [536, 514] on div "283650 - Label Body 330NRB CBL 4x6" at bounding box center [667, 510] width 430 height 9
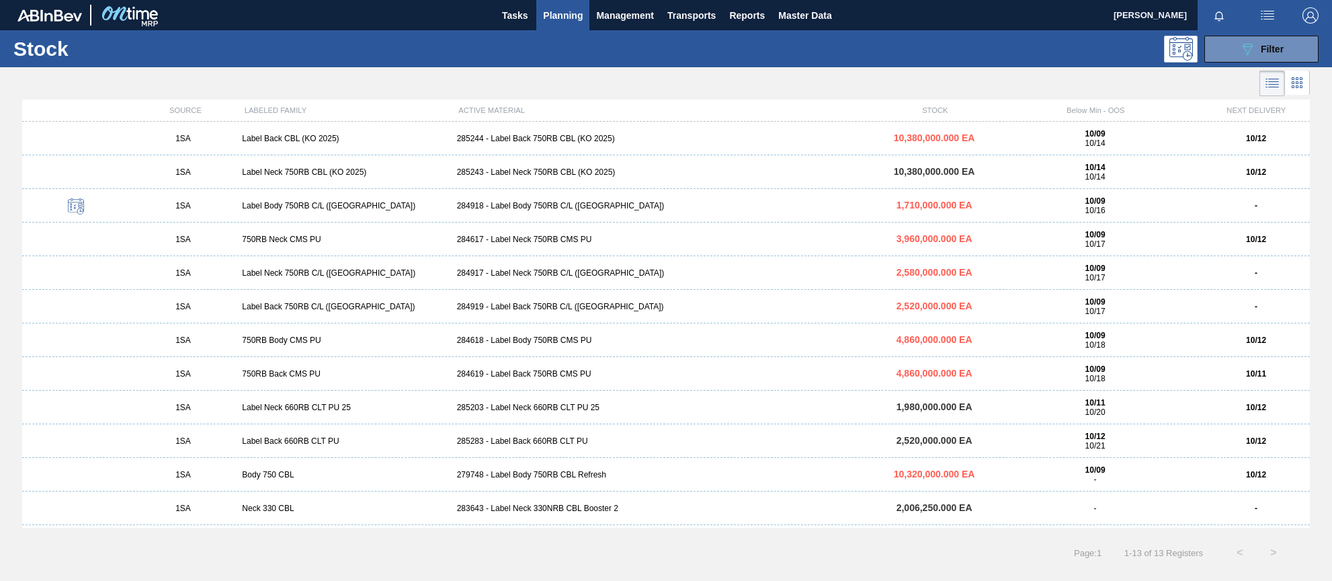
click at [561, 506] on div "283643 - Label Neck 330NRB CBL Booster 2" at bounding box center [667, 508] width 430 height 9
click at [559, 17] on span "Planning" at bounding box center [563, 15] width 40 height 16
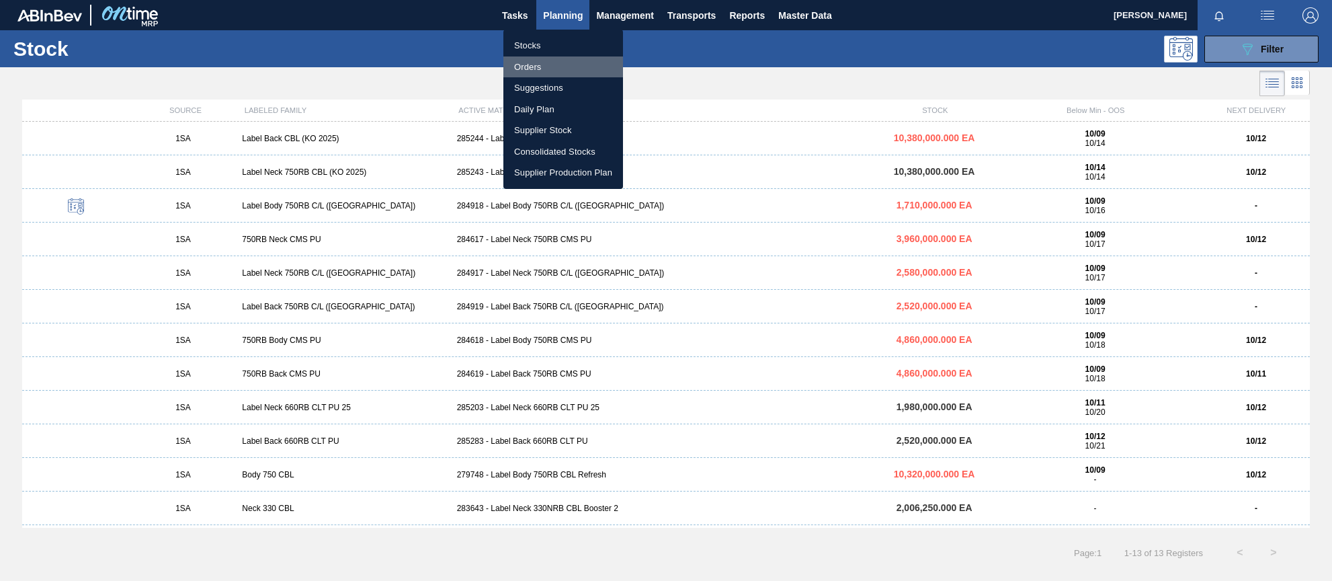
click at [540, 69] on li "Orders" at bounding box center [564, 67] width 120 height 22
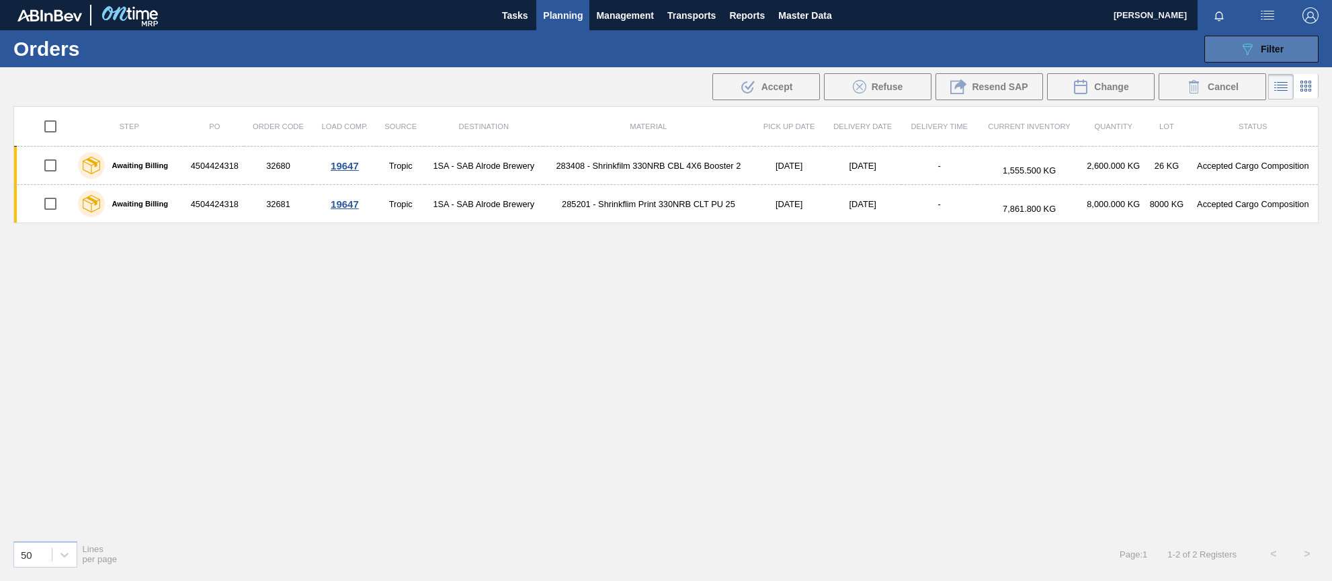
click at [1273, 44] on span "Filter" at bounding box center [1272, 49] width 23 height 11
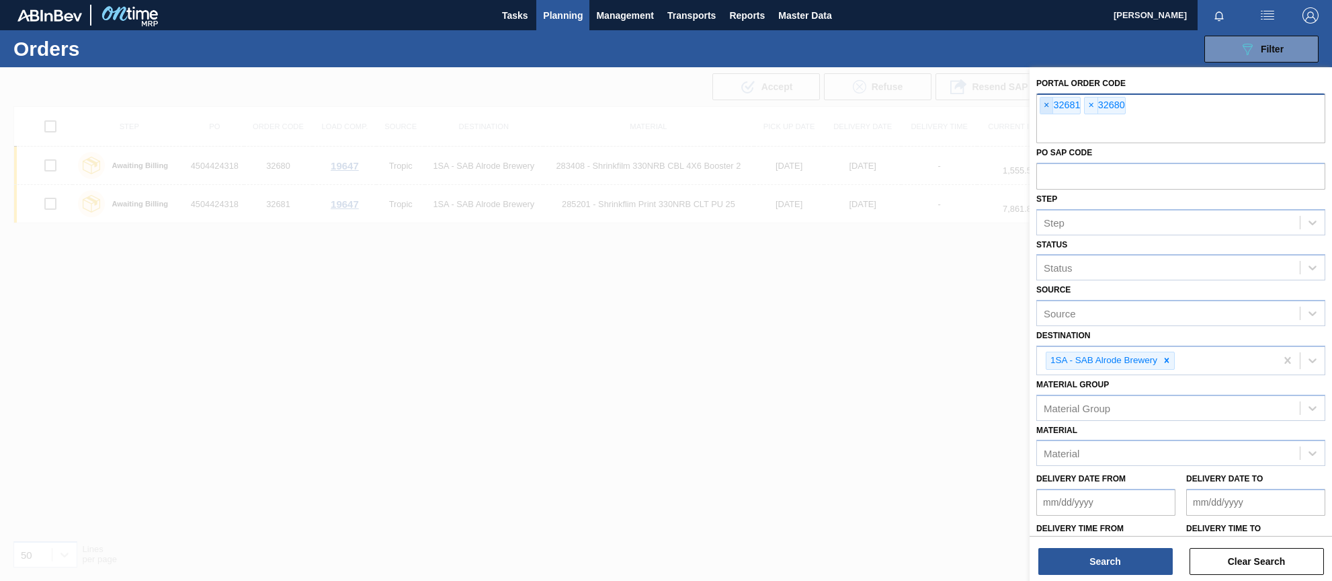
click at [1044, 105] on span "×" at bounding box center [1047, 105] width 13 height 16
click at [1044, 118] on input "text" at bounding box center [1181, 131] width 289 height 26
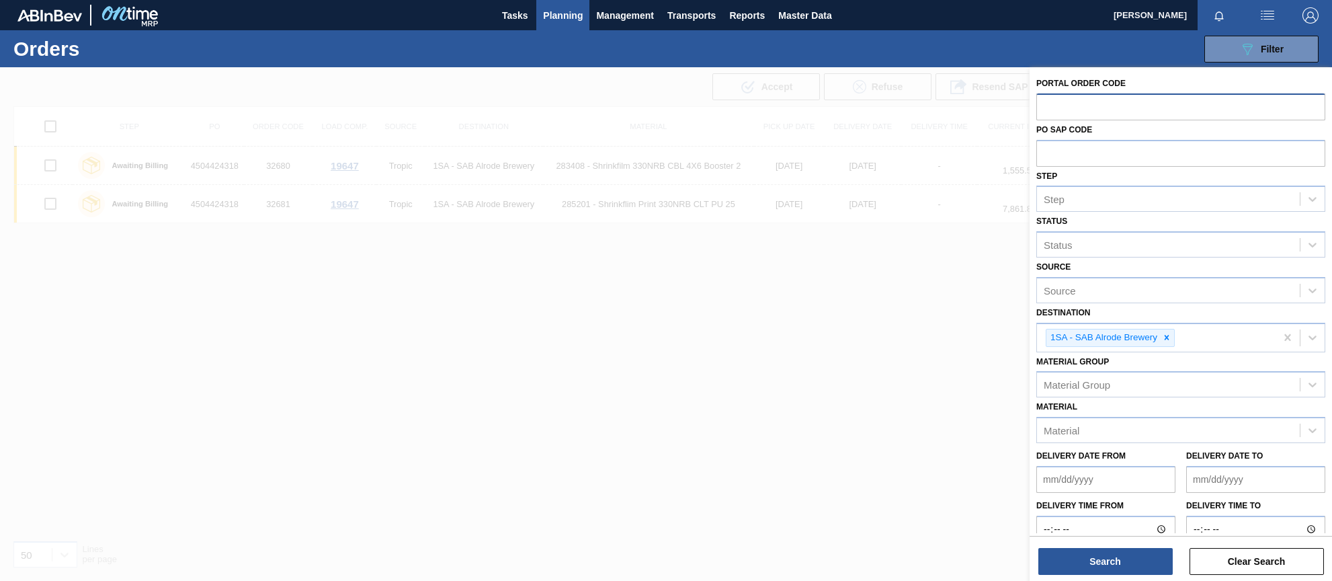
click at [1046, 106] on input "text" at bounding box center [1181, 106] width 289 height 26
click at [1048, 109] on input "text" at bounding box center [1181, 106] width 289 height 26
type input "32708"
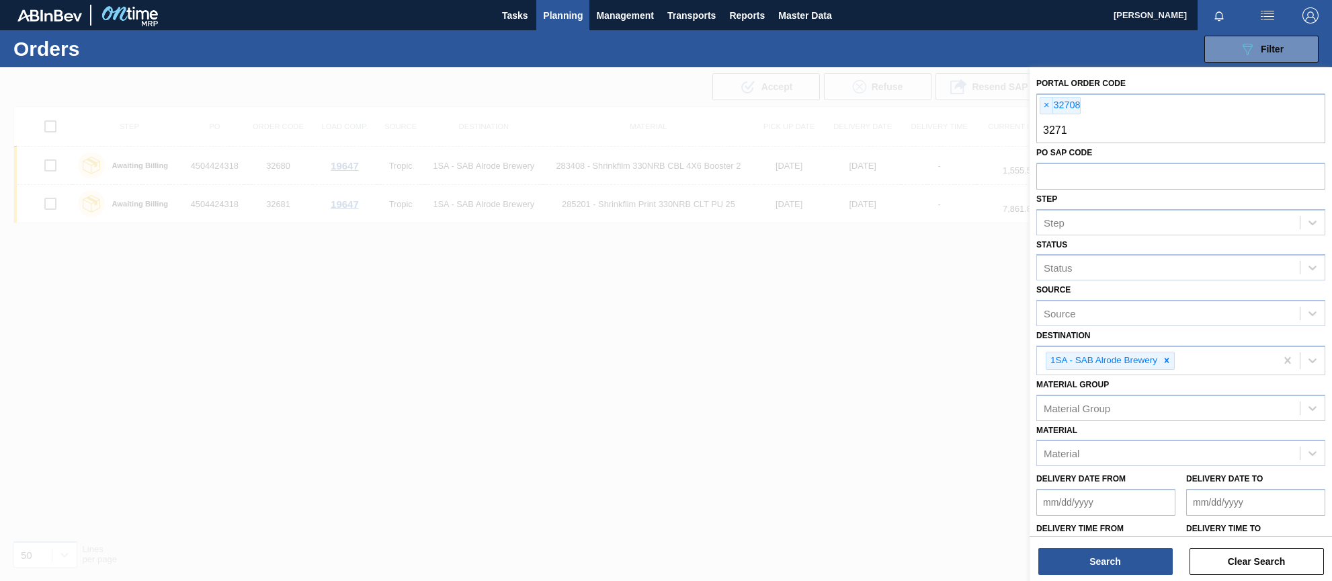
type input "32714"
type input "32716"
type input "32718"
type input "32722"
type input "32725"
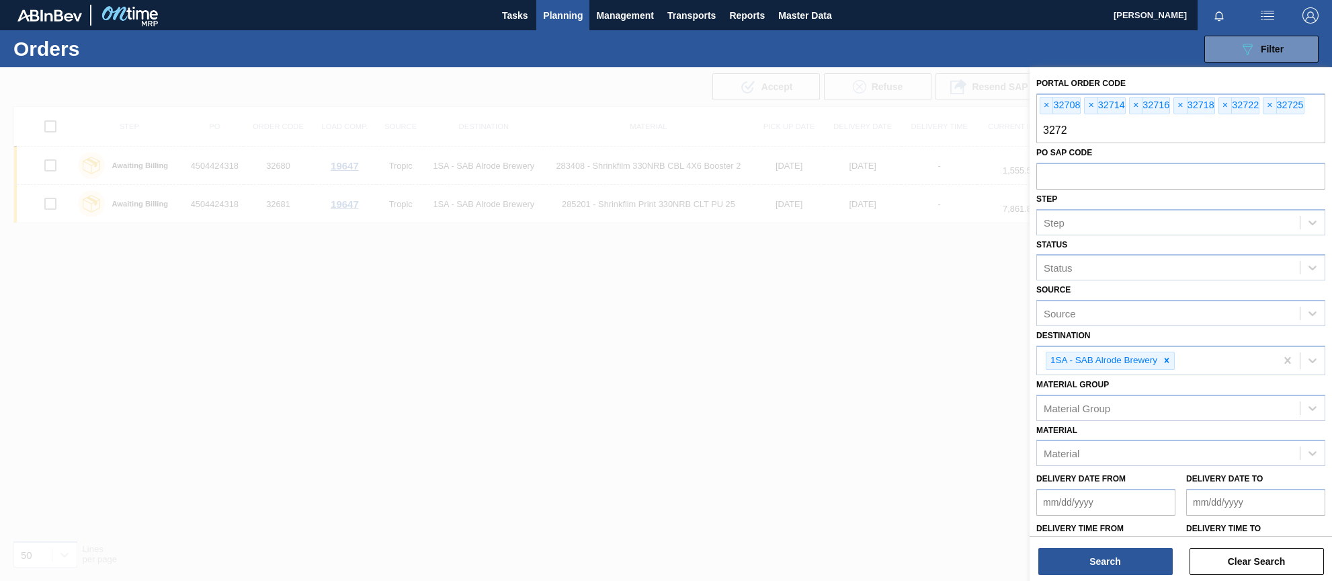
type input "32729"
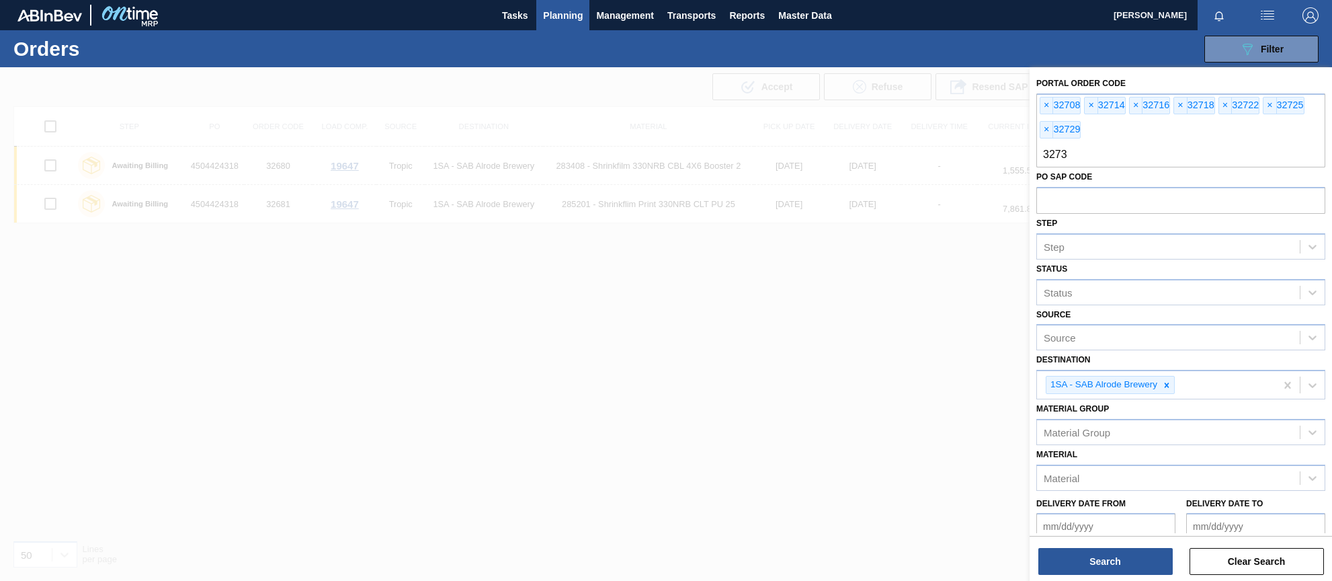
type input "32731"
click at [1122, 562] on button "Search" at bounding box center [1106, 561] width 134 height 27
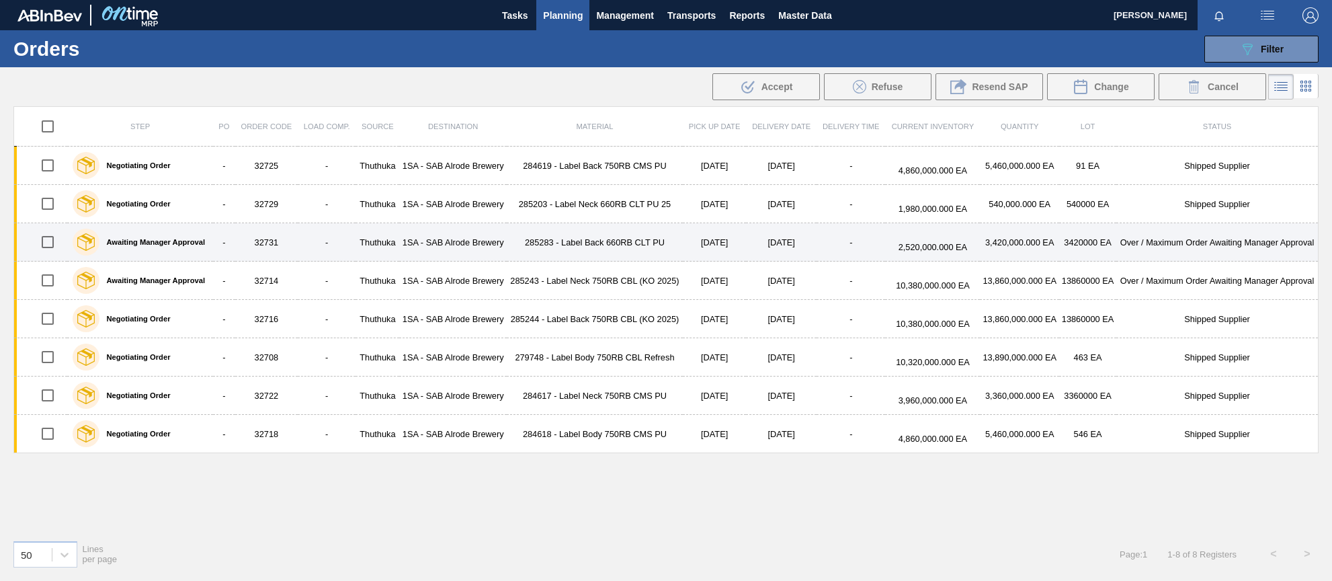
click at [272, 241] on td "32731" at bounding box center [266, 242] width 63 height 38
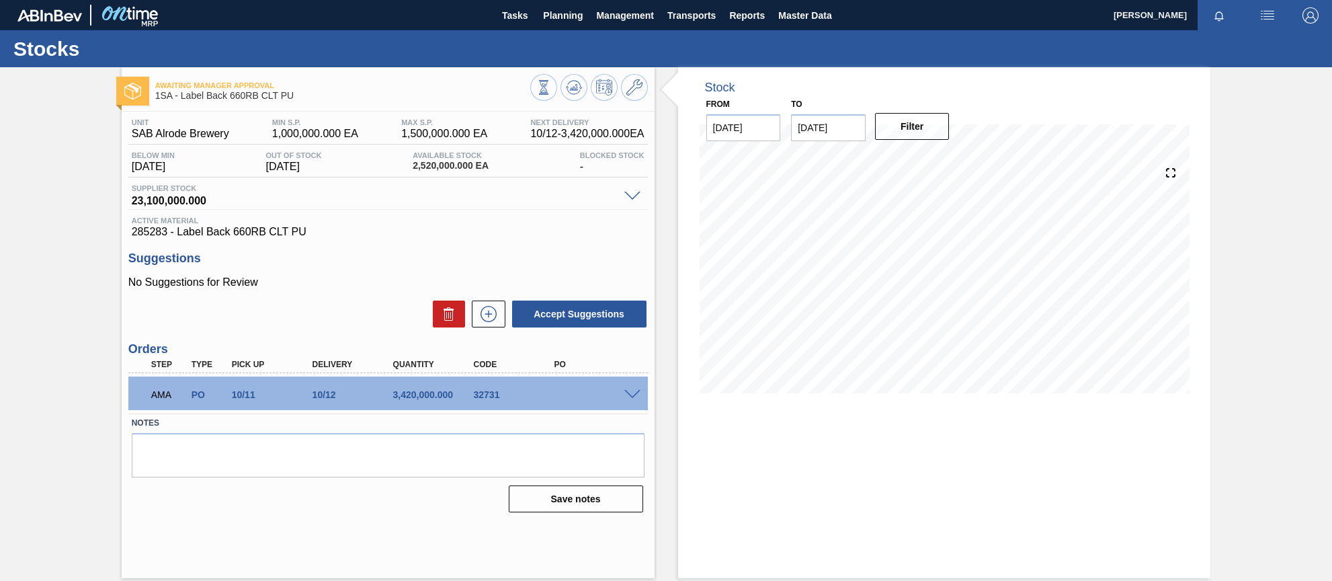
click at [625, 393] on span at bounding box center [633, 395] width 16 height 10
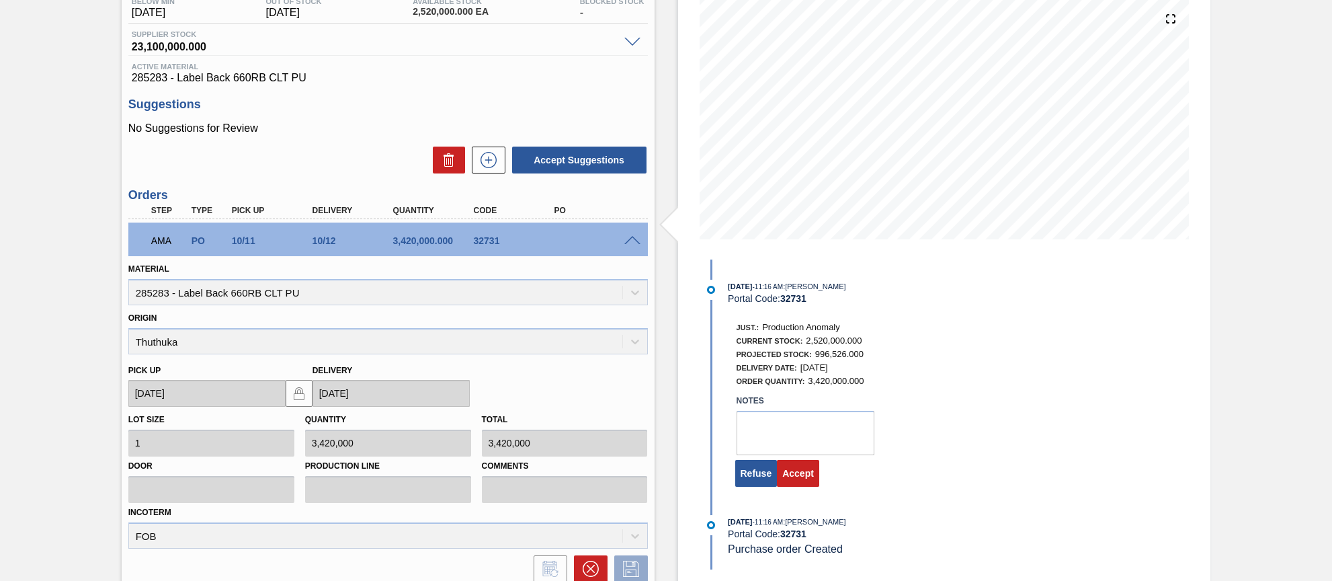
scroll to position [202, 0]
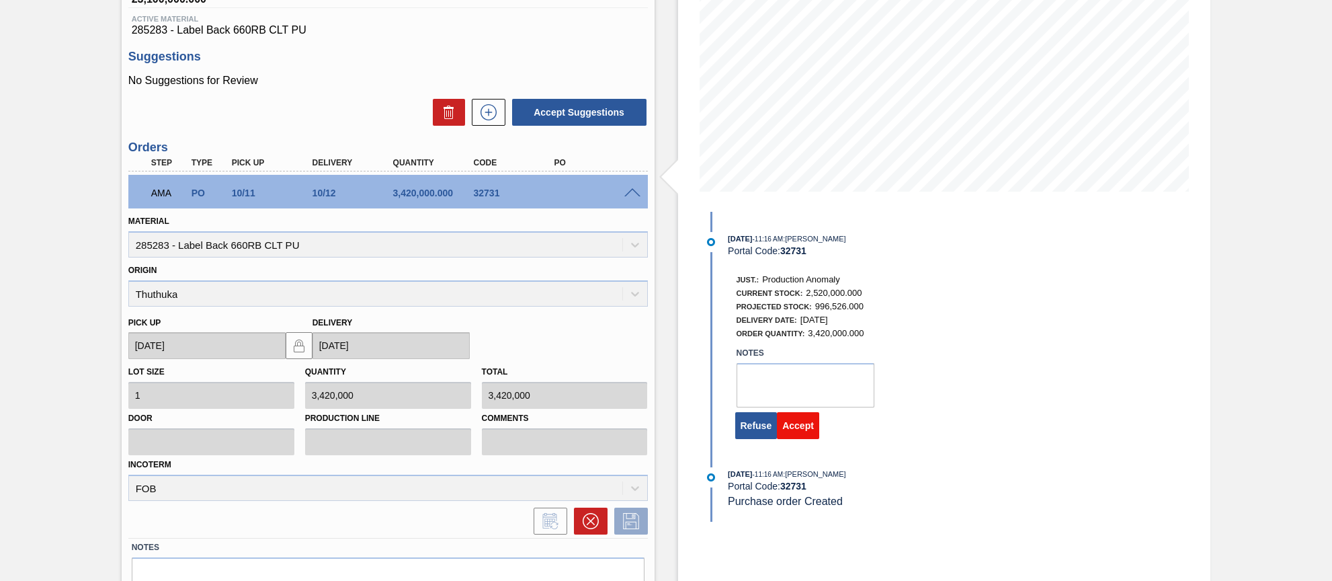
click at [792, 429] on button "Accept" at bounding box center [798, 425] width 42 height 27
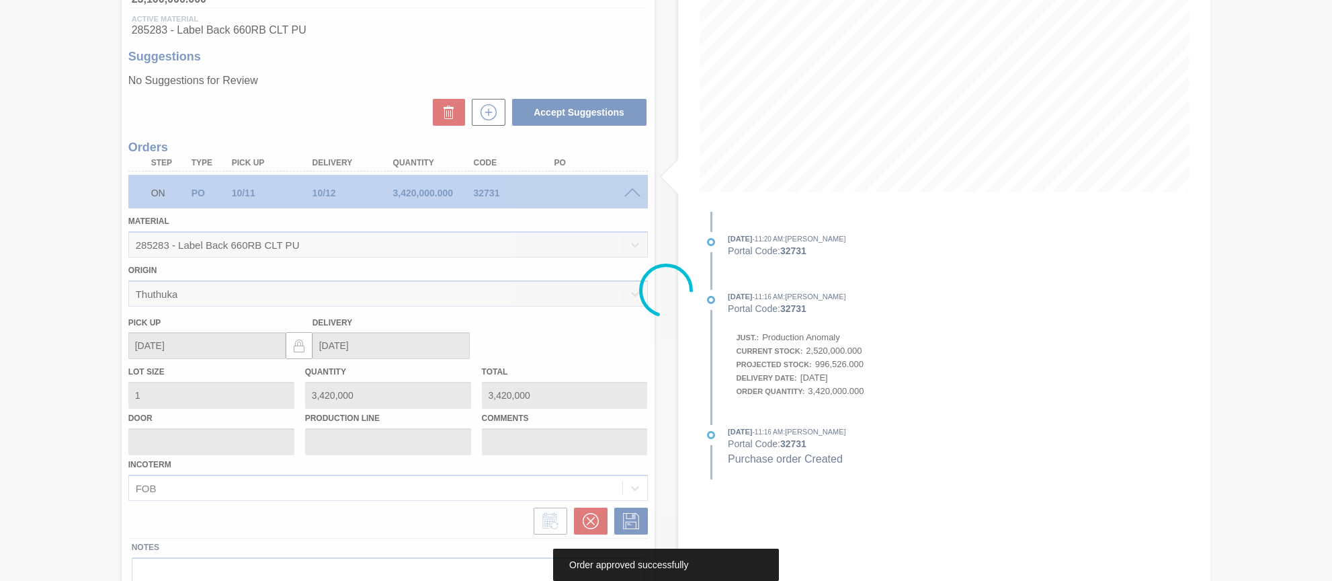
scroll to position [0, 0]
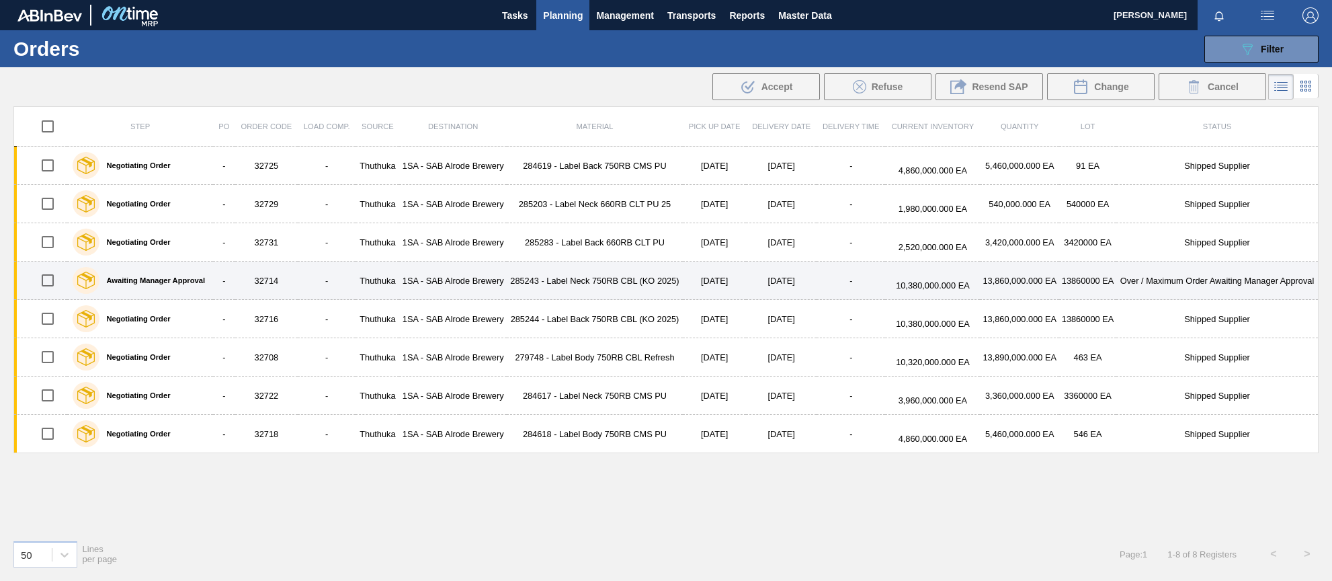
click at [274, 281] on td "32714" at bounding box center [266, 280] width 63 height 38
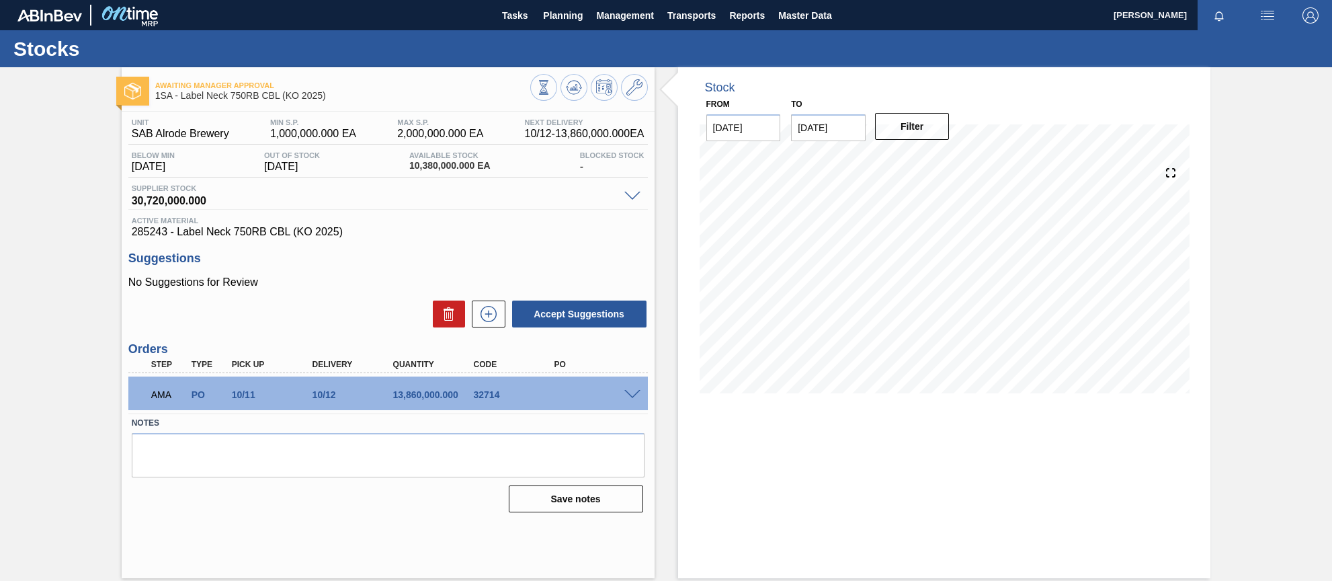
click at [635, 394] on span at bounding box center [633, 395] width 16 height 10
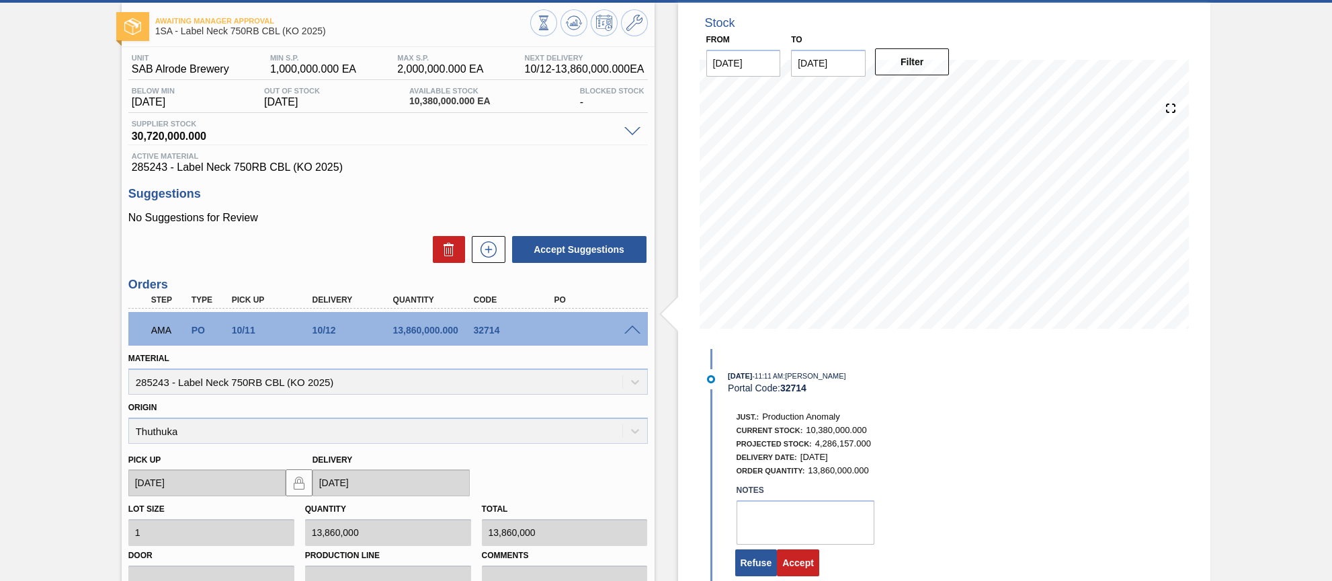
scroll to position [67, 0]
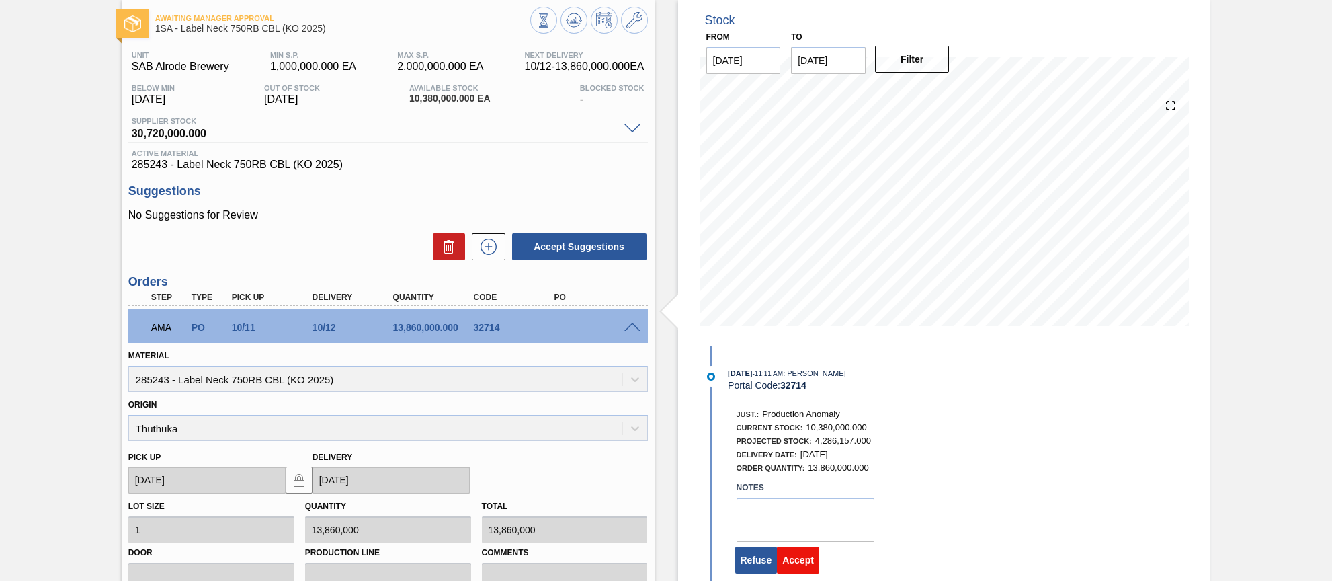
click at [814, 563] on button "Accept" at bounding box center [798, 560] width 42 height 27
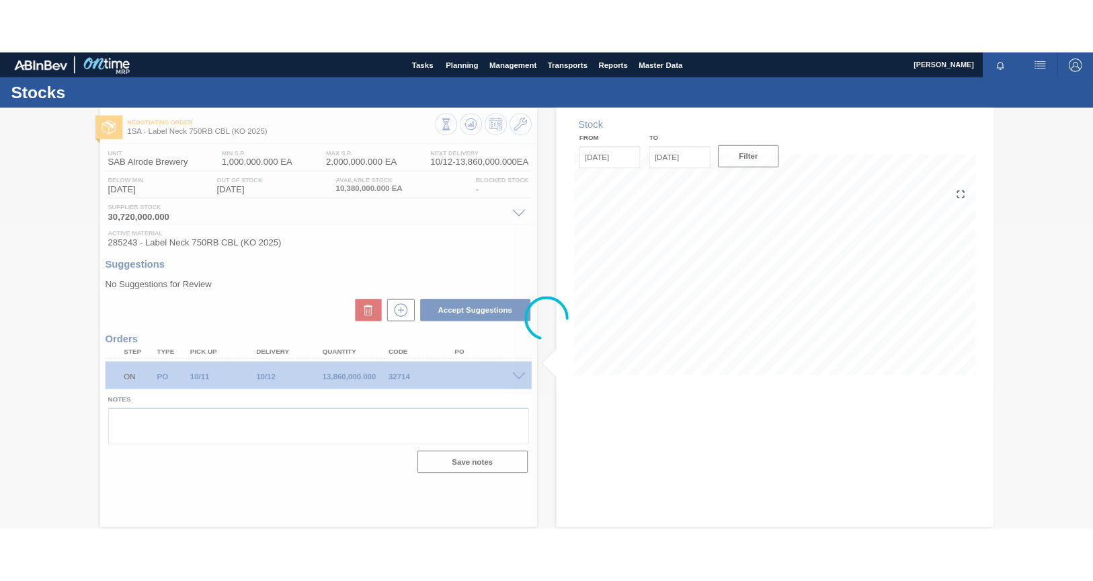
scroll to position [0, 0]
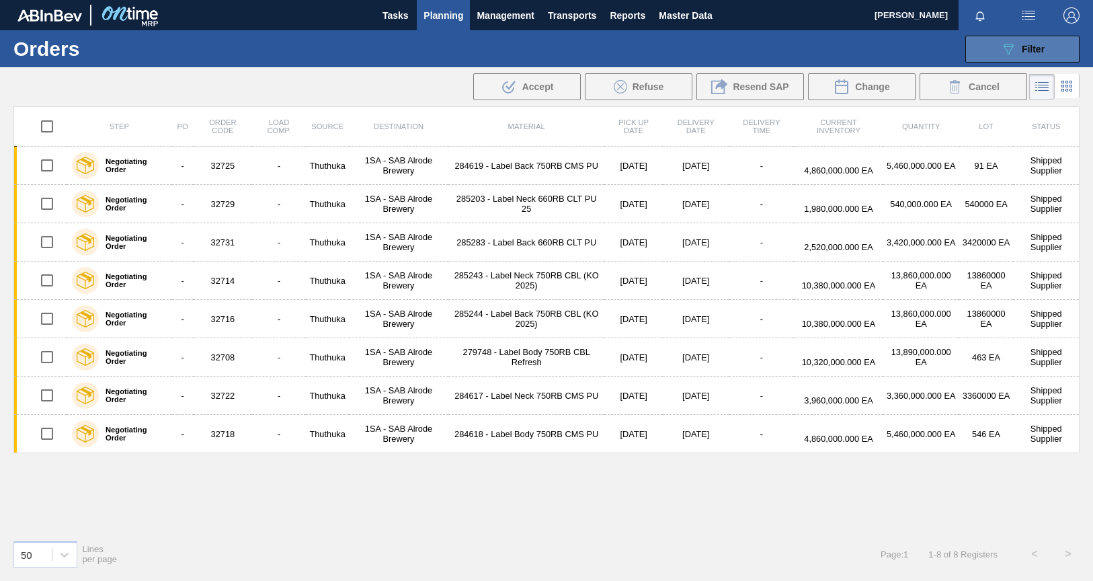
click at [1027, 42] on div "089F7B8B-B2A5-4AFE-B5C0-19BA573D28AC Filter" at bounding box center [1022, 49] width 44 height 16
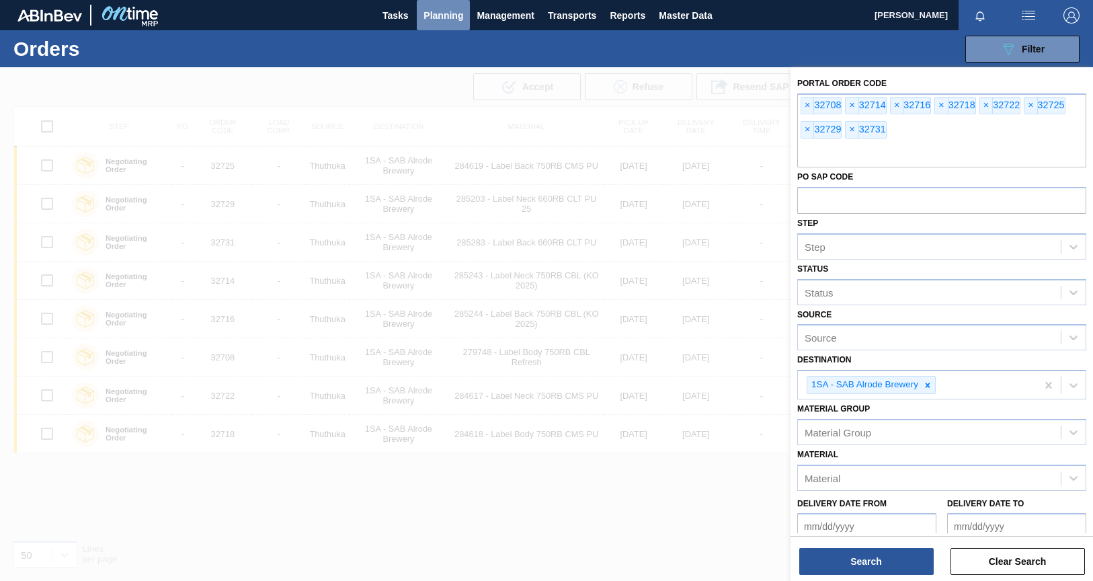
click at [447, 16] on span "Planning" at bounding box center [444, 15] width 40 height 16
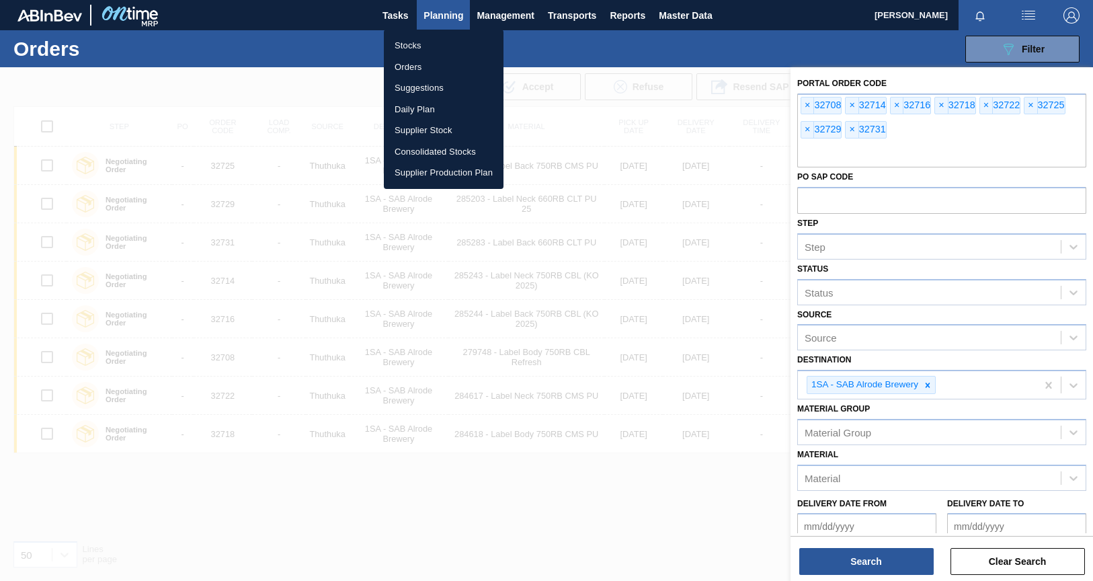
click at [414, 46] on li "Stocks" at bounding box center [444, 46] width 120 height 22
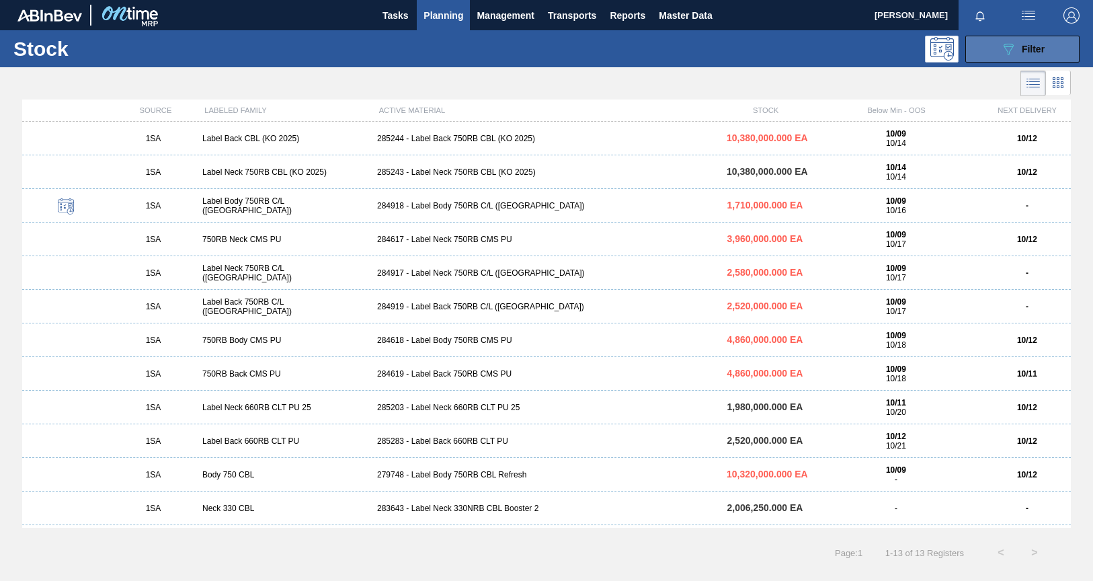
click at [1035, 46] on span "Filter" at bounding box center [1033, 49] width 23 height 11
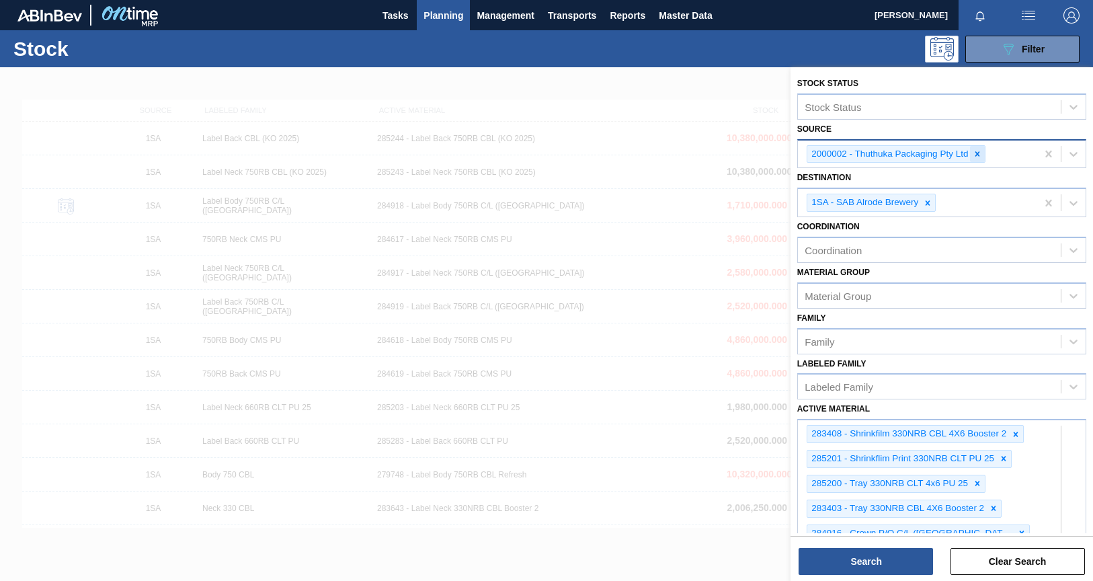
click at [978, 153] on icon at bounding box center [977, 153] width 5 height 5
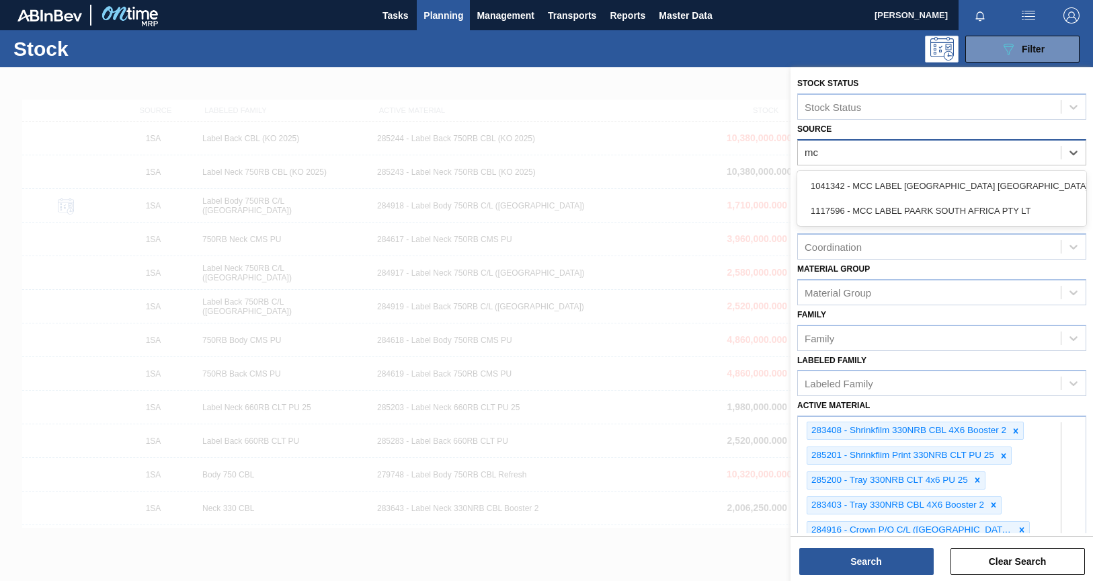
type input "mcc"
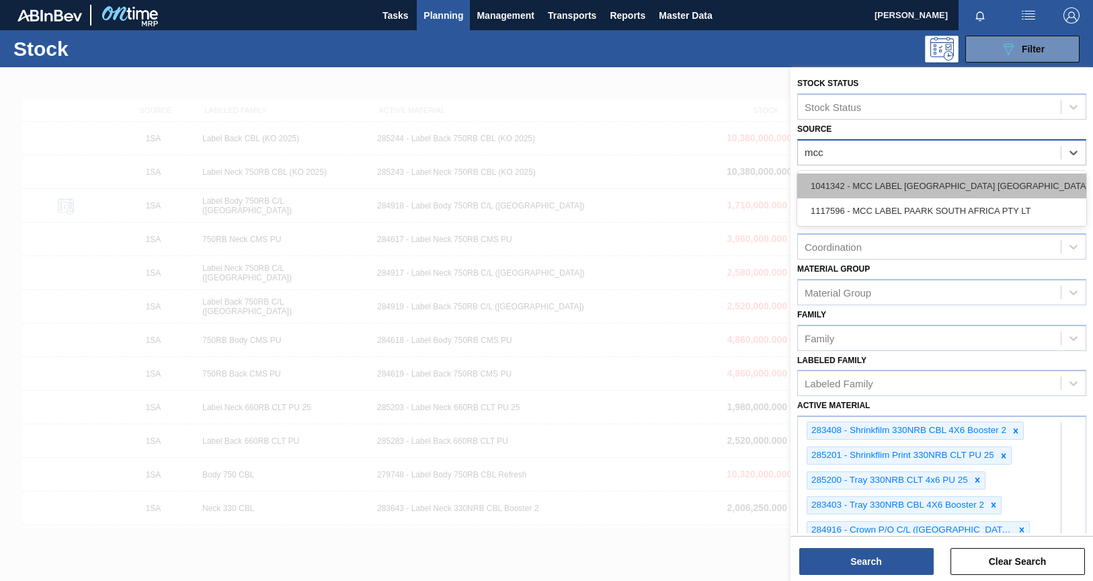
click at [944, 188] on div "1041342 - MCC LABEL JOHANNESBURG SOUTH AFRICA" at bounding box center [941, 185] width 289 height 25
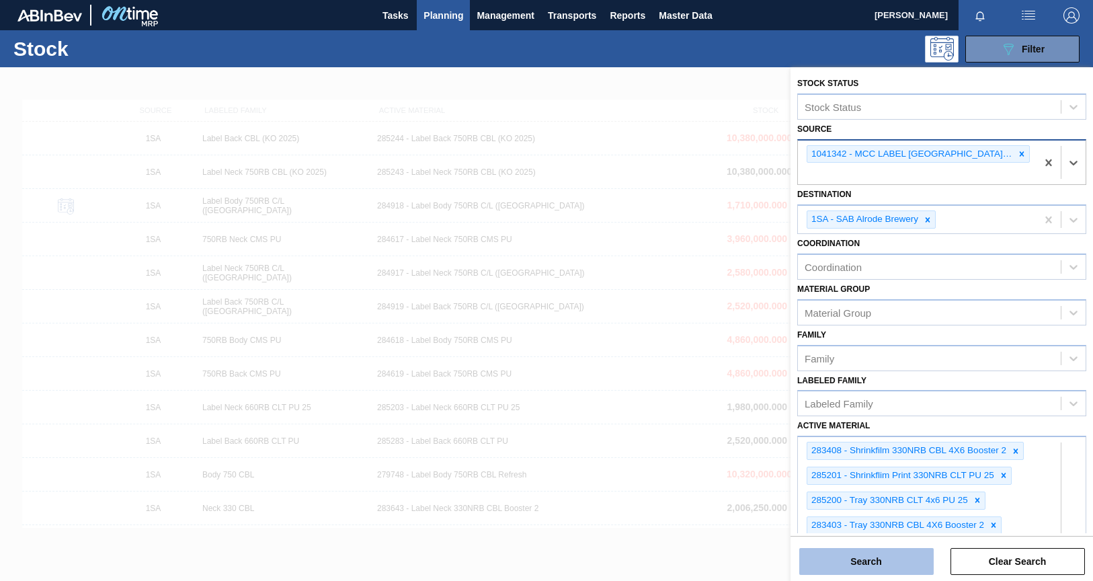
click at [891, 556] on button "Search" at bounding box center [866, 561] width 134 height 27
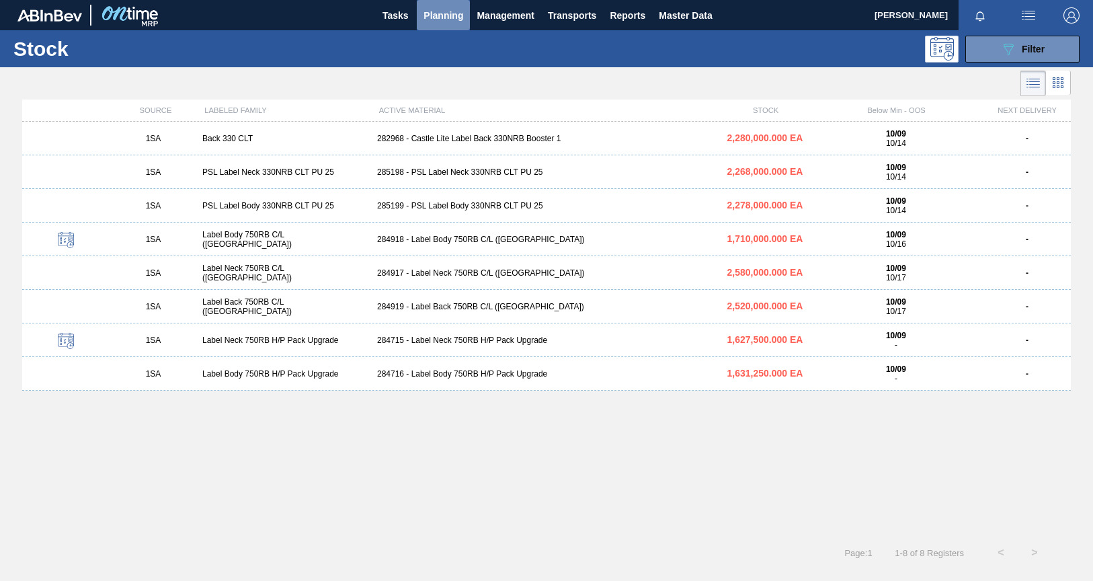
click at [449, 15] on span "Planning" at bounding box center [444, 15] width 40 height 16
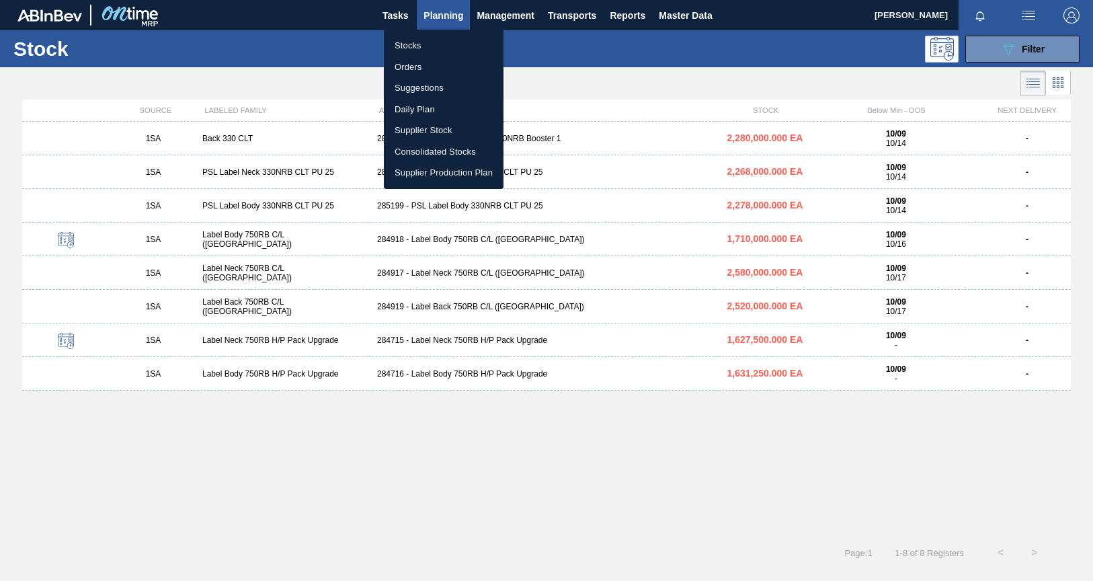
click at [416, 70] on li "Orders" at bounding box center [444, 67] width 120 height 22
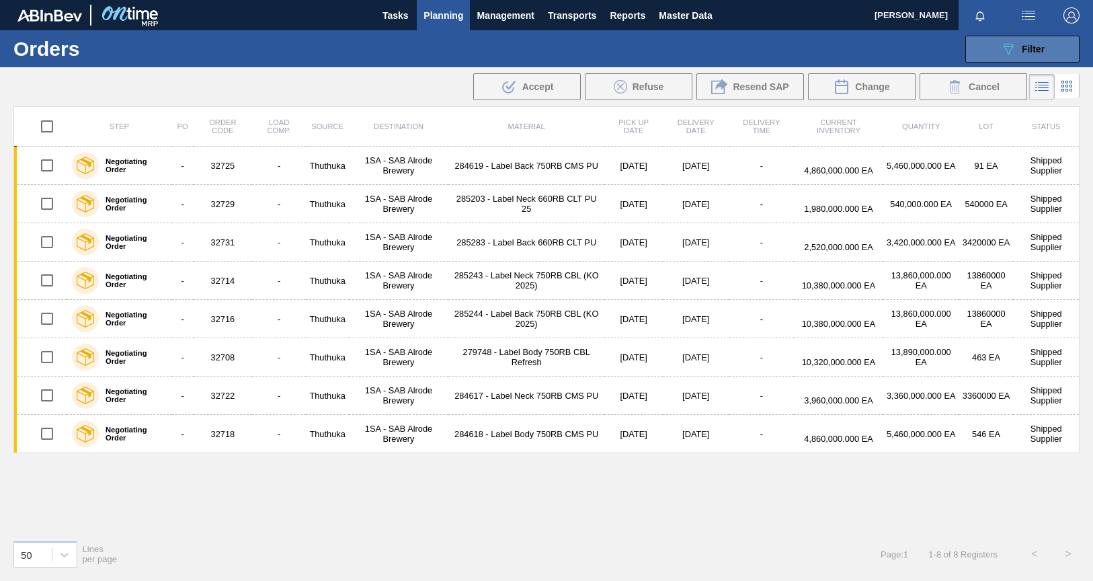
click at [1020, 46] on div "089F7B8B-B2A5-4AFE-B5C0-19BA573D28AC Filter" at bounding box center [1022, 49] width 44 height 16
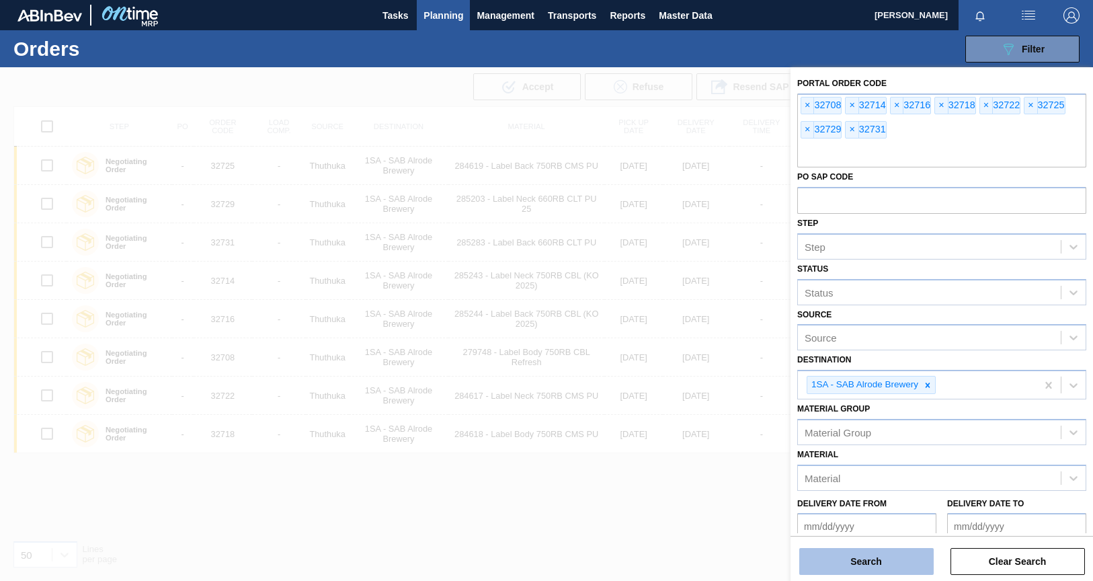
click at [858, 557] on button "Search" at bounding box center [866, 561] width 134 height 27
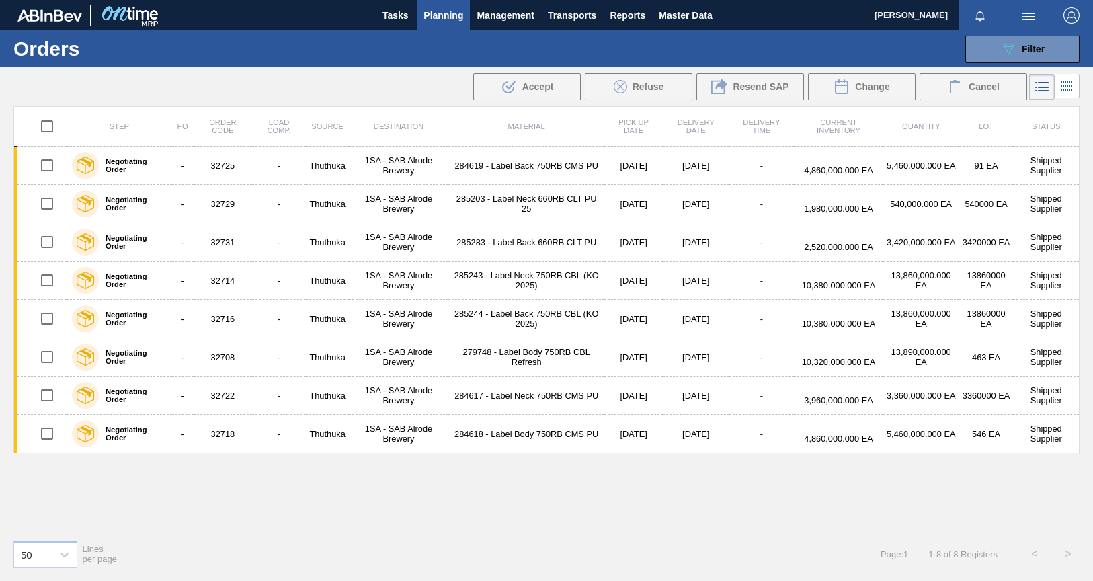
click at [433, 15] on span "Planning" at bounding box center [444, 15] width 40 height 16
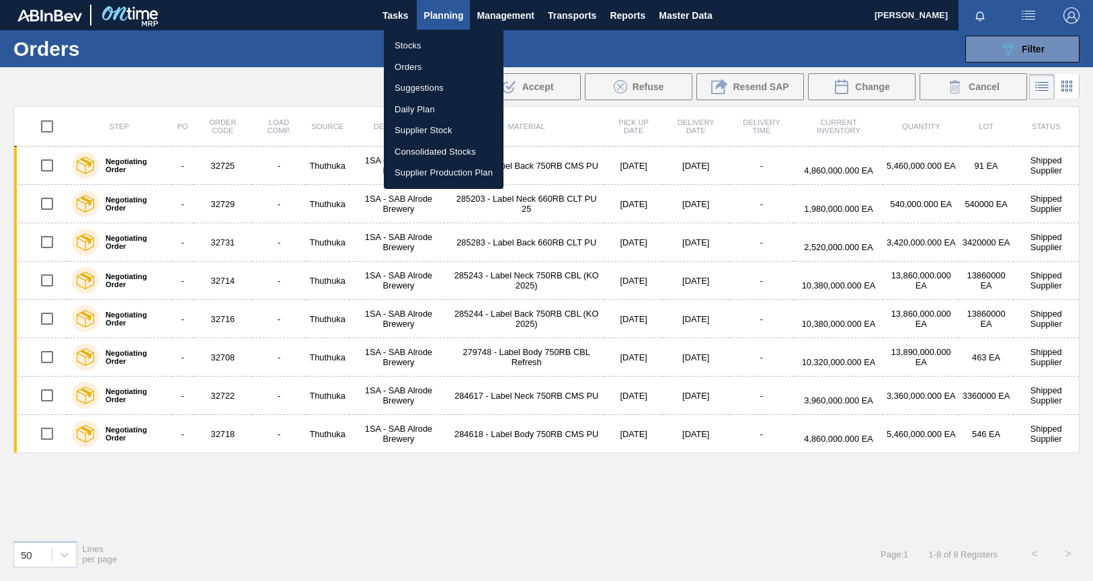
click at [415, 47] on li "Stocks" at bounding box center [444, 46] width 120 height 22
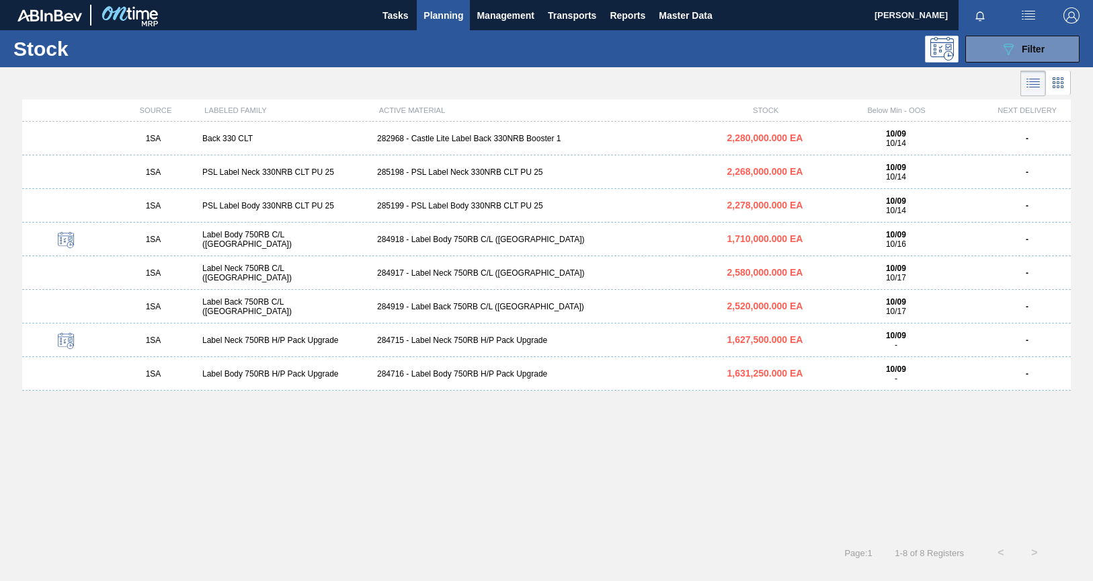
click at [296, 241] on div "Label Body 750RB C/L (Hogwarts)" at bounding box center [284, 239] width 175 height 19
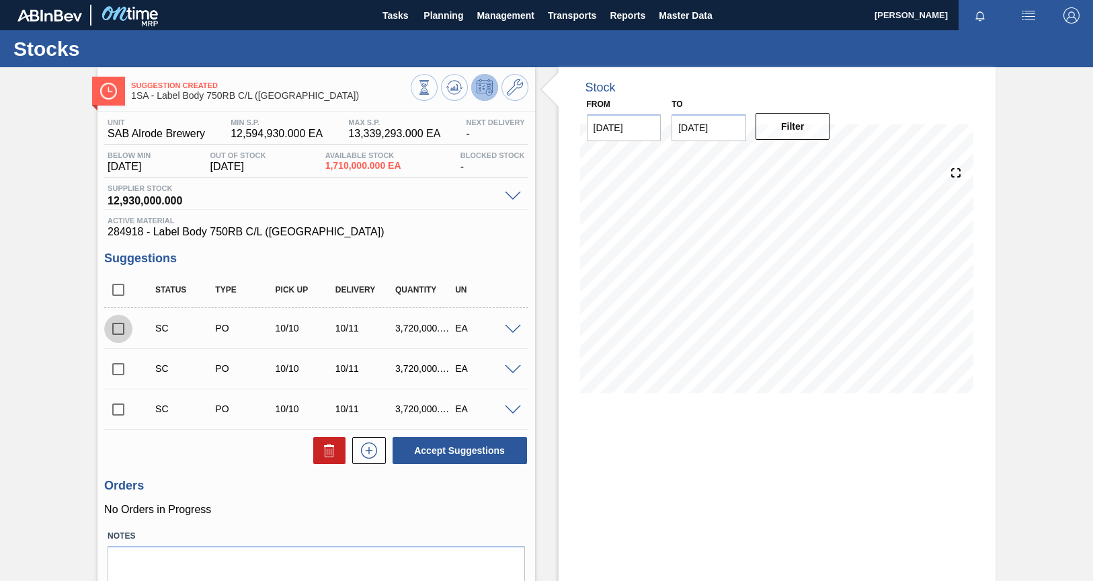
click at [120, 327] on input "checkbox" at bounding box center [118, 329] width 28 height 28
click at [428, 450] on button "Accept Suggestions" at bounding box center [460, 450] width 134 height 27
checkbox input "false"
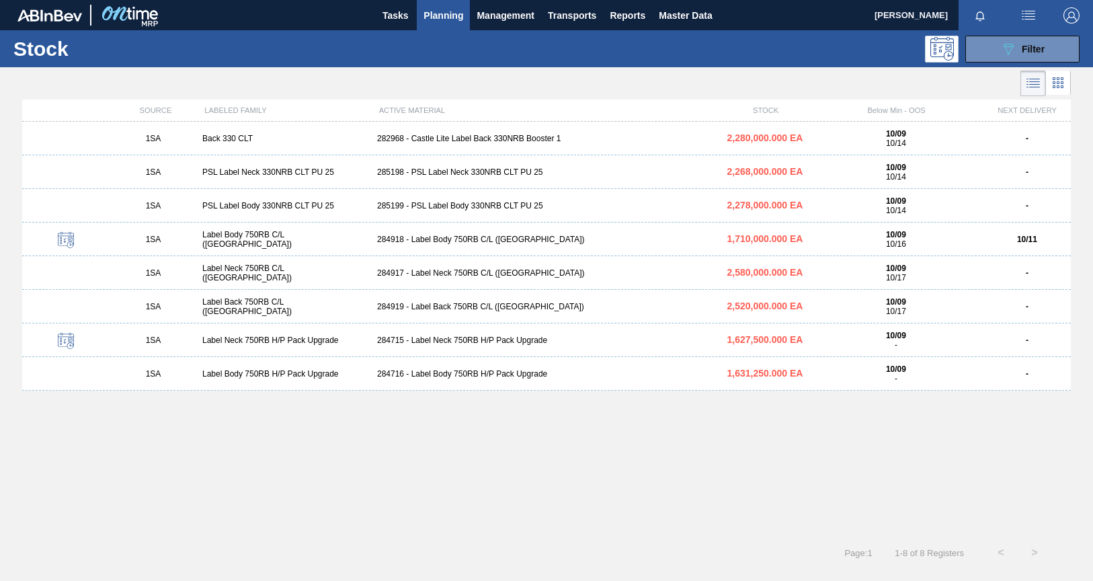
click at [264, 270] on div "Label Neck 750RB C/L (Hogwarts)" at bounding box center [284, 273] width 175 height 19
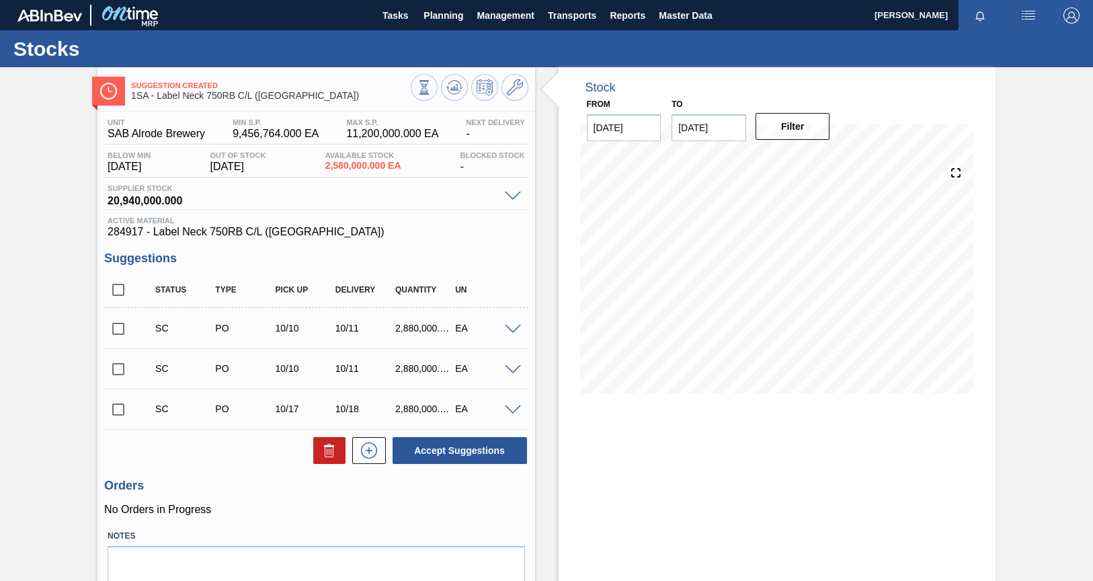
click at [118, 329] on input "checkbox" at bounding box center [118, 329] width 28 height 28
click at [434, 454] on button "Accept Suggestions" at bounding box center [460, 450] width 134 height 27
checkbox input "false"
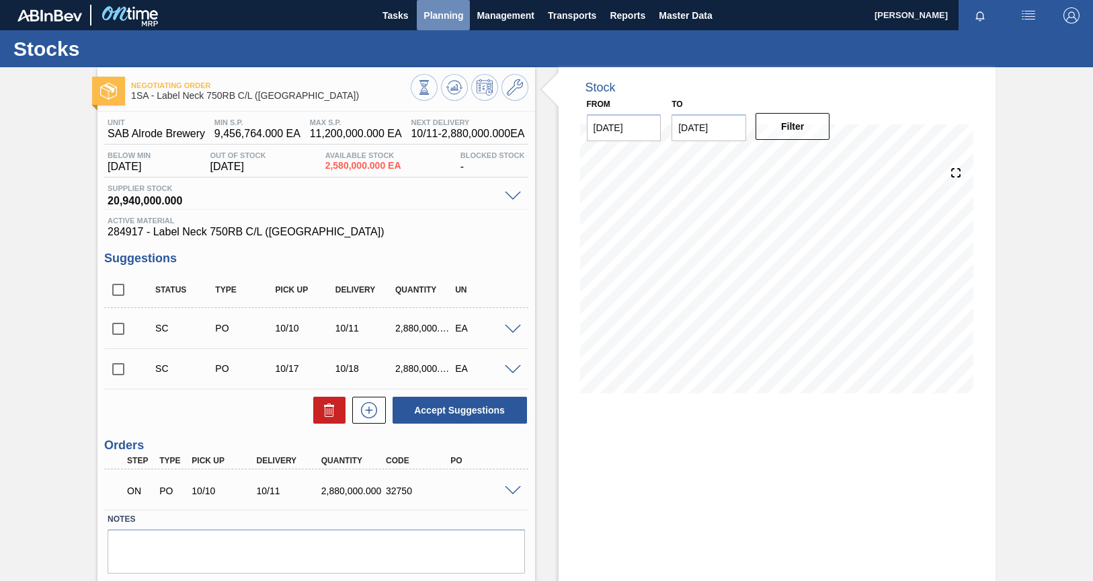
click at [439, 15] on span "Planning" at bounding box center [444, 15] width 40 height 16
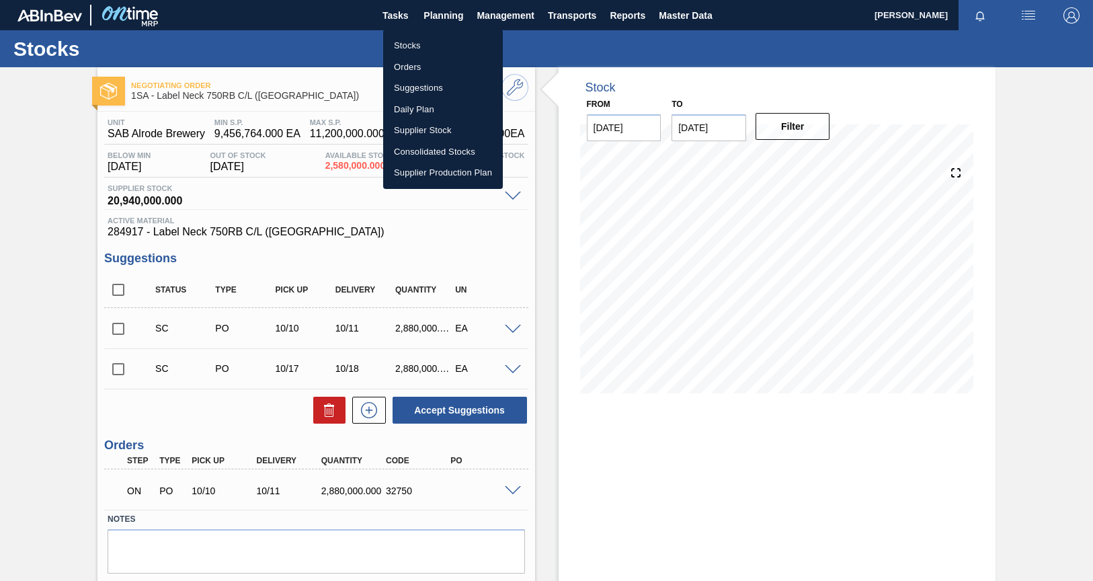
click at [407, 67] on li "Orders" at bounding box center [443, 67] width 120 height 22
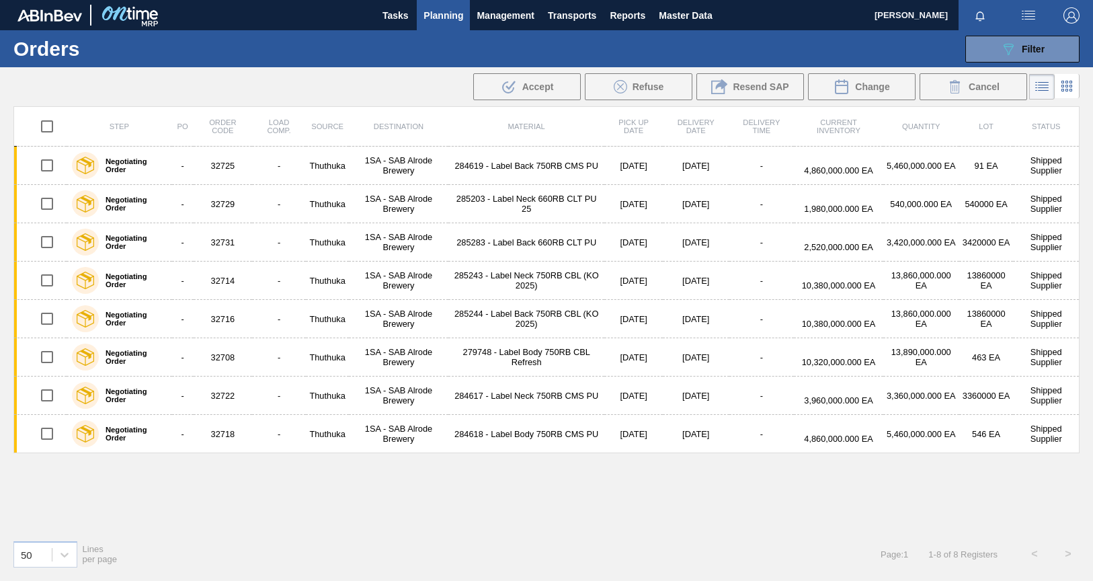
click at [450, 21] on span "Planning" at bounding box center [444, 15] width 40 height 16
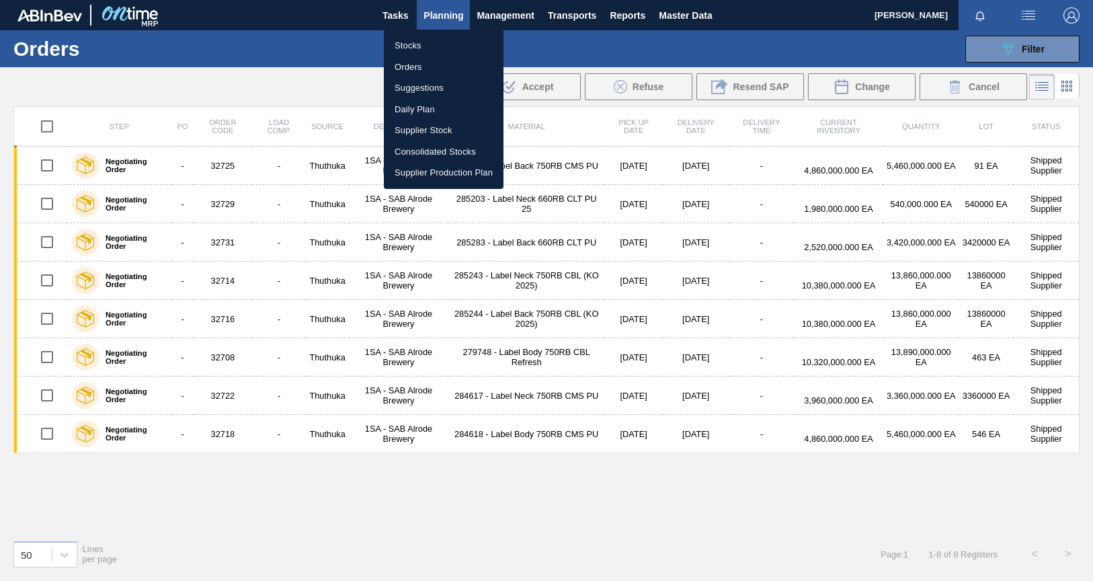
click at [409, 46] on li "Stocks" at bounding box center [444, 46] width 120 height 22
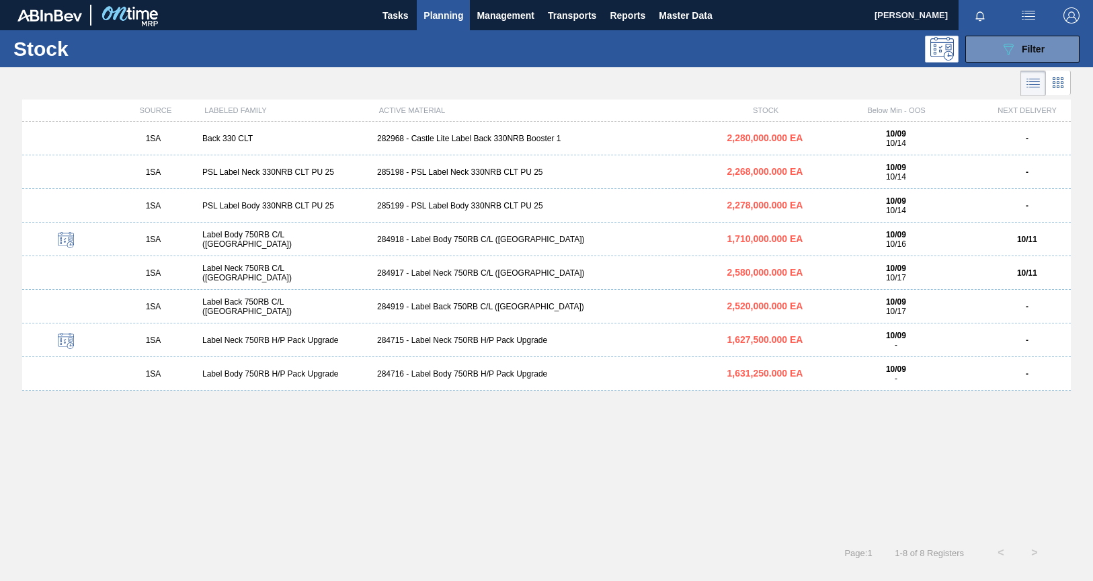
click at [462, 307] on div "284919 - Label Back 750RB C/L (Hogwarts)" at bounding box center [547, 306] width 350 height 9
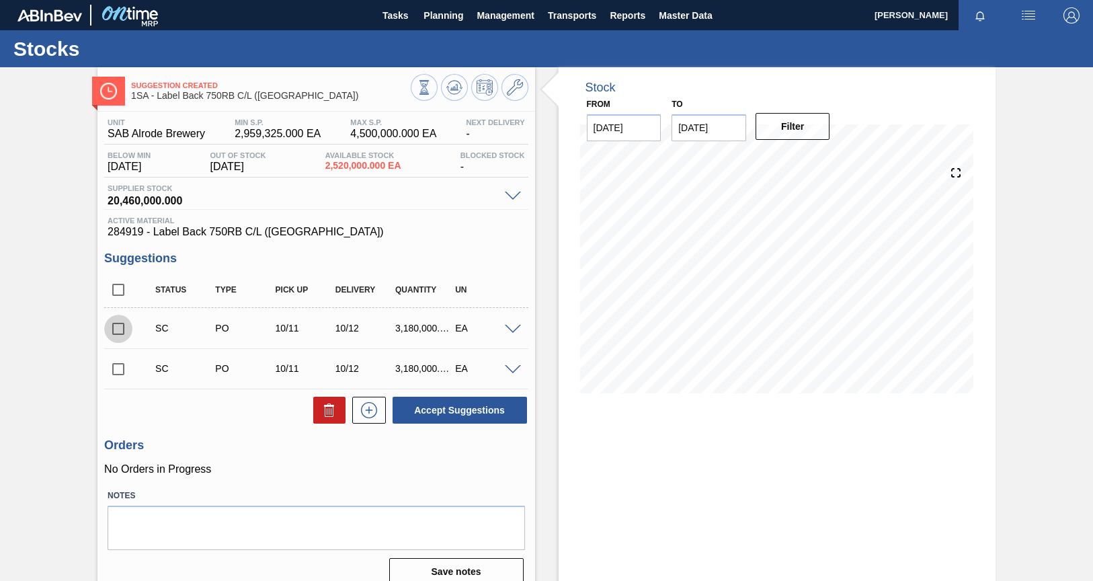
click at [120, 327] on input "checkbox" at bounding box center [118, 329] width 28 height 28
click at [433, 418] on button "Accept Suggestions" at bounding box center [460, 410] width 134 height 27
checkbox input "false"
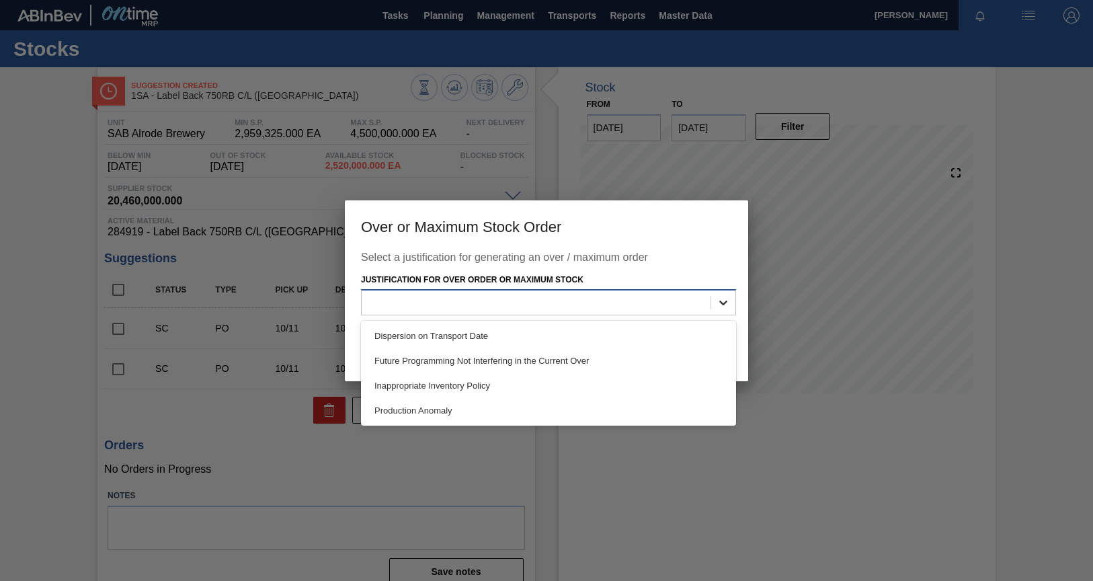
click at [723, 299] on icon at bounding box center [723, 302] width 13 height 13
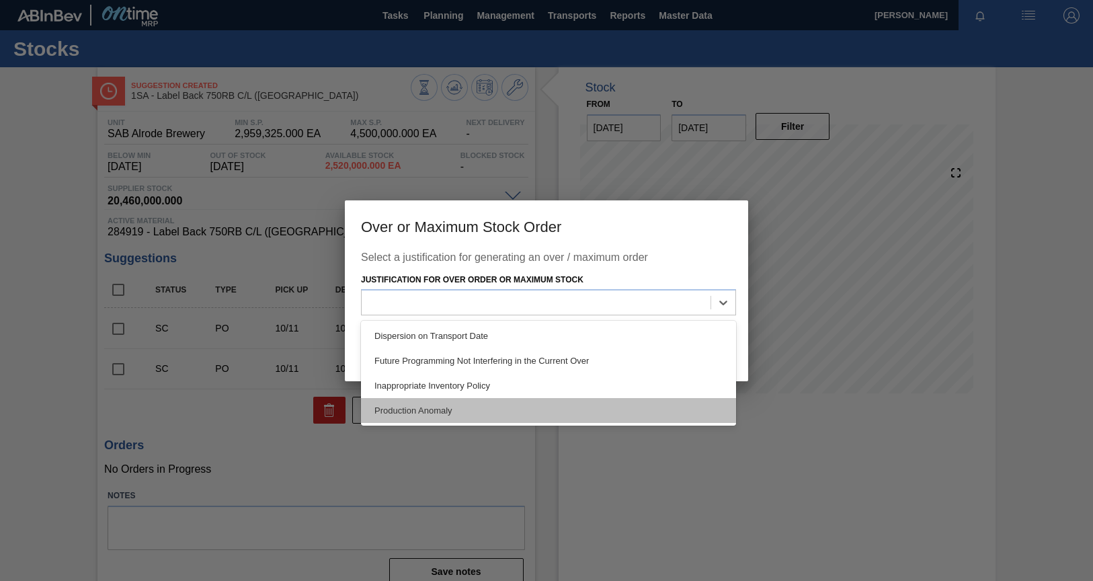
click at [399, 411] on div "Production Anomaly" at bounding box center [548, 410] width 375 height 25
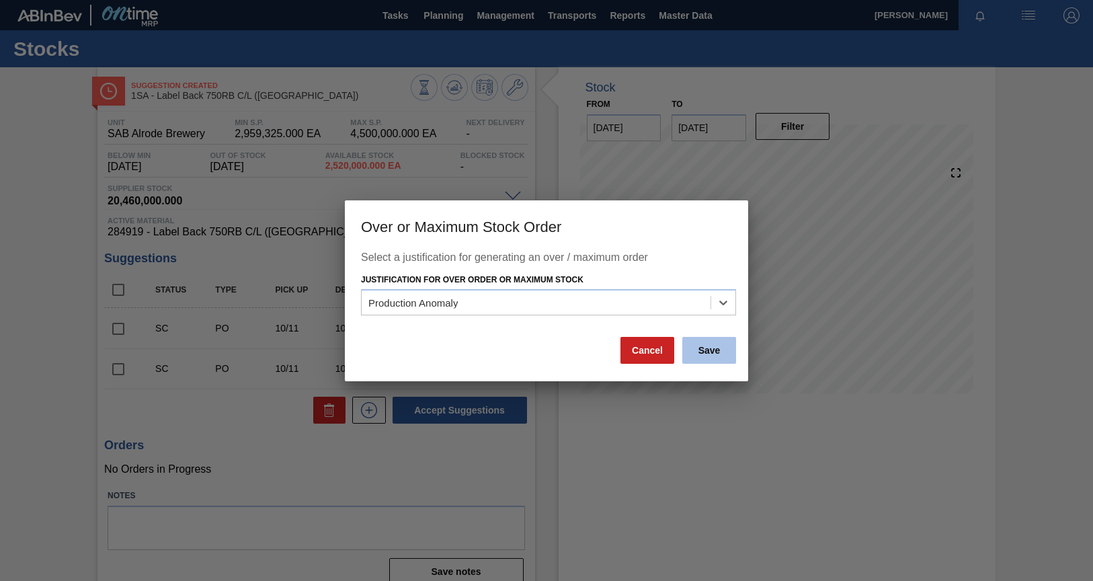
click at [718, 350] on button "Save" at bounding box center [709, 350] width 54 height 27
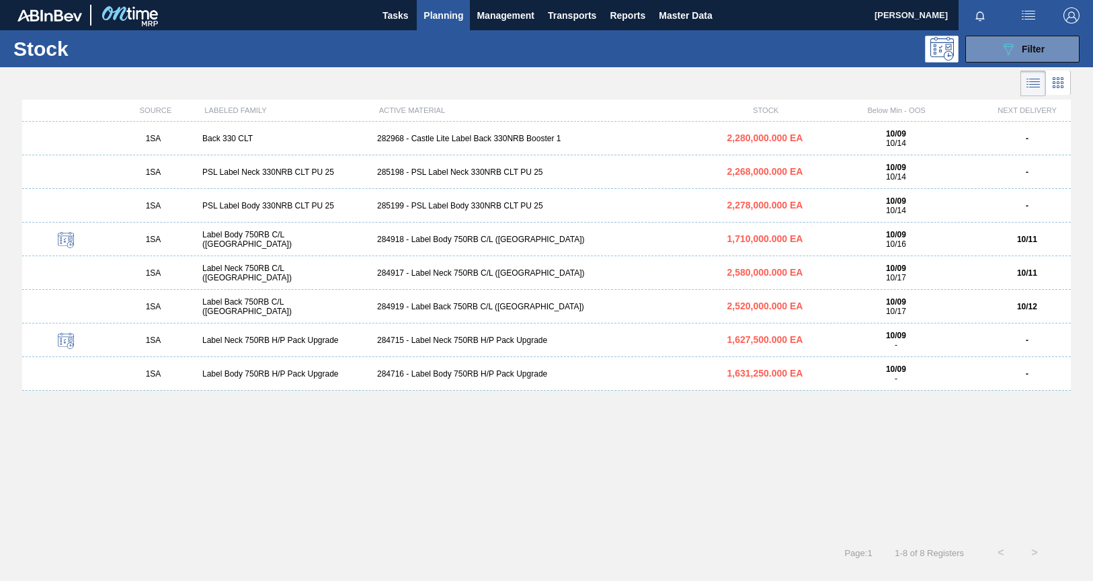
click at [327, 206] on div "PSL Label Body 330NRB CLT PU 25" at bounding box center [284, 205] width 175 height 9
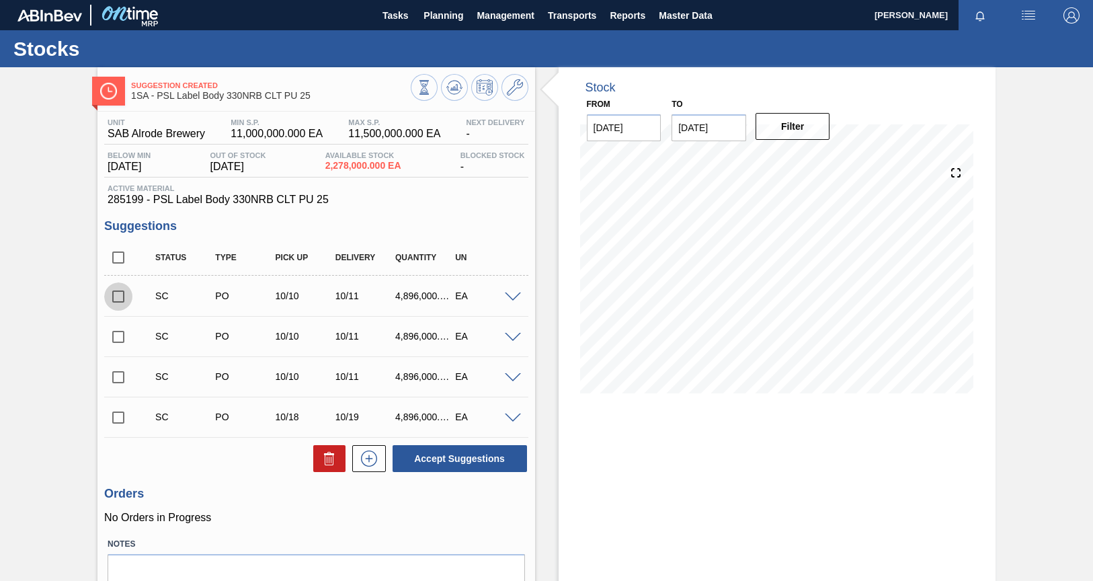
click at [119, 293] on input "checkbox" at bounding box center [118, 296] width 28 height 28
click at [437, 459] on button "Accept Suggestions" at bounding box center [460, 458] width 134 height 27
checkbox input "false"
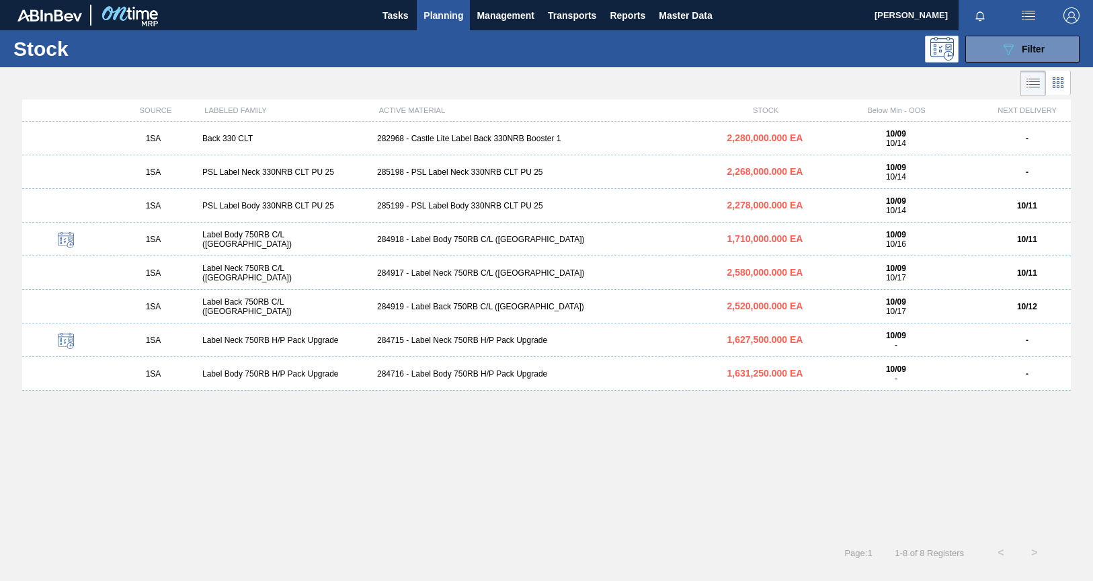
click at [410, 171] on div "285198 - PSL Label Neck 330NRB CLT PU 25" at bounding box center [547, 171] width 350 height 9
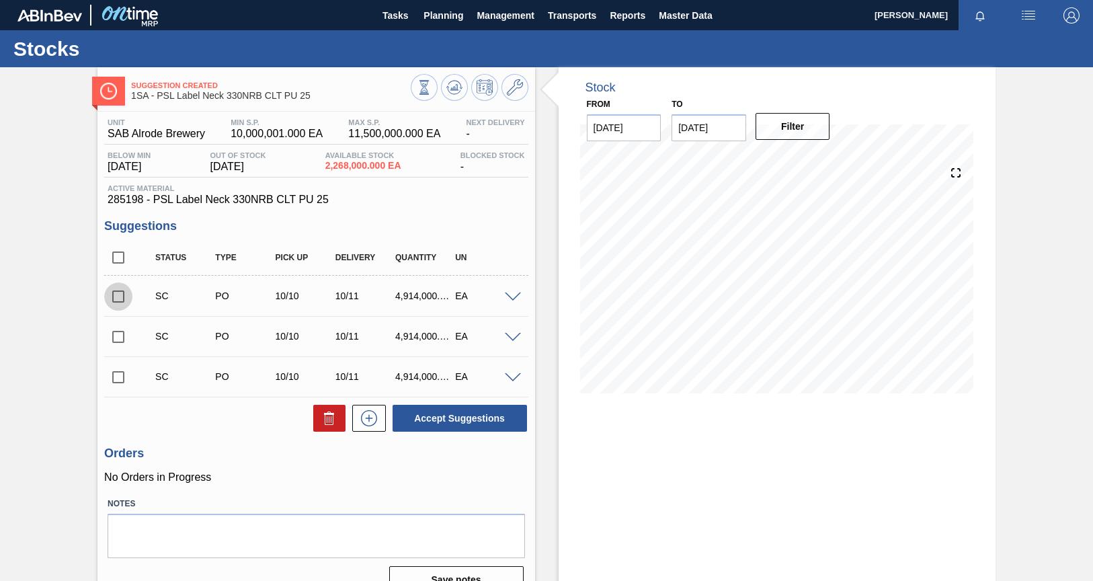
click at [118, 300] on input "checkbox" at bounding box center [118, 296] width 28 height 28
click at [458, 413] on button "Accept Suggestions" at bounding box center [460, 418] width 134 height 27
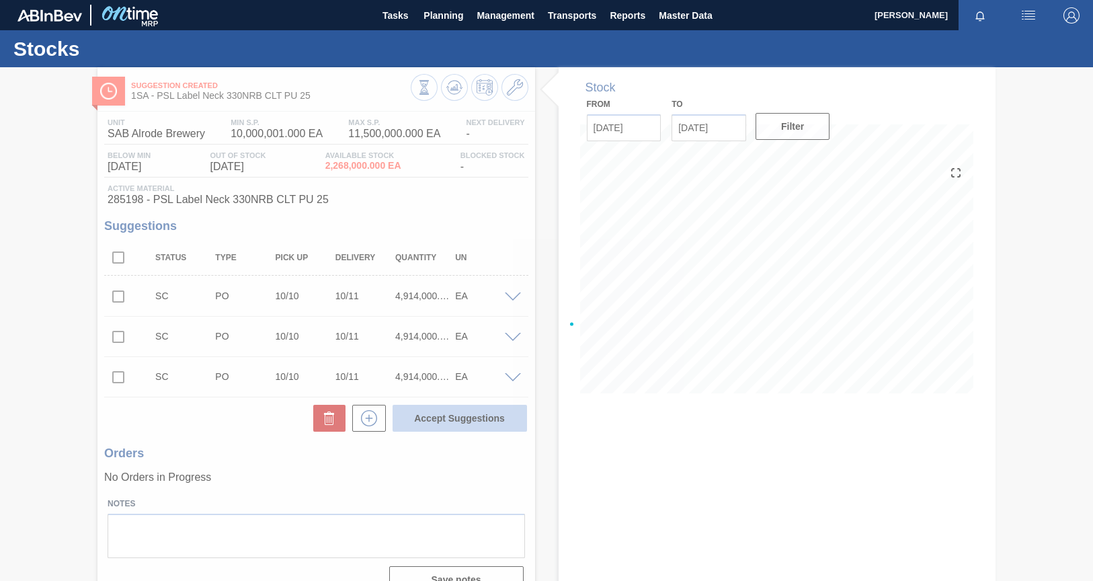
checkbox input "false"
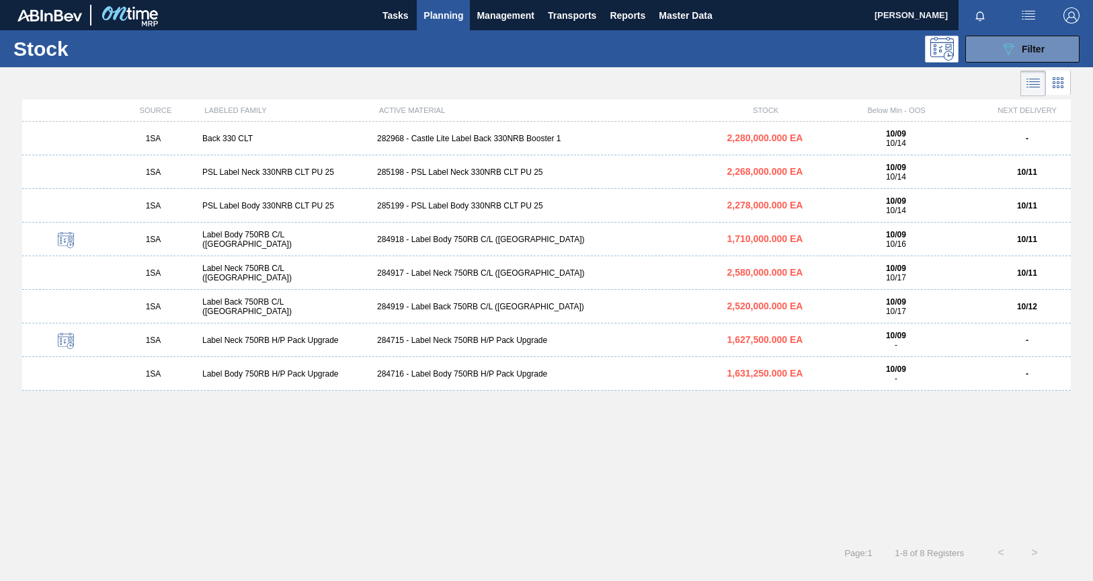
click at [469, 138] on div "282968 - Castle Lite Label Back 330NRB Booster 1" at bounding box center [547, 138] width 350 height 9
click at [469, 138] on main "Tasks Planning Management Transports Reports Master Data Thabo Radinne Mark all…" at bounding box center [546, 290] width 1093 height 581
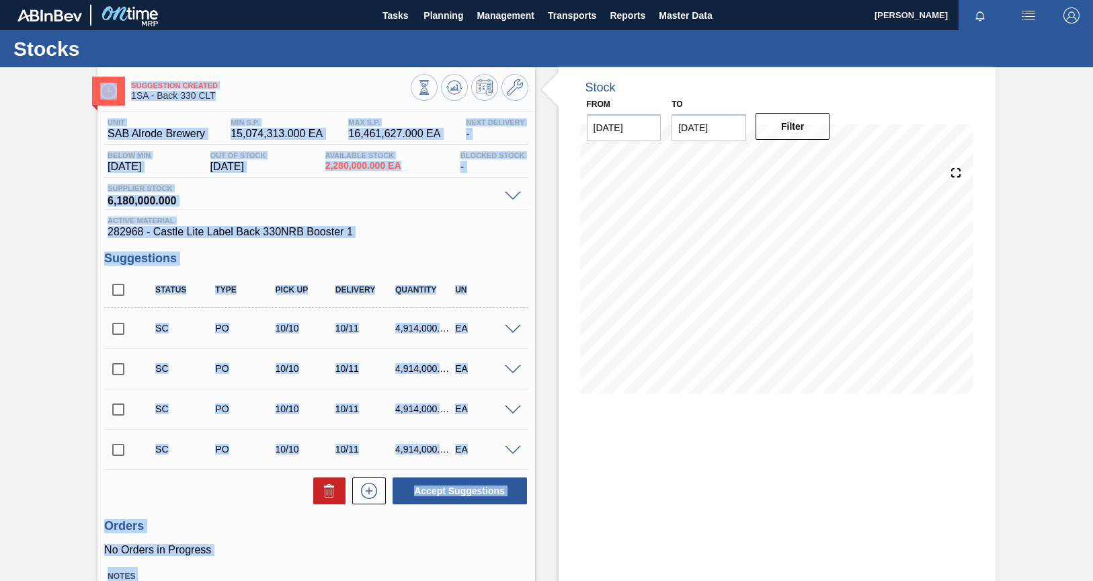
click at [355, 539] on div "Orders No Orders in Progress" at bounding box center [316, 537] width 424 height 37
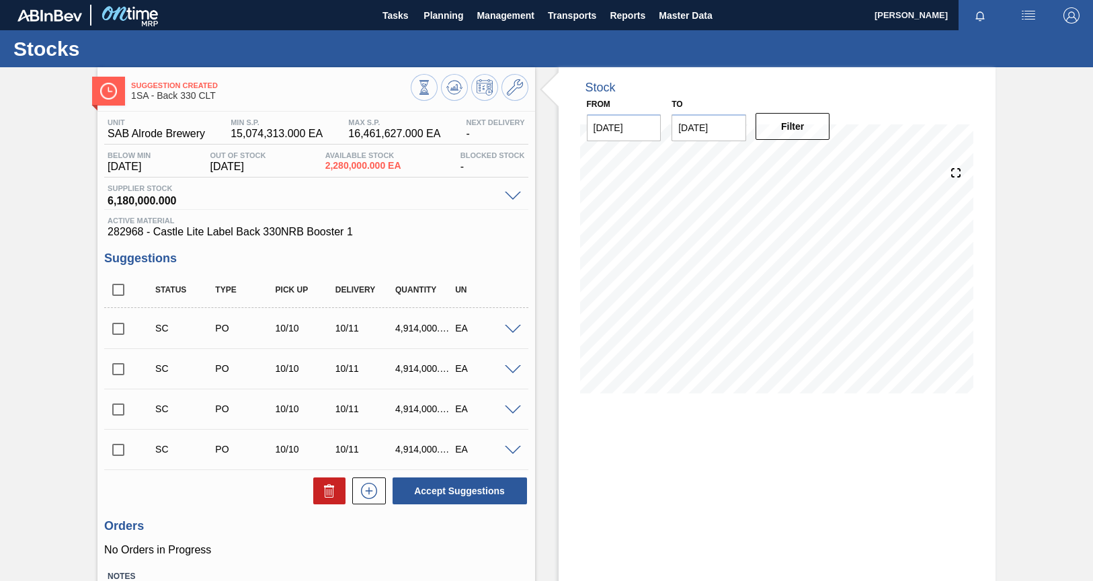
click at [122, 329] on input "checkbox" at bounding box center [118, 329] width 28 height 28
click at [477, 495] on button "Accept Suggestions" at bounding box center [460, 490] width 134 height 27
checkbox input "false"
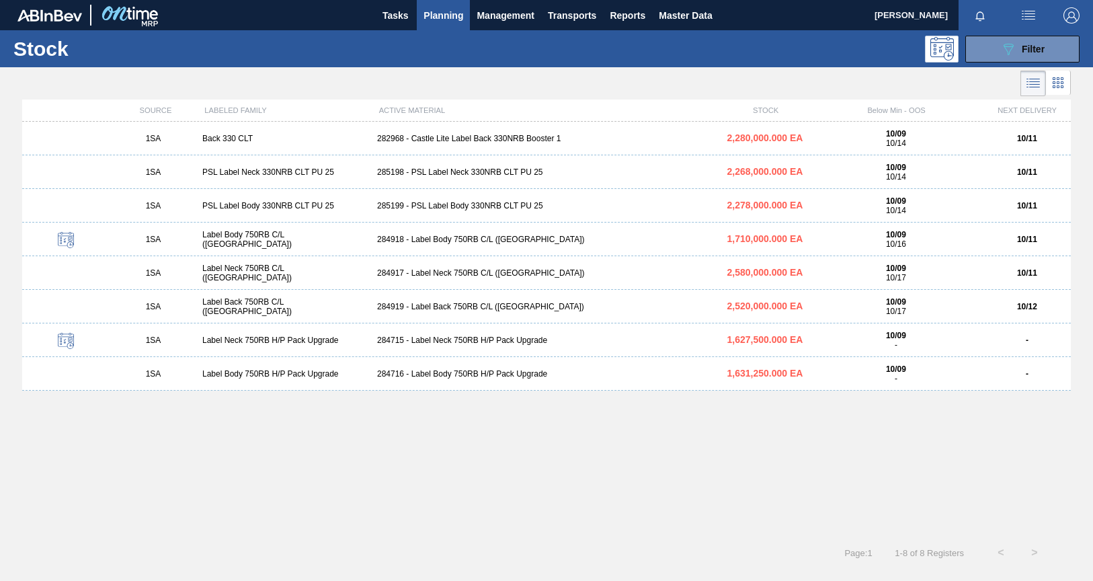
click at [452, 10] on span "Planning" at bounding box center [444, 15] width 40 height 16
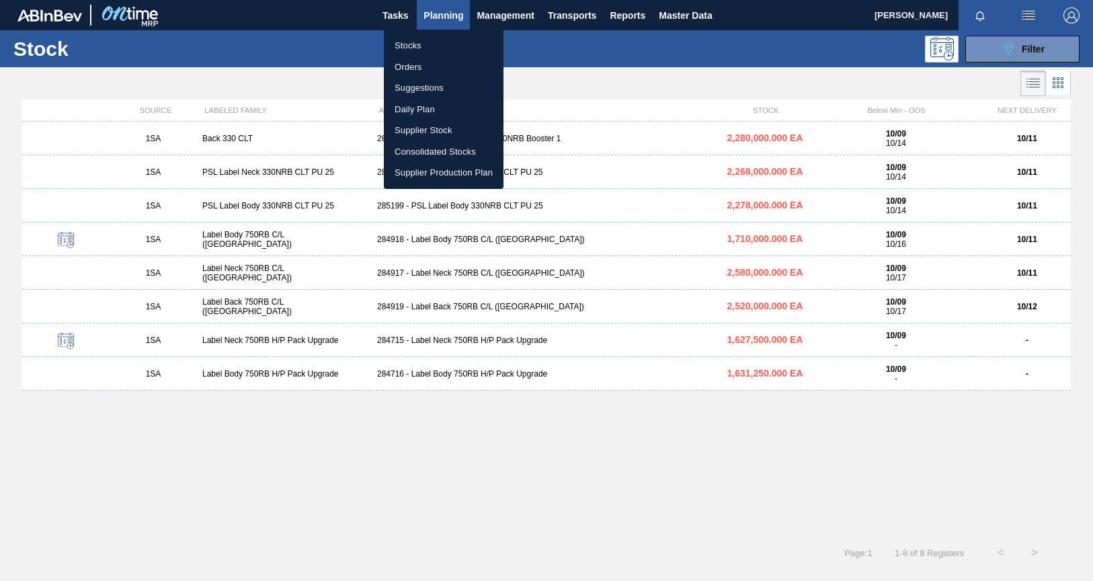
click at [415, 68] on li "Orders" at bounding box center [444, 67] width 120 height 22
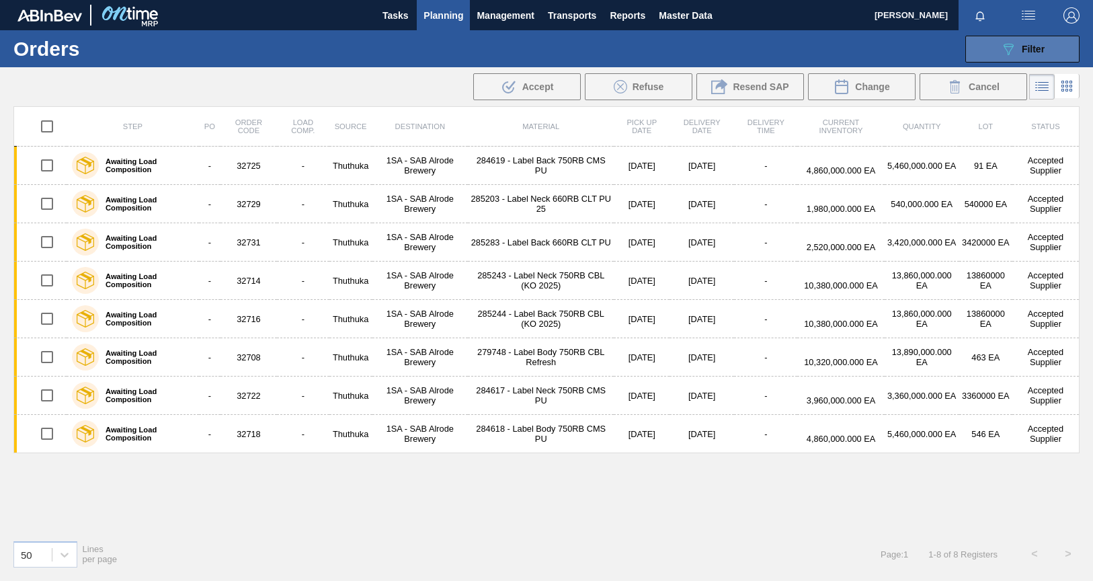
click at [1040, 44] on span "Filter" at bounding box center [1033, 49] width 23 height 11
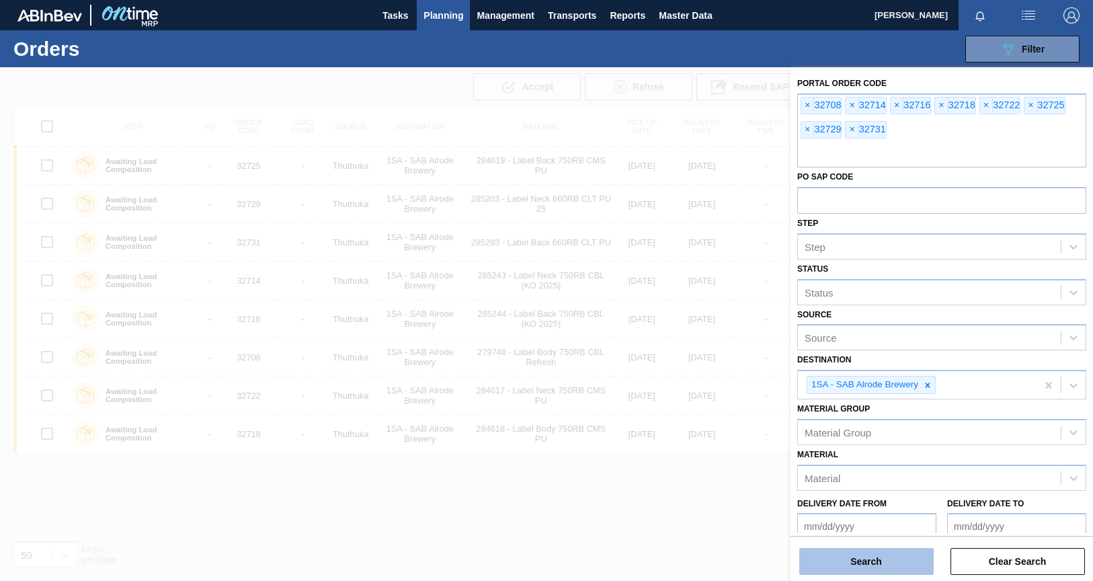
click at [904, 563] on button "Search" at bounding box center [866, 561] width 134 height 27
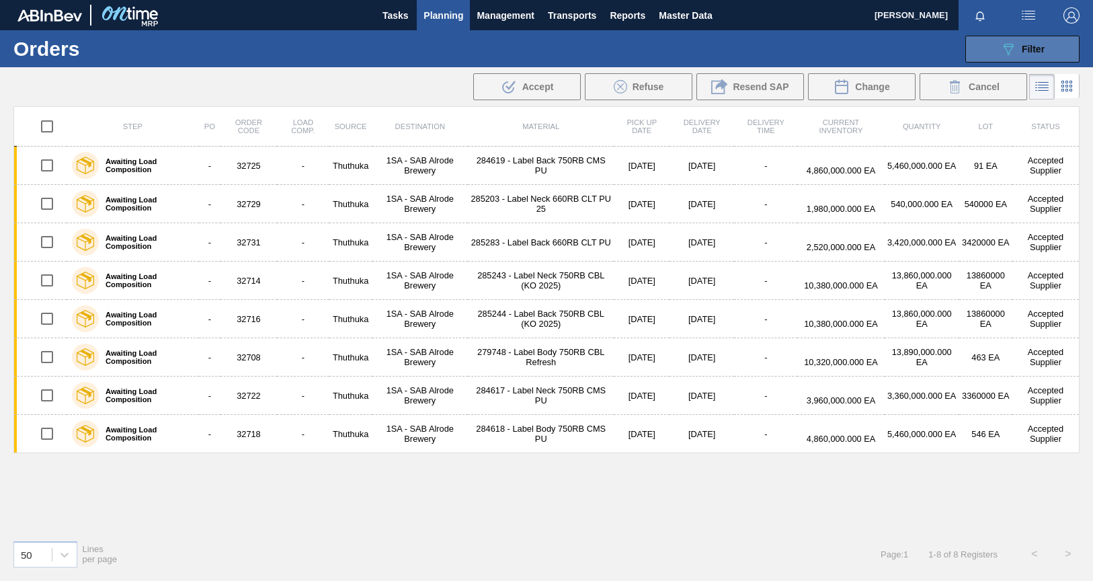
click at [1041, 47] on span "Filter" at bounding box center [1033, 49] width 23 height 11
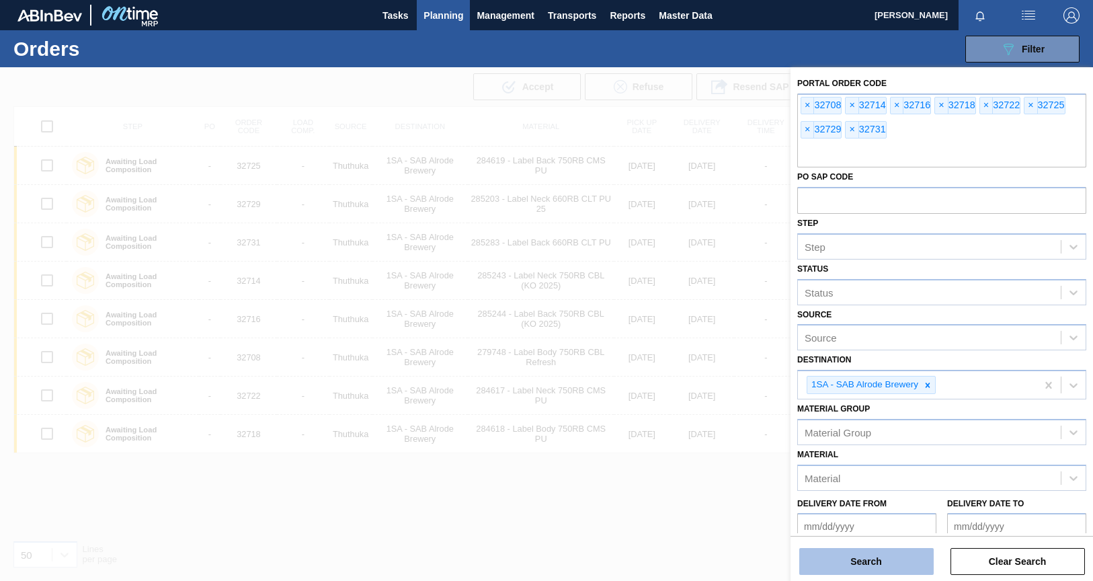
click at [875, 558] on button "Search" at bounding box center [866, 561] width 134 height 27
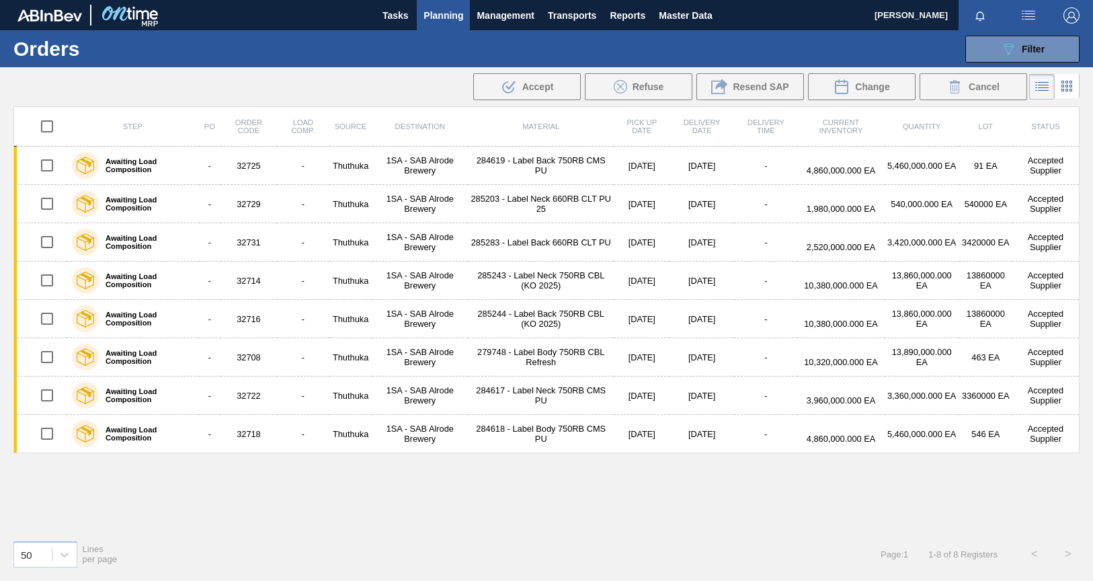
click at [444, 14] on span "Planning" at bounding box center [444, 15] width 40 height 16
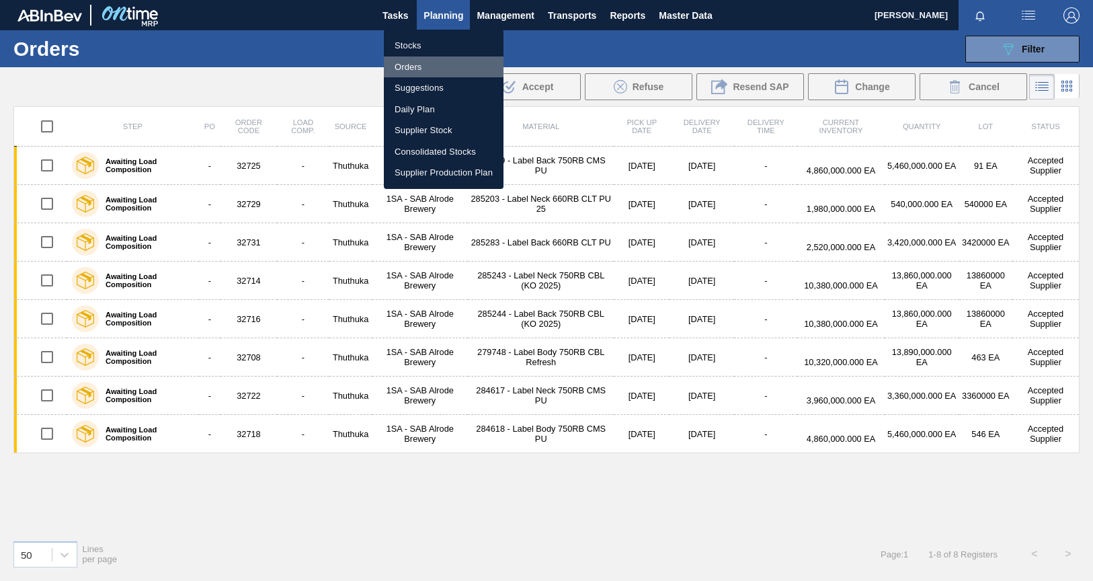
click at [419, 71] on li "Orders" at bounding box center [444, 67] width 120 height 22
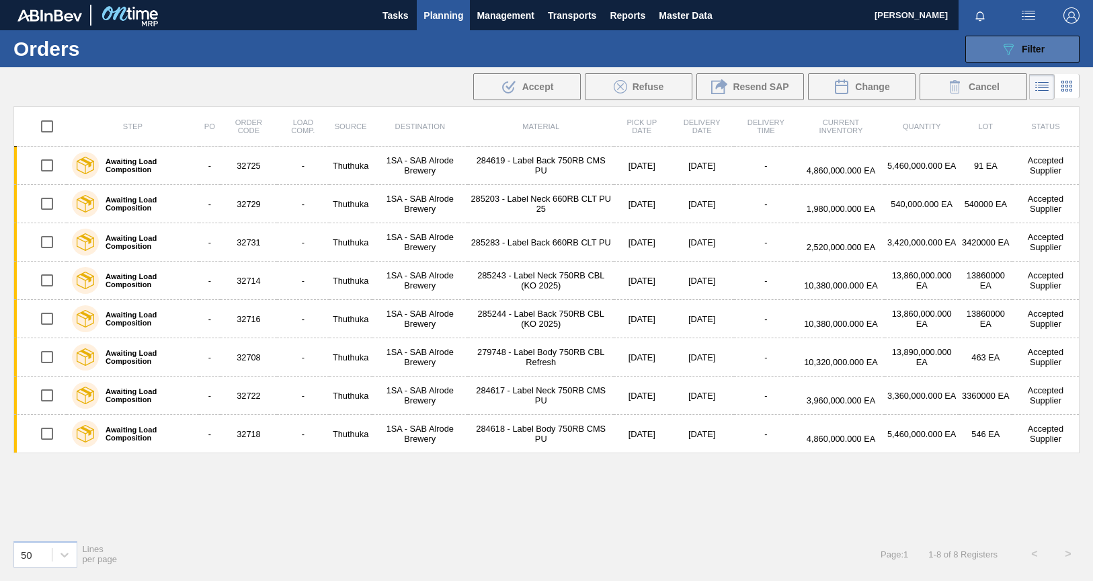
click at [1037, 52] on span "Filter" at bounding box center [1033, 49] width 23 height 11
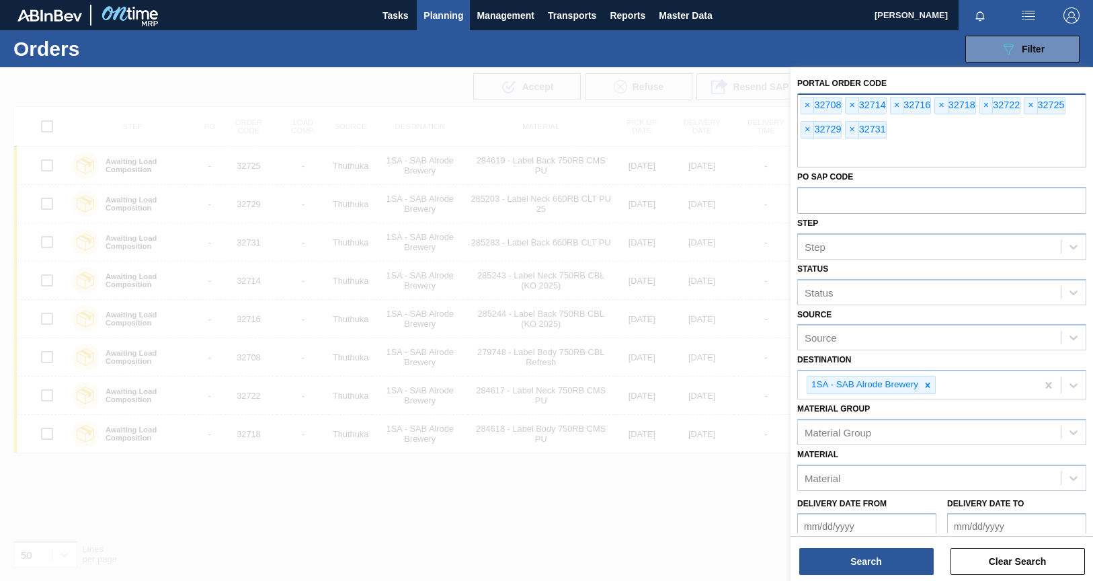
click at [813, 153] on input "text" at bounding box center [941, 155] width 289 height 26
type input "32749"
type input "32750"
type input "5"
type input "32749"
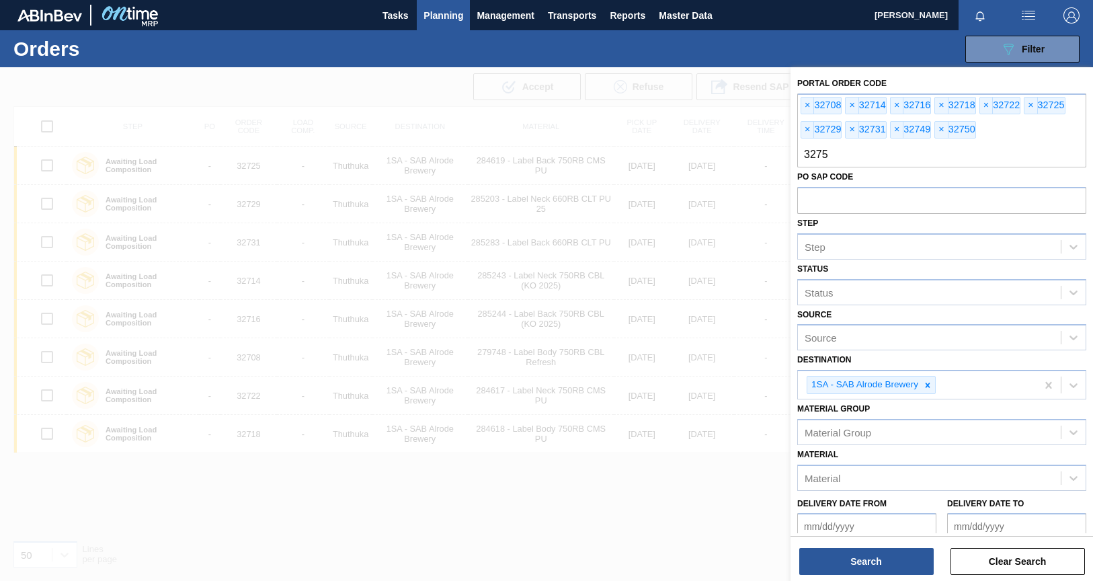
type input "32752"
type input "32753"
type input "32754"
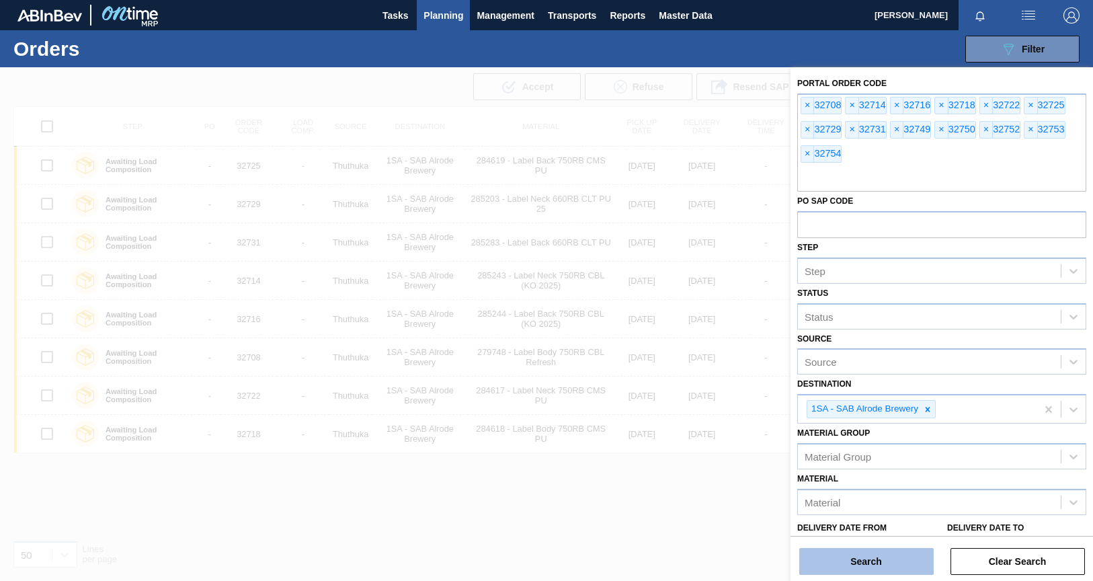
click at [896, 558] on button "Search" at bounding box center [866, 561] width 134 height 27
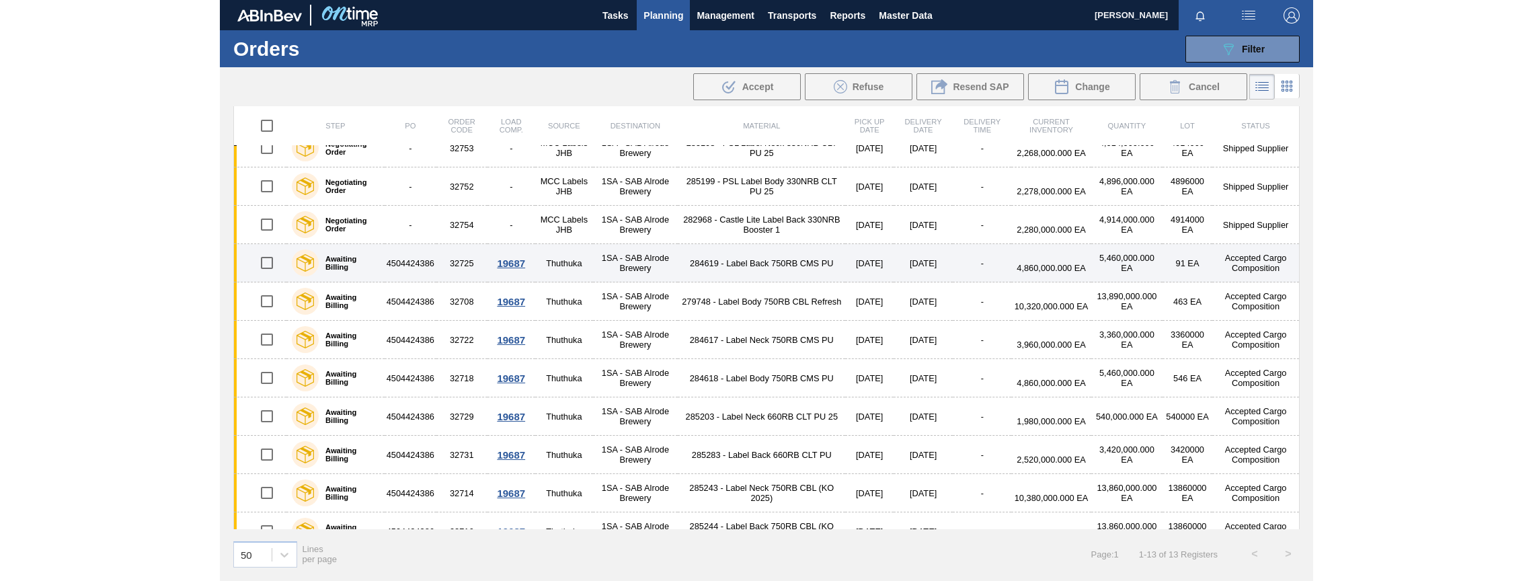
scroll to position [116, 0]
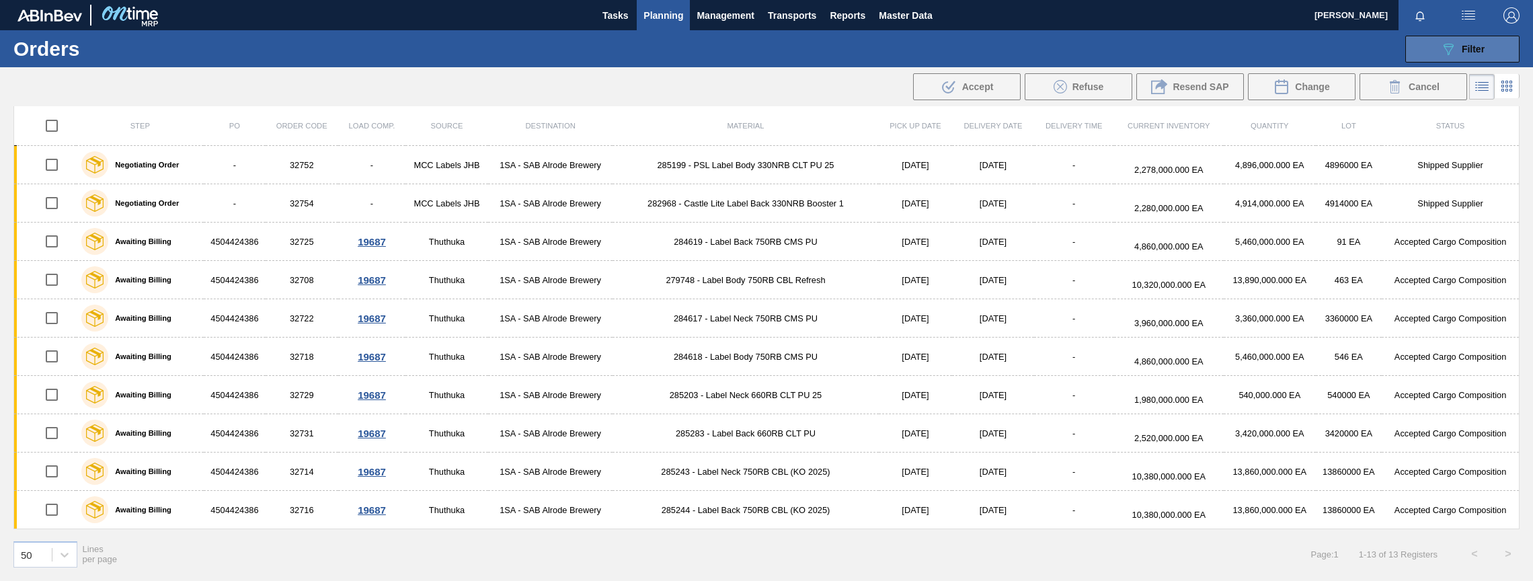
click at [1332, 46] on span "Filter" at bounding box center [1472, 49] width 23 height 11
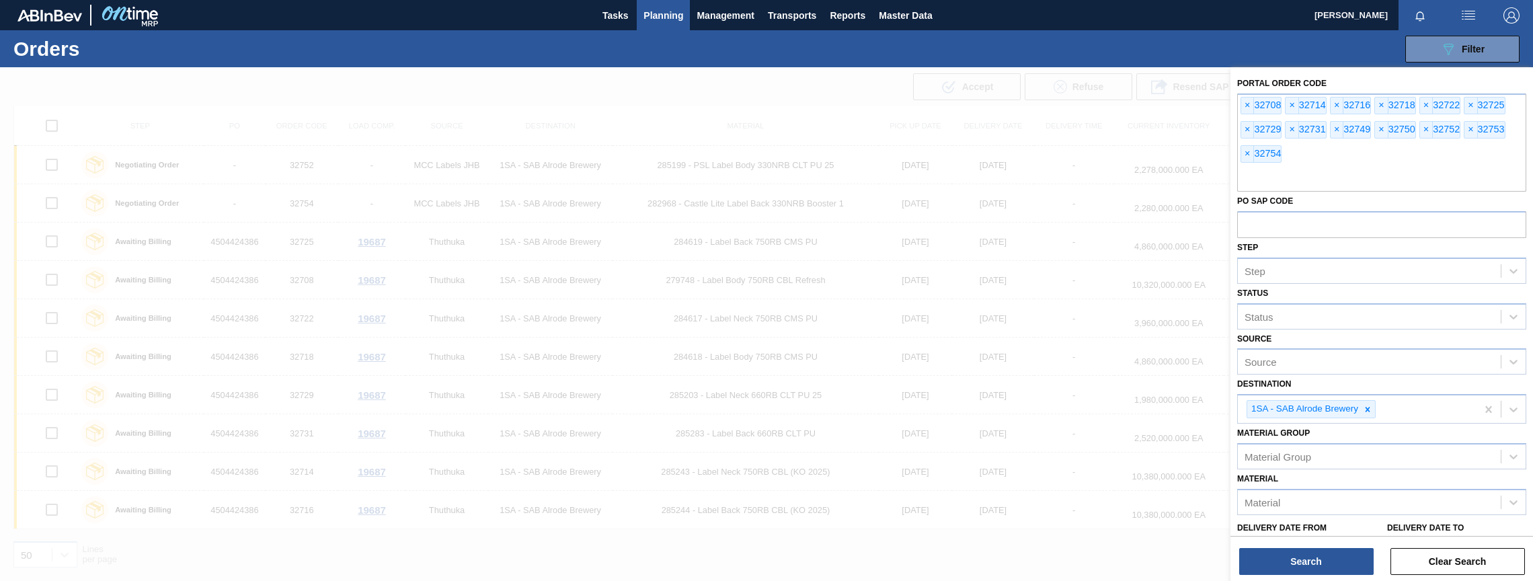
click at [661, 17] on span "Planning" at bounding box center [663, 15] width 40 height 16
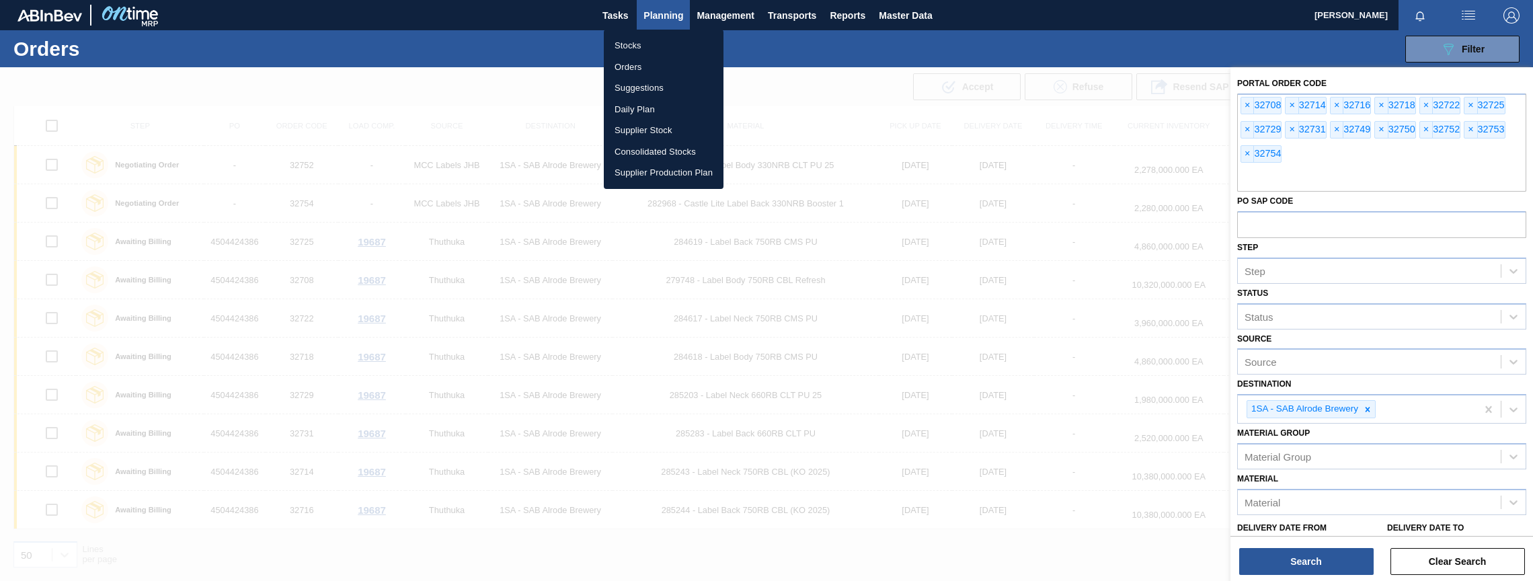
click at [1012, 5] on div at bounding box center [766, 290] width 1533 height 581
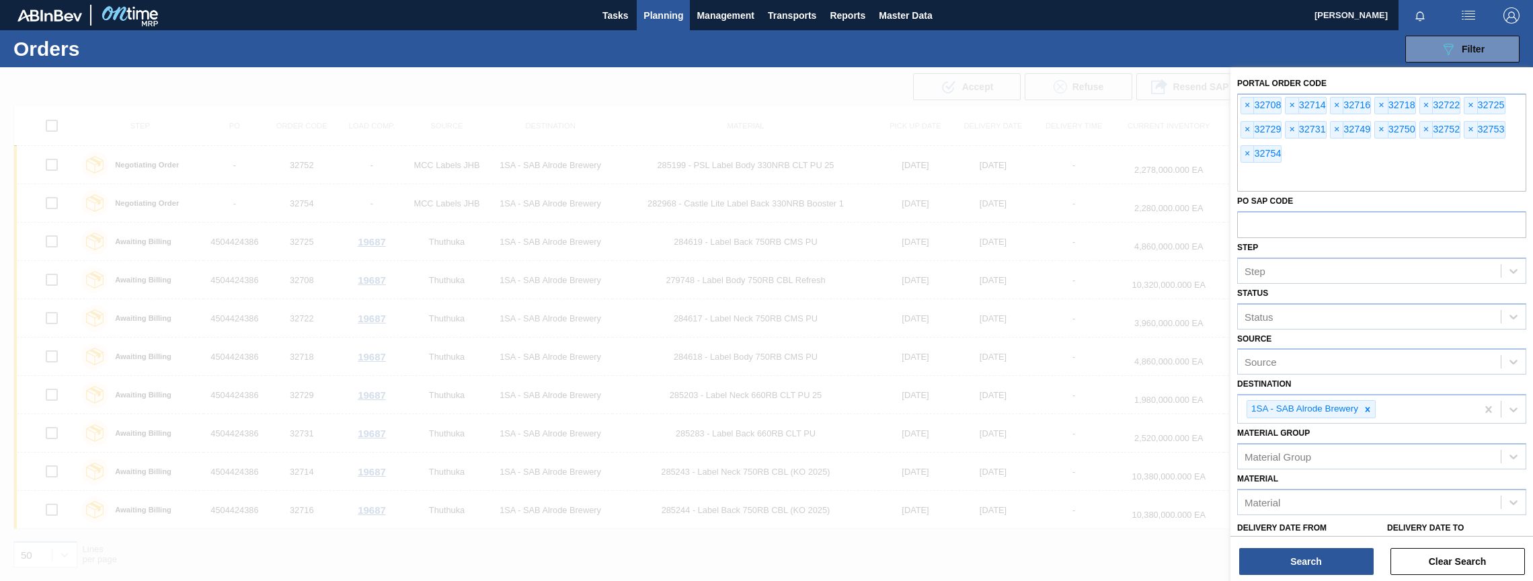
click at [666, 17] on span "Planning" at bounding box center [663, 15] width 40 height 16
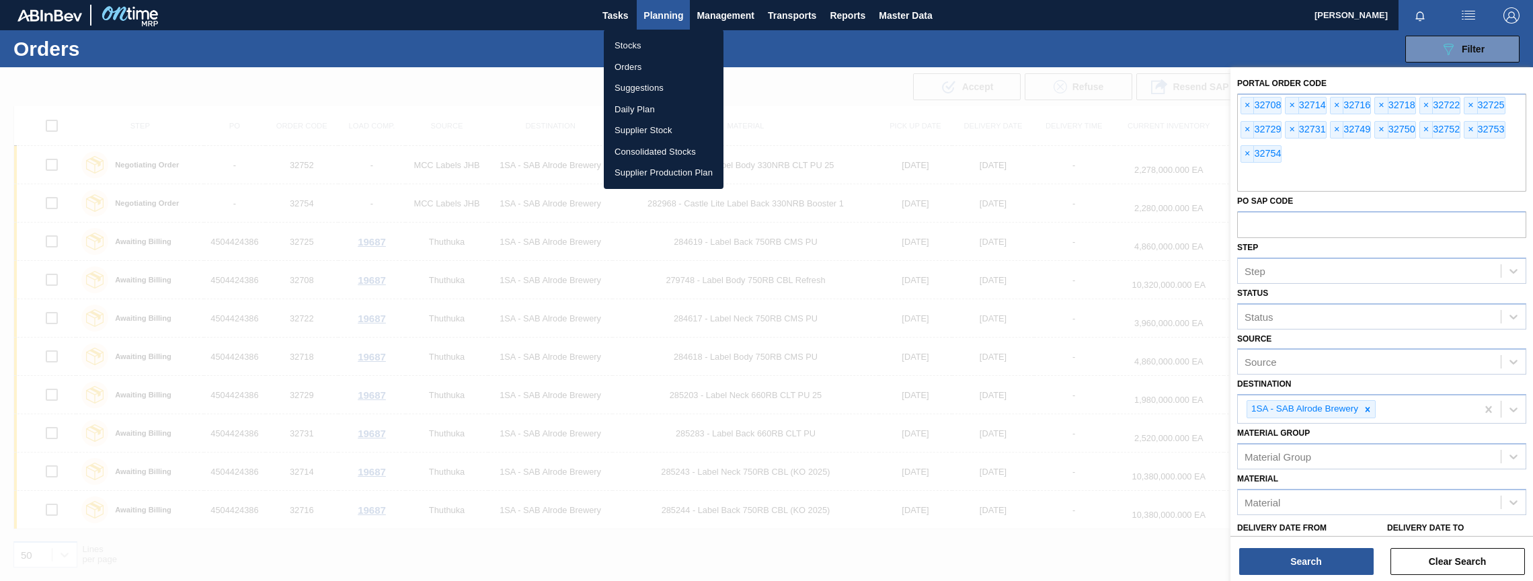
click at [633, 64] on li "Orders" at bounding box center [664, 67] width 120 height 22
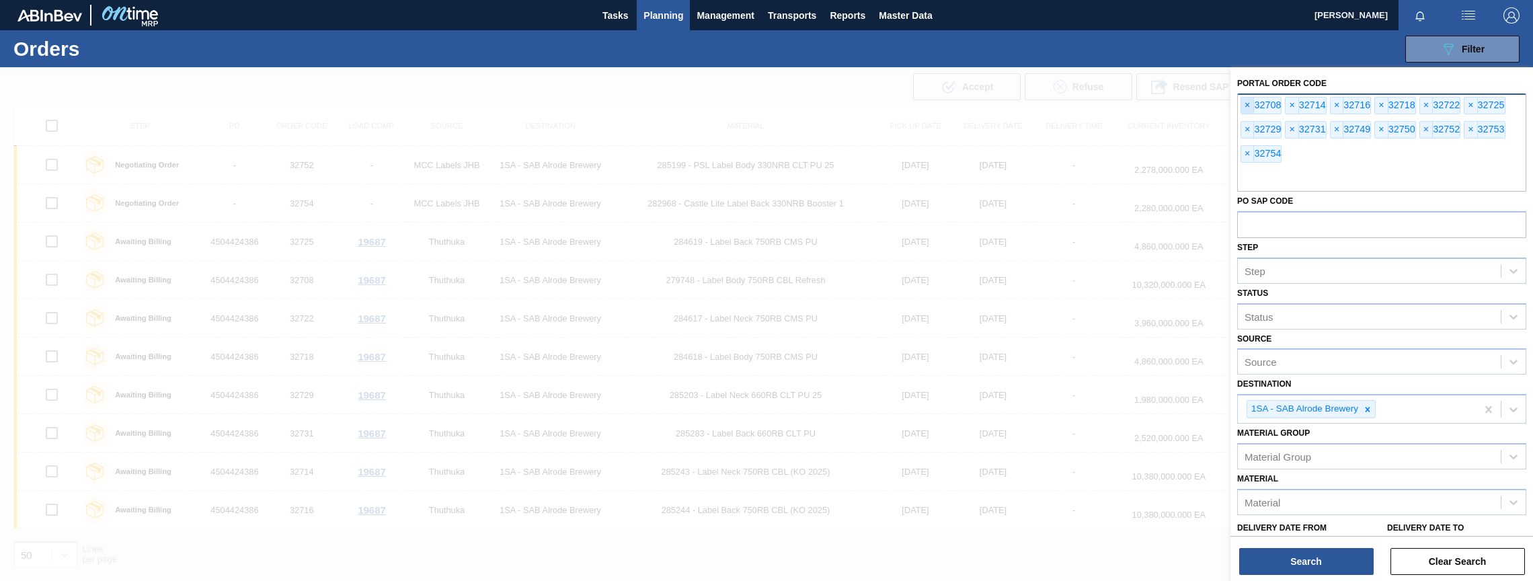
click at [1247, 101] on span "×" at bounding box center [1247, 105] width 13 height 16
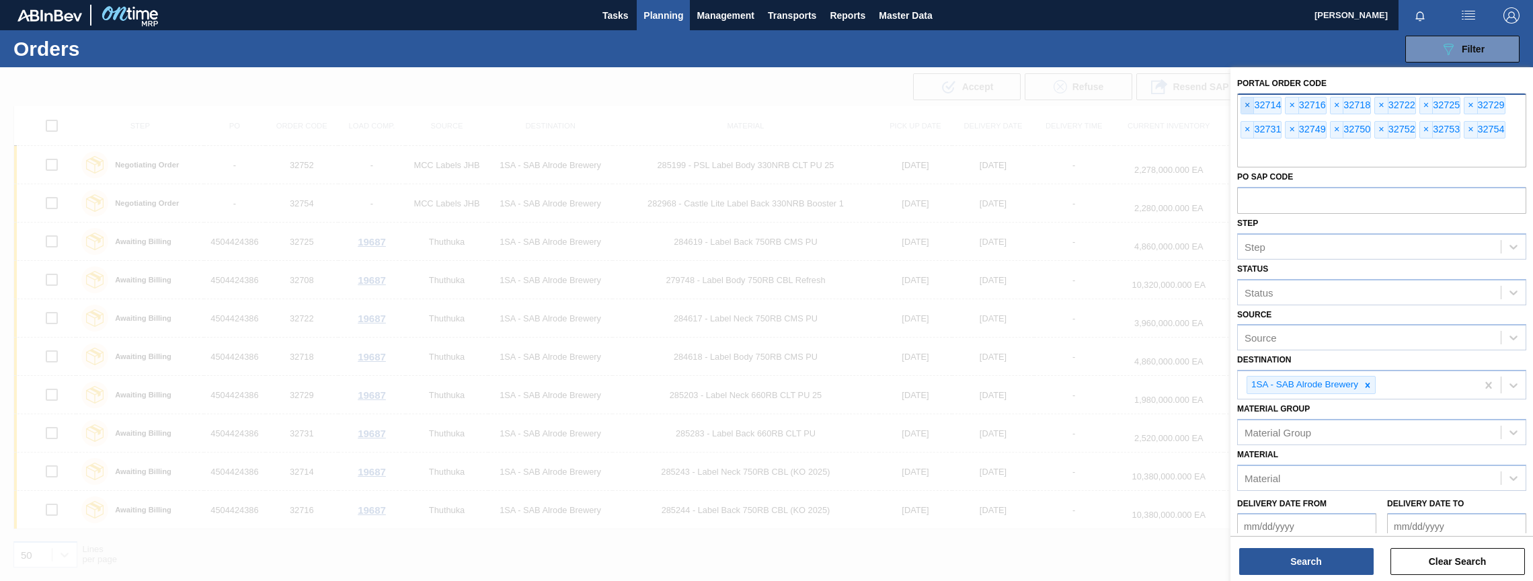
click at [1247, 101] on span "×" at bounding box center [1247, 105] width 13 height 16
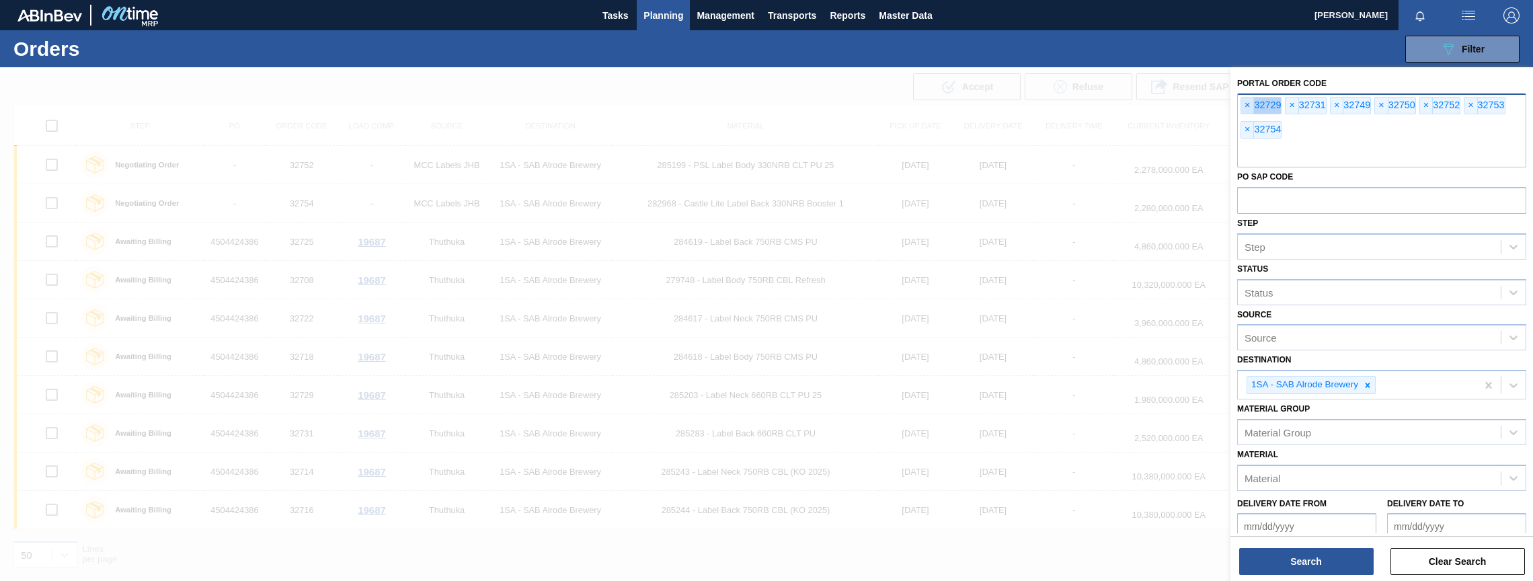
click at [1247, 101] on span "×" at bounding box center [1247, 105] width 13 height 16
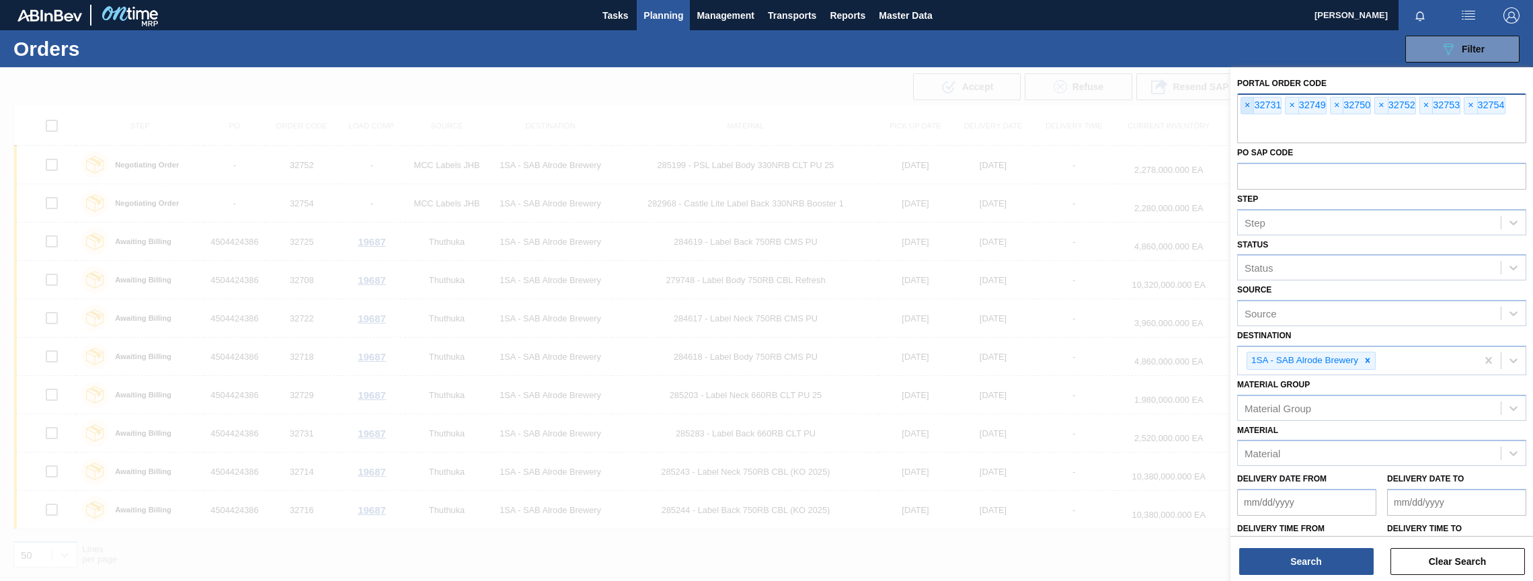
click at [1247, 101] on span "×" at bounding box center [1247, 105] width 13 height 16
click at [1291, 563] on button "Search" at bounding box center [1306, 561] width 134 height 27
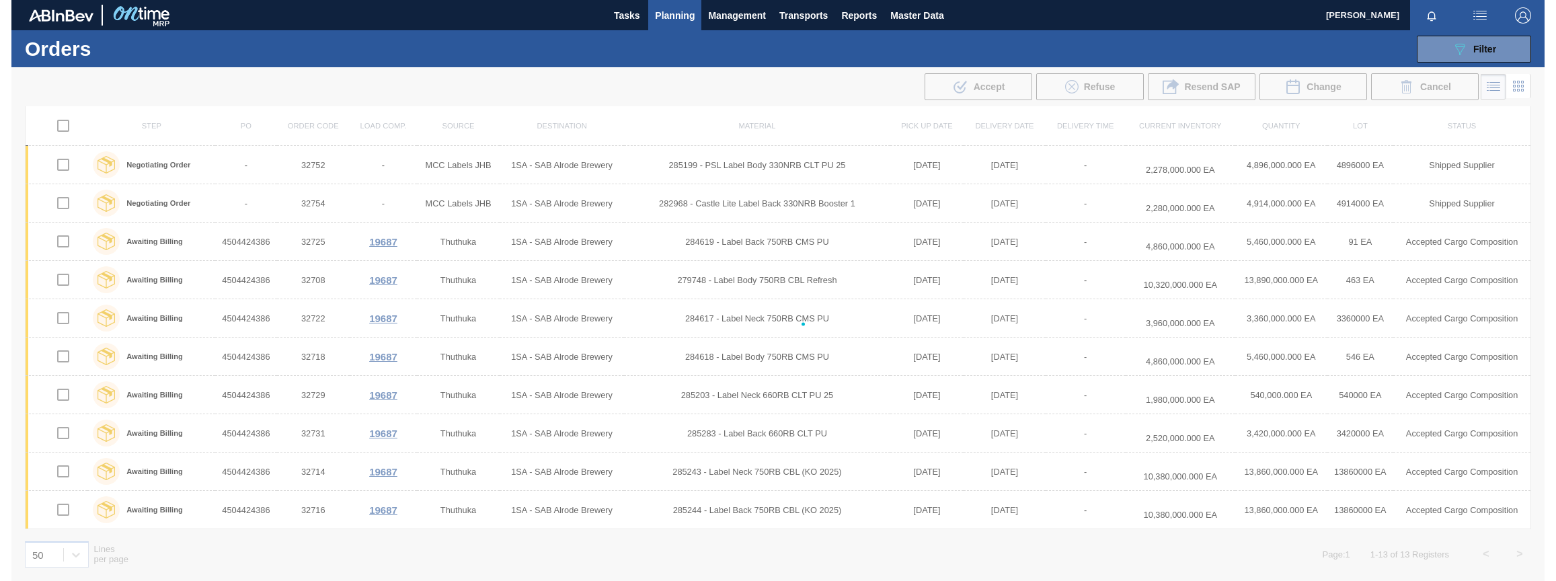
scroll to position [0, 0]
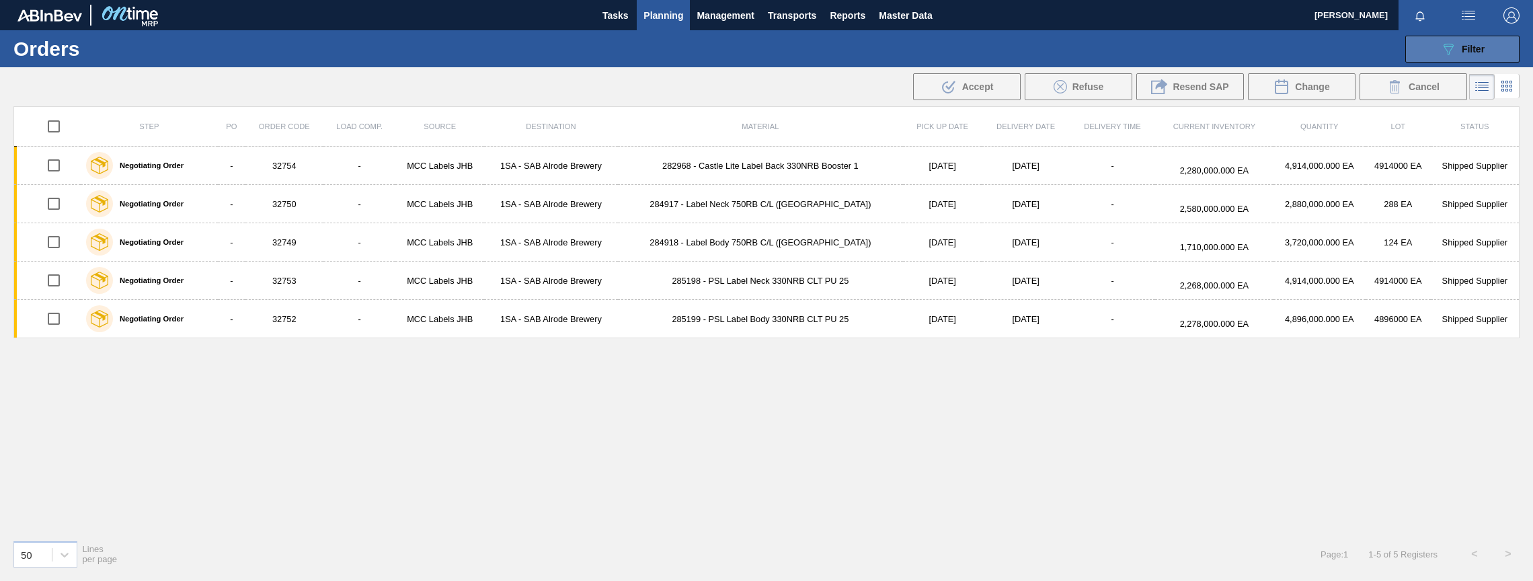
click at [1332, 41] on div "089F7B8B-B2A5-4AFE-B5C0-19BA573D28AC Filter" at bounding box center [1462, 49] width 44 height 16
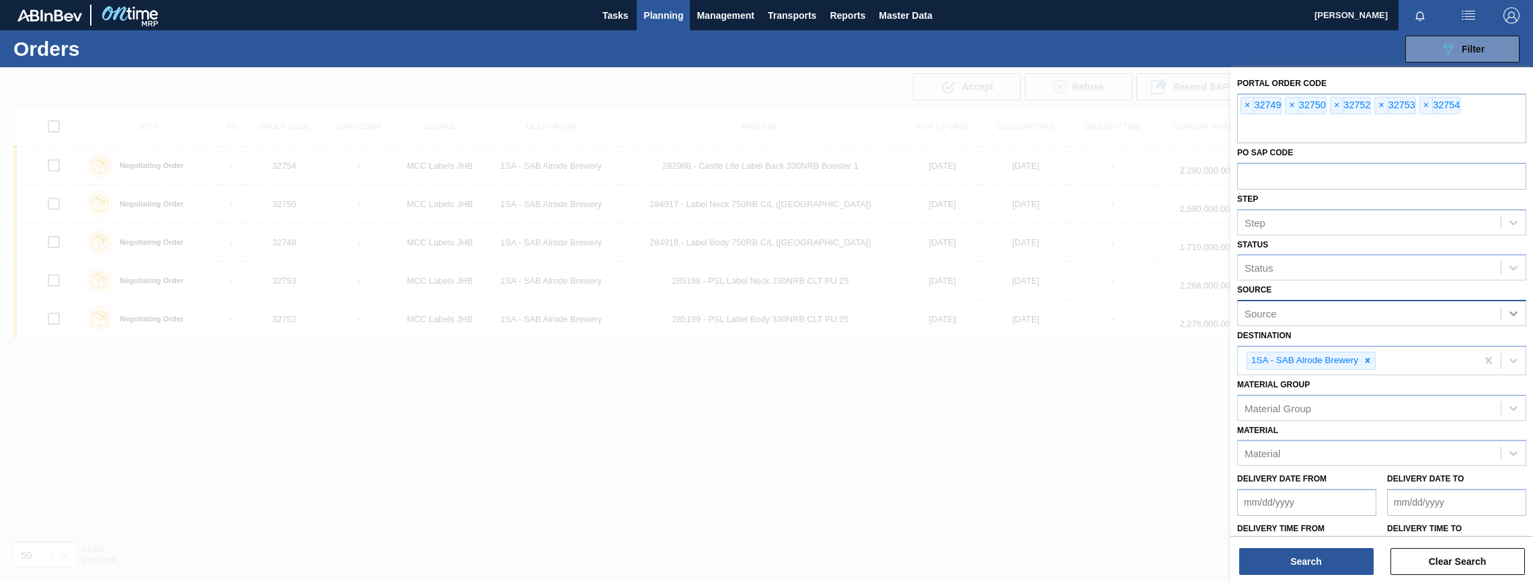
click at [1332, 317] on icon at bounding box center [1512, 313] width 13 height 13
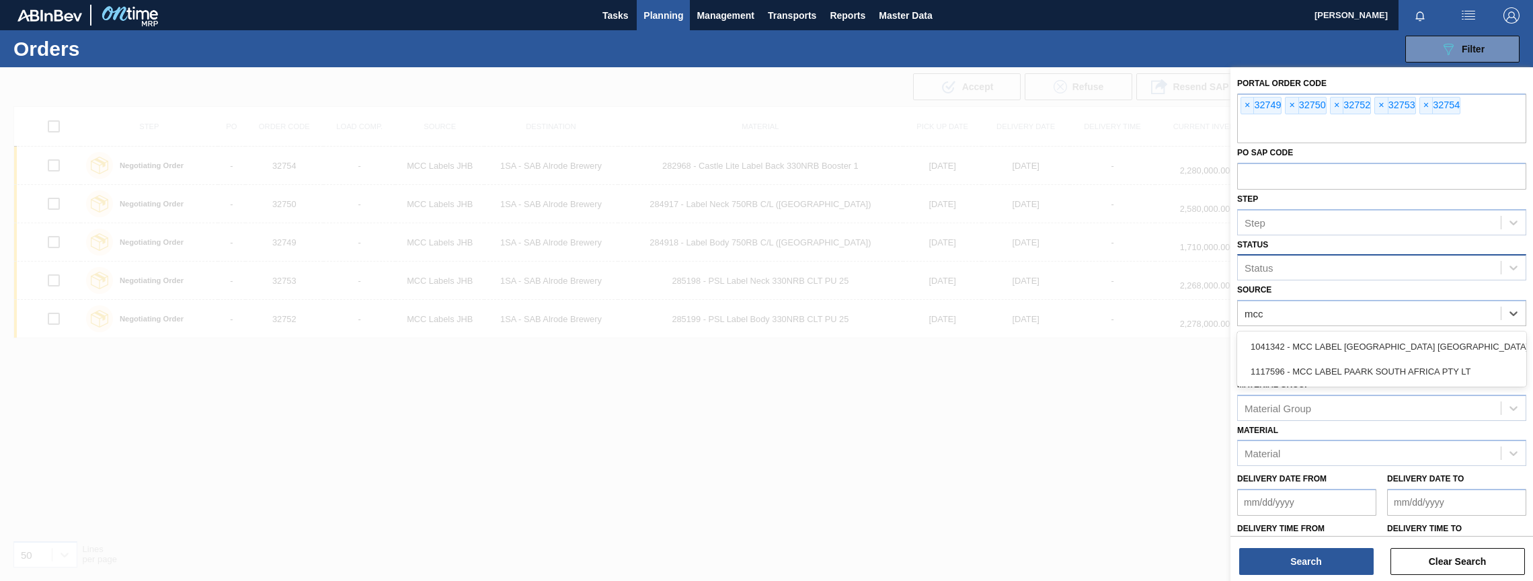
type input "mcc"
click at [1332, 280] on div "Status" at bounding box center [1381, 267] width 289 height 26
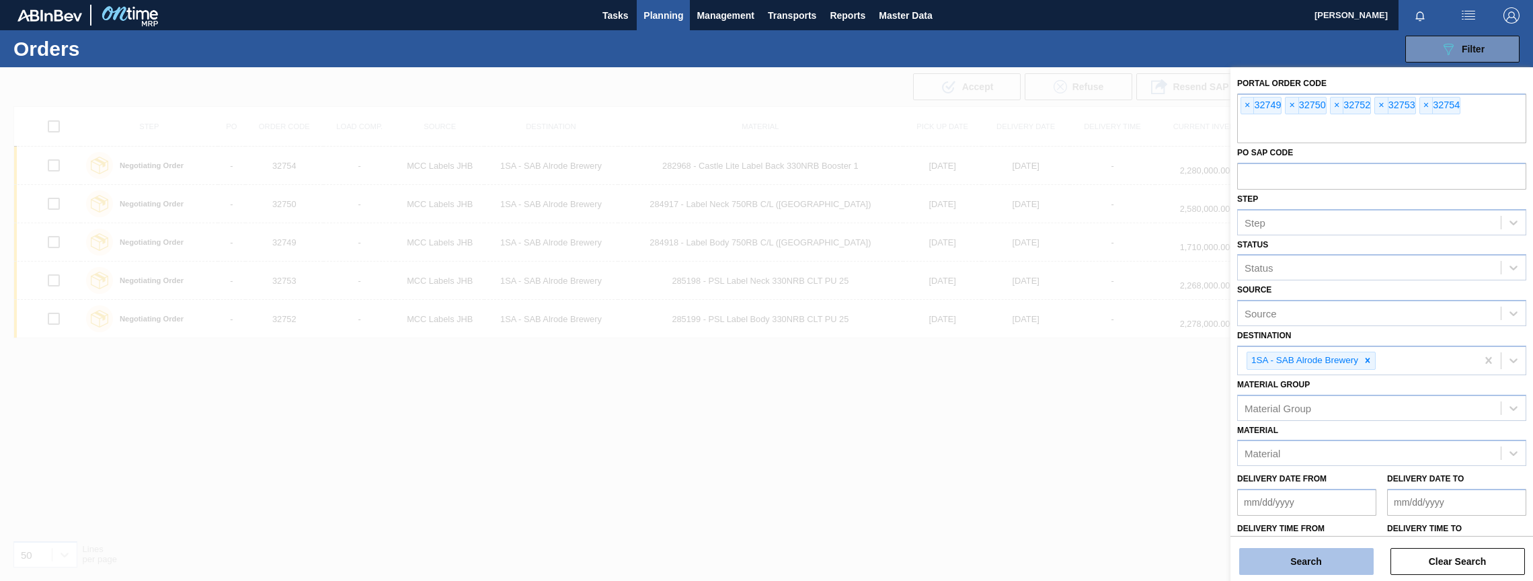
click at [1307, 558] on button "Search" at bounding box center [1306, 561] width 134 height 27
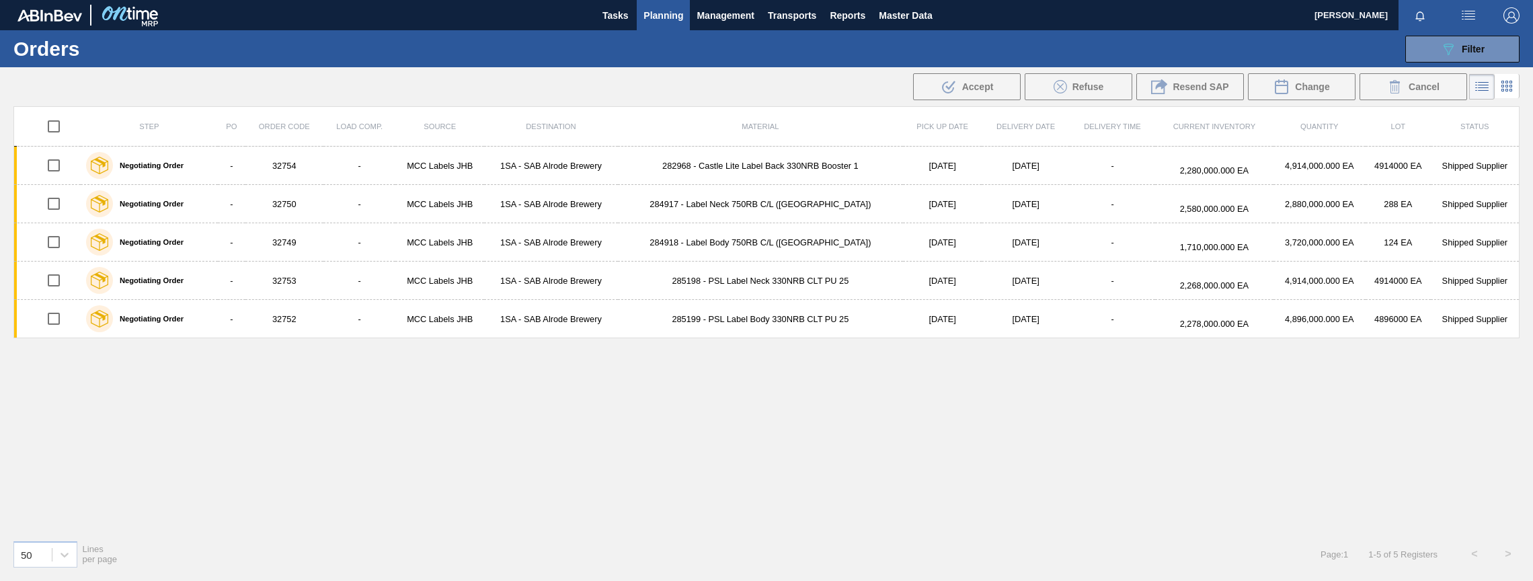
click at [404, 477] on div "Step PO Order Code Load Comp. Source Destination Material Pick up Date Delivery…" at bounding box center [766, 317] width 1506 height 423
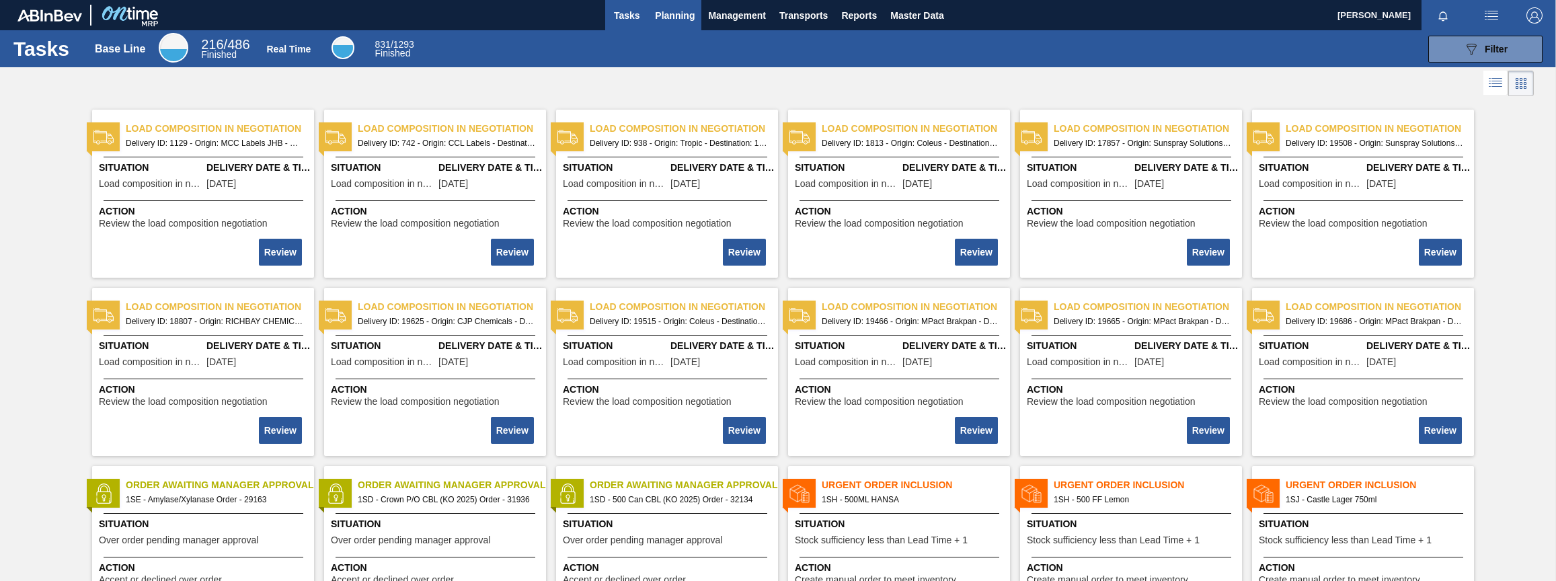
click at [669, 15] on span "Planning" at bounding box center [675, 15] width 40 height 16
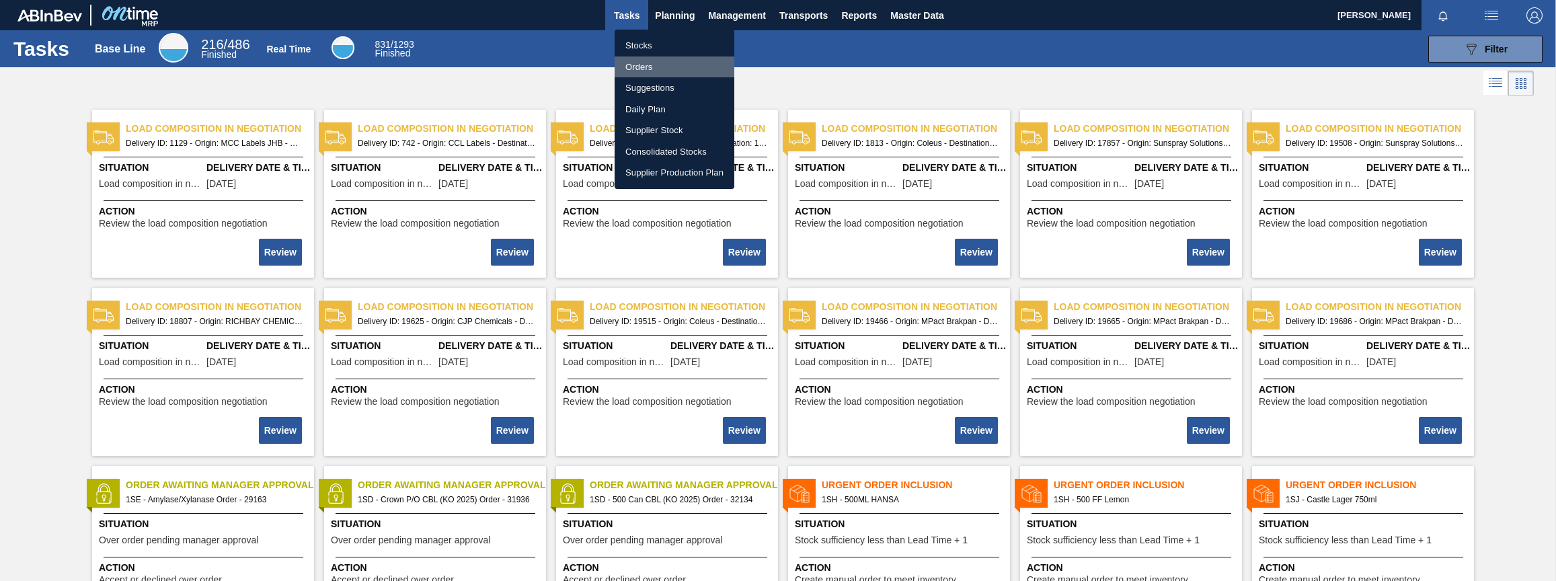
click at [641, 69] on li "Orders" at bounding box center [674, 67] width 120 height 22
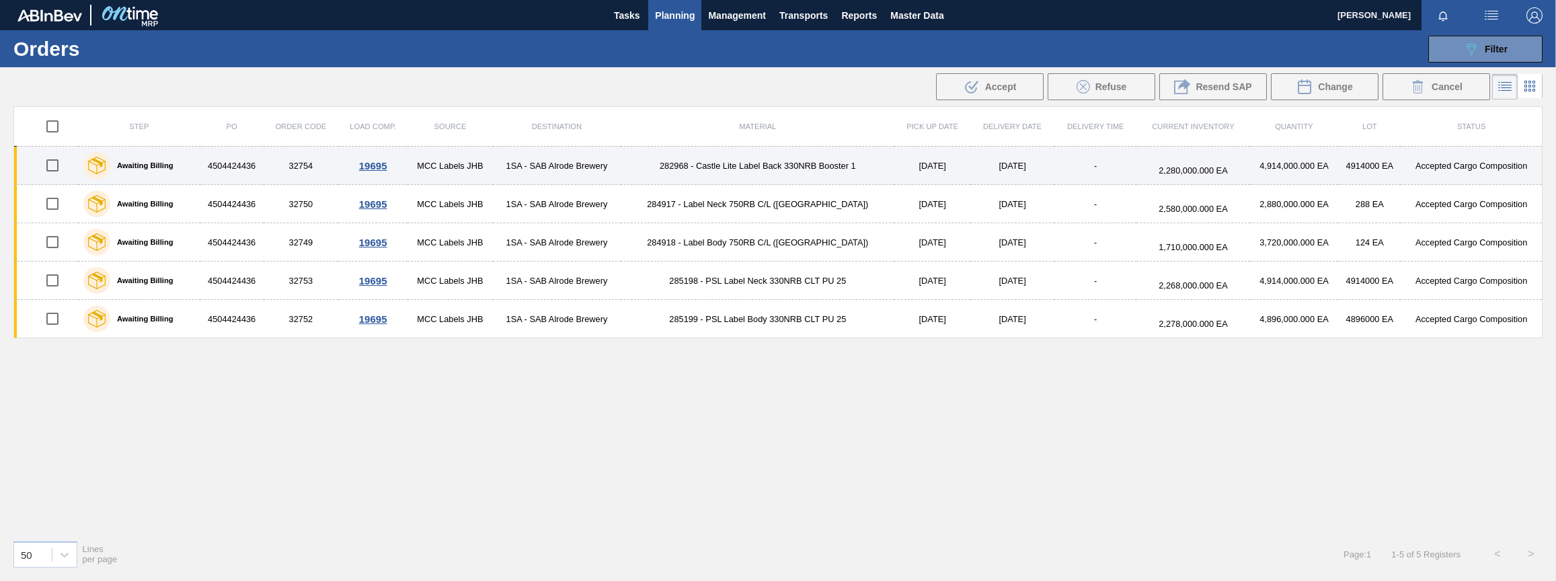
click at [386, 167] on div "19695" at bounding box center [372, 165] width 65 height 11
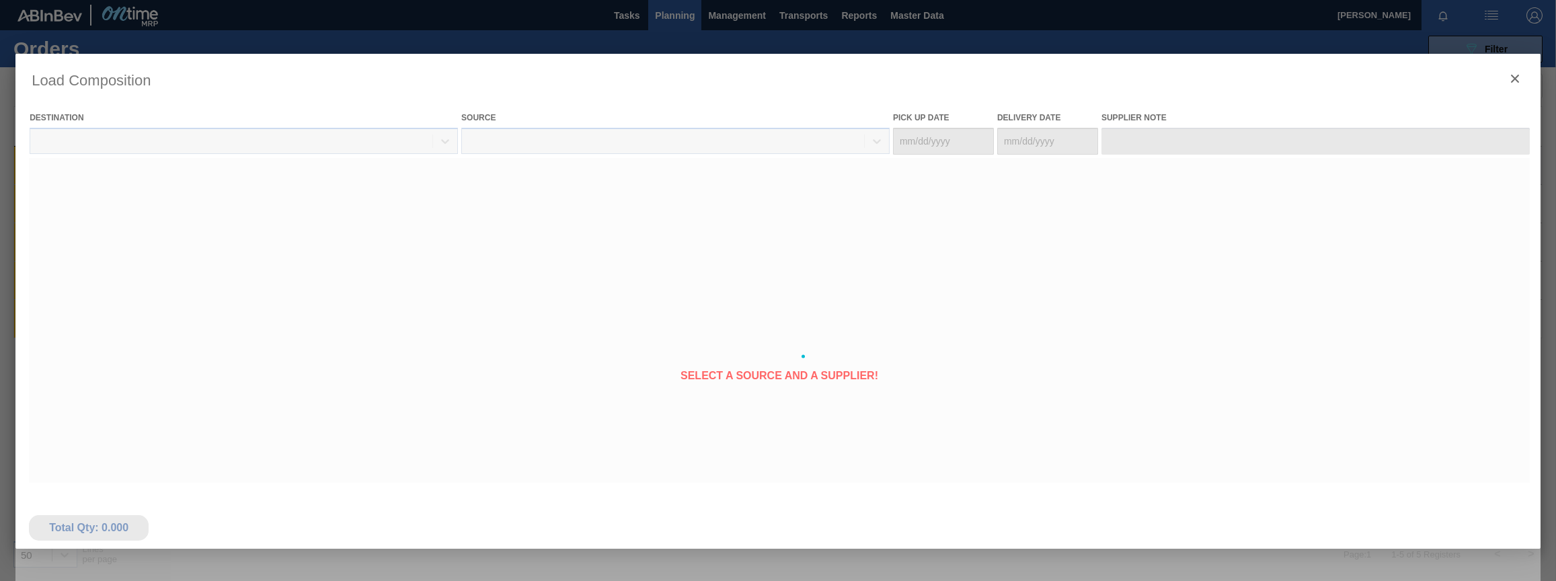
type Date "[DATE]"
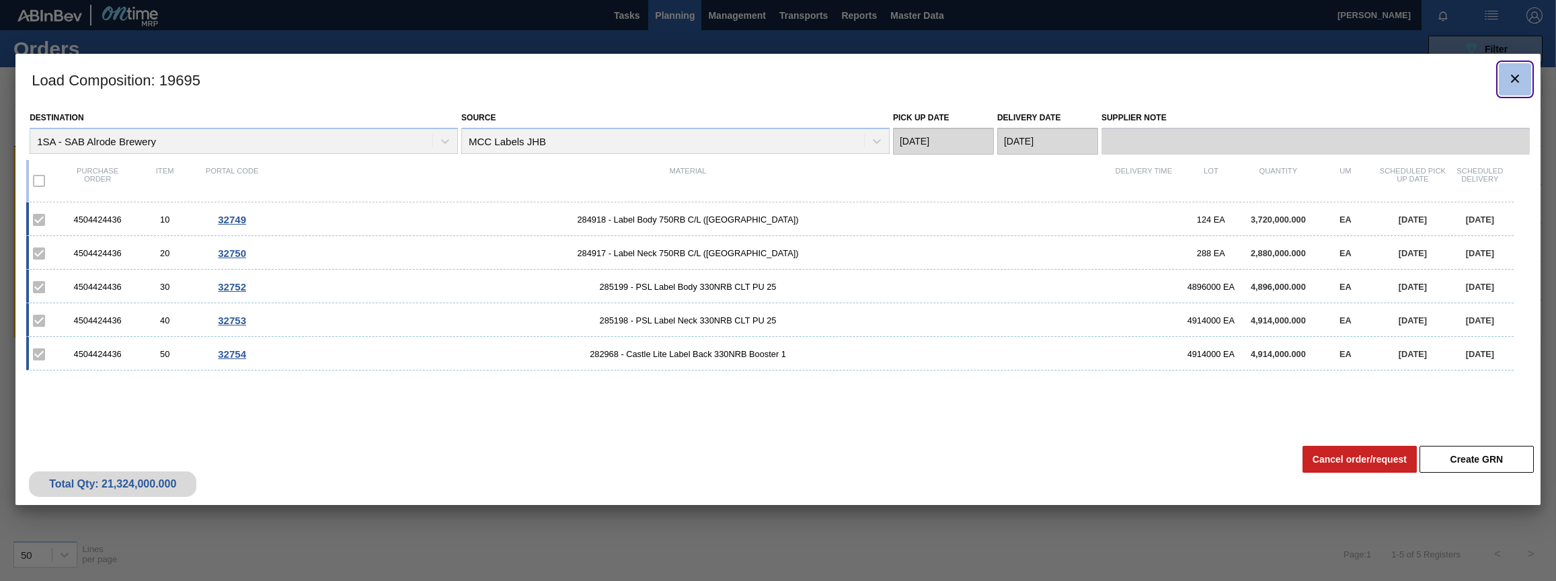
click at [1514, 81] on icon "botão de ícone" at bounding box center [1514, 79] width 16 height 16
